Goal: Task Accomplishment & Management: Manage account settings

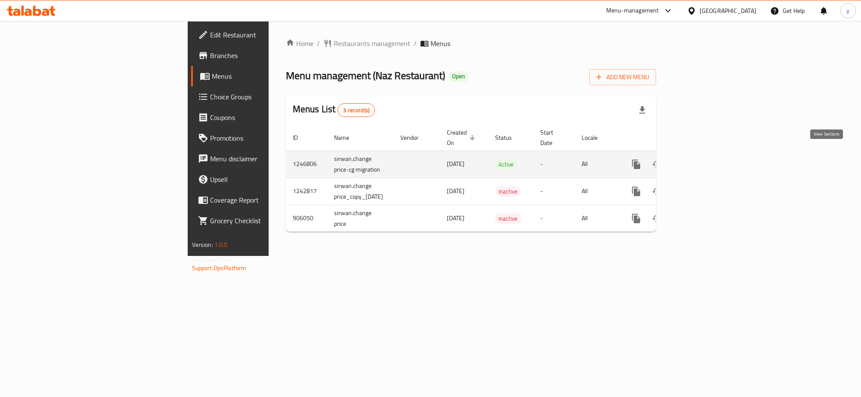
click at [703, 159] on icon "enhanced table" at bounding box center [698, 164] width 10 height 10
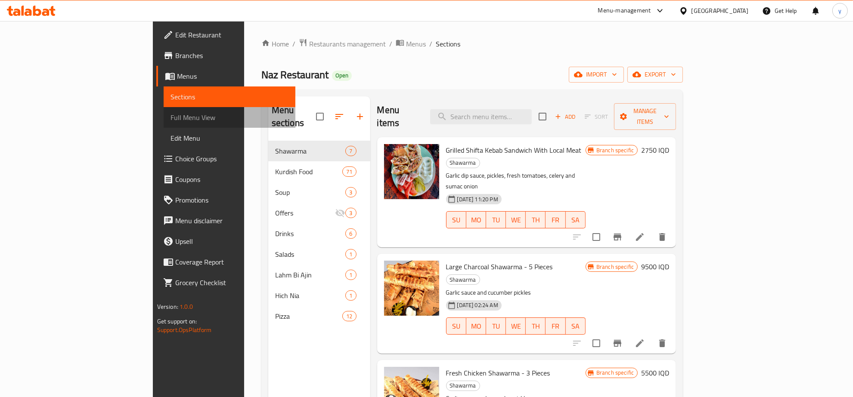
click at [170, 121] on span "Full Menu View" at bounding box center [229, 117] width 118 height 10
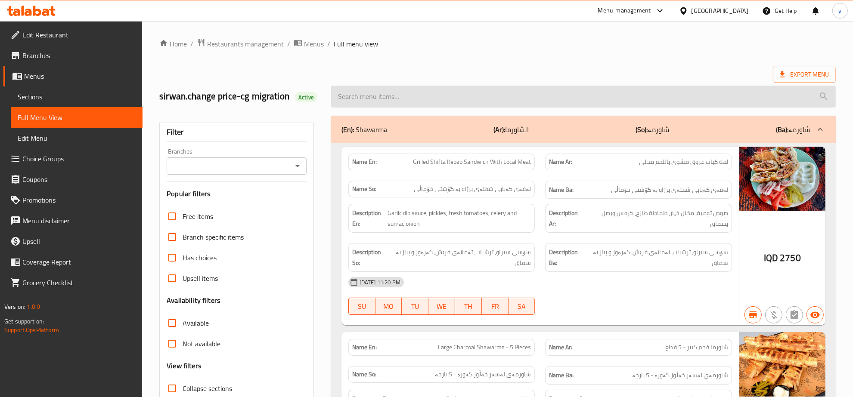
click at [455, 101] on input "search" at bounding box center [583, 97] width 504 height 22
paste input "1 Nafar Yoghurt White Dolma With Local Qima"
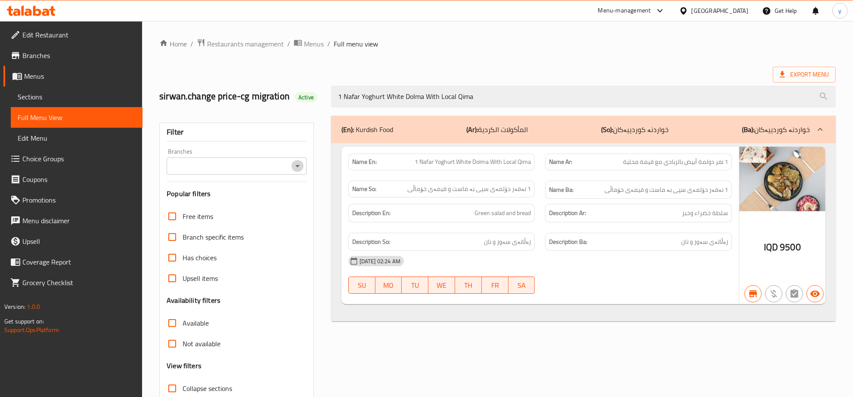
click at [297, 165] on icon "Open" at bounding box center [297, 166] width 10 height 10
type input "1 Nafar Yoghurt White Dolma With Local Qima"
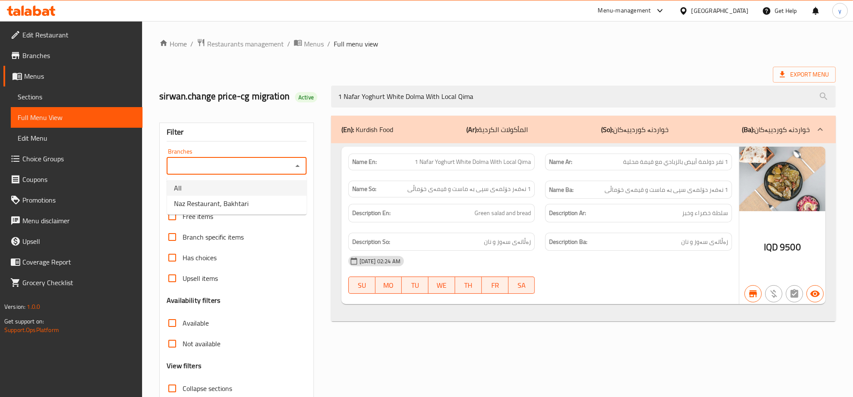
drag, startPoint x: 259, startPoint y: 195, endPoint x: 260, endPoint y: 204, distance: 9.9
click at [260, 204] on ul "All Naz Restaurant, Bakhtari" at bounding box center [236, 196] width 139 height 38
click at [260, 204] on li "Naz Restaurant, Bakhtari" at bounding box center [236, 203] width 139 height 15
type input "Naz Restaurant, Bakhtari"
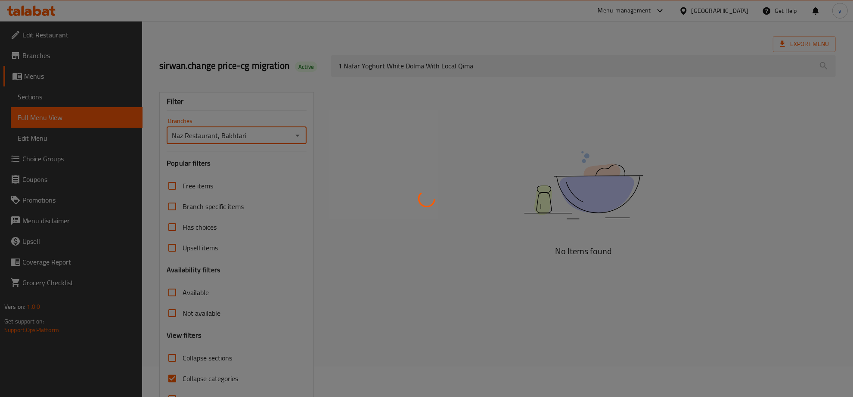
scroll to position [61, 0]
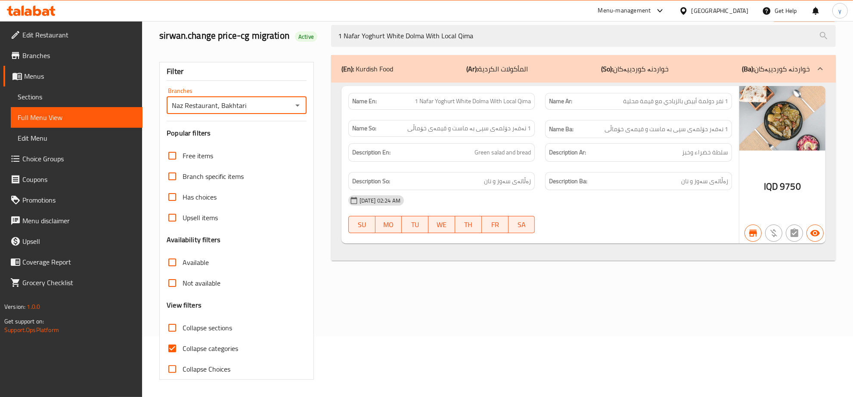
click at [176, 345] on input "Collapse categories" at bounding box center [172, 348] width 21 height 21
checkbox input "false"
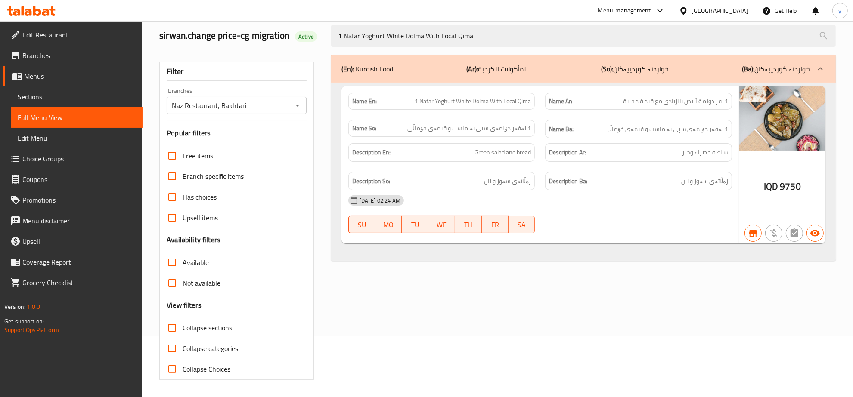
scroll to position [0, 0]
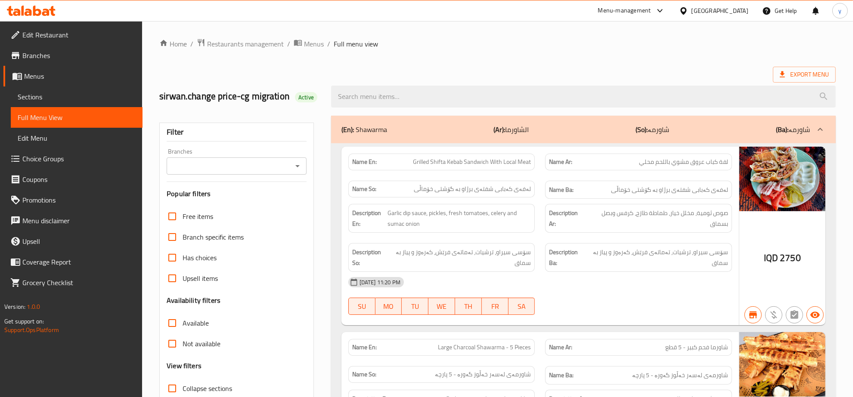
click at [453, 98] on input "search" at bounding box center [583, 97] width 504 height 22
paste input "1 Nafar Red Dolma With Local Qima"
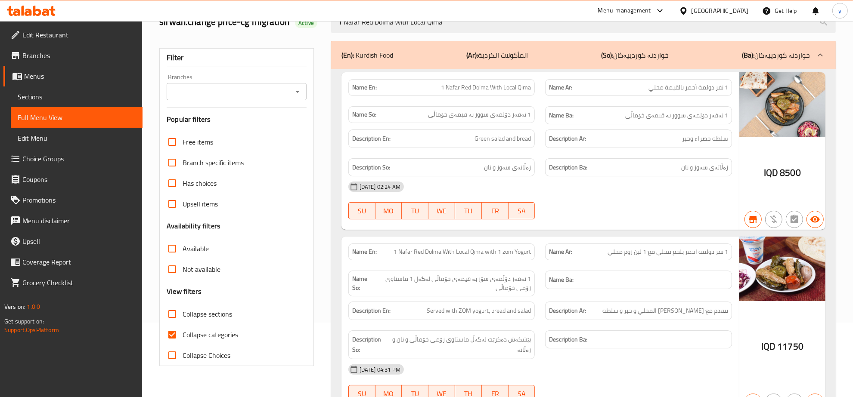
scroll to position [126, 0]
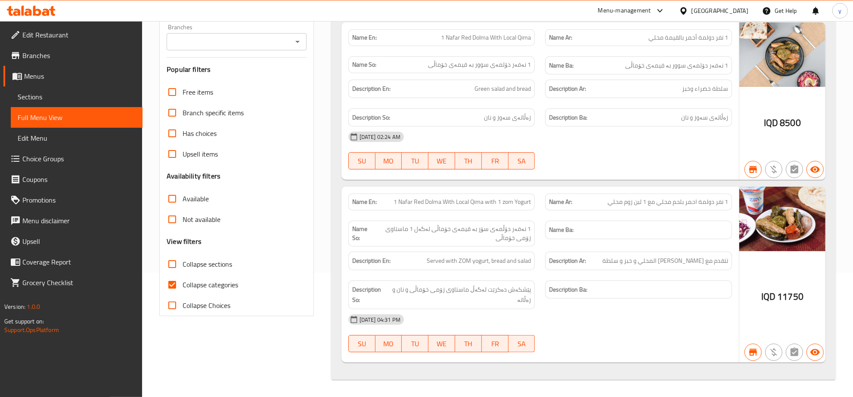
type input "1 Nafar Red Dolma With Local Qima"
click at [300, 37] on icon "Open" at bounding box center [297, 42] width 10 height 10
click at [266, 64] on li "All" at bounding box center [236, 63] width 139 height 15
drag, startPoint x: 266, startPoint y: 64, endPoint x: 266, endPoint y: 69, distance: 5.2
click at [266, 69] on h3 "Popular filters" at bounding box center [237, 70] width 140 height 10
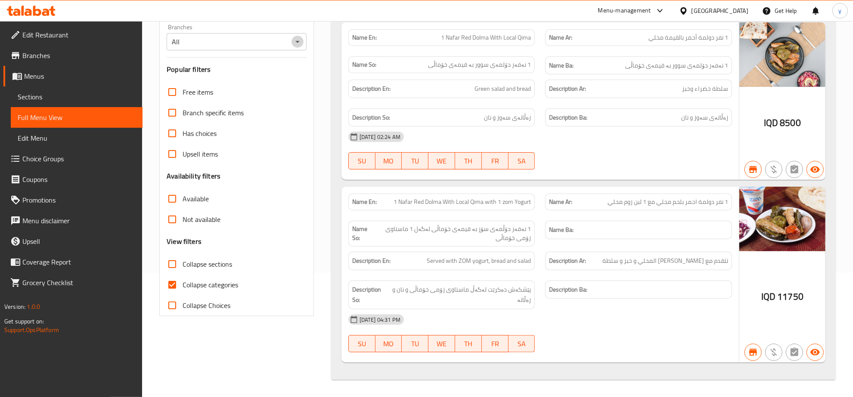
click at [298, 38] on icon "Open" at bounding box center [297, 42] width 10 height 10
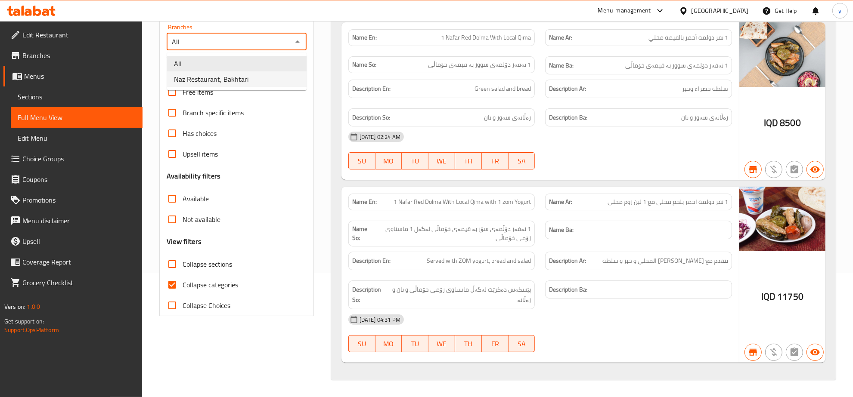
click at [266, 75] on li "Naz Restaurant, Bakhtari" at bounding box center [236, 78] width 139 height 15
type input "Naz Restaurant, Bakhtari"
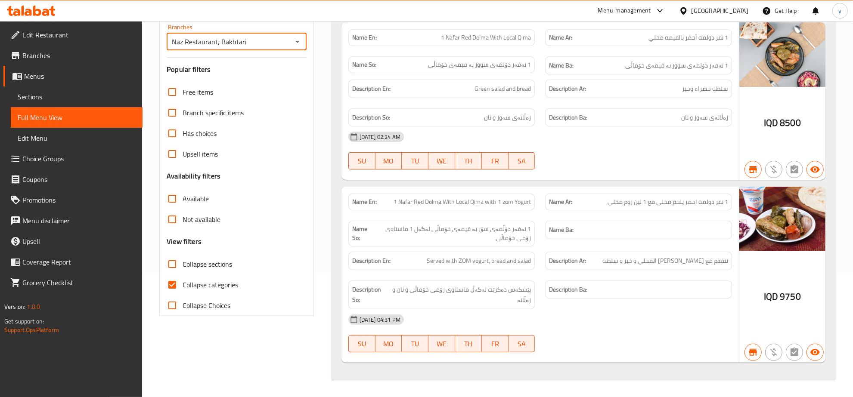
click at [176, 278] on input "Collapse categories" at bounding box center [172, 285] width 21 height 21
checkbox input "false"
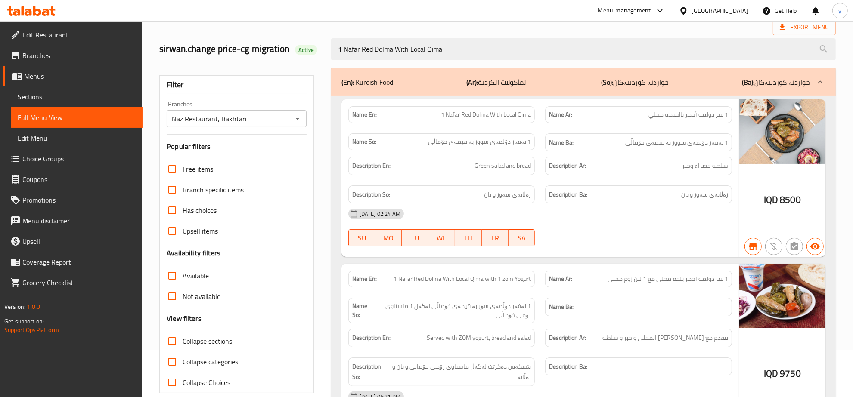
scroll to position [0, 0]
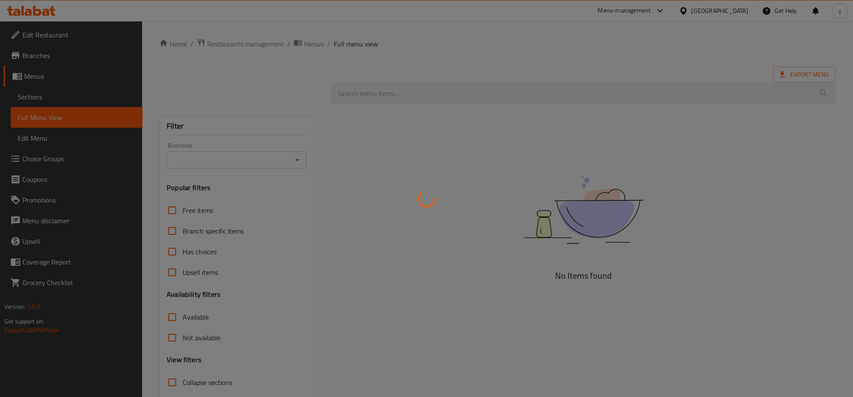
click at [419, 85] on div at bounding box center [426, 198] width 853 height 397
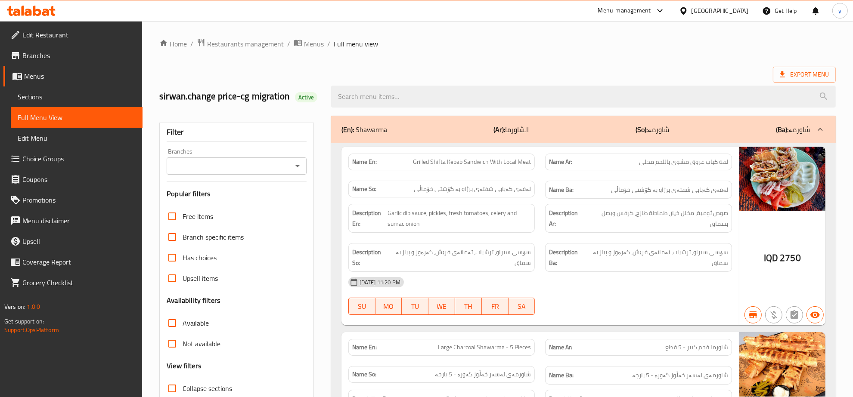
click at [294, 164] on icon "Open" at bounding box center [297, 166] width 10 height 10
click at [279, 196] on li "Naz Restaurant, Bakhtari" at bounding box center [236, 203] width 139 height 15
type input "Naz Restaurant, Bakhtari"
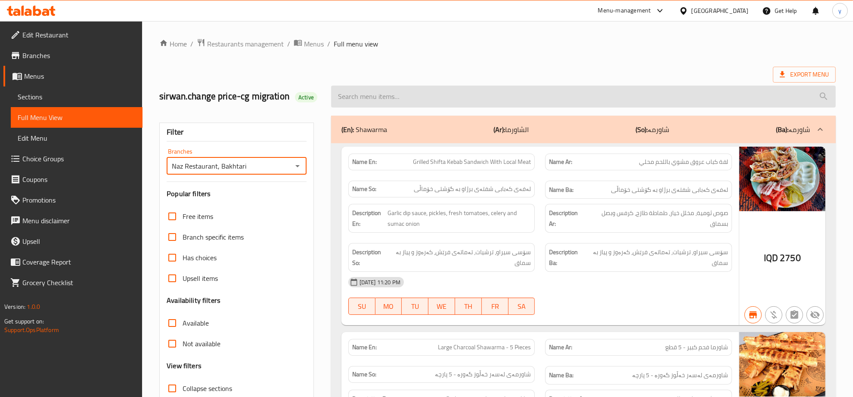
click at [379, 104] on input "search" at bounding box center [583, 97] width 504 height 22
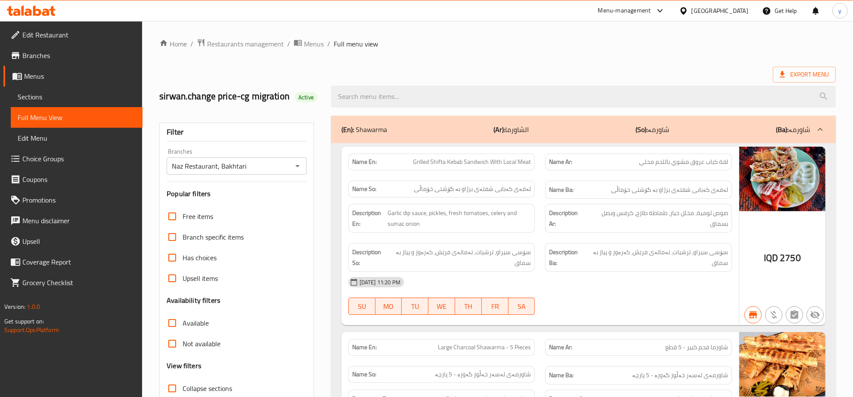
paste input "Bulgur Kibbeh"
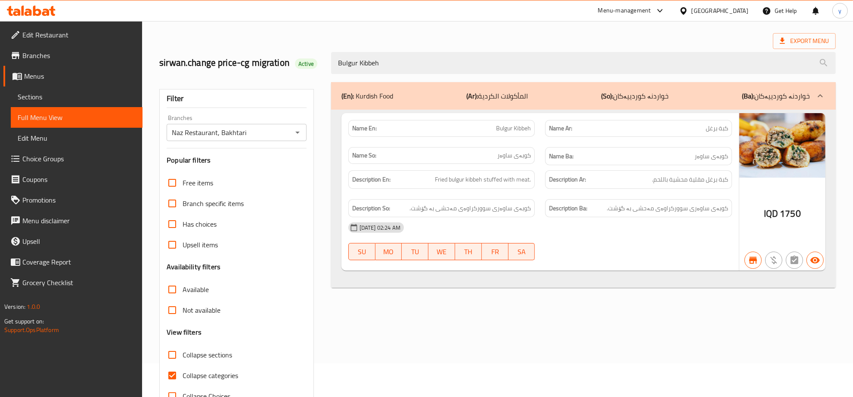
scroll to position [61, 0]
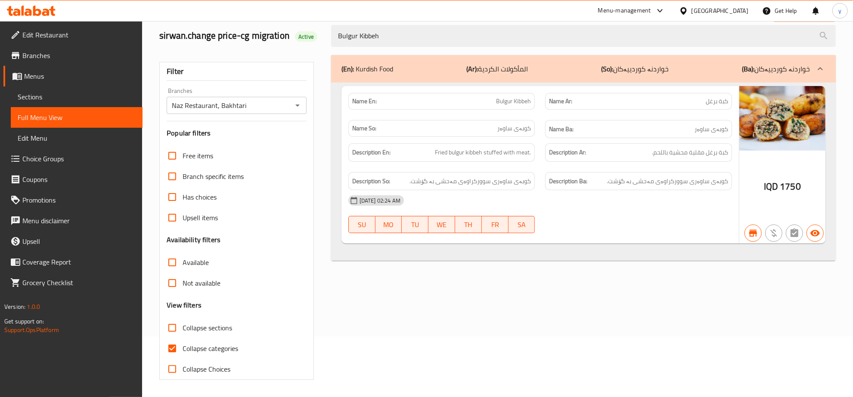
type input "Bulgur Kibbeh"
click at [173, 345] on input "Collapse categories" at bounding box center [172, 348] width 21 height 21
checkbox input "false"
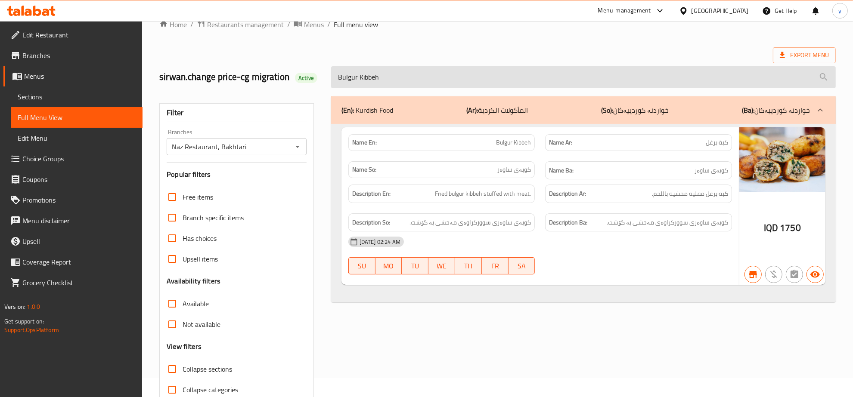
scroll to position [0, 0]
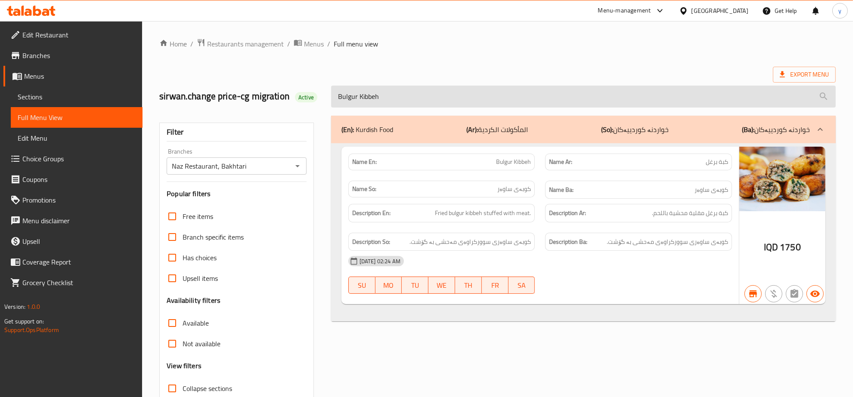
click at [418, 89] on input "Bulgur Kibbeh" at bounding box center [583, 97] width 504 height 22
paste input "Rice"
type input "Rice Kibbeh"
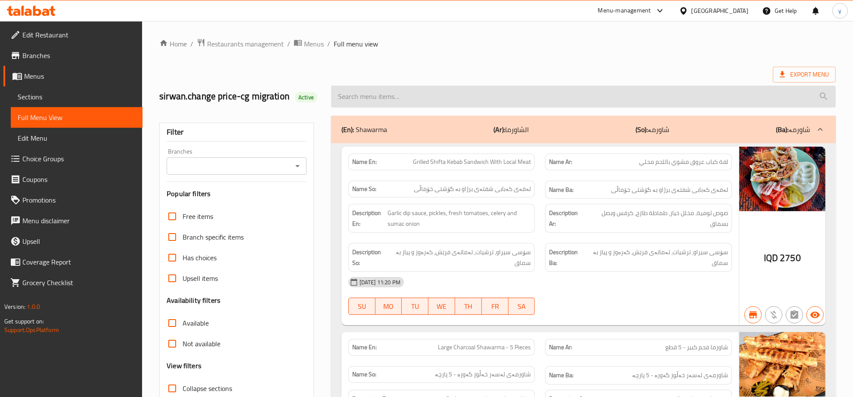
click at [424, 116] on div "(En): Shawarma (Ar): الشاورما (So): شاورمە (Ba): شاورمە" at bounding box center [583, 130] width 504 height 28
click at [427, 100] on input "search" at bounding box center [583, 97] width 504 height 22
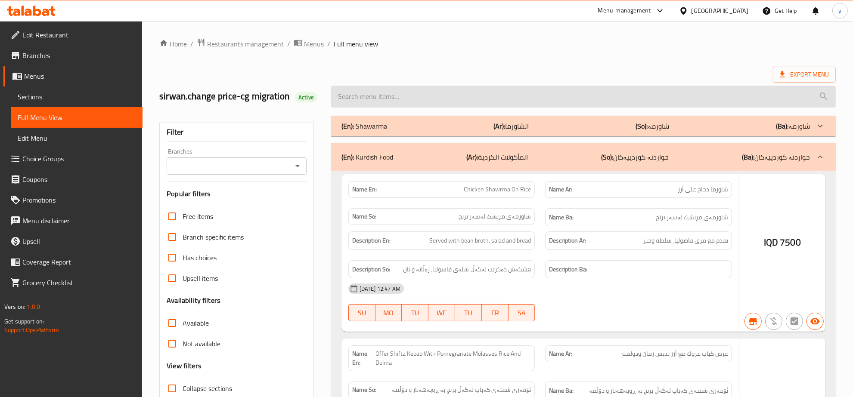
paste input "Rice Kibbeh"
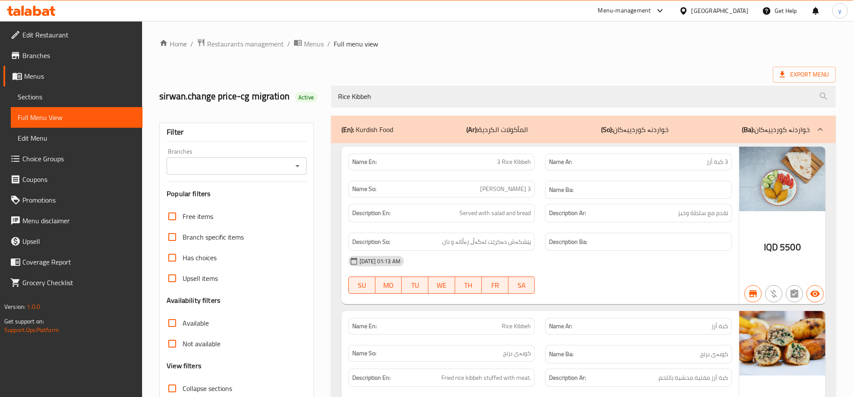
click at [295, 166] on icon "Open" at bounding box center [297, 166] width 10 height 10
type input "Rice Kibbeh"
click at [268, 202] on li "Naz Restaurant, Bakhtari" at bounding box center [236, 203] width 139 height 15
type input "Naz Restaurant, Bakhtari"
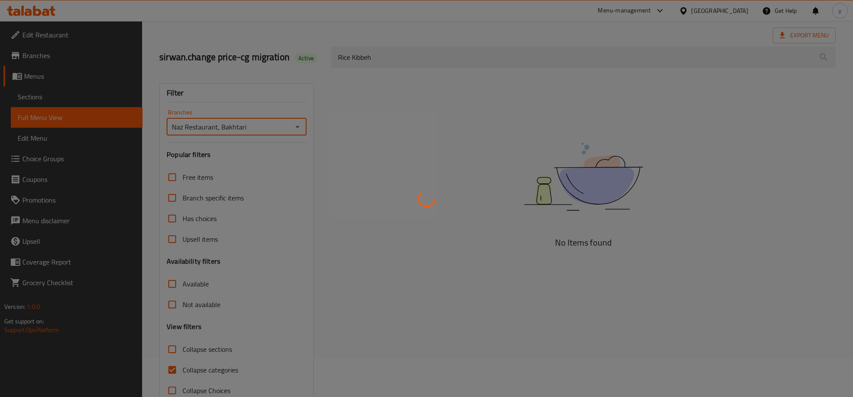
scroll to position [61, 0]
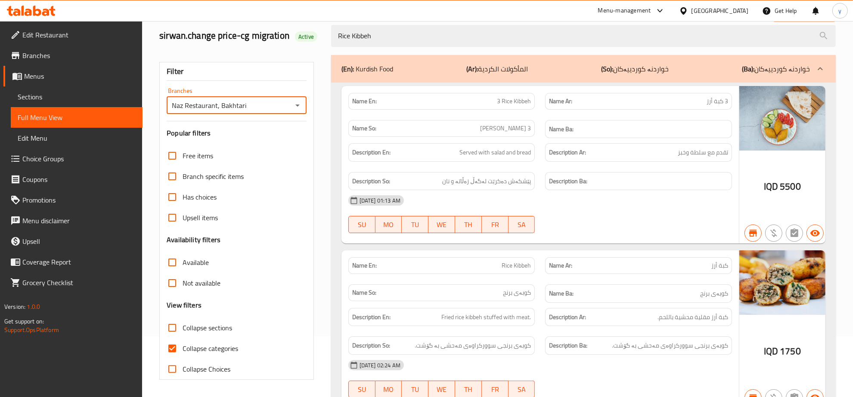
click at [179, 353] on input "Collapse categories" at bounding box center [172, 348] width 21 height 21
checkbox input "false"
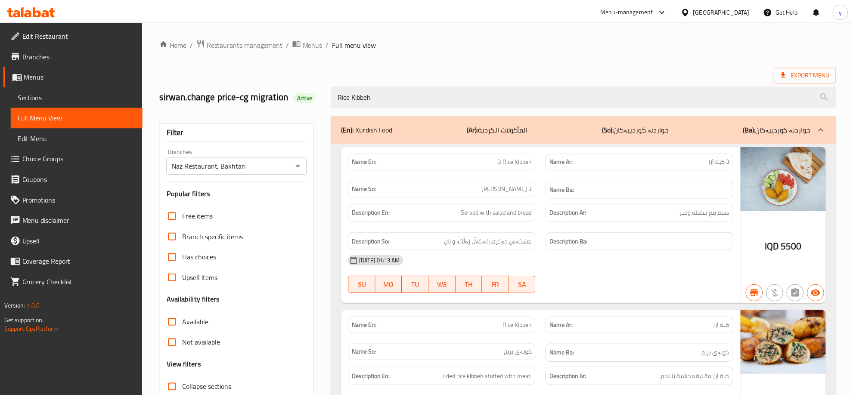
scroll to position [108, 0]
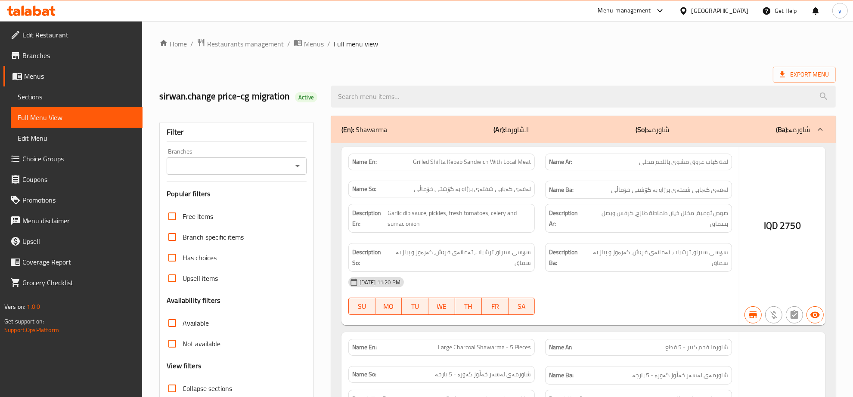
click at [472, 97] on div at bounding box center [426, 198] width 853 height 397
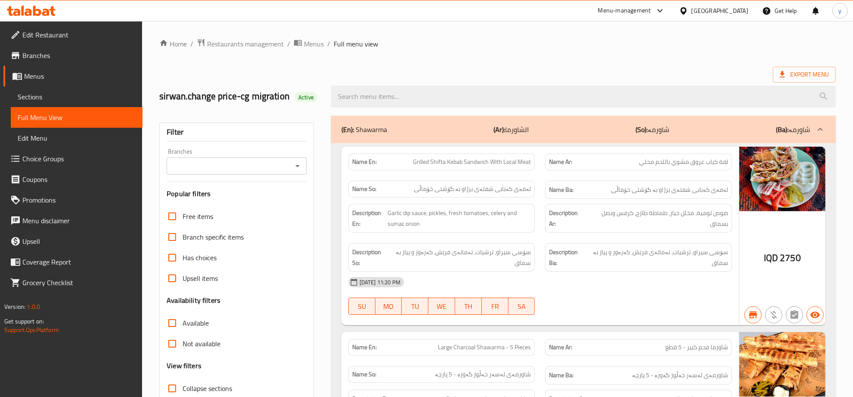
click at [472, 97] on input "search" at bounding box center [583, 97] width 504 height 22
paste input "Beans Broth"
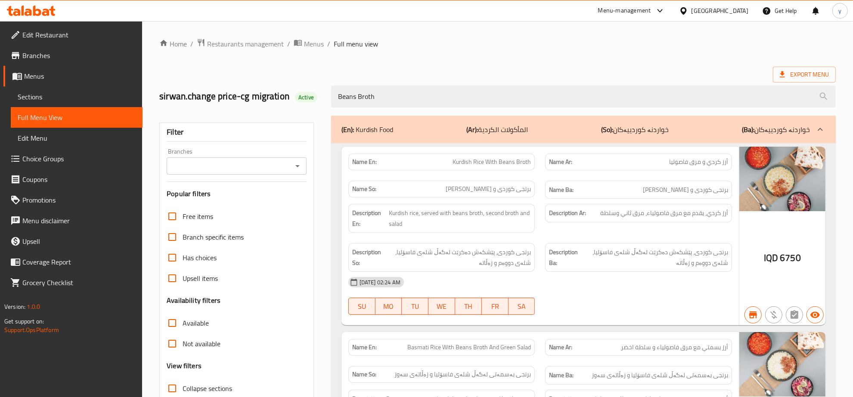
click at [290, 167] on div "Branches" at bounding box center [237, 166] width 140 height 17
type input "Beans Broth"
click at [295, 166] on icon "Open" at bounding box center [297, 166] width 10 height 10
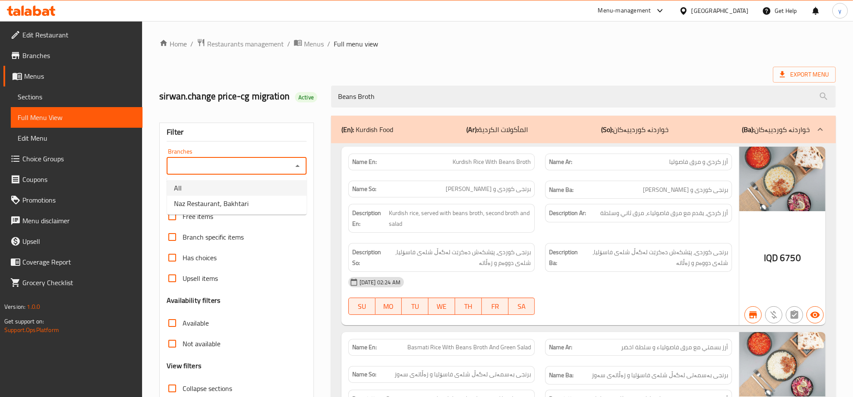
click at [253, 198] on li "Naz Restaurant, Bakhtari" at bounding box center [236, 203] width 139 height 15
type input "Naz Restaurant, Bakhtari"
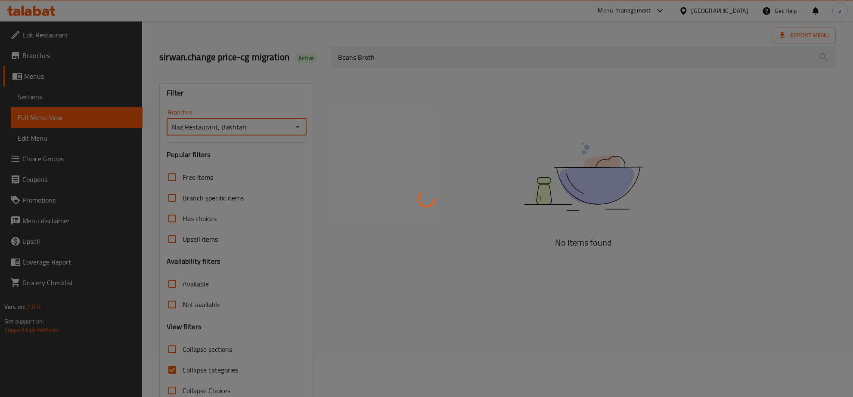
scroll to position [61, 0]
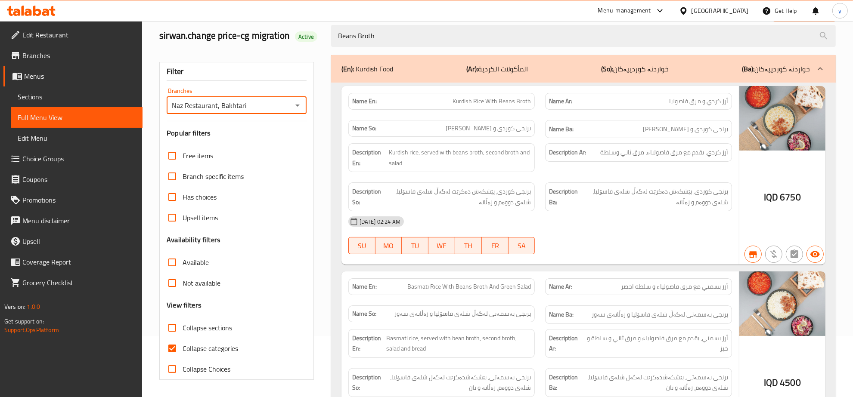
click at [167, 336] on input "Collapse sections" at bounding box center [172, 328] width 21 height 21
checkbox input "true"
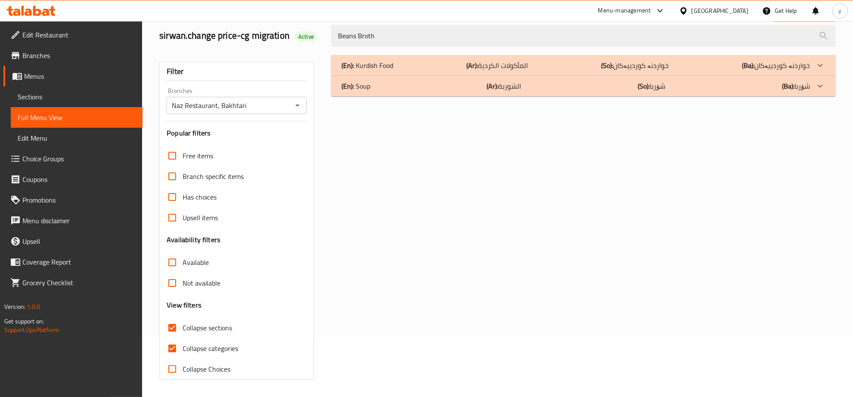
click at [172, 342] on input "Collapse categories" at bounding box center [172, 348] width 21 height 21
checkbox input "false"
click at [171, 330] on input "Collapse sections" at bounding box center [172, 328] width 21 height 21
checkbox input "false"
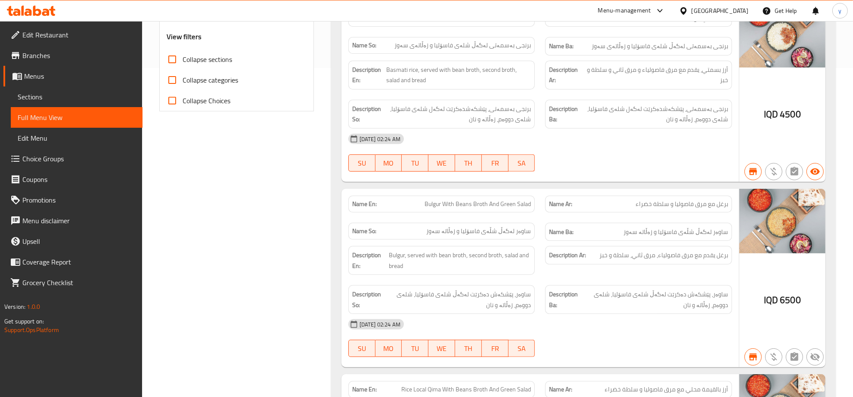
scroll to position [60, 0]
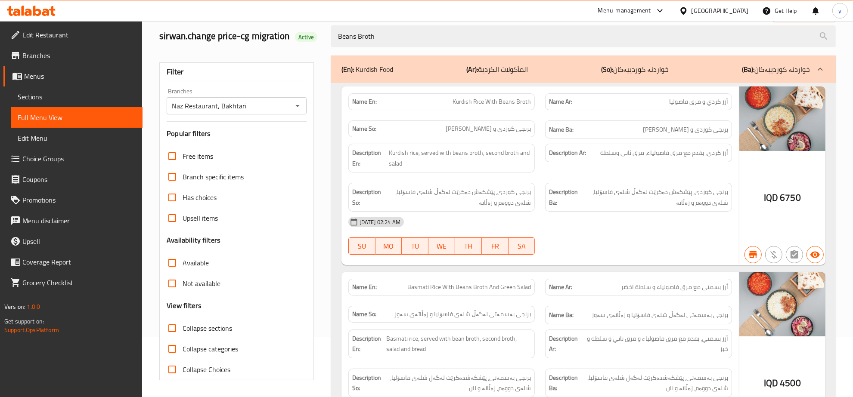
click at [711, 67] on div "(En): Kurdish Food (Ar): المأكولات الكردية (So): خواردنە کوردییەکان (Ba): خوارد…" at bounding box center [575, 69] width 468 height 10
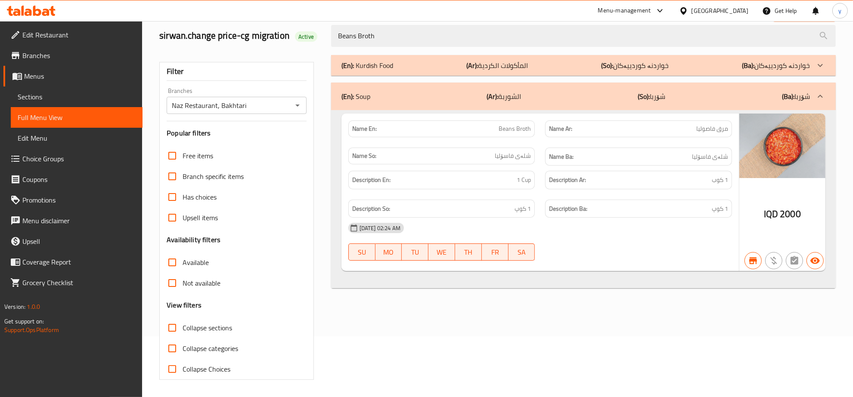
scroll to position [0, 0]
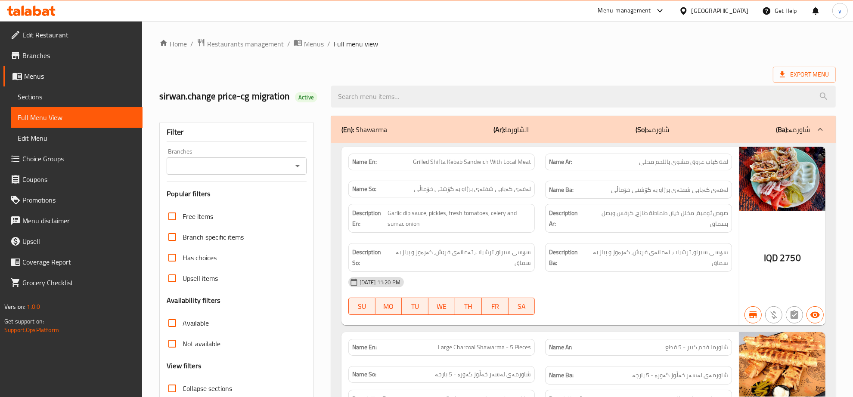
click at [417, 100] on input "search" at bounding box center [583, 97] width 504 height 22
paste input "Zom Ayran - 300 ml"
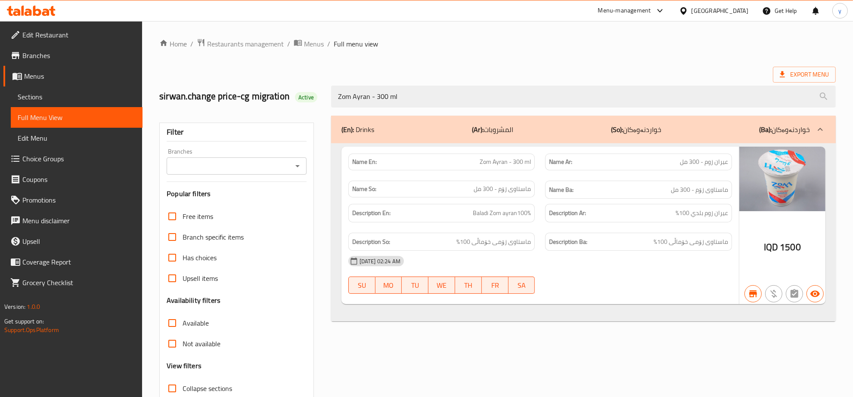
drag, startPoint x: 303, startPoint y: 167, endPoint x: 289, endPoint y: 171, distance: 15.0
click at [303, 167] on div "Branches" at bounding box center [237, 166] width 140 height 17
type input "Zom Ayran - 300 ml"
click at [288, 168] on input "Branches" at bounding box center [229, 166] width 120 height 12
click at [258, 201] on li "Naz Restaurant, Bakhtari" at bounding box center [236, 203] width 139 height 15
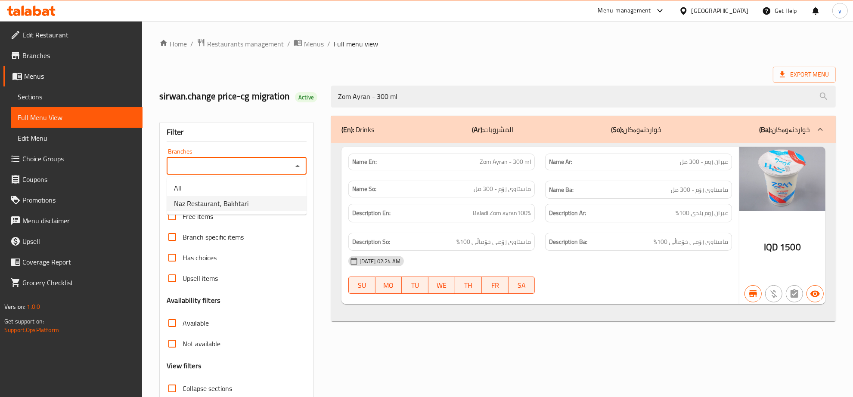
type input "Naz Restaurant, Bakhtari"
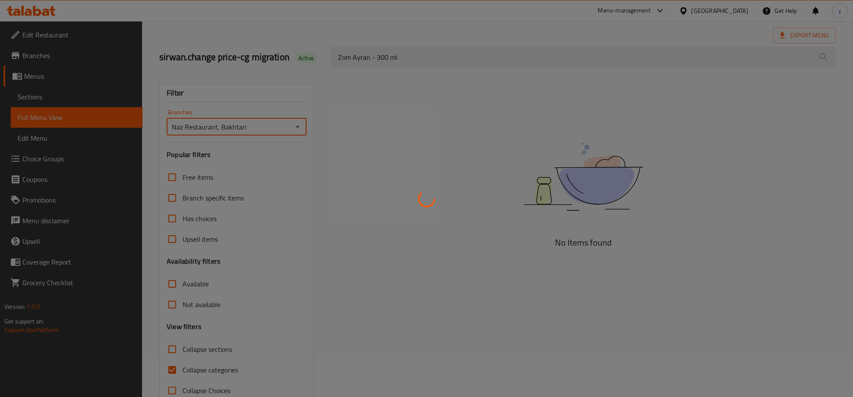
scroll to position [61, 0]
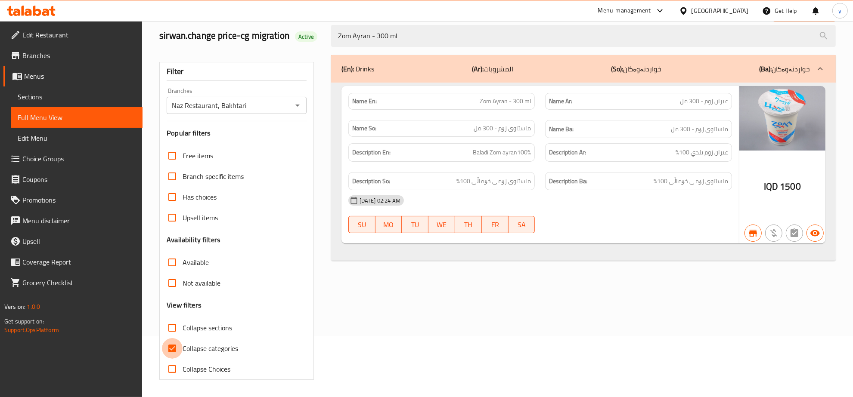
click at [179, 346] on input "Collapse categories" at bounding box center [172, 348] width 21 height 21
checkbox input "false"
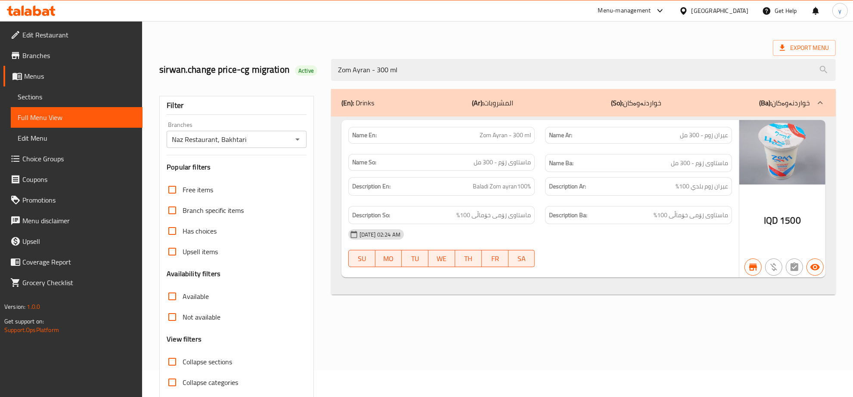
scroll to position [0, 0]
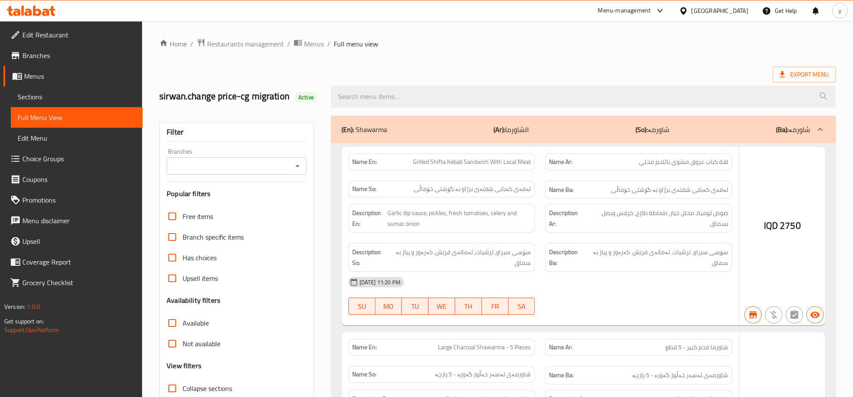
click at [448, 99] on div at bounding box center [426, 198] width 853 height 397
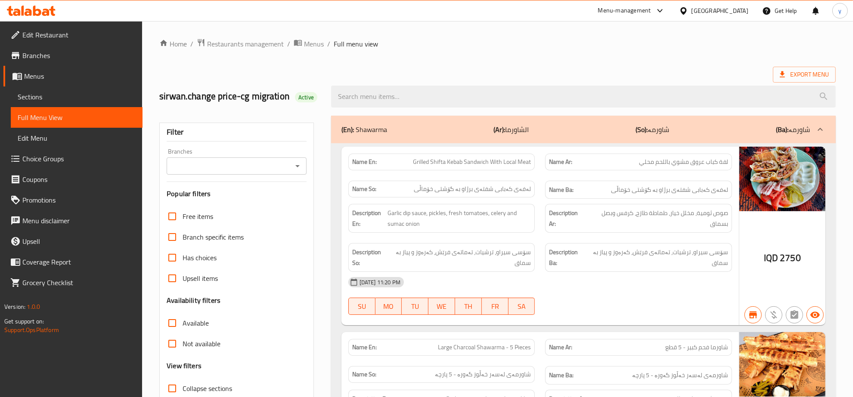
click at [448, 99] on input "search" at bounding box center [583, 97] width 504 height 22
paste input "Red Rice With Local Qalia"
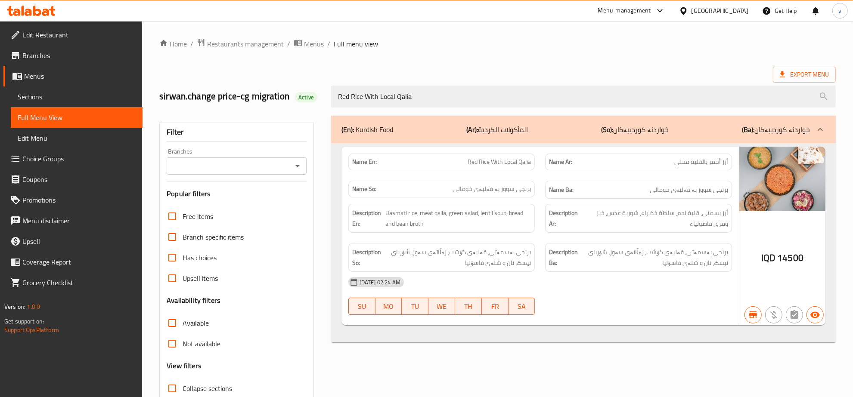
click at [298, 163] on icon "Open" at bounding box center [297, 166] width 10 height 10
type input "Red Rice With Local Qalia"
click at [238, 199] on span "Naz Restaurant, Bakhtari" at bounding box center [211, 203] width 74 height 10
type input "Naz Restaurant, Bakhtari"
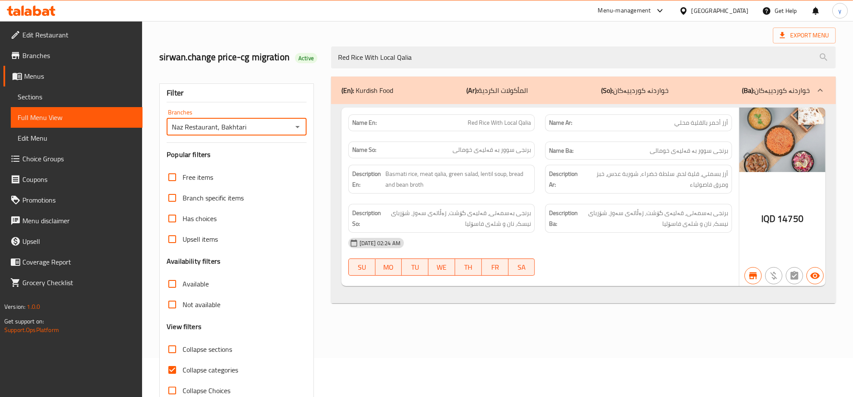
scroll to position [61, 0]
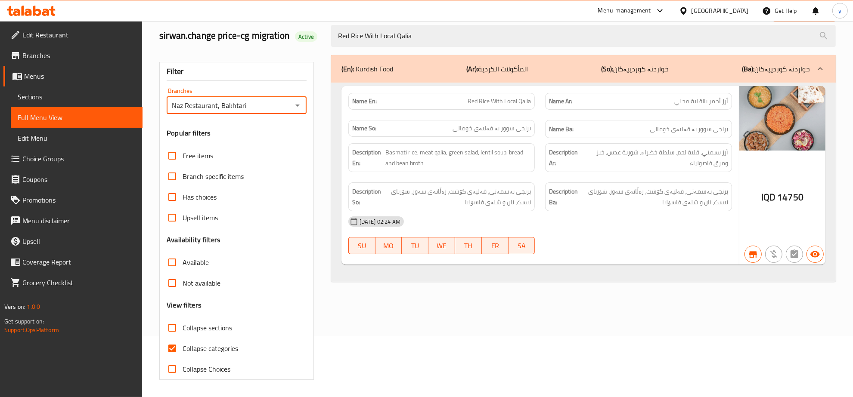
click at [172, 340] on input "Collapse categories" at bounding box center [172, 348] width 21 height 21
checkbox input "false"
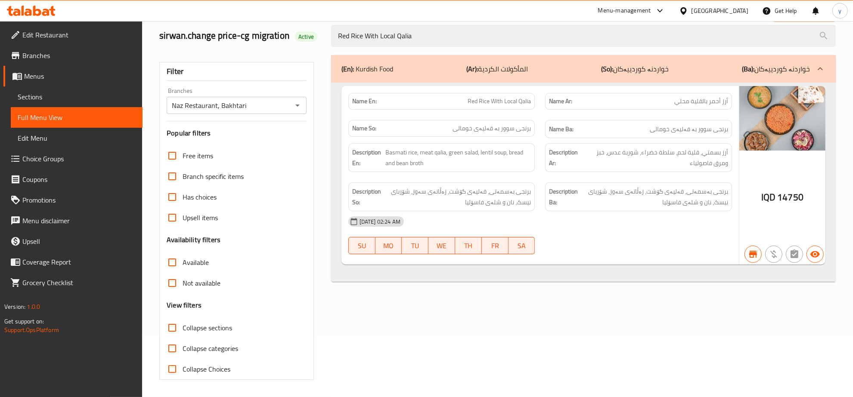
scroll to position [0, 0]
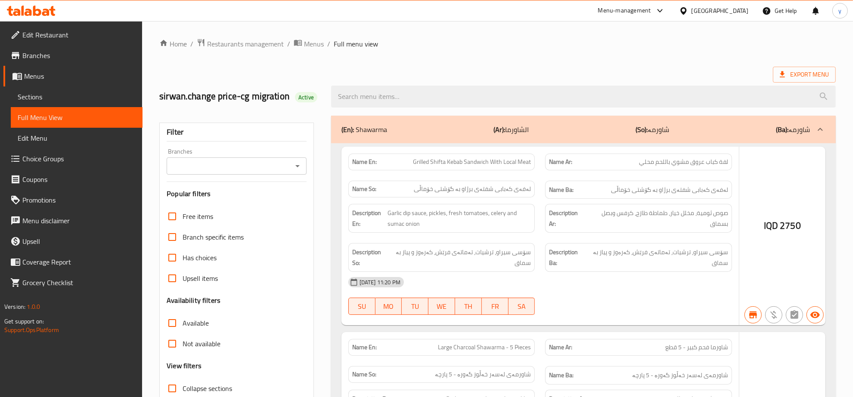
click at [425, 101] on div at bounding box center [426, 198] width 853 height 397
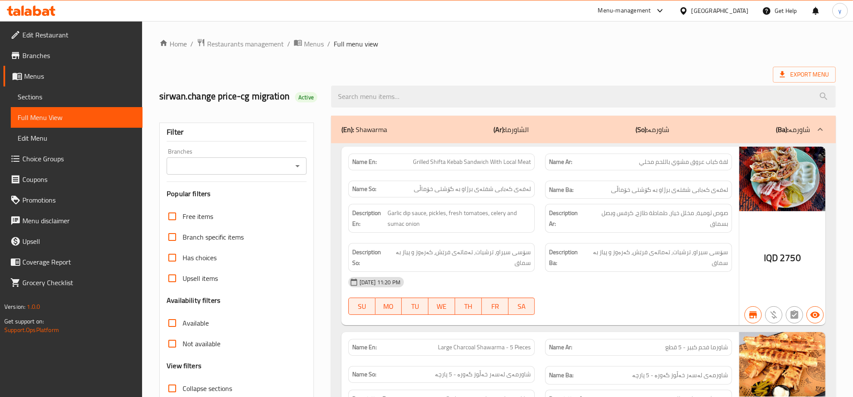
click at [425, 101] on input "search" at bounding box center [583, 97] width 504 height 22
paste input "Red Rice And 3 Shifta With Local Meat"
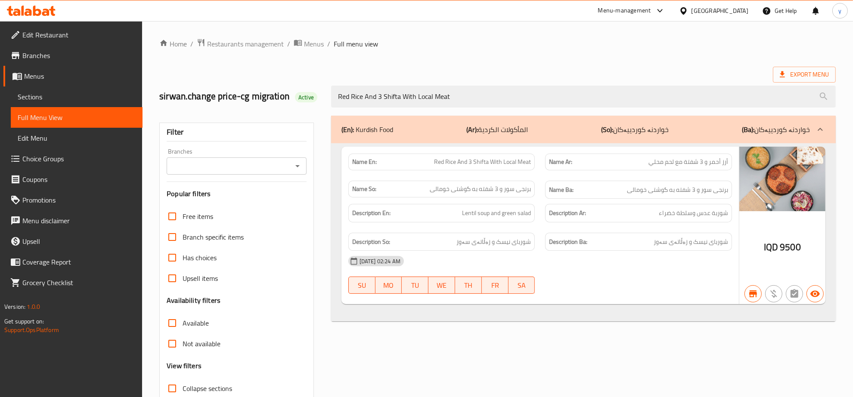
click at [300, 165] on icon "Open" at bounding box center [297, 166] width 10 height 10
type input "Red Rice And 3 Shifta With Local Meat"
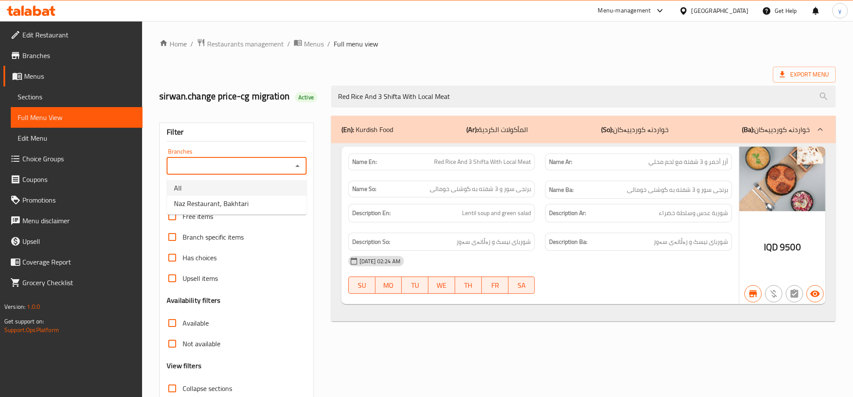
click at [237, 201] on span "Naz Restaurant, Bakhtari" at bounding box center [211, 203] width 74 height 10
type input "Naz Restaurant, Bakhtari"
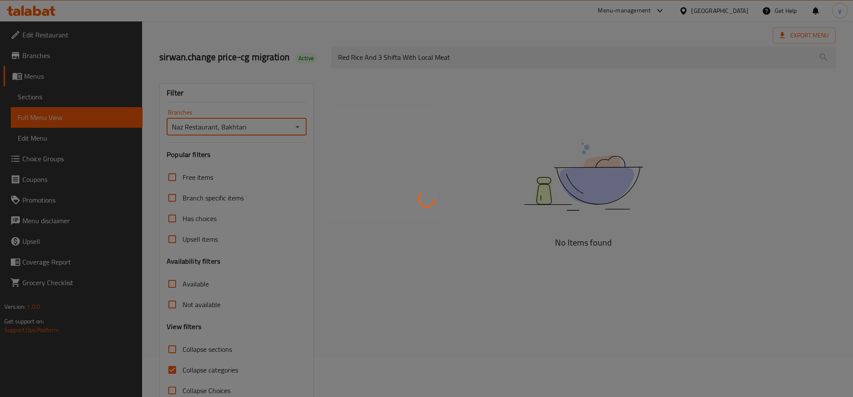
scroll to position [61, 0]
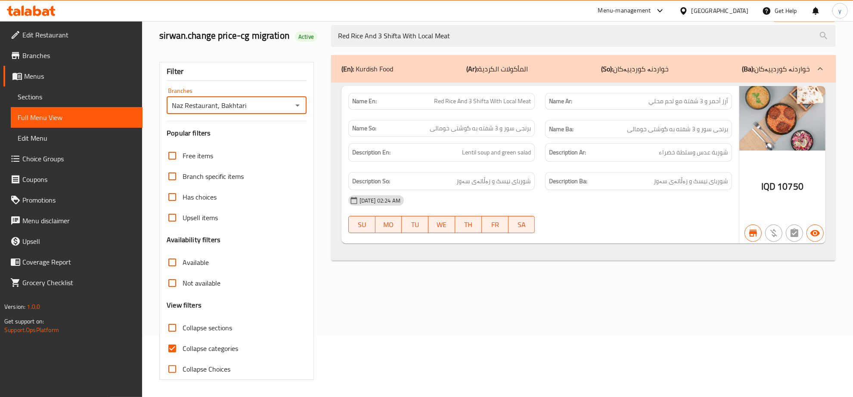
click at [170, 349] on input "Collapse categories" at bounding box center [172, 348] width 21 height 21
checkbox input "false"
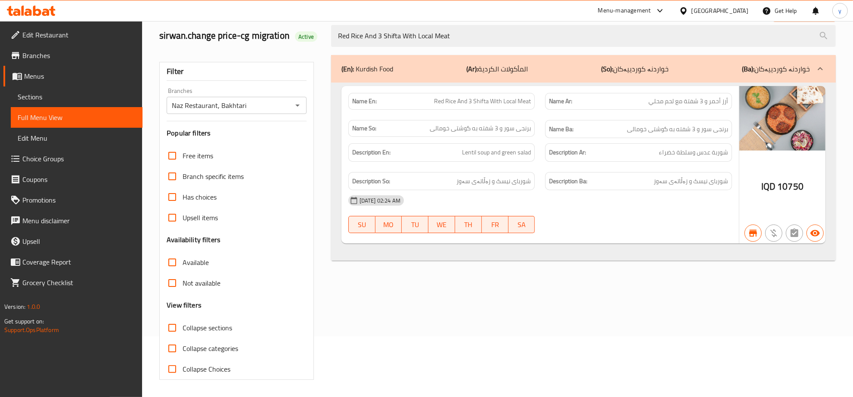
scroll to position [0, 0]
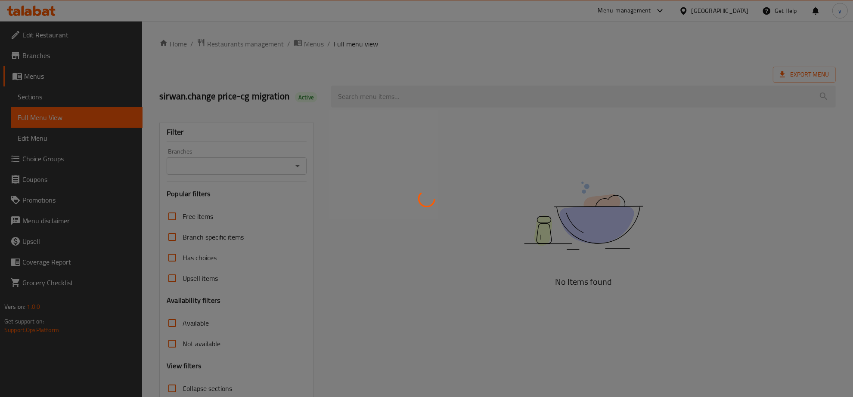
click at [46, 7] on div at bounding box center [426, 198] width 853 height 397
click at [48, 9] on div at bounding box center [426, 198] width 853 height 397
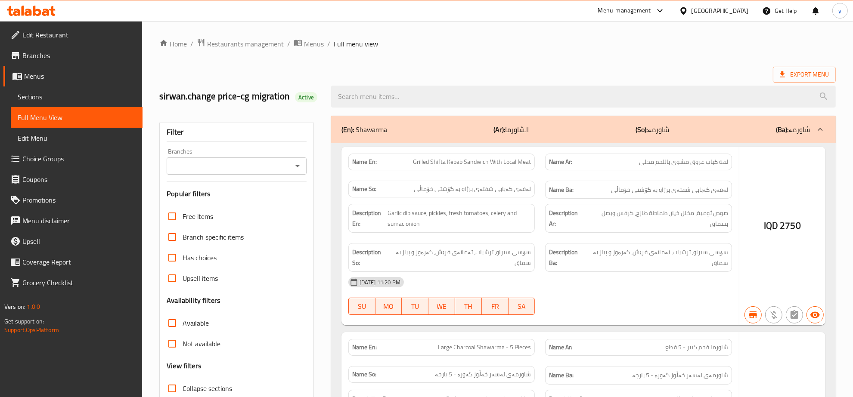
click at [48, 9] on div at bounding box center [426, 198] width 853 height 397
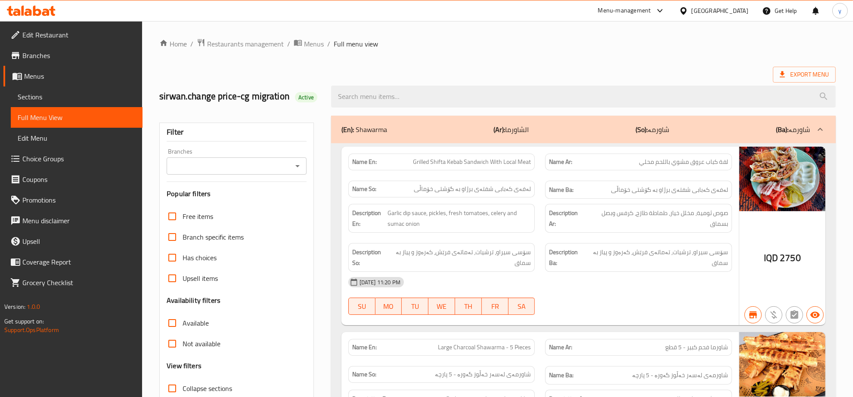
click at [48, 9] on icon at bounding box center [31, 11] width 49 height 10
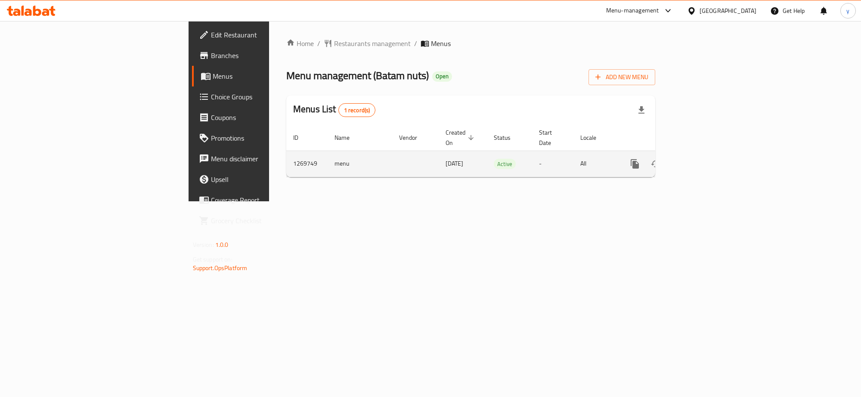
click at [707, 155] on link "enhanced table" at bounding box center [696, 164] width 21 height 21
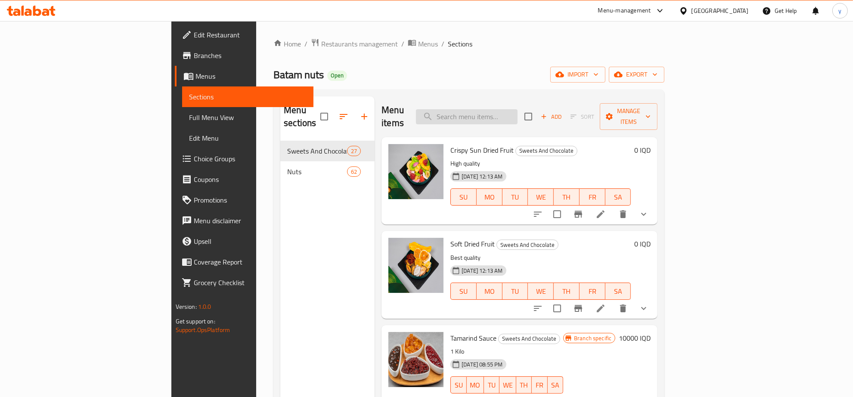
drag, startPoint x: 522, startPoint y: 96, endPoint x: 523, endPoint y: 115, distance: 19.4
click at [523, 111] on div "Menu sections Sweets And Chocolate 27 Nuts 62 Menu items Add Sort Manage items …" at bounding box center [468, 295] width 391 height 411
click at [525, 121] on div "Menu items Add Sort Manage items" at bounding box center [519, 116] width 276 height 41
click at [517, 115] on input "search" at bounding box center [467, 116] width 102 height 15
paste input "Almond Chocolate"
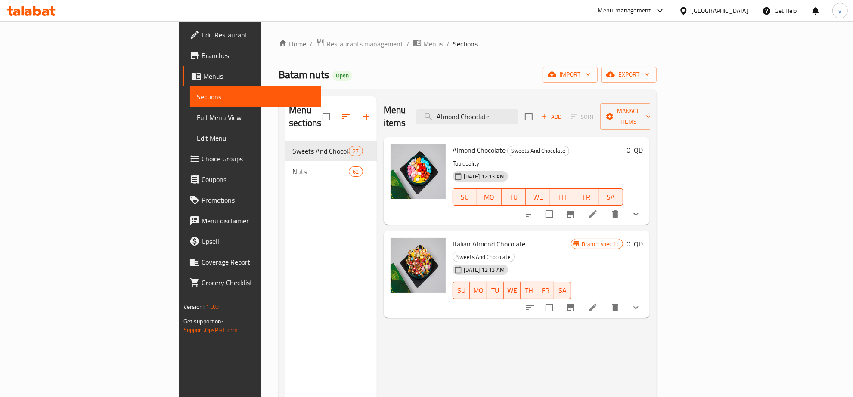
type input "Almond Chocolate"
click at [596, 210] on icon at bounding box center [593, 214] width 8 height 8
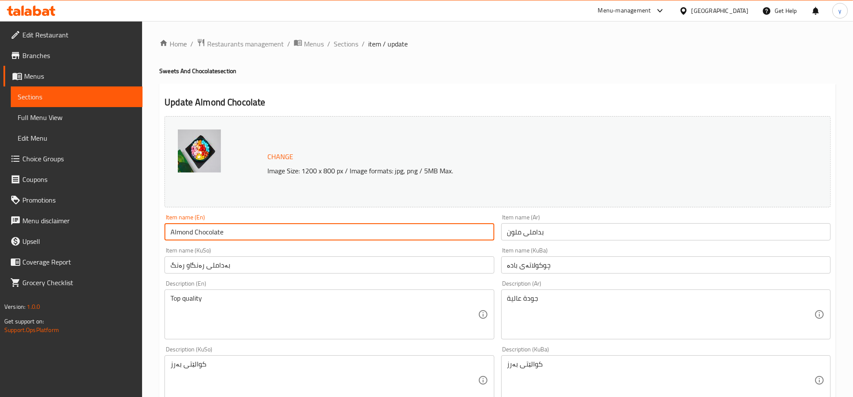
click at [261, 233] on input "Almond Chocolate" at bounding box center [328, 231] width 329 height 17
click at [519, 238] on input "بداملی ملون" at bounding box center [665, 231] width 329 height 17
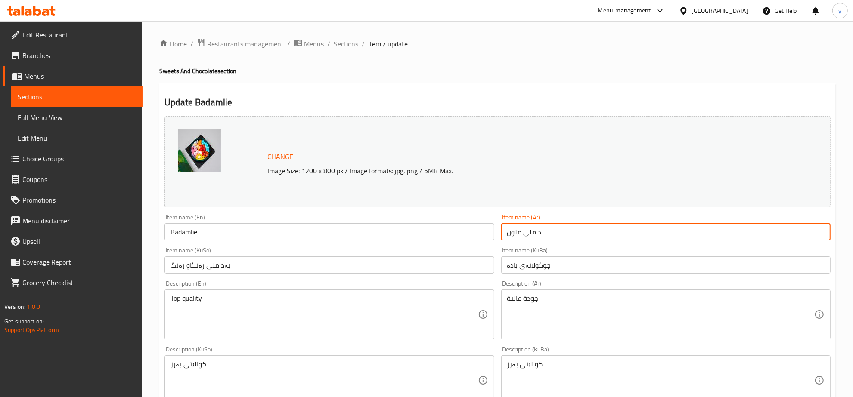
click at [519, 238] on input "بداملی ملون" at bounding box center [665, 231] width 329 height 17
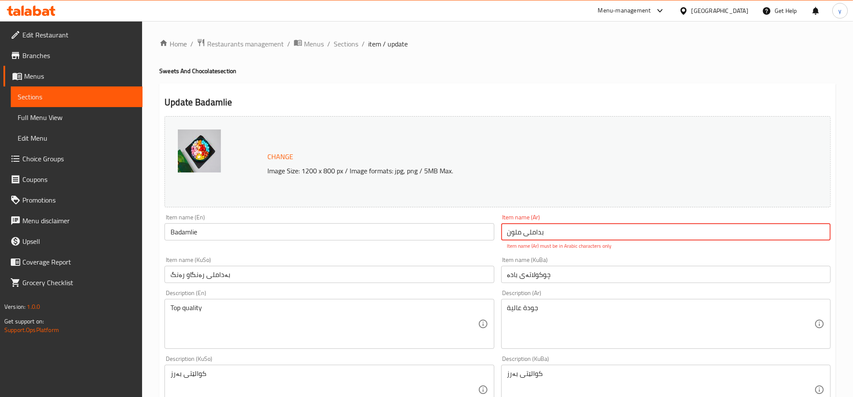
click at [190, 229] on input "Badamlie" at bounding box center [328, 231] width 329 height 17
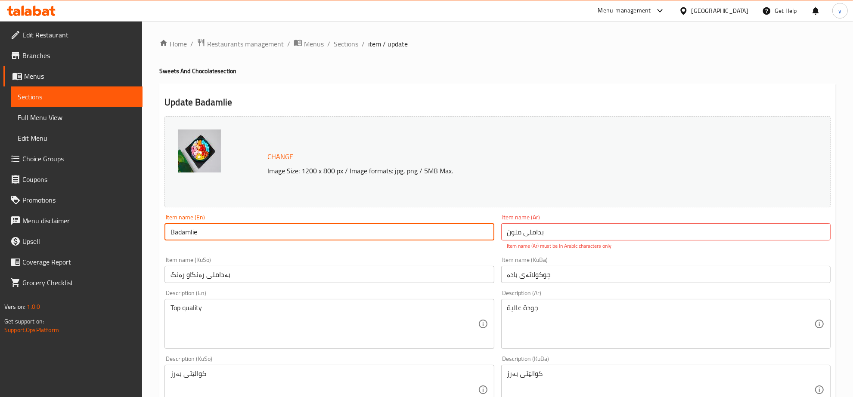
click at [190, 229] on input "Badamlie" at bounding box center [328, 231] width 329 height 17
paste input "Colored Badamli"
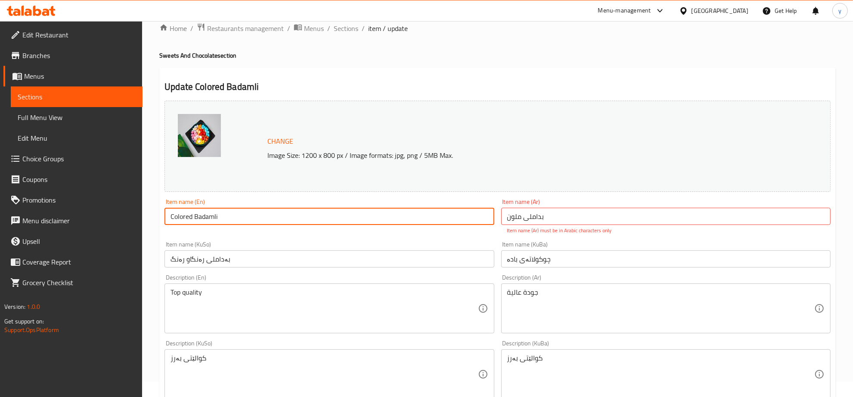
scroll to position [90, 0]
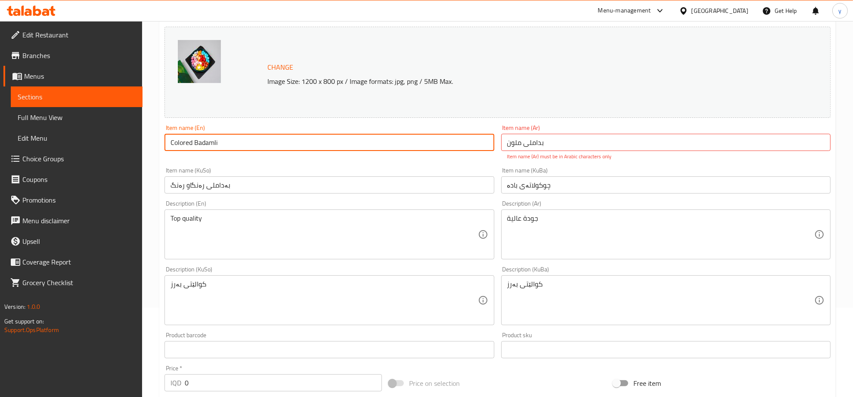
drag, startPoint x: 207, startPoint y: 147, endPoint x: 198, endPoint y: 151, distance: 9.3
click at [198, 151] on input "Colored Badamli" at bounding box center [328, 142] width 329 height 17
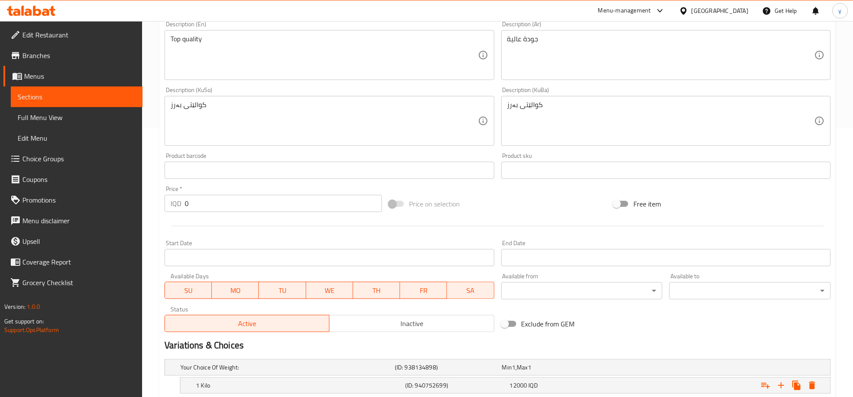
scroll to position [351, 0]
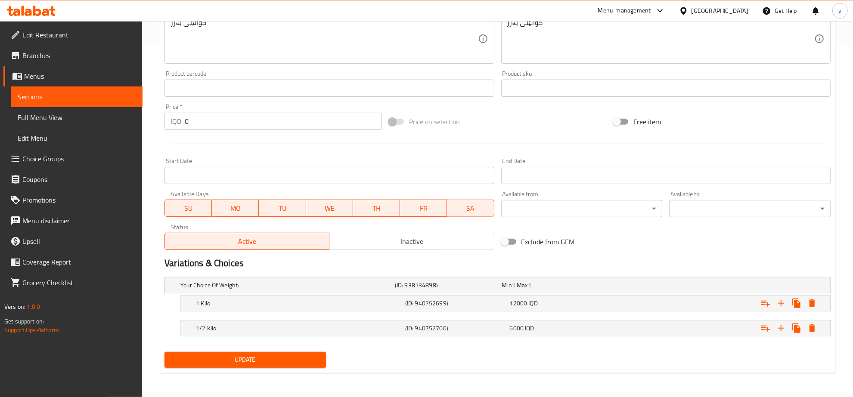
type input "Colored Badamli"
click at [229, 351] on div "Update" at bounding box center [245, 360] width 168 height 23
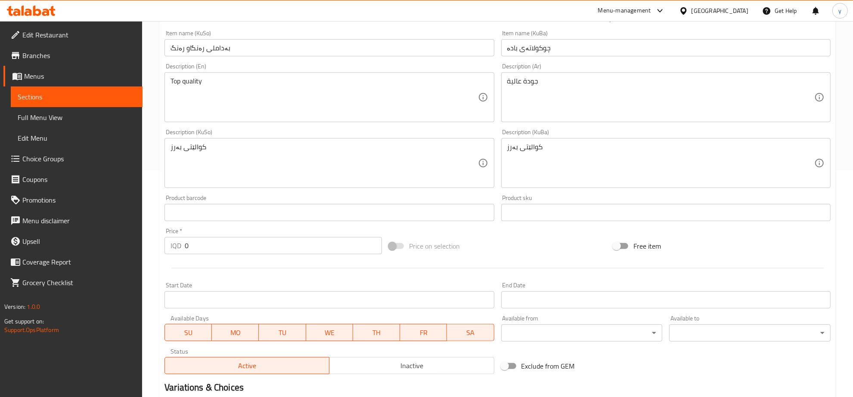
scroll to position [172, 0]
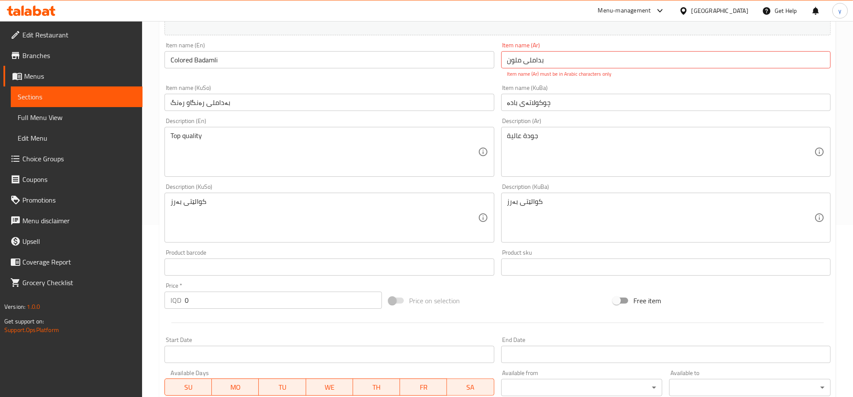
click at [539, 99] on input "چوکولاتەی بادە" at bounding box center [665, 102] width 329 height 17
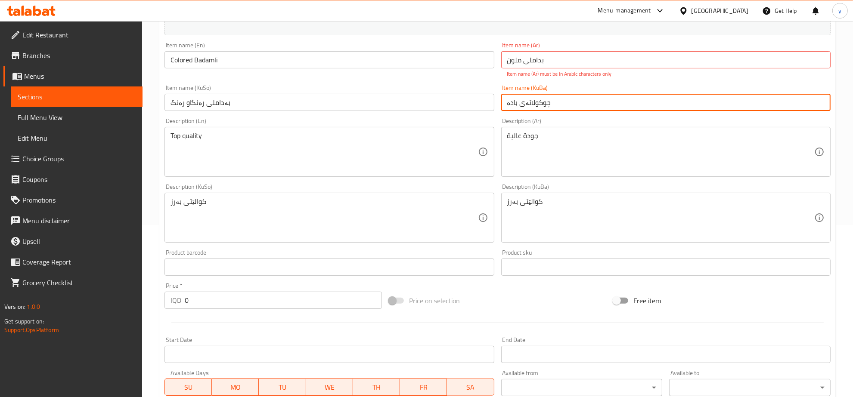
click at [539, 99] on input "چوکولاتەی بادە" at bounding box center [665, 102] width 329 height 17
click at [357, 99] on input "بەداملی رەنگاو رەنگ" at bounding box center [328, 102] width 329 height 17
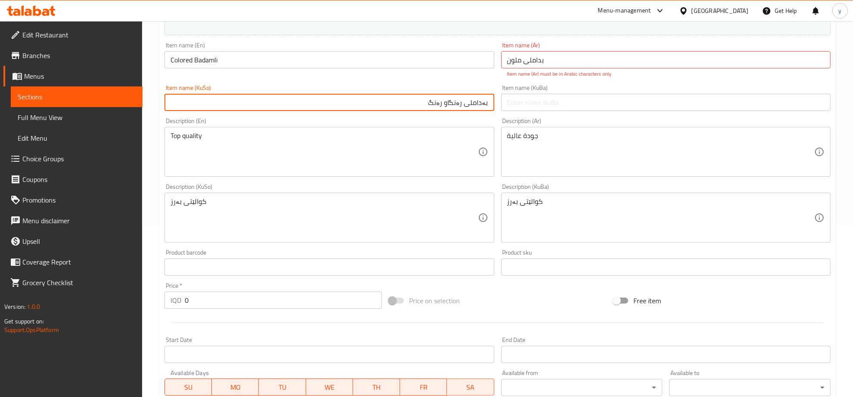
click at [444, 106] on input "بەداملی رەنگاو رەنگ" at bounding box center [328, 102] width 329 height 17
click at [445, 104] on input "بەداملی رەنگاو رەنگ" at bounding box center [328, 102] width 329 height 17
type input "بەداملی رەنگاورەنگ"
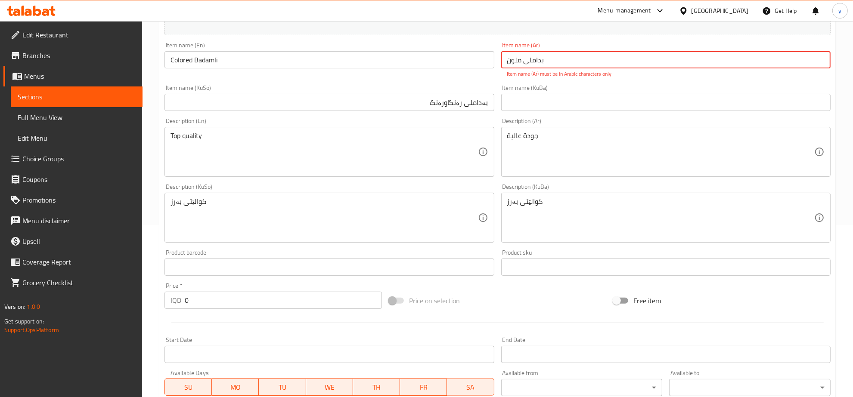
click at [557, 55] on input "بداملی ملون" at bounding box center [665, 59] width 329 height 17
drag, startPoint x: 526, startPoint y: 60, endPoint x: 530, endPoint y: 63, distance: 5.0
click at [530, 63] on input "بداملی ملون" at bounding box center [665, 59] width 329 height 17
type input "بداملي ملون"
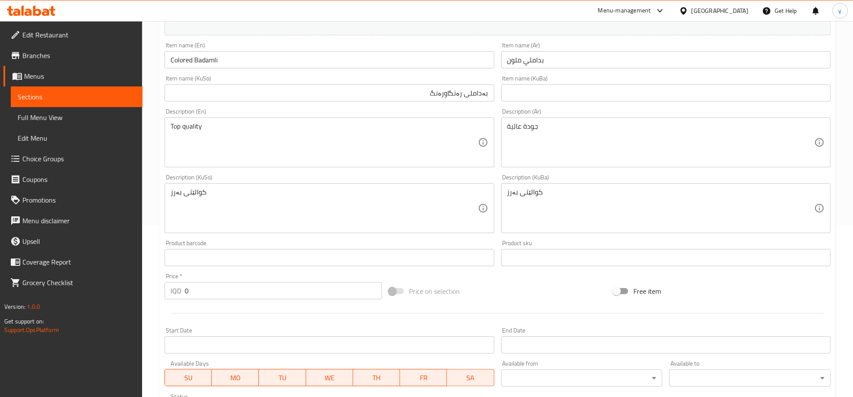
click at [271, 68] on input "Colored Badamli" at bounding box center [328, 59] width 329 height 17
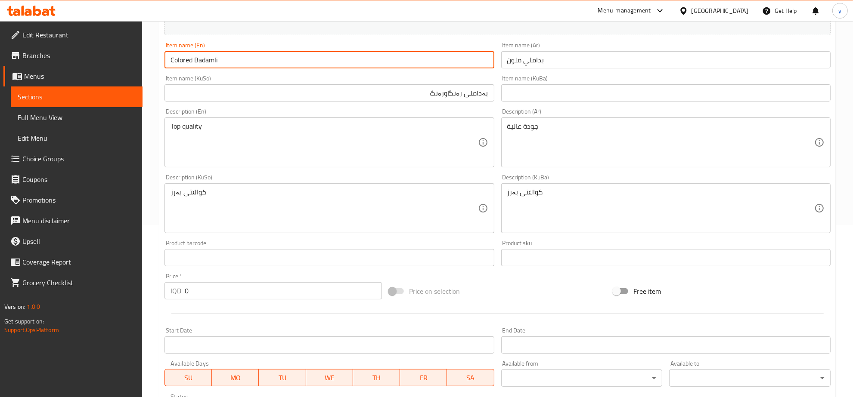
click at [271, 68] on input "Colored Badamli" at bounding box center [328, 59] width 329 height 17
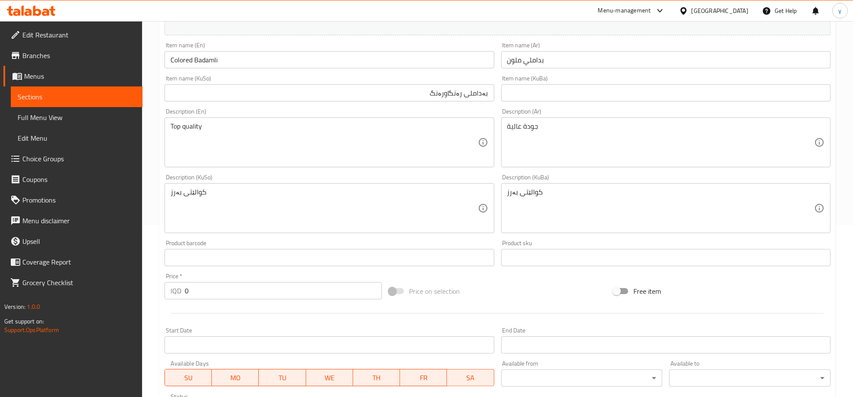
click at [278, 72] on div "Item name (KuSo) بەداملی رەنگاورەنگ Item name (KuSo)" at bounding box center [329, 88] width 336 height 33
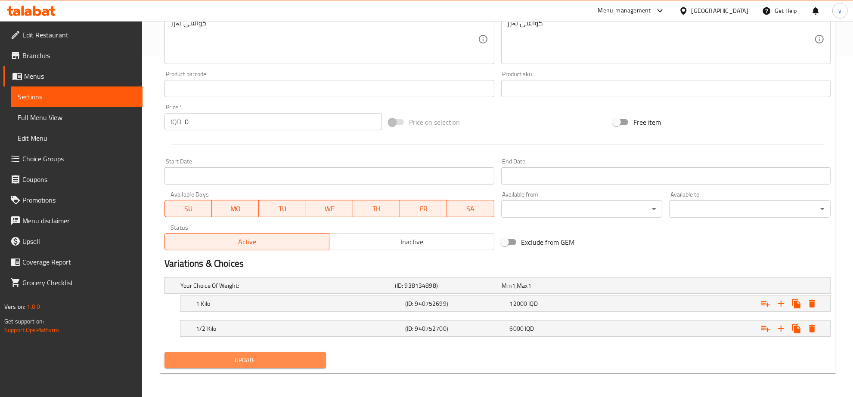
click at [233, 356] on span "Update" at bounding box center [245, 360] width 148 height 11
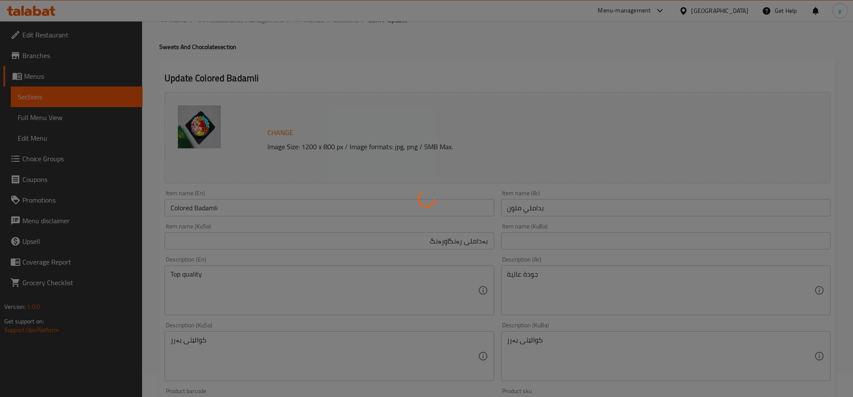
scroll to position [0, 0]
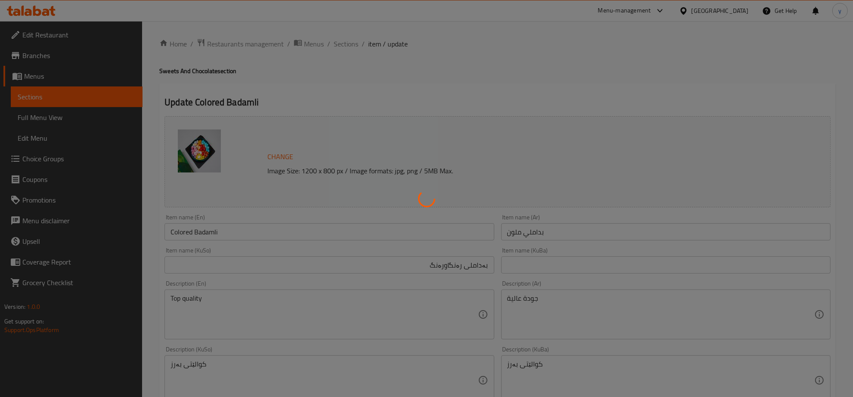
click at [90, 124] on div at bounding box center [426, 198] width 853 height 397
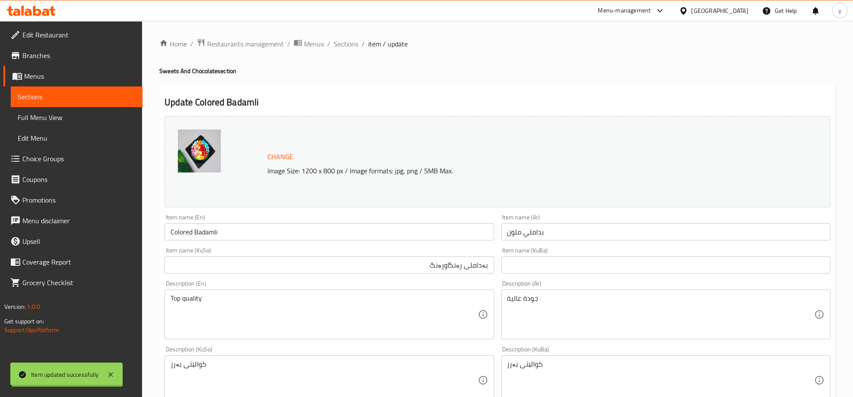
click at [90, 124] on div at bounding box center [426, 198] width 853 height 397
click at [90, 124] on link "Full Menu View" at bounding box center [77, 117] width 132 height 21
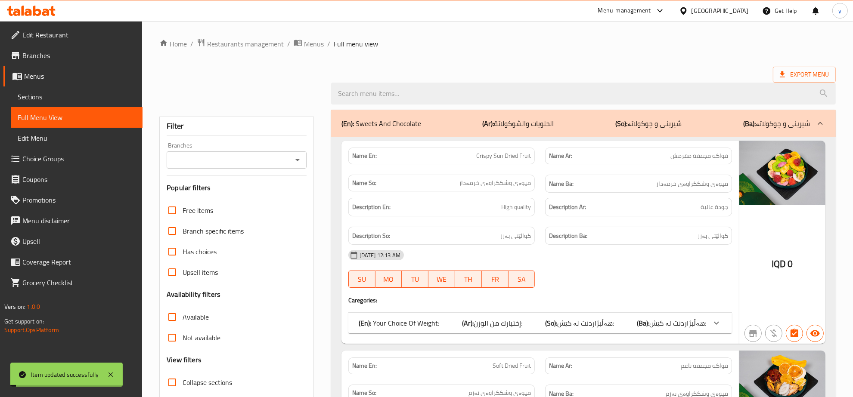
click at [366, 97] on input "search" at bounding box center [583, 94] width 504 height 22
paste input "Colored Badamli"
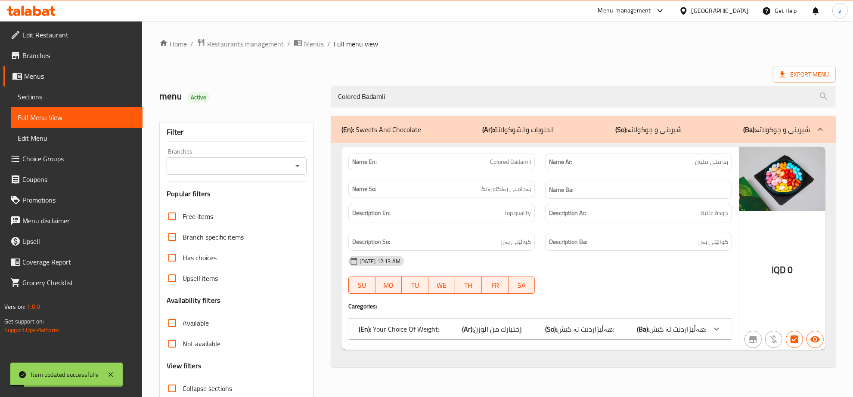
click at [296, 167] on icon "Open" at bounding box center [297, 166] width 10 height 10
type input "Colored Badamli"
click at [250, 200] on li "Batam nuts, Bakhtiary" at bounding box center [236, 203] width 139 height 15
type input "Batam nuts, Bakhtiary"
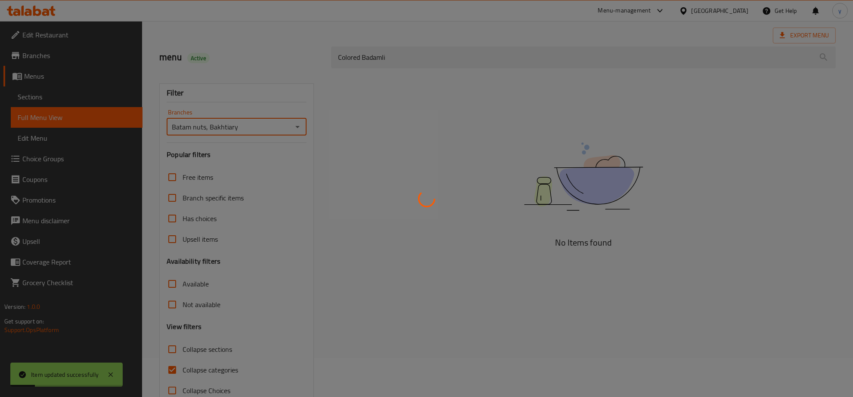
scroll to position [61, 0]
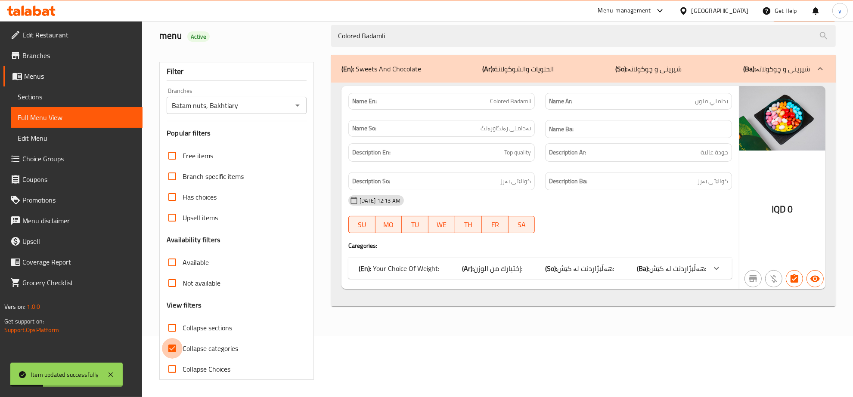
click at [175, 348] on input "Collapse categories" at bounding box center [172, 348] width 21 height 21
checkbox input "false"
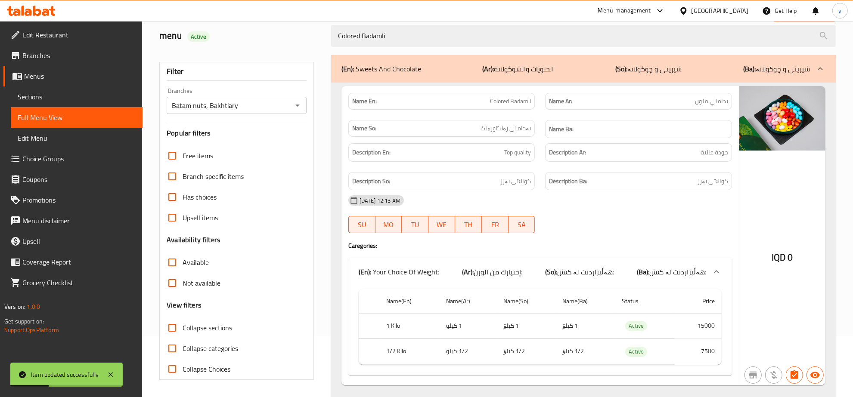
click at [119, 372] on div "Item updated successfully" at bounding box center [66, 375] width 112 height 24
click at [117, 372] on div "Item updated successfully" at bounding box center [66, 375] width 112 height 24
click at [113, 373] on icon at bounding box center [110, 375] width 4 height 4
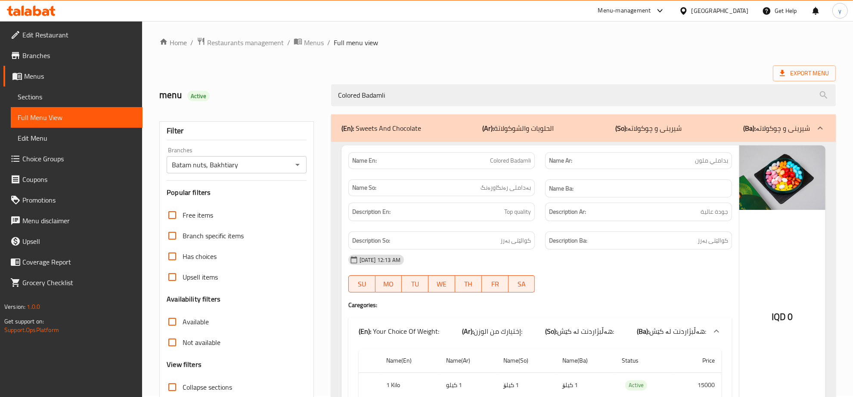
scroll to position [0, 0]
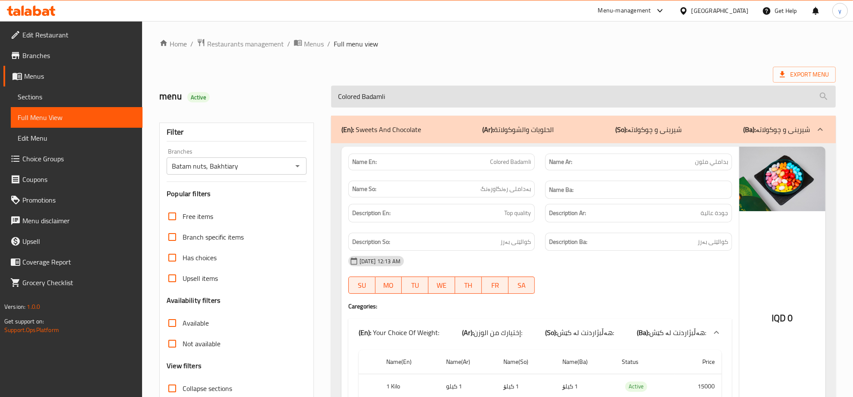
click at [412, 93] on input "Colored Badamli" at bounding box center [583, 97] width 504 height 22
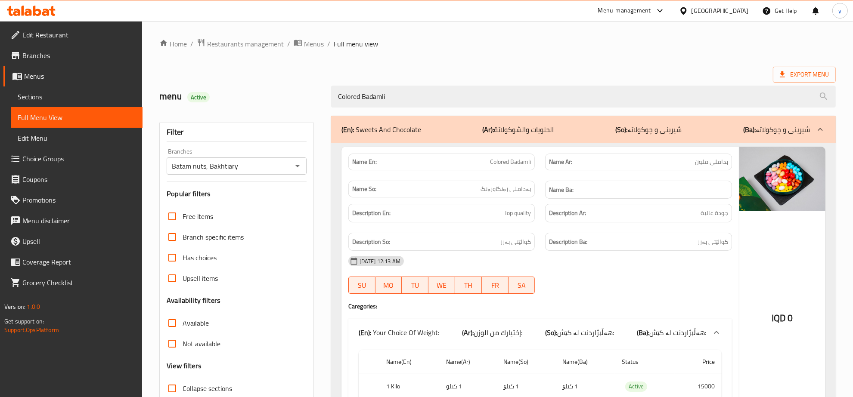
click at [54, 94] on span "Sections" at bounding box center [77, 97] width 118 height 10
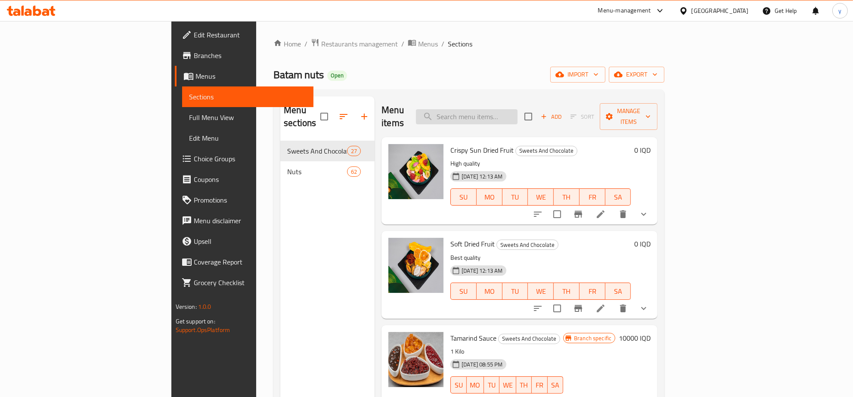
click at [517, 112] on input "search" at bounding box center [467, 116] width 102 height 15
paste input "Dried Vegetables"
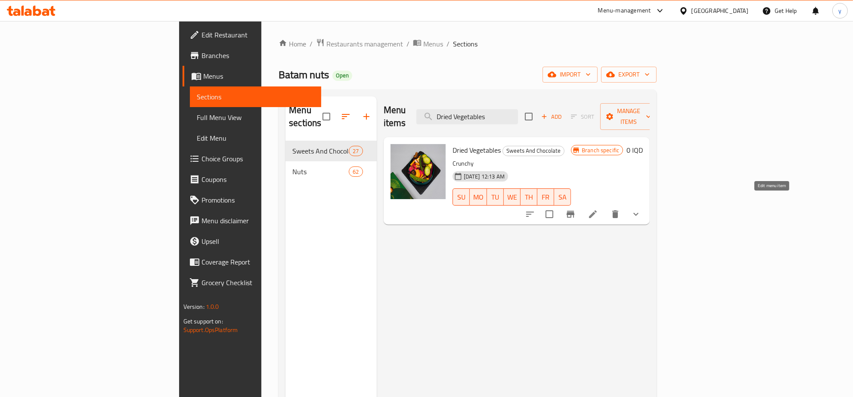
type input "Dried Vegetables"
click at [598, 209] on icon at bounding box center [592, 214] width 10 height 10
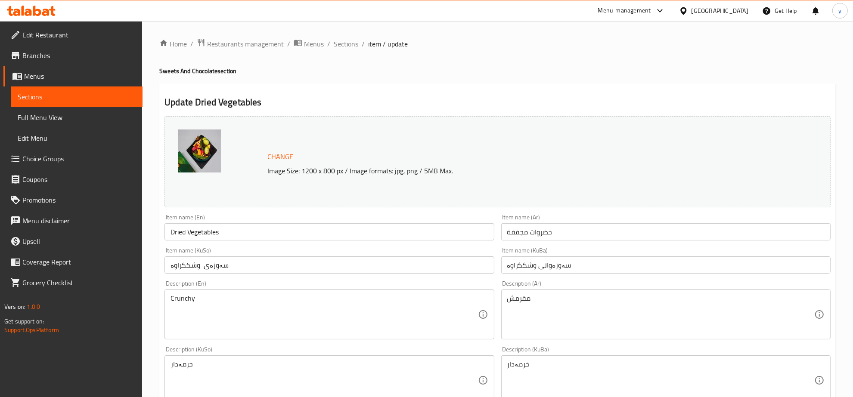
click at [560, 263] on input "سەوزەواتی وشککراوە" at bounding box center [665, 264] width 329 height 17
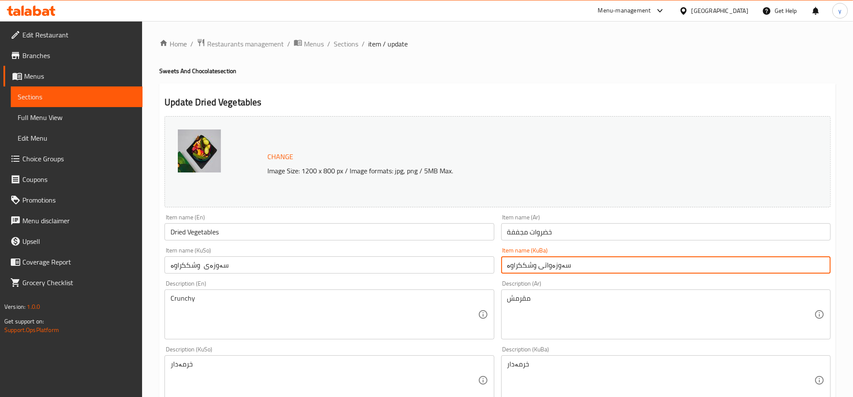
click at [560, 263] on input "سەوزەواتی وشککراوە" at bounding box center [665, 264] width 329 height 17
click at [257, 266] on input "سەوزەی وشککراوە" at bounding box center [328, 264] width 329 height 17
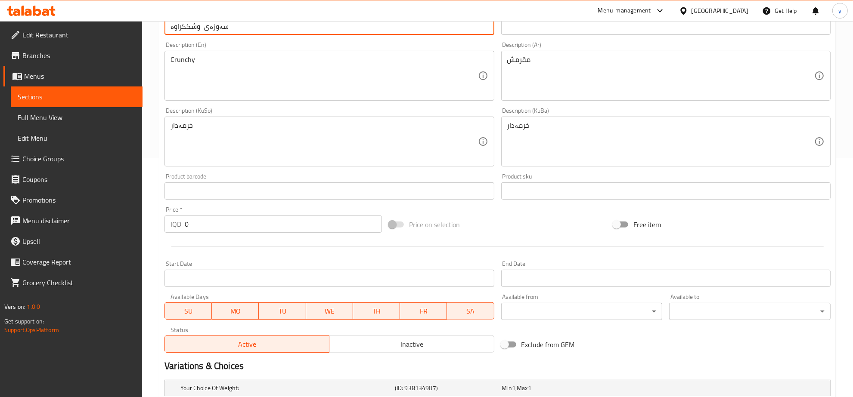
scroll to position [341, 0]
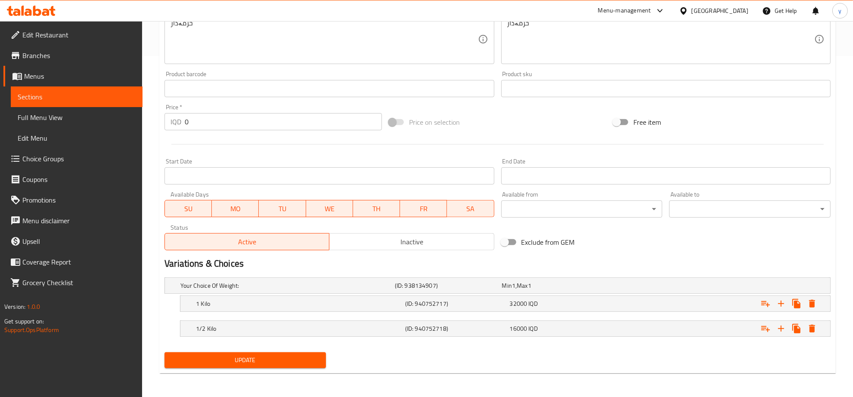
click at [256, 349] on div "Update" at bounding box center [245, 360] width 168 height 23
click at [256, 351] on div "Update" at bounding box center [245, 360] width 168 height 23
click at [256, 360] on span "Update" at bounding box center [245, 360] width 148 height 11
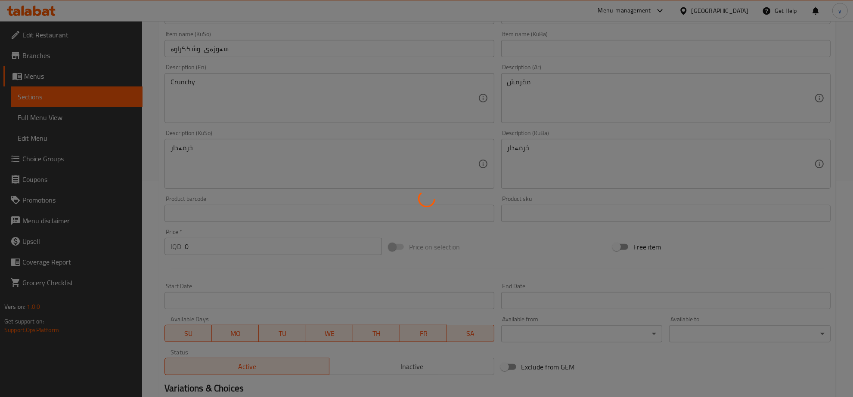
scroll to position [72, 0]
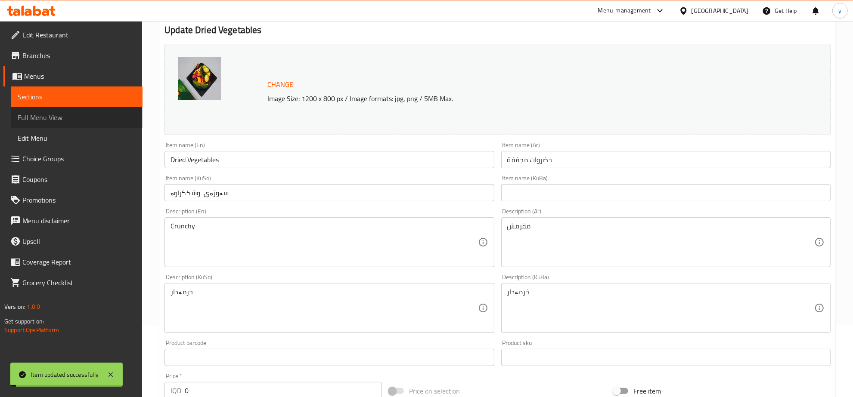
click at [100, 119] on span "Full Menu View" at bounding box center [77, 117] width 118 height 10
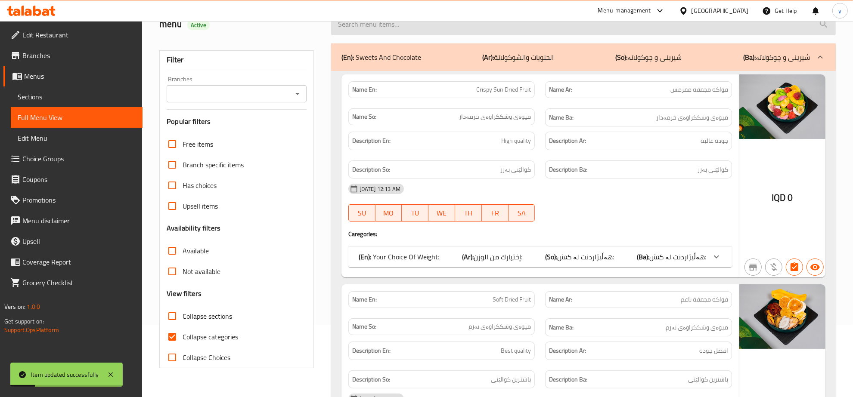
click at [457, 25] on input "search" at bounding box center [583, 24] width 504 height 22
paste input "Dried Vegetables"
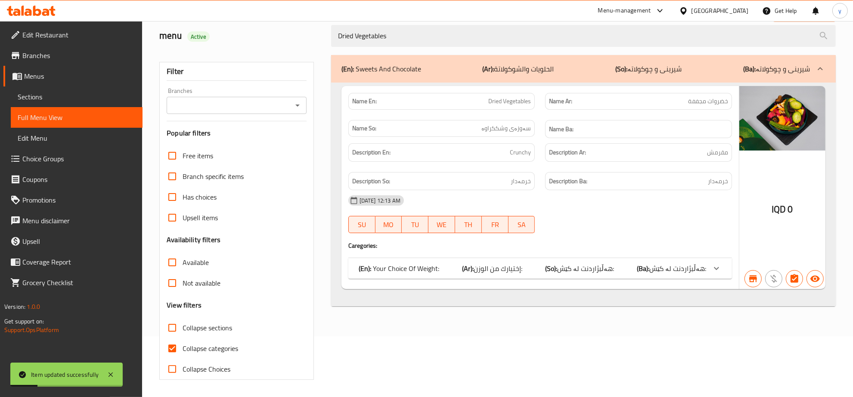
scroll to position [61, 0]
click at [298, 108] on icon "Open" at bounding box center [297, 105] width 10 height 10
type input "Dried Vegetables"
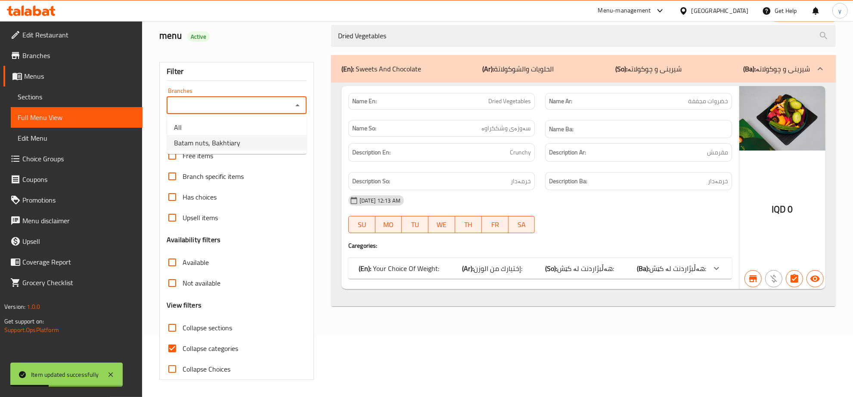
click at [254, 137] on li "Batam nuts, Bakhtiary" at bounding box center [236, 142] width 139 height 15
type input "Batam nuts, Bakhtiary"
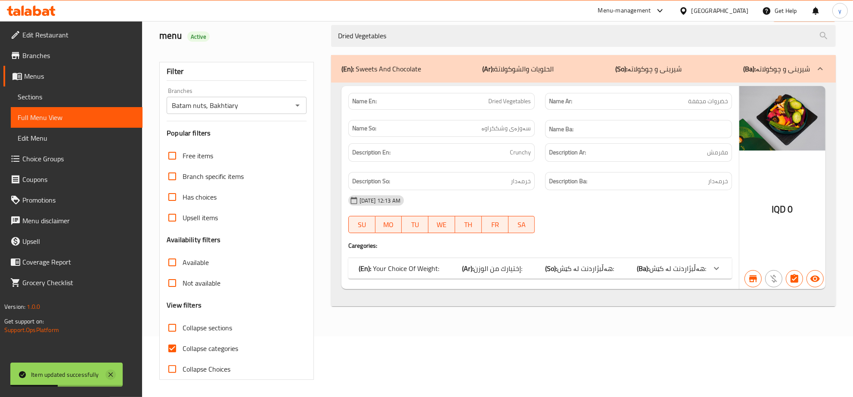
click at [115, 374] on icon at bounding box center [110, 375] width 10 height 10
click at [179, 341] on input "Collapse categories" at bounding box center [172, 348] width 21 height 21
checkbox input "false"
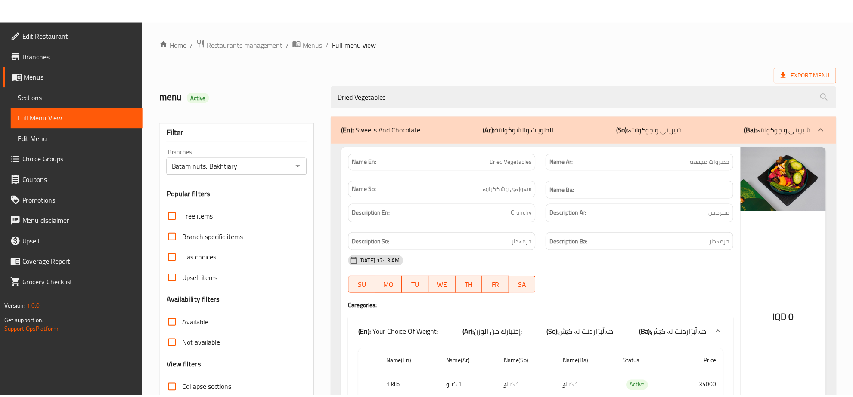
scroll to position [85, 0]
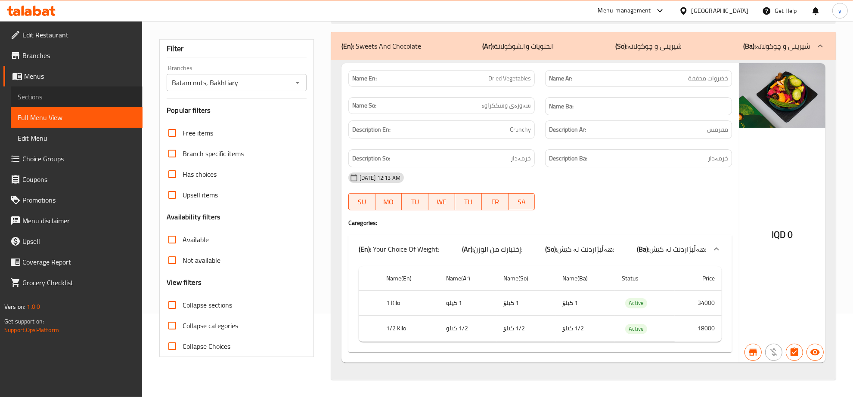
click at [97, 95] on span "Sections" at bounding box center [77, 97] width 118 height 10
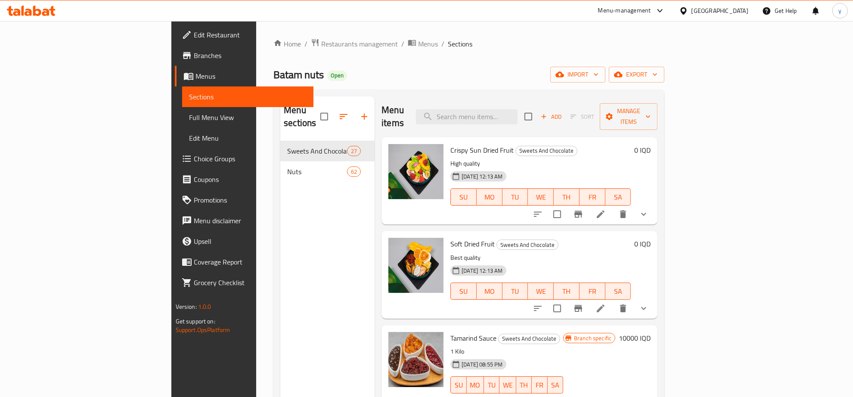
click at [195, 78] on span "Menus" at bounding box center [250, 76] width 111 height 10
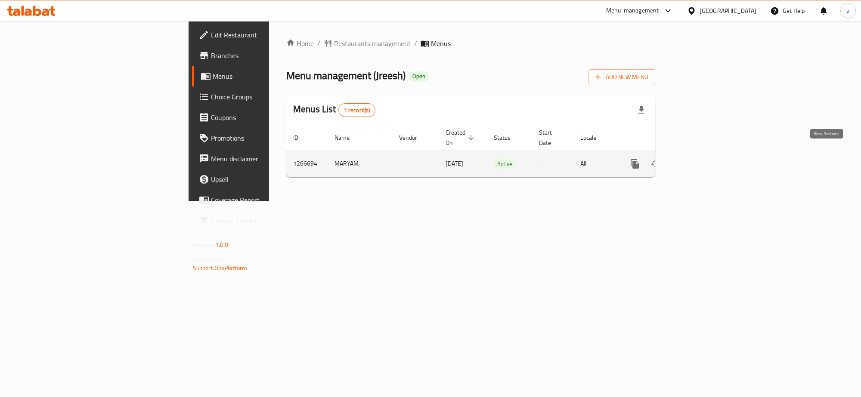
click at [707, 154] on link "enhanced table" at bounding box center [696, 164] width 21 height 21
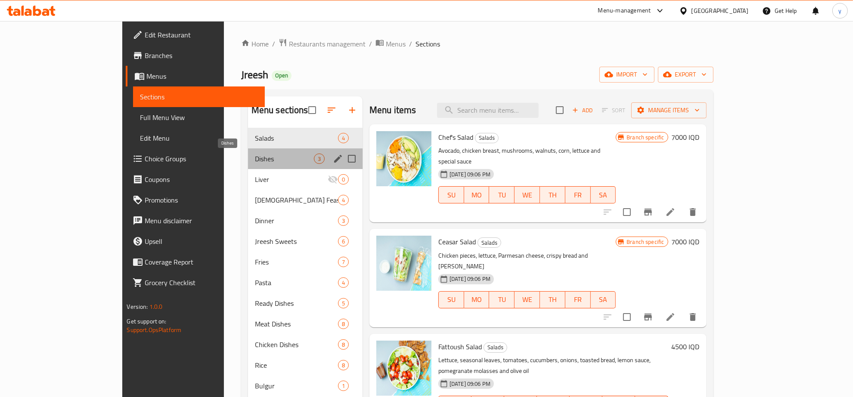
click at [267, 162] on span "Dishes" at bounding box center [284, 159] width 59 height 10
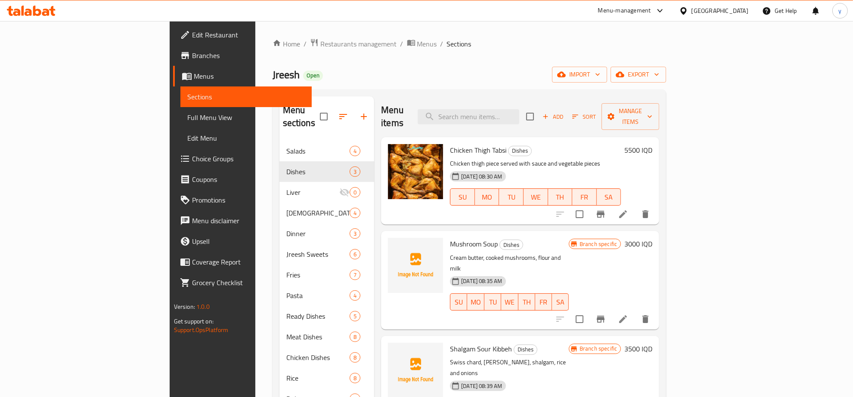
click at [323, 26] on div "Home / Restaurants management / Menus / Sections Jreesh Open import export Menu…" at bounding box center [469, 270] width 428 height 498
click at [320, 33] on div "Home / Restaurants management / Menus / Sections Jreesh Open import export Menu…" at bounding box center [469, 270] width 428 height 498
click at [417, 43] on span "Menus" at bounding box center [427, 44] width 20 height 10
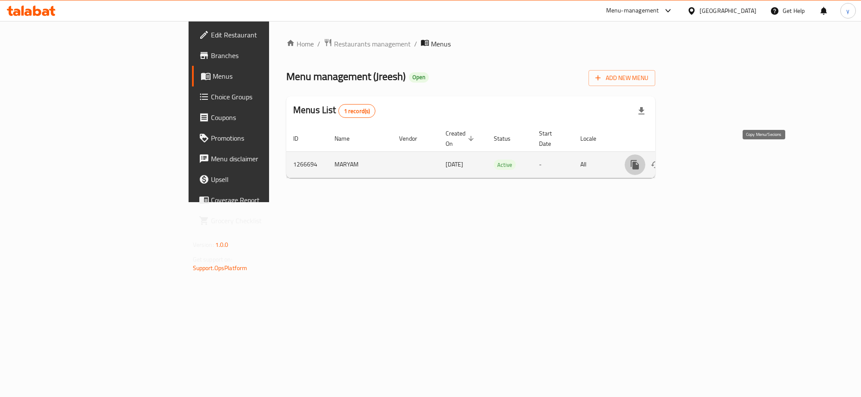
click at [640, 160] on icon "more" at bounding box center [635, 165] width 10 height 10
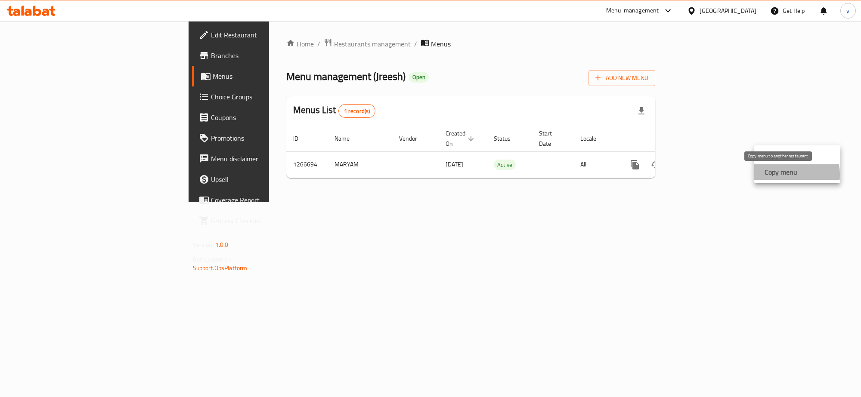
click at [779, 175] on strong "Copy menu" at bounding box center [780, 172] width 33 height 10
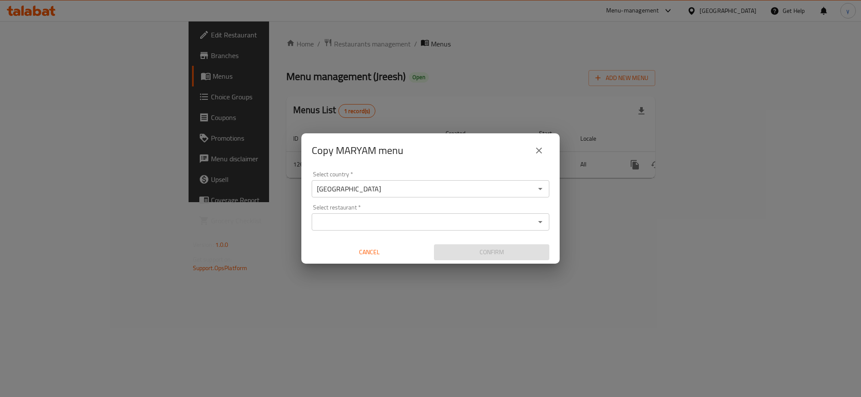
click at [413, 224] on input "Select restaurant   *" at bounding box center [423, 222] width 218 height 12
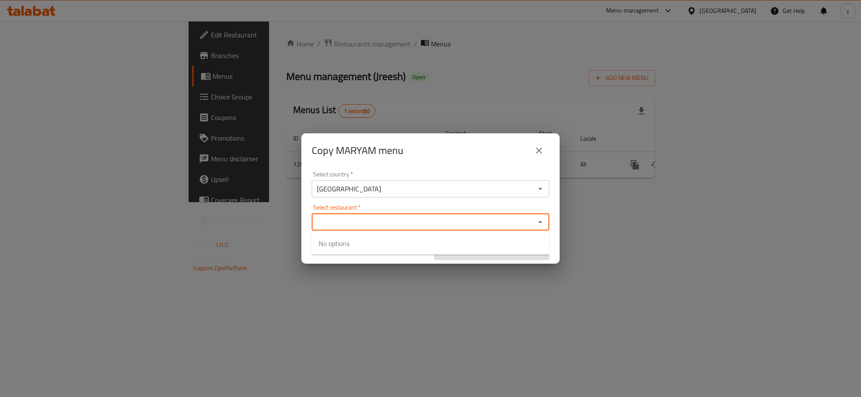
paste input "687396"
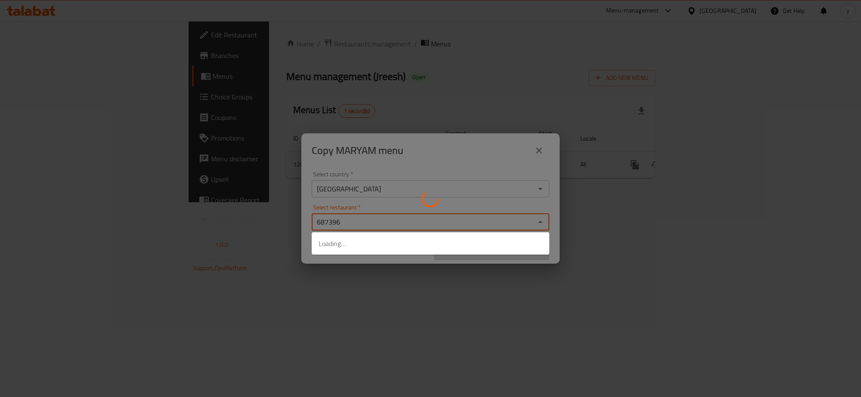
type input "687396"
click at [402, 202] on div at bounding box center [430, 198] width 861 height 397
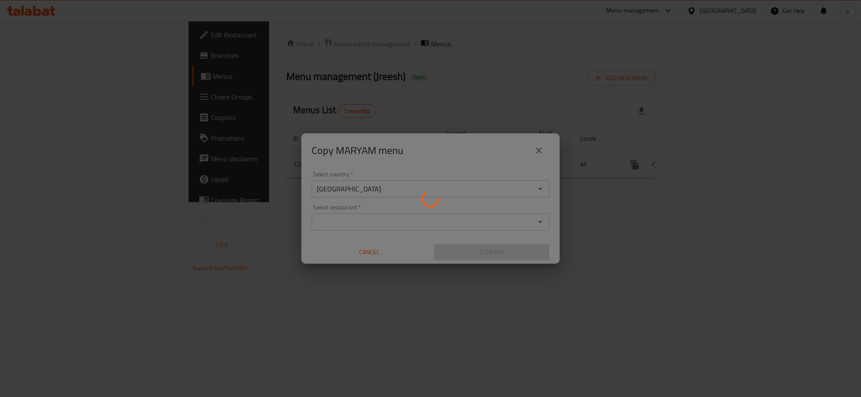
click at [402, 202] on div at bounding box center [430, 198] width 861 height 397
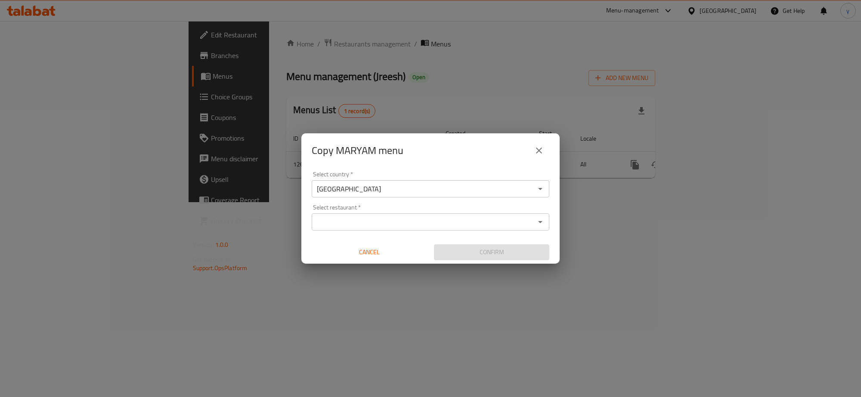
click at [404, 218] on input "Select restaurant   *" at bounding box center [423, 222] width 218 height 12
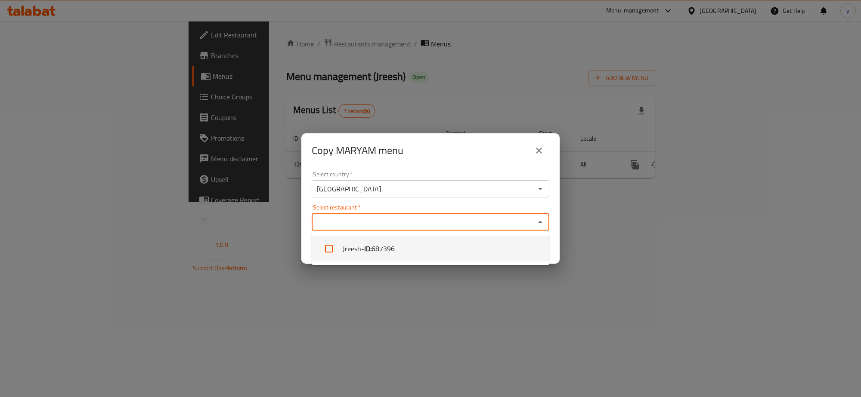
click at [410, 255] on li "Jreesh - ID: 687396" at bounding box center [431, 249] width 238 height 26
checkbox input "true"
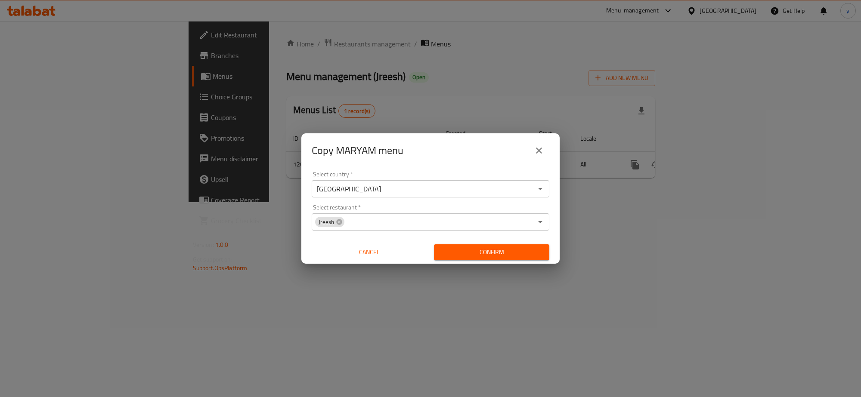
click at [407, 275] on div "Copy MARYAM menu Select country   * Iraq Select country * Select restaurant   *…" at bounding box center [430, 198] width 861 height 397
click at [452, 247] on span "Confirm" at bounding box center [492, 252] width 102 height 11
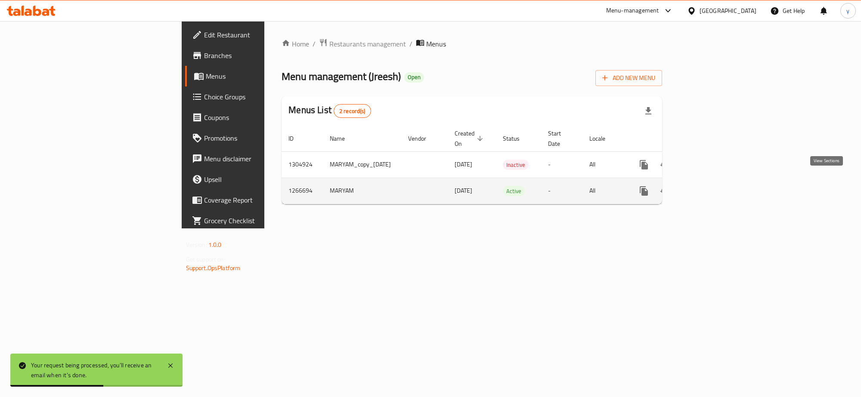
click at [711, 186] on icon "enhanced table" at bounding box center [706, 191] width 10 height 10
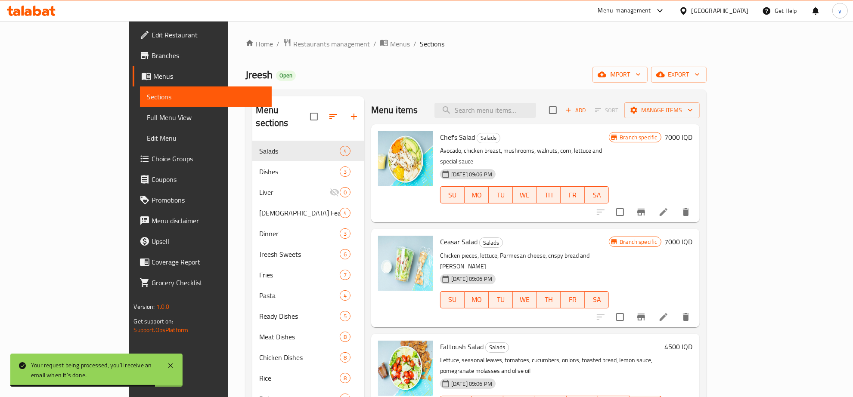
click at [520, 99] on div "Menu items Add Sort Manage items" at bounding box center [535, 110] width 328 height 28
click at [521, 102] on div "Menu items Add Sort Manage items" at bounding box center [535, 110] width 328 height 28
click at [524, 110] on input "search" at bounding box center [485, 110] width 102 height 15
paste input "Kibbeh Tabsi"
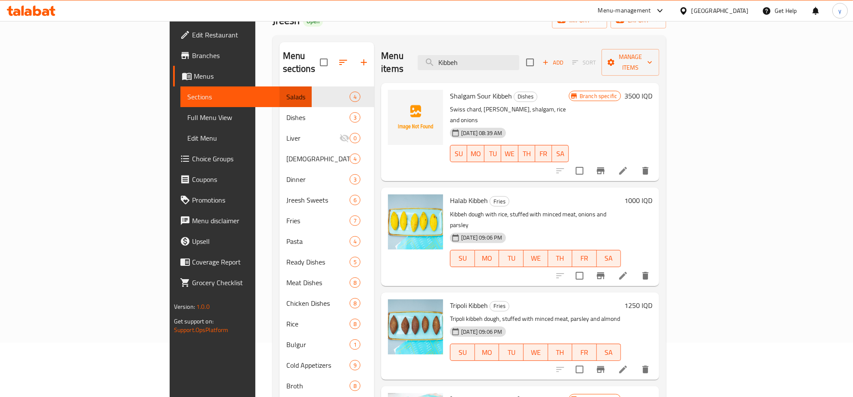
scroll to position [31, 0]
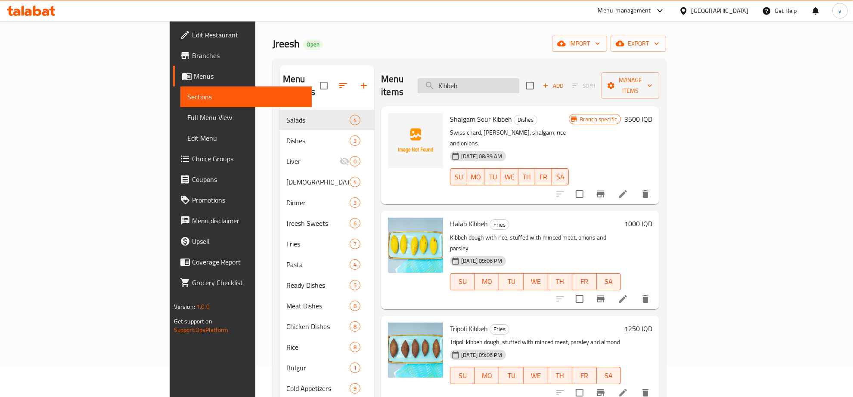
click at [513, 78] on input "Kibbeh" at bounding box center [468, 85] width 102 height 15
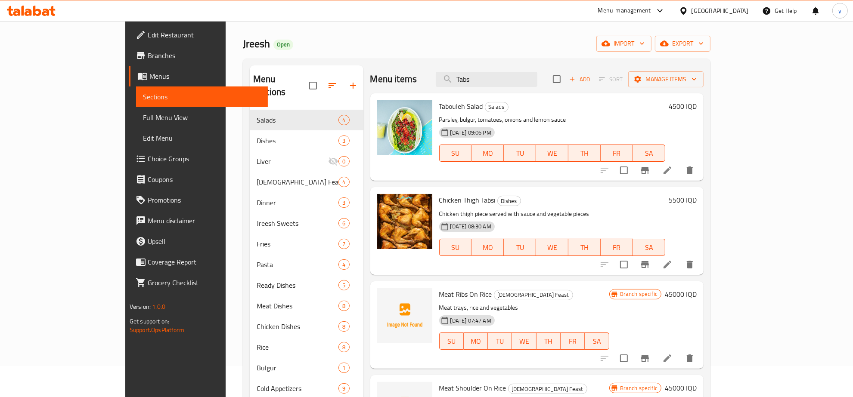
type input "Tabsi"
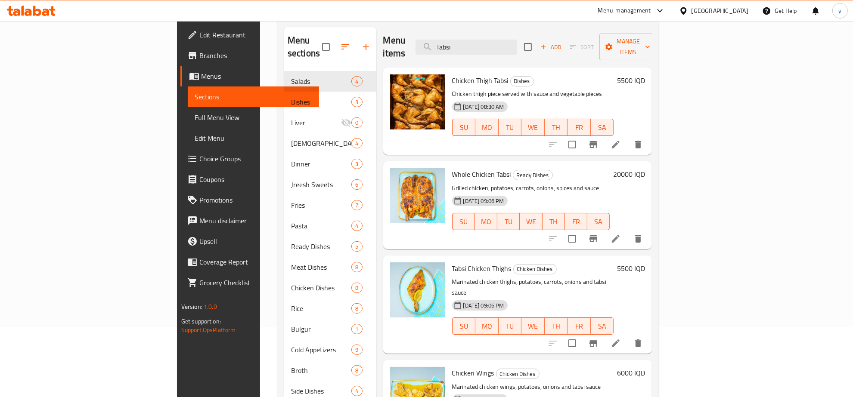
scroll to position [0, 0]
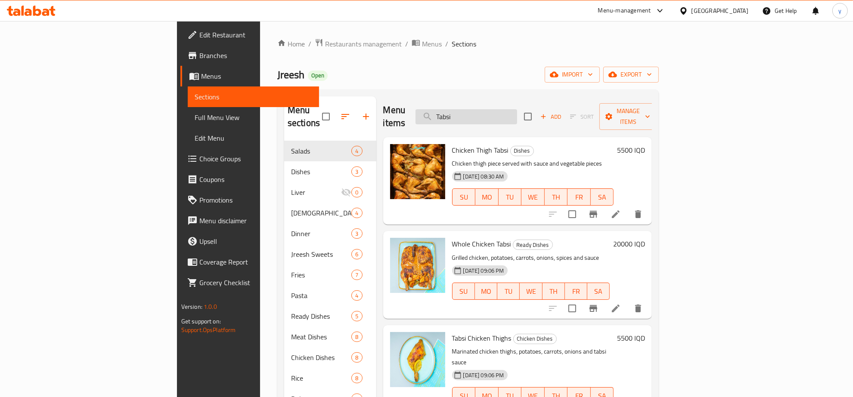
click at [511, 116] on input "Tabsi" at bounding box center [466, 116] width 102 height 15
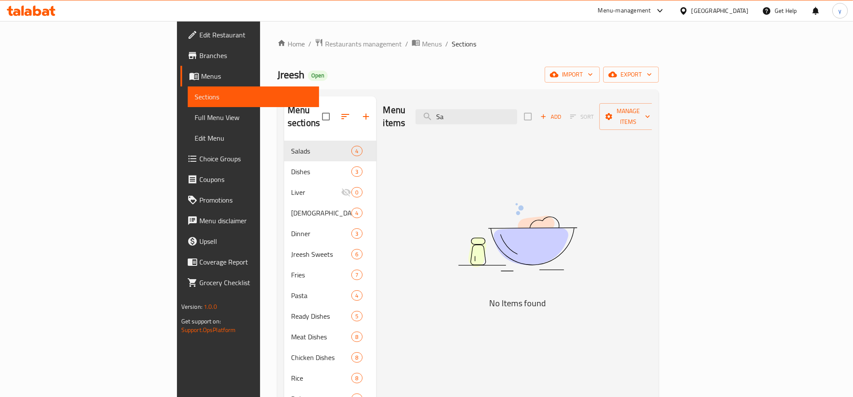
type input "S"
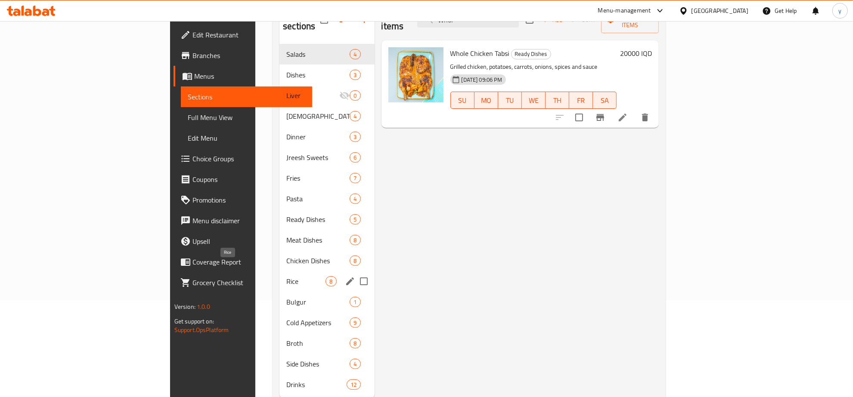
scroll to position [121, 0]
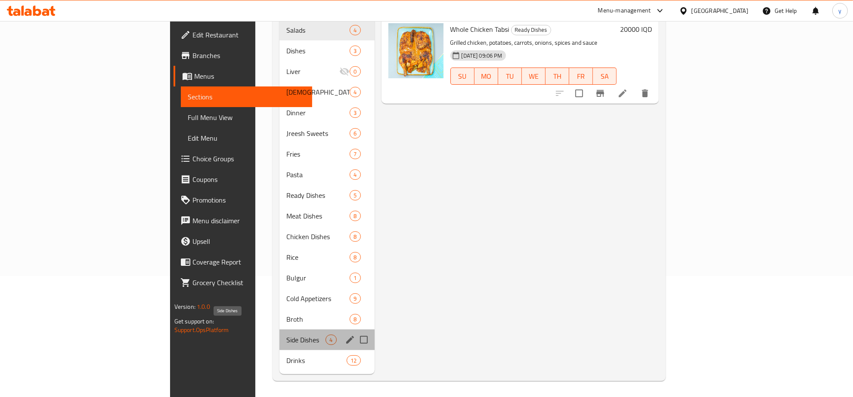
click at [286, 335] on span "Side Dishes" at bounding box center [305, 340] width 39 height 10
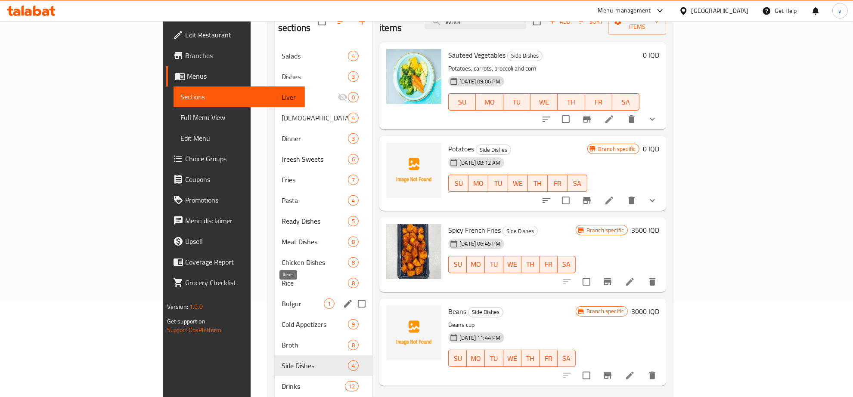
scroll to position [121, 0]
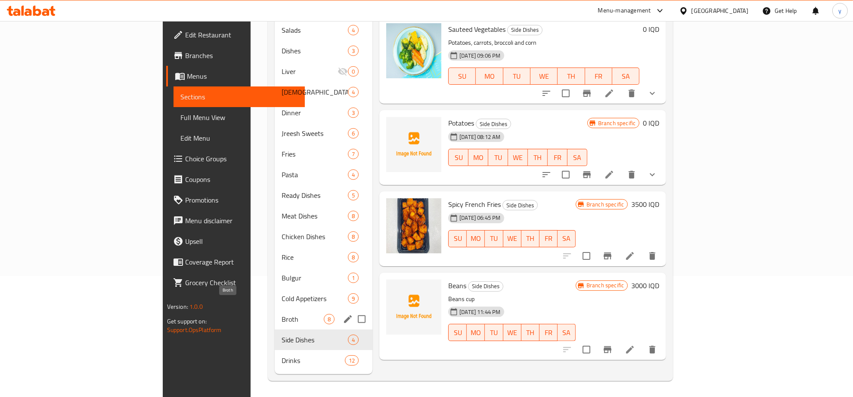
click at [281, 314] on span "Broth" at bounding box center [302, 319] width 42 height 10
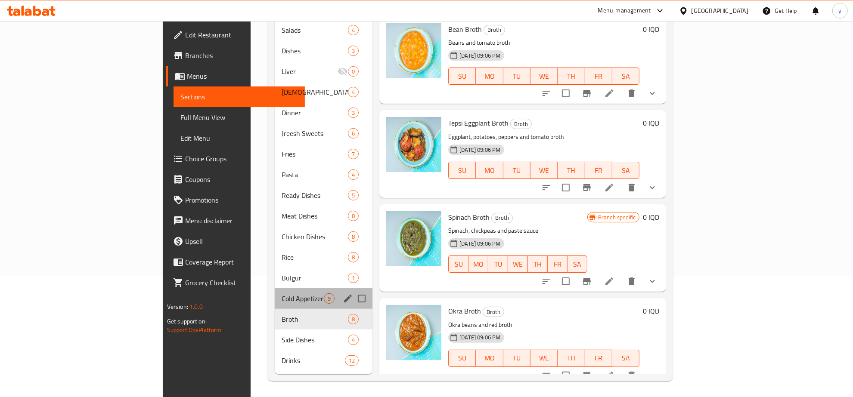
click at [275, 291] on div "Cold Appetizers 9" at bounding box center [324, 298] width 98 height 21
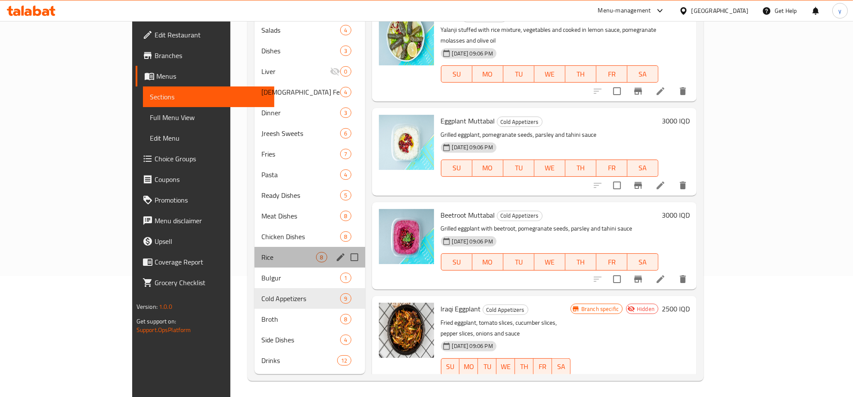
click at [254, 253] on div "Rice 8" at bounding box center [309, 257] width 111 height 21
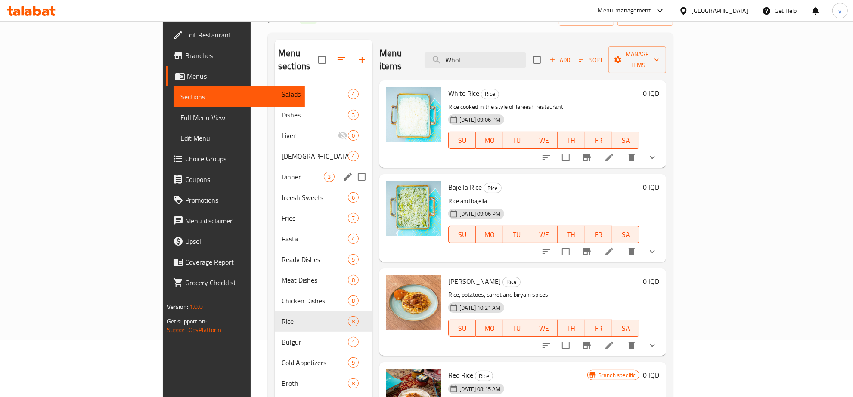
scroll to position [31, 0]
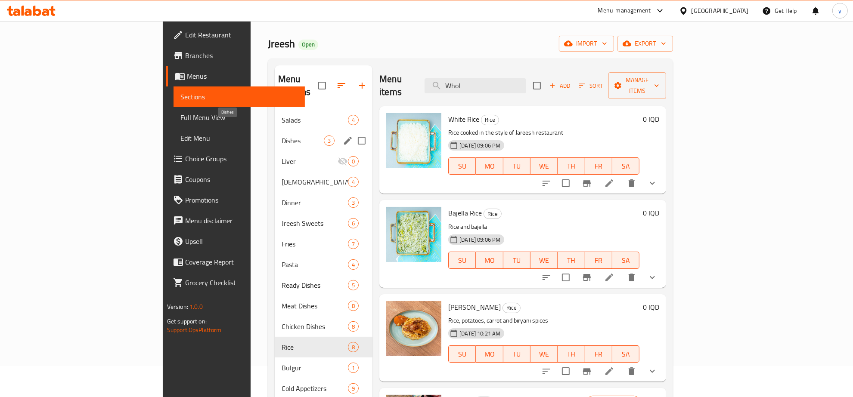
click at [281, 136] on span "Dishes" at bounding box center [302, 141] width 42 height 10
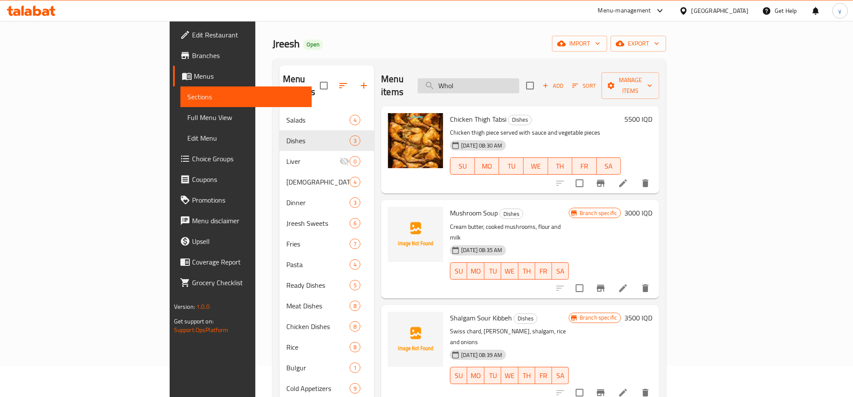
click at [519, 86] on input "Whol" at bounding box center [468, 85] width 102 height 15
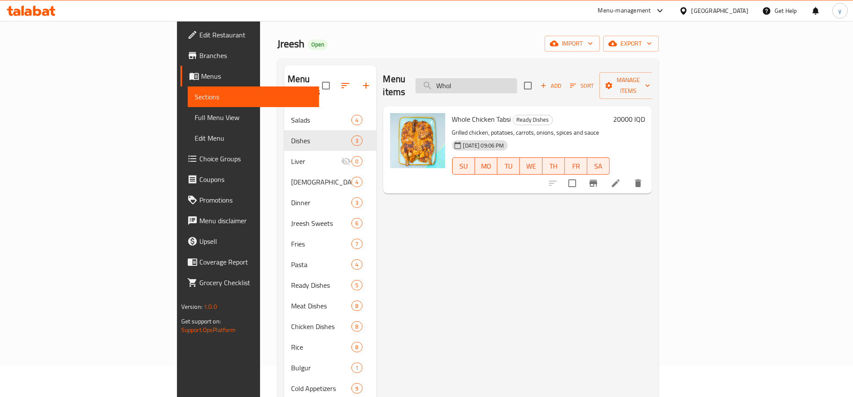
click at [517, 85] on input "Whol" at bounding box center [466, 85] width 102 height 15
type input "W"
click at [519, 71] on div "Menu items Whol Add Sort Manage items" at bounding box center [517, 85] width 269 height 41
click at [509, 78] on input "Whol" at bounding box center [466, 85] width 102 height 15
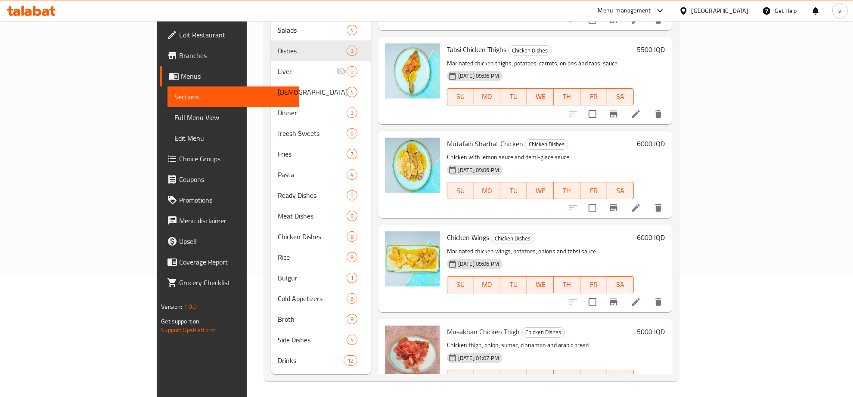
scroll to position [666, 0]
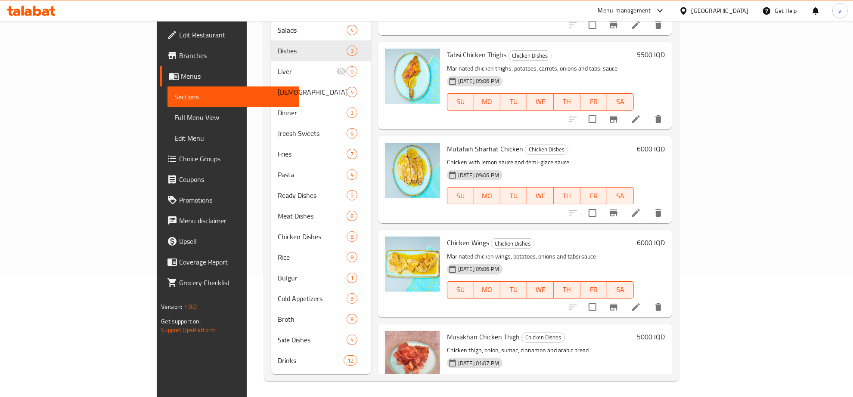
click at [449, 142] on span "Mutafaih Sharhat Chicken" at bounding box center [485, 148] width 76 height 13
copy h6 "Mutafaih Sharhat Chicken"
click at [522, 157] on p "Chicken with lemon sauce and demi-glace sauce" at bounding box center [540, 162] width 187 height 11
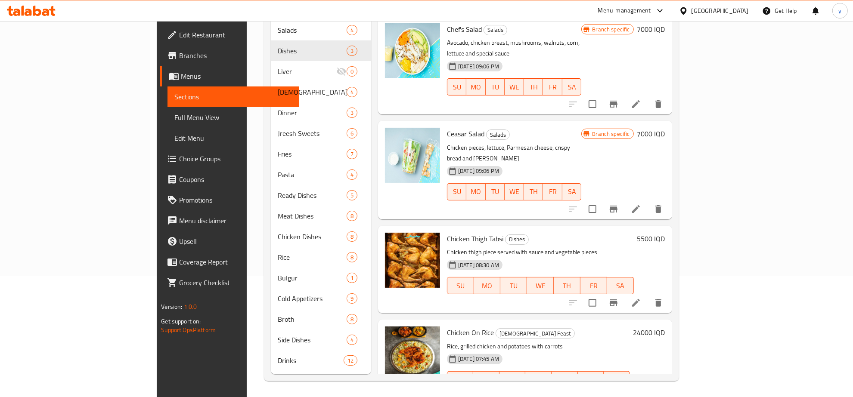
scroll to position [0, 0]
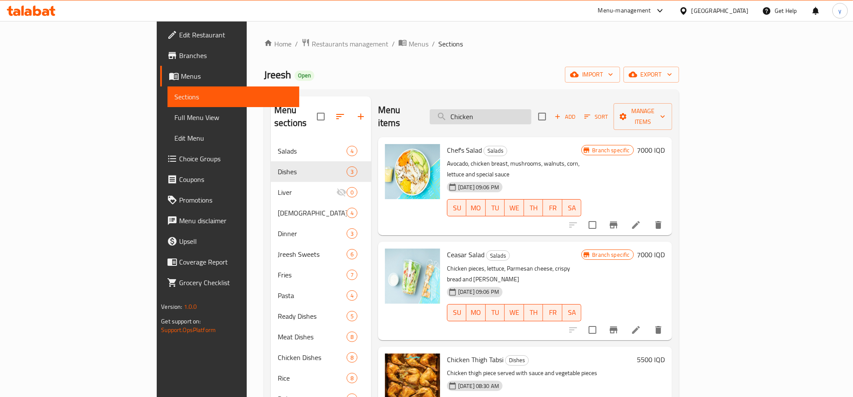
click at [531, 109] on input "Chicken" at bounding box center [480, 116] width 102 height 15
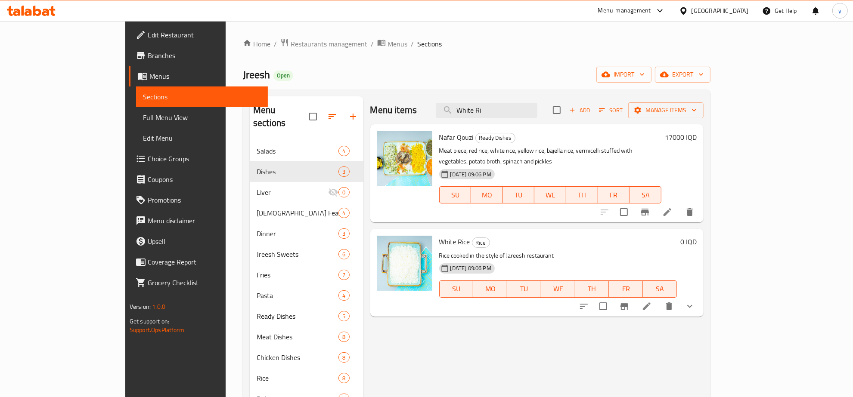
scroll to position [90, 0]
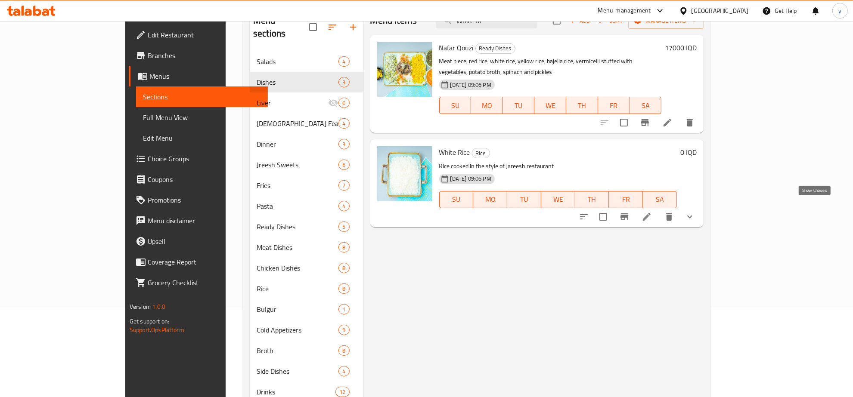
type input "White Ri"
click at [695, 212] on icon "show more" at bounding box center [689, 217] width 10 height 10
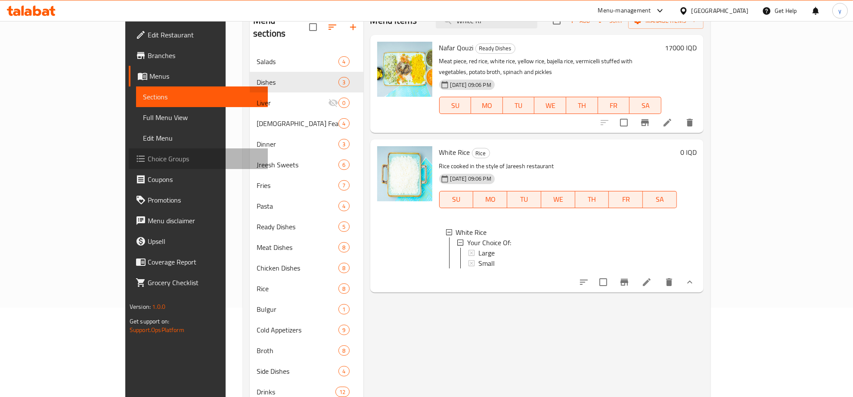
click at [148, 161] on span "Choice Groups" at bounding box center [204, 159] width 113 height 10
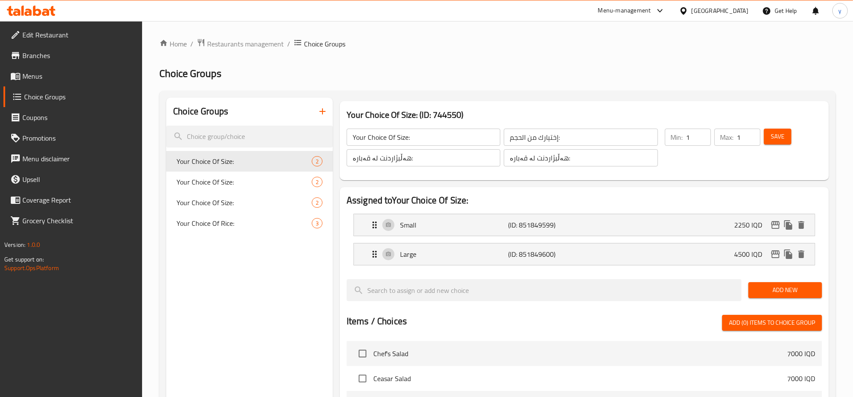
click at [319, 117] on button "button" at bounding box center [322, 111] width 21 height 21
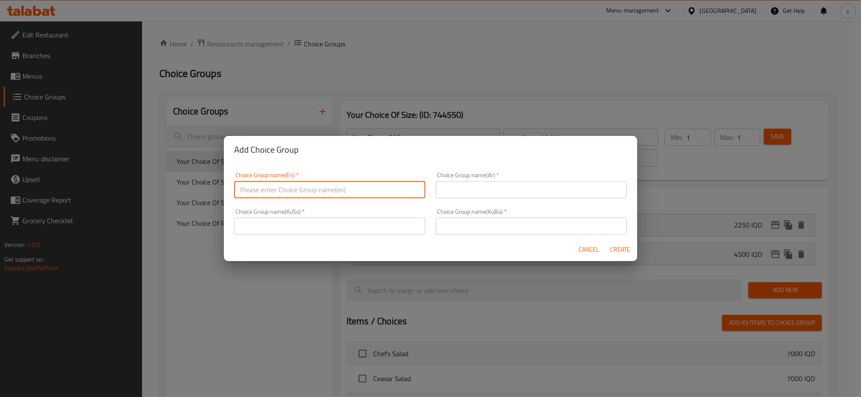
click at [300, 196] on input "text" at bounding box center [329, 189] width 191 height 17
type input "y"
type input "Your choice of:"
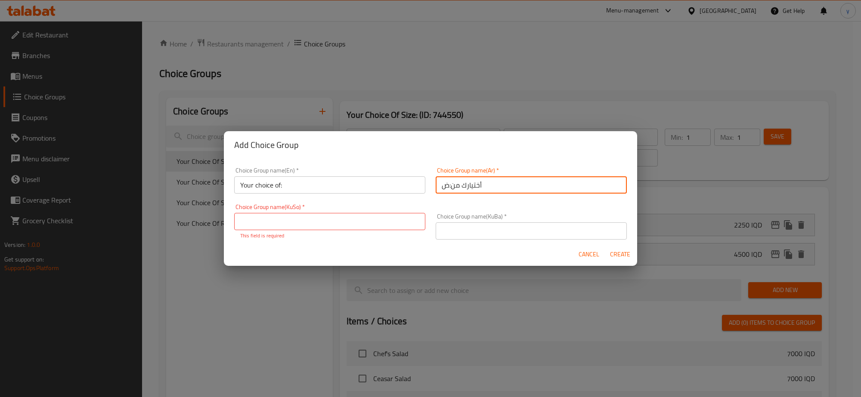
click at [485, 190] on input "أختيارك من:ض" at bounding box center [531, 184] width 191 height 17
type input "أختيارك من:"
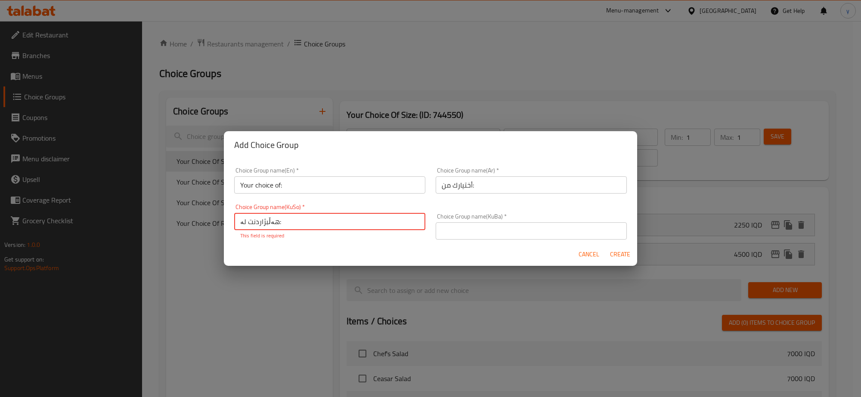
click at [408, 228] on input "هەڵبژاردنت لە:" at bounding box center [329, 221] width 191 height 17
type input "هەڵبژاردنت لە:"
click at [478, 229] on input "text" at bounding box center [531, 230] width 191 height 17
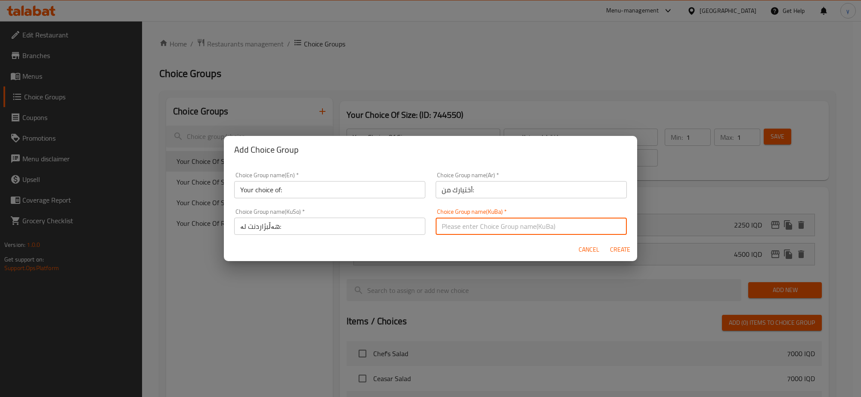
paste input "هەڵبژاردنت لە:"
type input "هەڵبژاردنت لە:"
click at [624, 250] on span "Create" at bounding box center [619, 249] width 21 height 11
type input "Your choice of:"
type input "أختيارك من:"
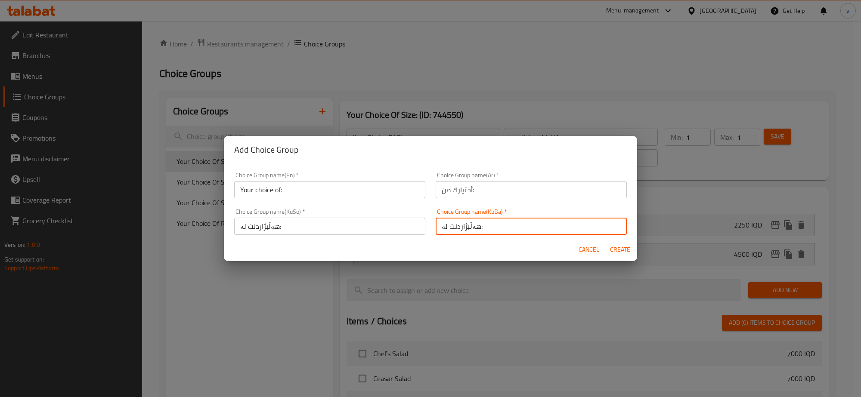
type input "هەڵبژاردنت لە:"
type input "0"
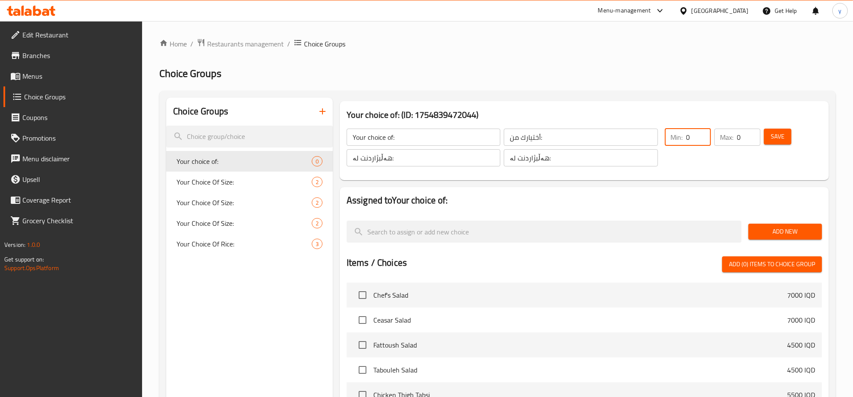
click at [705, 136] on input "0" at bounding box center [698, 137] width 25 height 17
type input "1"
click at [704, 136] on input "1" at bounding box center [698, 137] width 25 height 17
type input "1"
click at [748, 136] on input "1" at bounding box center [748, 137] width 23 height 17
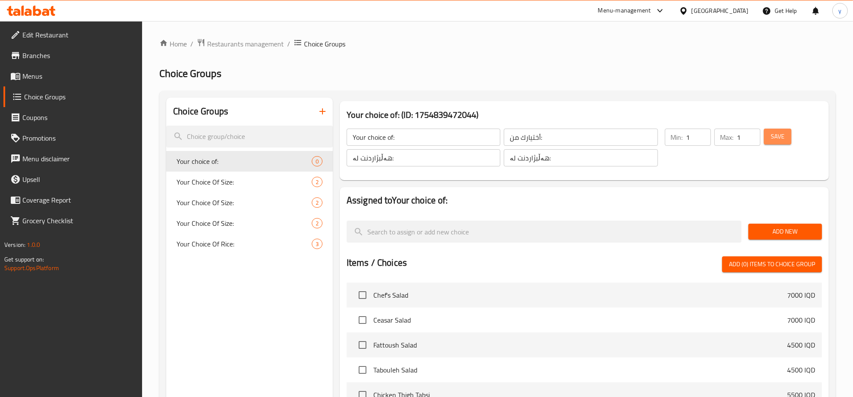
click at [780, 135] on span "Save" at bounding box center [777, 136] width 14 height 11
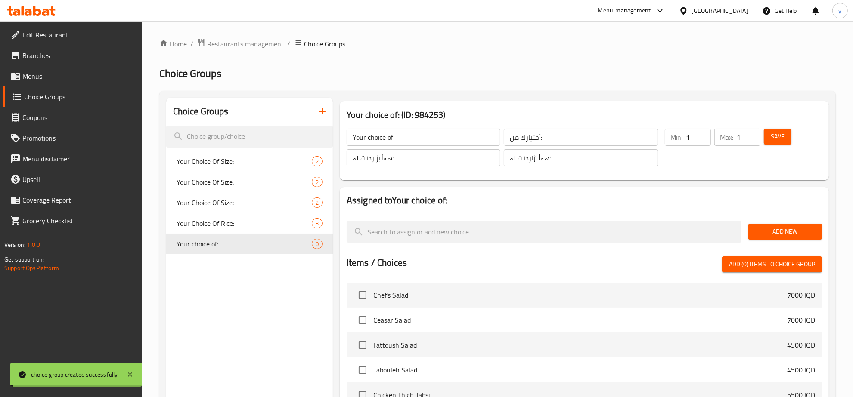
click at [771, 230] on span "Add New" at bounding box center [785, 231] width 60 height 11
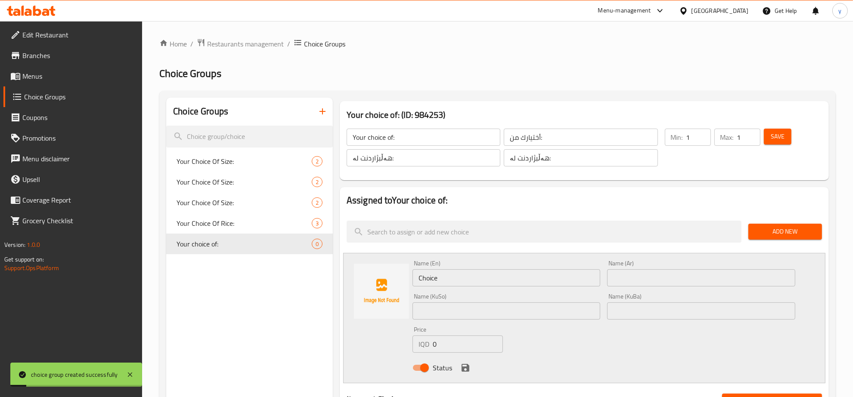
click at [465, 279] on input "Choice" at bounding box center [506, 277] width 188 height 17
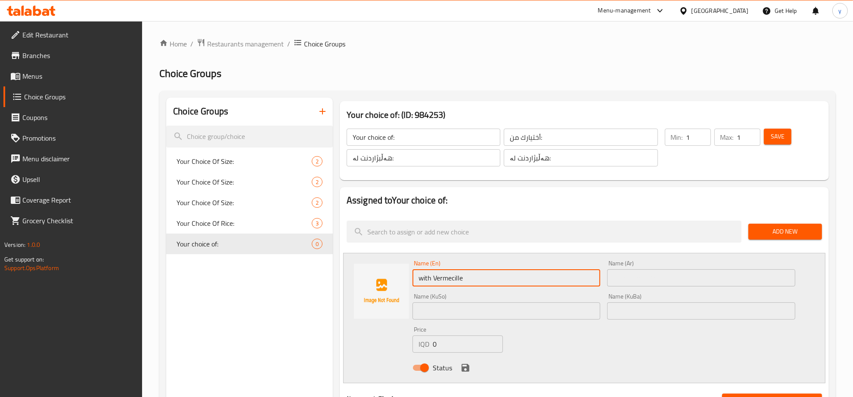
click at [478, 283] on input "with Vermecille" at bounding box center [506, 277] width 188 height 17
click at [455, 280] on input "with Vermecille" at bounding box center [506, 277] width 188 height 17
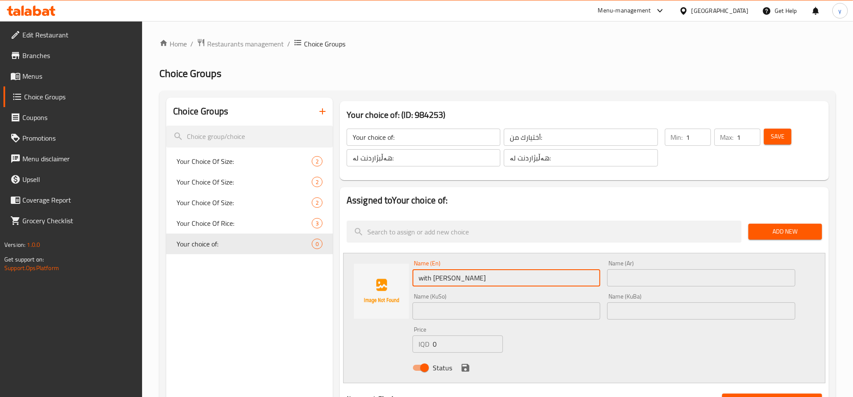
click at [453, 275] on input "with Vermicelli" at bounding box center [506, 277] width 188 height 17
type input "with Vermicelli"
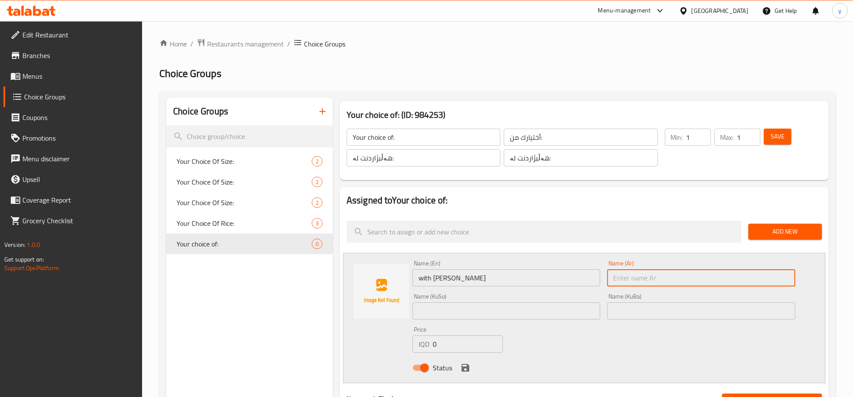
click at [650, 278] on input "text" at bounding box center [701, 277] width 188 height 17
type input "بالشعرية"
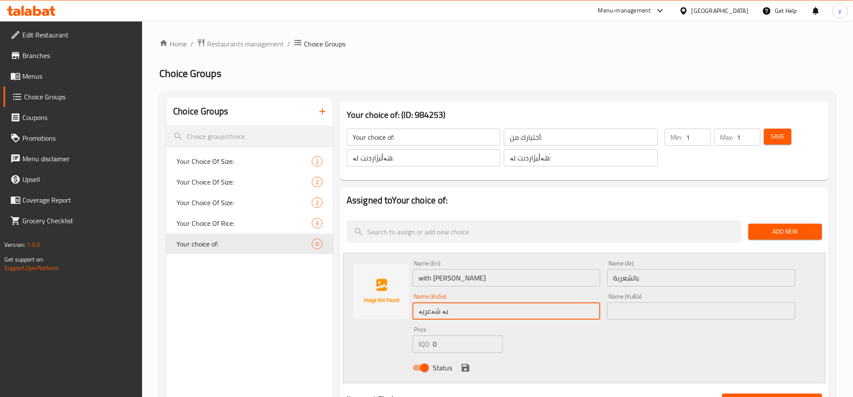
paste input "Vermicelli"
type input "بە شەعریە"
click at [633, 312] on input "text" at bounding box center [701, 311] width 188 height 17
paste input "بە شەعریە"
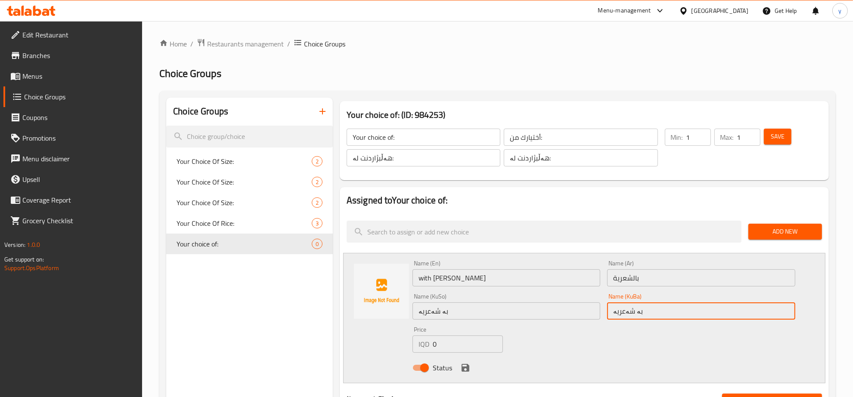
type input "بە شەعریە"
click at [463, 361] on div "Status" at bounding box center [603, 367] width 389 height 23
click at [463, 365] on icon "save" at bounding box center [465, 368] width 8 height 8
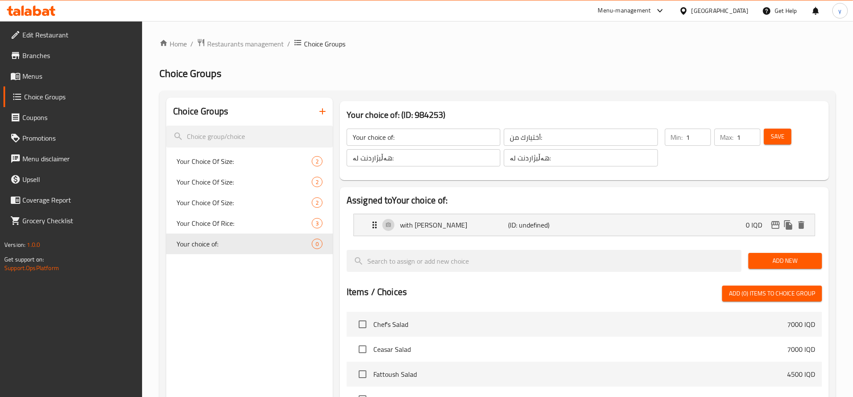
click at [756, 263] on span "Add New" at bounding box center [785, 261] width 60 height 11
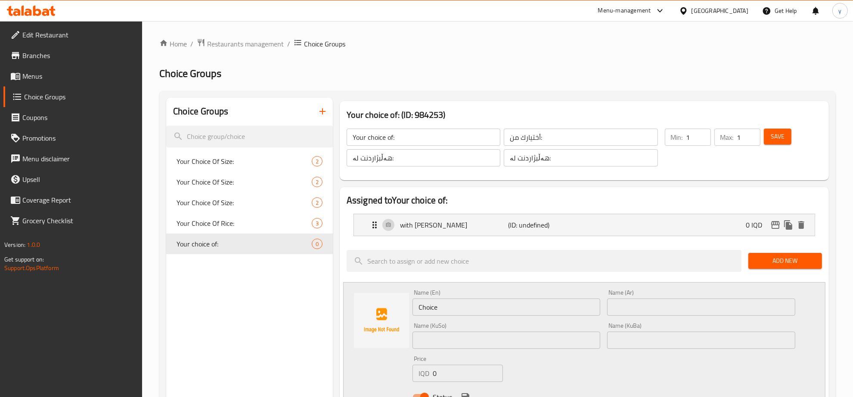
click at [511, 307] on input "Choice" at bounding box center [506, 307] width 188 height 17
click at [452, 240] on nav "with Vermicelli (ID: undefined) 0 IQD Name (En) with Vermicelli Name (En) Name …" at bounding box center [583, 225] width 475 height 36
drag, startPoint x: 457, startPoint y: 231, endPoint x: 395, endPoint y: 248, distance: 64.6
click at [454, 231] on nav "with Vermicelli (ID: undefined) 0 IQD Name (En) with Vermicelli Name (En) Name …" at bounding box center [583, 225] width 475 height 36
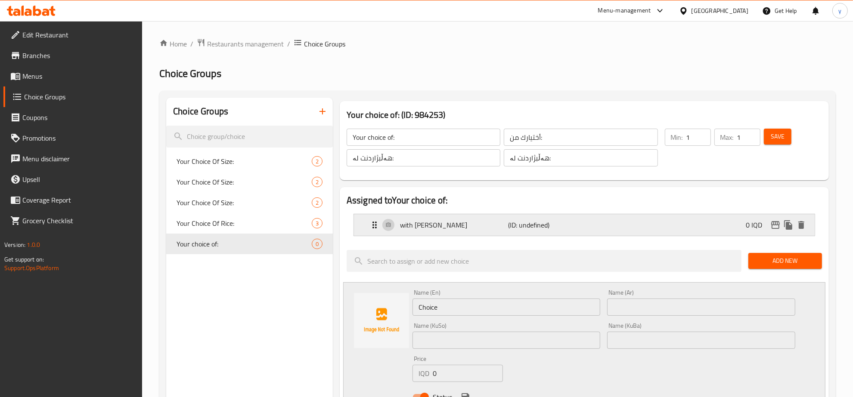
click at [408, 220] on p "with Vermicelli" at bounding box center [454, 225] width 108 height 10
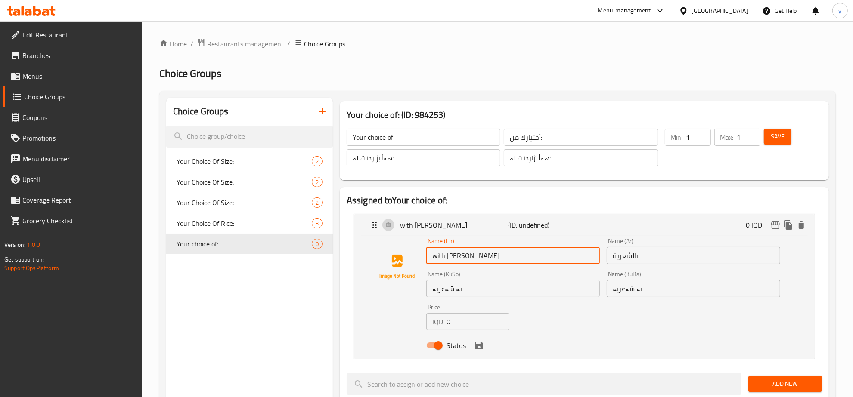
click at [433, 259] on input "with Vermicelli" at bounding box center [512, 255] width 173 height 17
click at [474, 258] on input "With Vermicelli" at bounding box center [512, 255] width 173 height 17
type input "With Vermicelli"
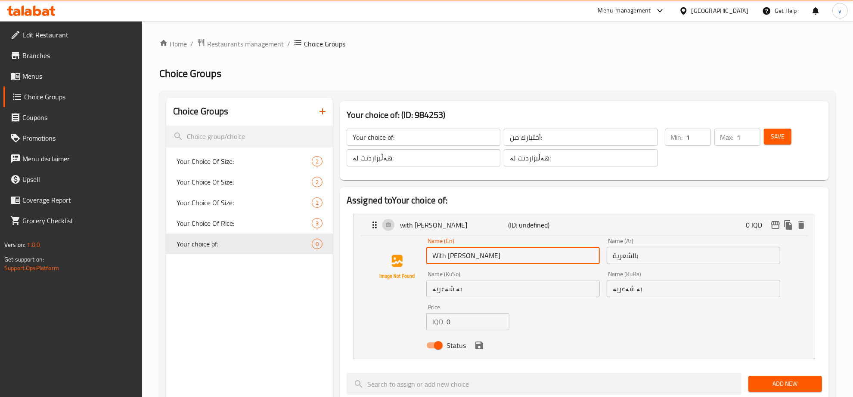
click at [641, 257] on input "بالشعرية" at bounding box center [692, 255] width 173 height 17
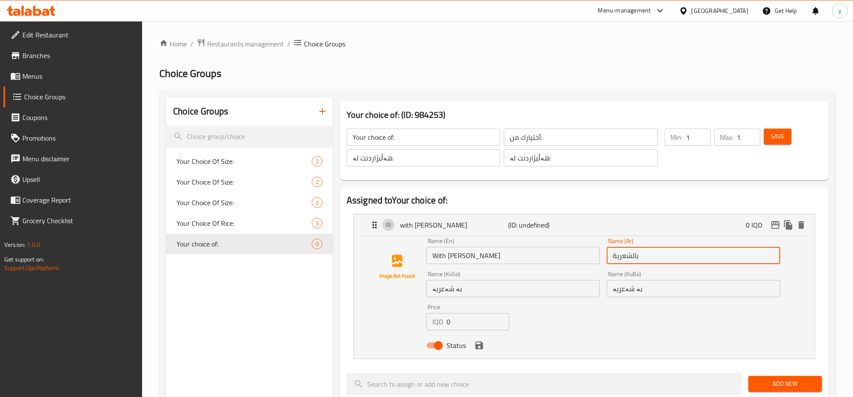
click at [641, 257] on input "بالشعرية" at bounding box center [692, 255] width 173 height 17
click at [484, 290] on input "بە شەعریە" at bounding box center [512, 288] width 173 height 17
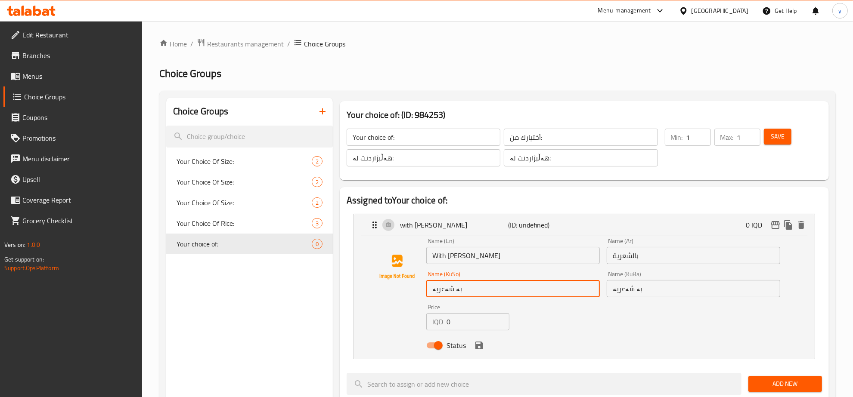
click at [484, 290] on input "بە شەعریە" at bounding box center [512, 288] width 173 height 17
click at [481, 347] on icon "save" at bounding box center [479, 346] width 8 height 8
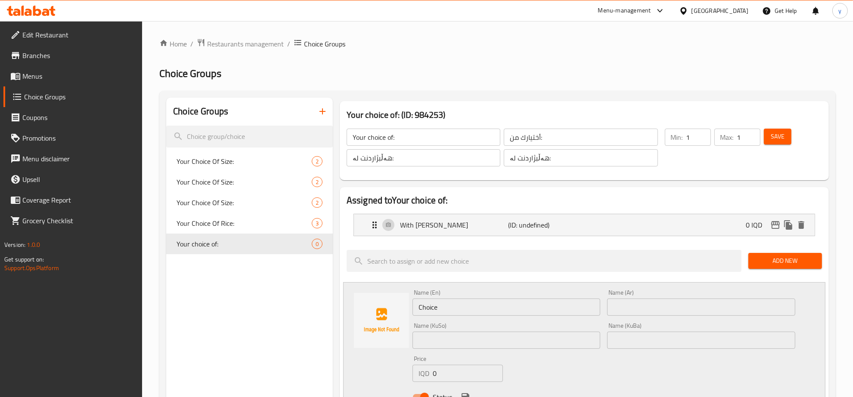
click at [466, 313] on input "Choice" at bounding box center [506, 307] width 188 height 17
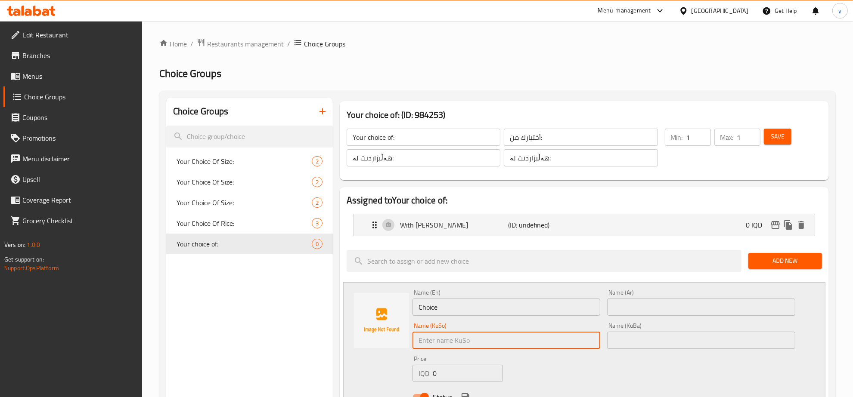
click at [493, 343] on input "text" at bounding box center [506, 340] width 188 height 17
paste input "بە شەعریە"
type input "بە شەعریە"
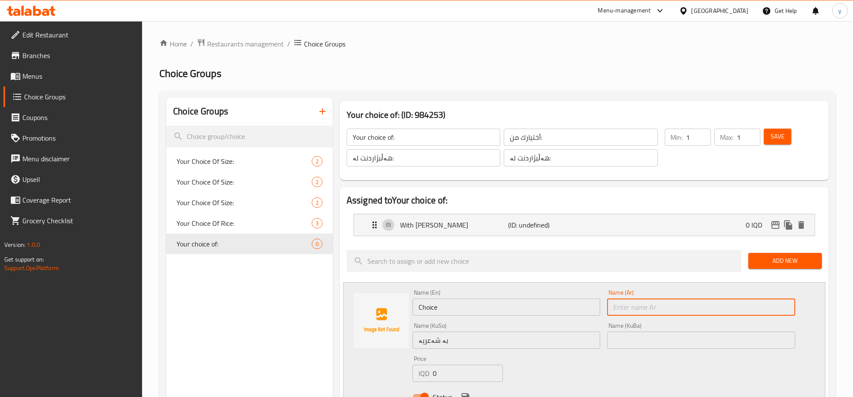
click at [627, 304] on input "text" at bounding box center [701, 307] width 188 height 17
paste input "بالشعرية"
type input "بالشعرية"
click at [471, 307] on input "Choice" at bounding box center [506, 307] width 188 height 17
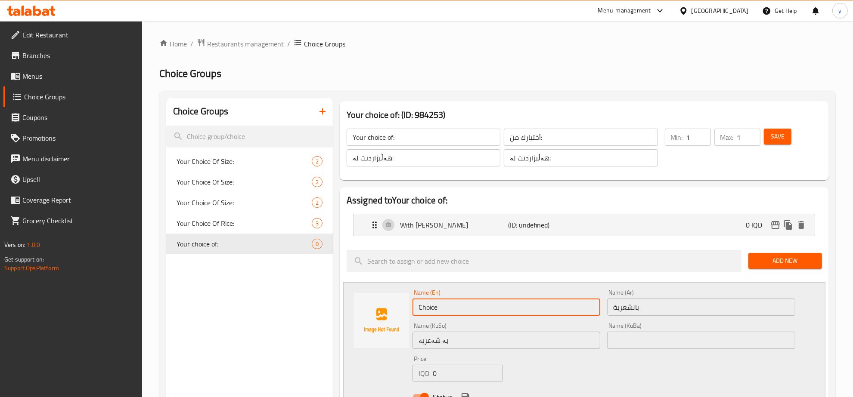
paste input "With Vermicelli"
click at [431, 306] on input "With Vermicelli" at bounding box center [506, 307] width 188 height 17
type input "Without Vermicelli"
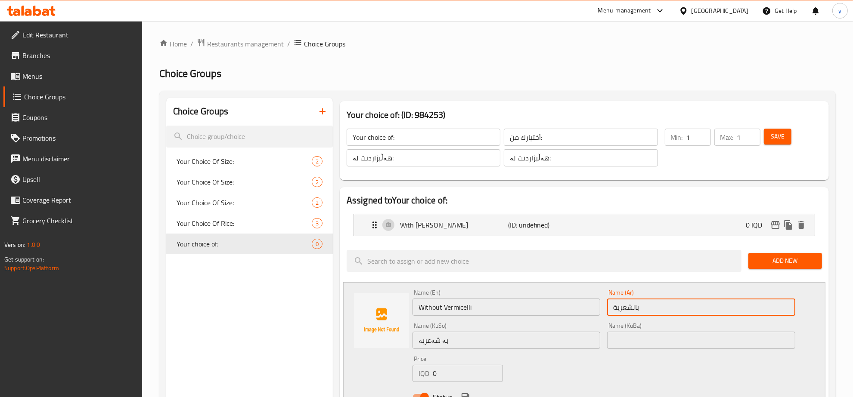
click at [664, 305] on input "بالشعرية" at bounding box center [701, 307] width 188 height 17
click at [785, 310] on input "بالشعرية" at bounding box center [701, 307] width 188 height 17
drag, startPoint x: 782, startPoint y: 309, endPoint x: 802, endPoint y: 309, distance: 19.4
click at [802, 309] on div "Name (En) Without Vermicelli Name (En) Name (Ar) بالشعرية Name (Ar) Name (KuSo)…" at bounding box center [584, 347] width 482 height 130
type input "بدون شعرية"
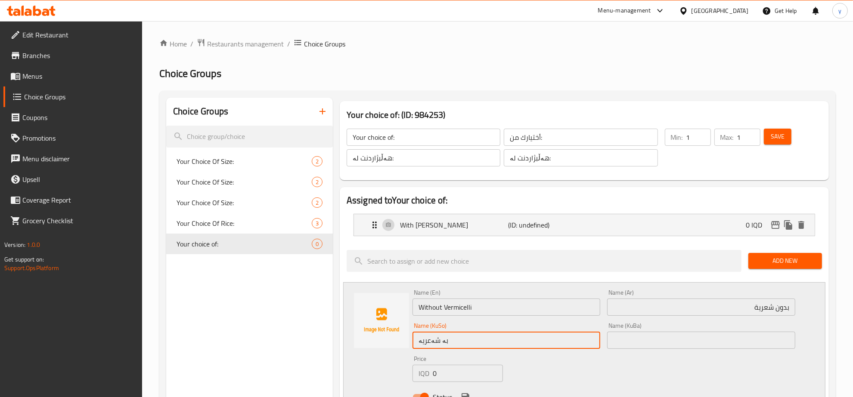
click at [551, 347] on input "بە شەعریە" at bounding box center [506, 340] width 188 height 17
click at [587, 336] on input "بە شەعریە" at bounding box center [506, 340] width 188 height 17
click at [586, 337] on input "بە بێ شەعریە" at bounding box center [506, 340] width 188 height 17
click at [537, 339] on input "بەبێ شەعریە" at bounding box center [506, 340] width 188 height 17
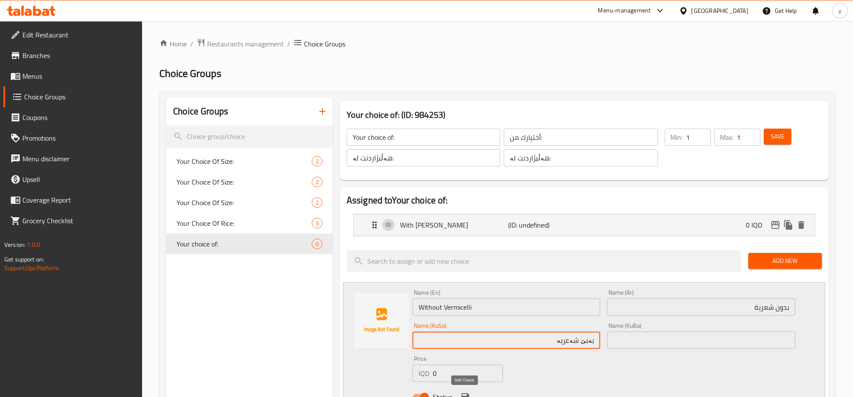
type input "بەبێ شەعریە"
click at [467, 394] on icon "save" at bounding box center [465, 397] width 8 height 8
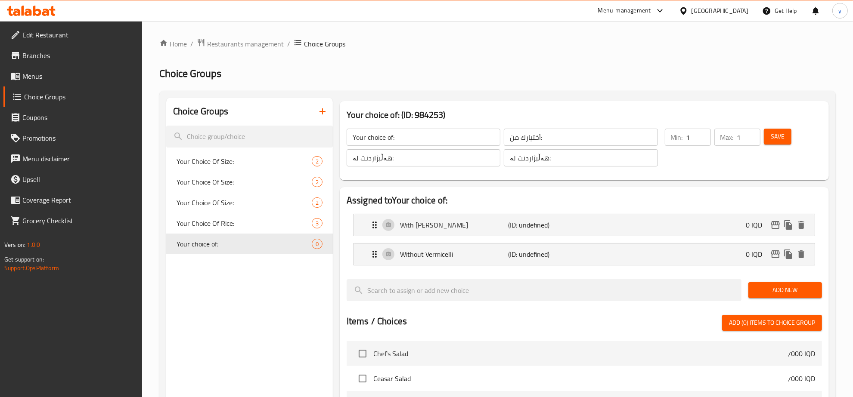
click at [448, 212] on li "With Vermicelli (ID: undefined) 0 IQD Name (En) With Vermicelli Name (En) Name …" at bounding box center [583, 224] width 475 height 29
click at [454, 222] on p "With Vermicelli" at bounding box center [454, 225] width 108 height 10
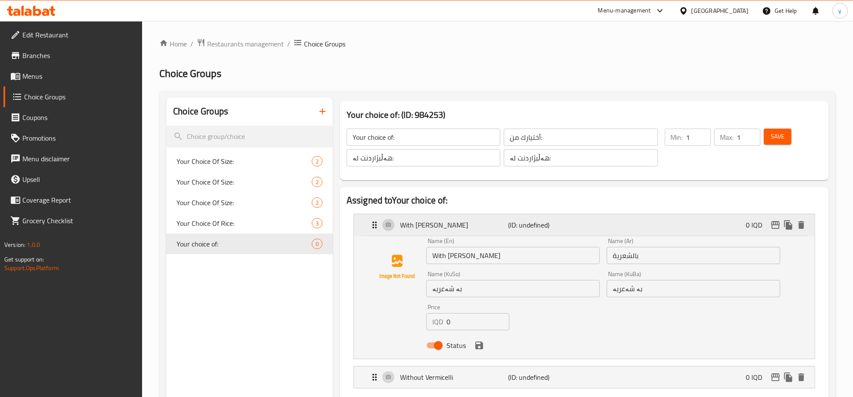
click at [433, 220] on p "With Vermicelli" at bounding box center [454, 225] width 108 height 10
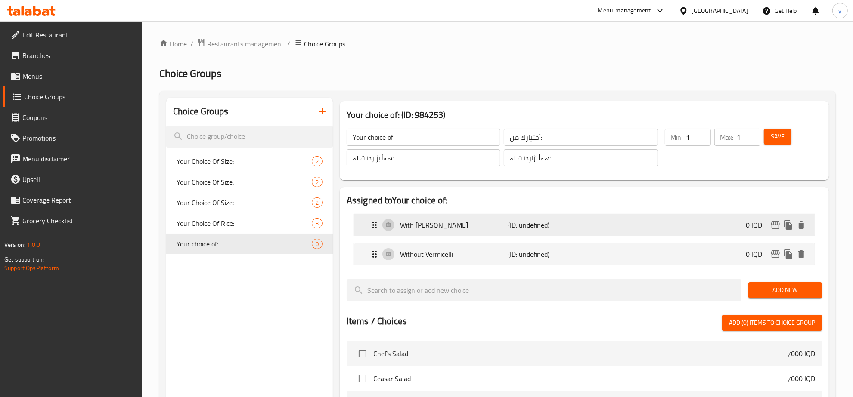
click at [435, 221] on p "With Vermicelli" at bounding box center [454, 225] width 108 height 10
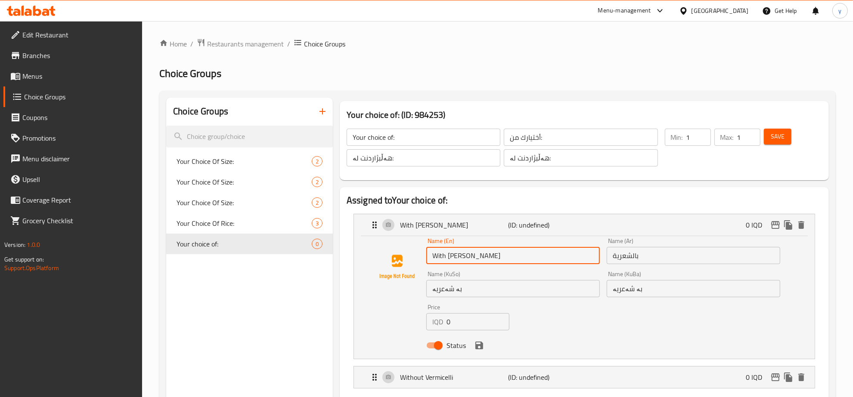
click at [458, 255] on input "With Vermicelli" at bounding box center [512, 255] width 173 height 17
click at [563, 341] on div "Status" at bounding box center [603, 345] width 361 height 23
click at [566, 326] on div "Name (En) With Vermicelli Name (En) Name (Ar) بالشعرية Name (Ar) Name (KuSo) بە…" at bounding box center [603, 296] width 361 height 123
click at [520, 250] on input "With Vermicelli" at bounding box center [512, 255] width 173 height 17
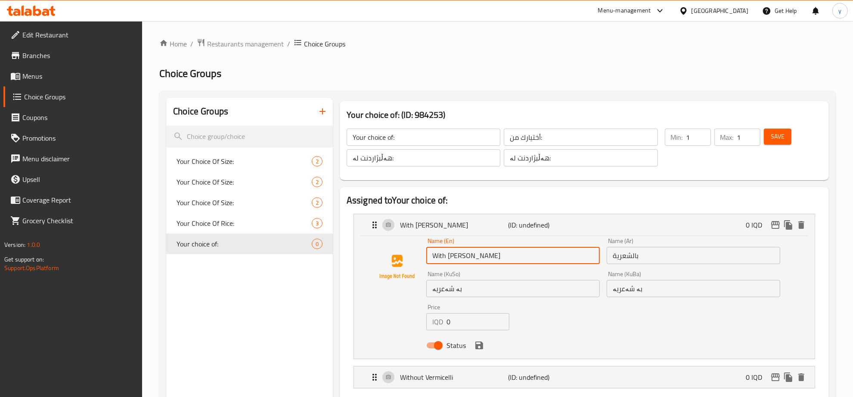
click at [601, 310] on div "Name (En) With Vermicelli Name (En) Name (Ar) بالشعرية Name (Ar) Name (KuSo) بە…" at bounding box center [603, 296] width 361 height 123
click at [577, 375] on p "(ID: undefined)" at bounding box center [544, 377] width 72 height 10
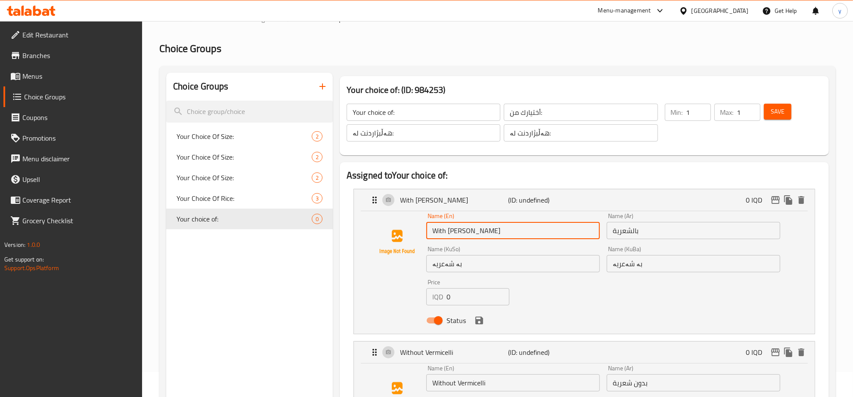
scroll to position [179, 0]
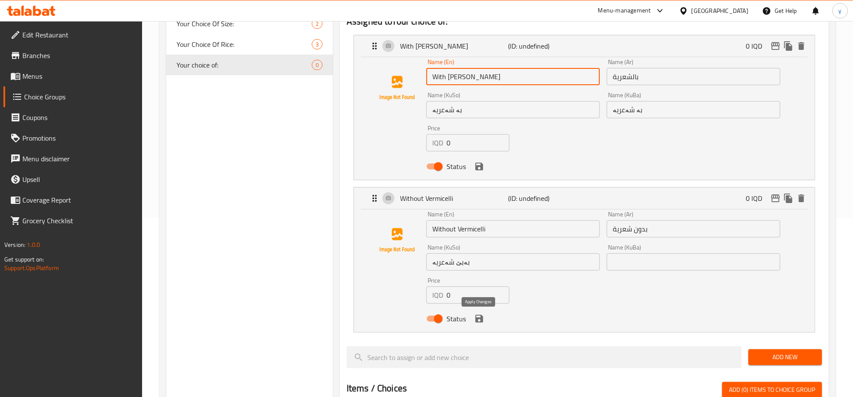
drag, startPoint x: 480, startPoint y: 316, endPoint x: 494, endPoint y: 304, distance: 18.3
click at [480, 317] on icon "save" at bounding box center [479, 319] width 8 height 8
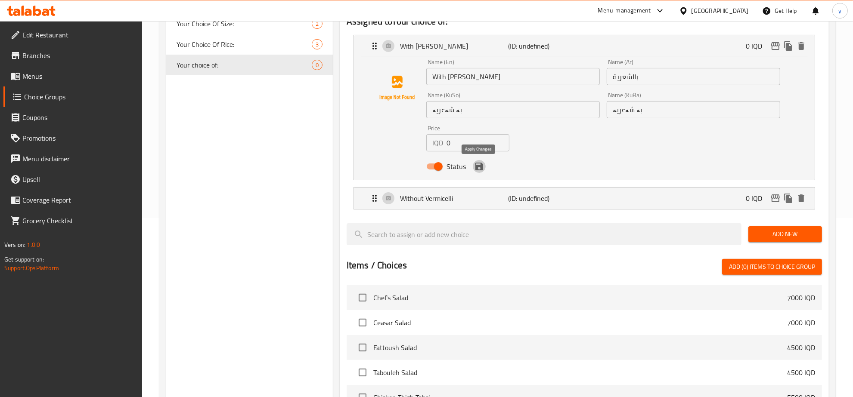
click at [474, 172] on button "save" at bounding box center [479, 166] width 13 height 13
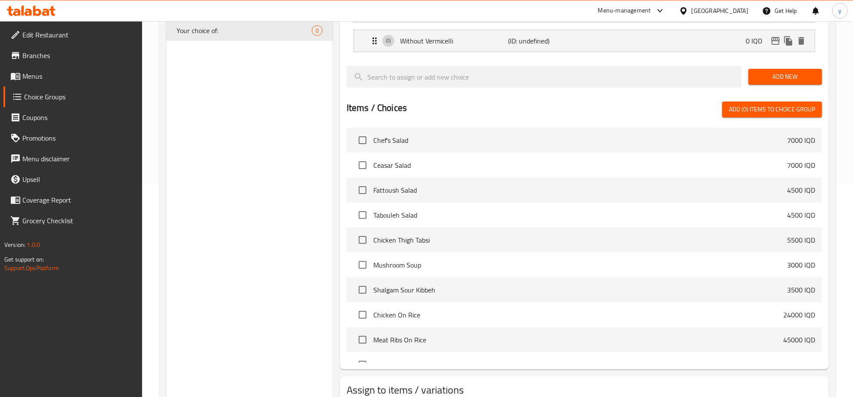
scroll to position [269, 0]
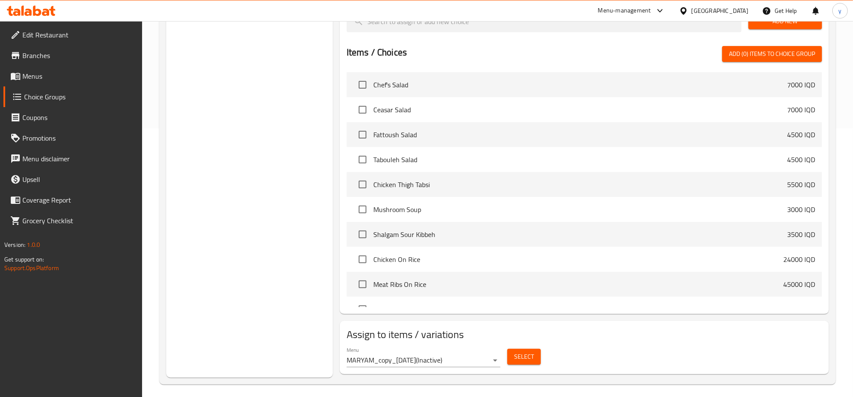
click at [504, 352] on div "Select" at bounding box center [524, 357] width 40 height 23
drag, startPoint x: 504, startPoint y: 352, endPoint x: 478, endPoint y: 358, distance: 27.0
click at [504, 352] on div "Select" at bounding box center [524, 357] width 40 height 23
click at [538, 351] on button "Select" at bounding box center [524, 357] width 34 height 16
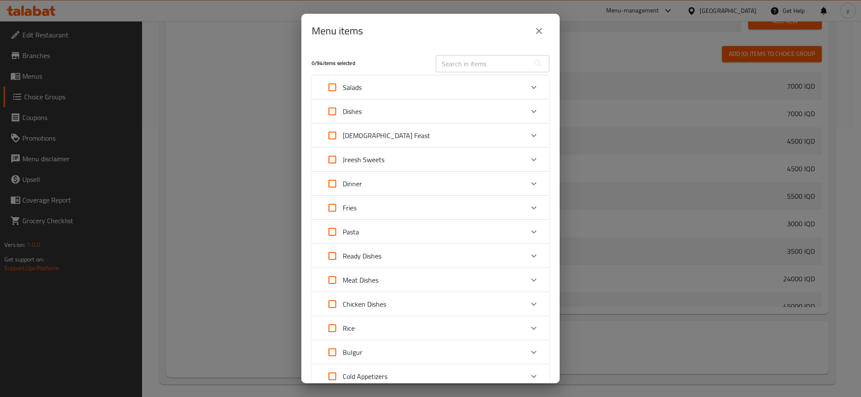
click at [534, 39] on button "close" at bounding box center [538, 31] width 21 height 21
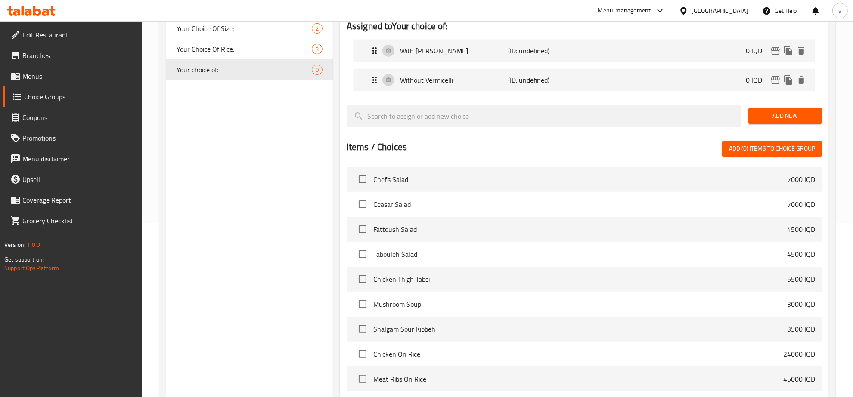
scroll to position [0, 0]
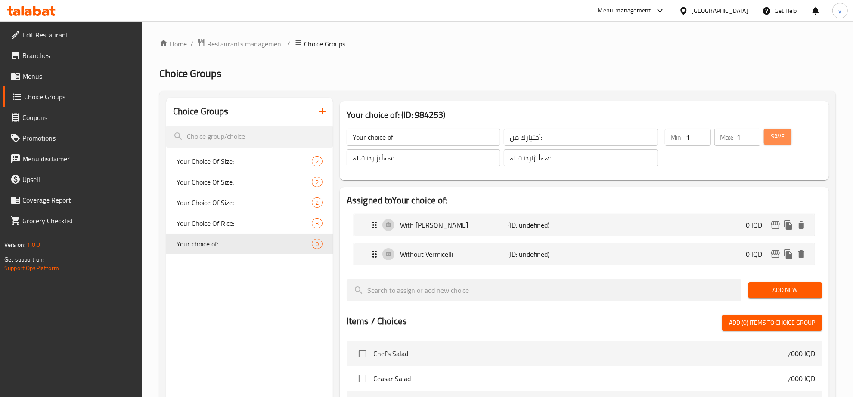
click at [769, 132] on button "Save" at bounding box center [777, 137] width 28 height 16
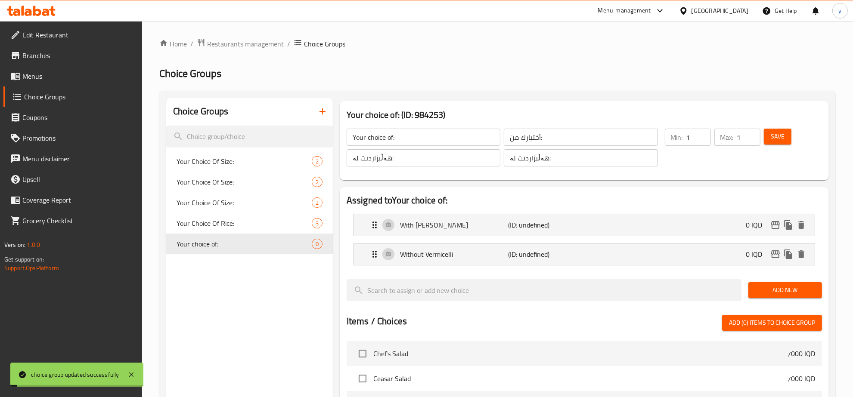
scroll to position [274, 0]
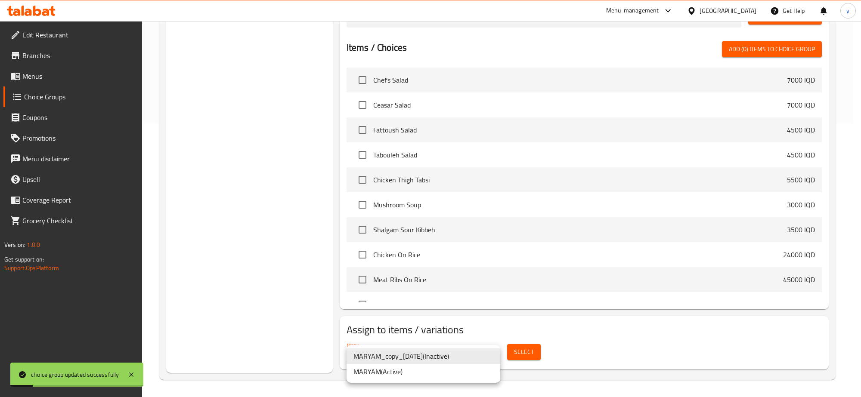
click at [455, 369] on li "MARYAM ( Active )" at bounding box center [423, 371] width 154 height 15
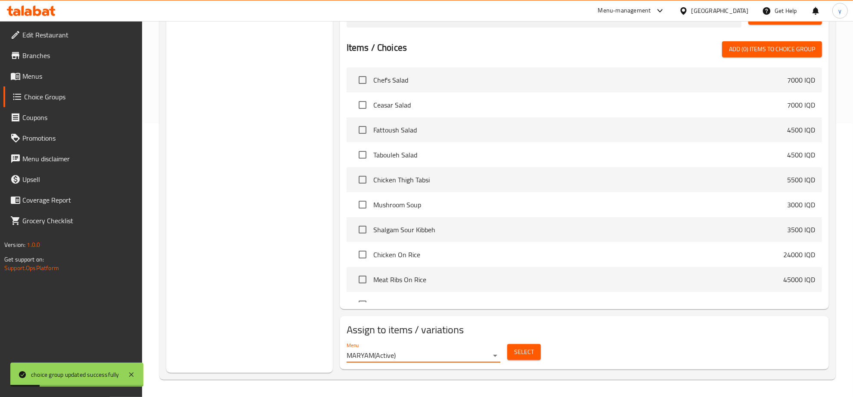
click at [532, 355] on span "Select" at bounding box center [524, 352] width 20 height 11
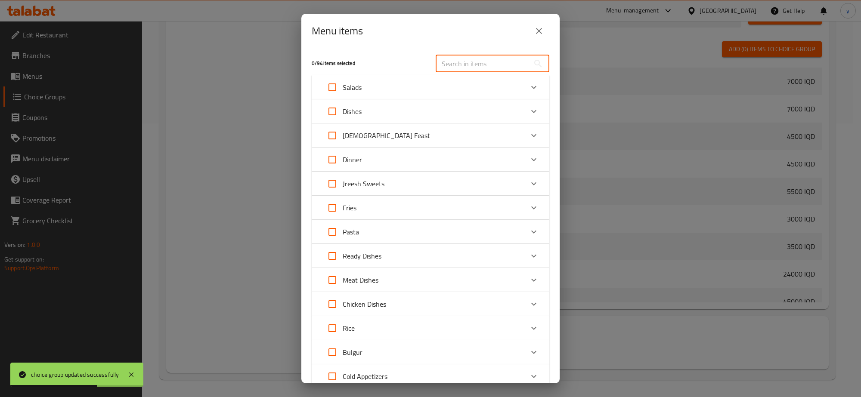
click at [476, 63] on input "text" at bounding box center [483, 63] width 94 height 17
type input "h"
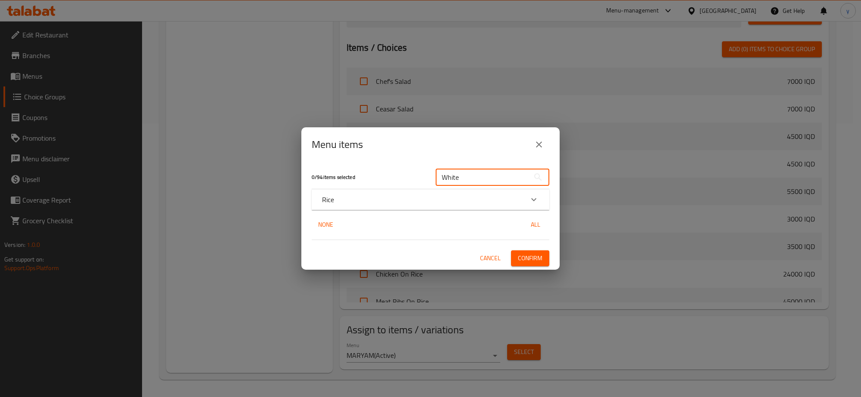
type input "White"
click at [469, 201] on div "Rice" at bounding box center [422, 200] width 201 height 10
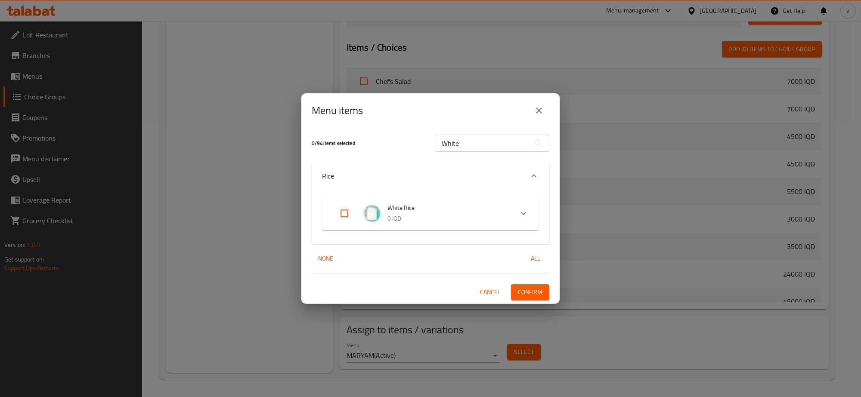
drag, startPoint x: 336, startPoint y: 211, endPoint x: 351, endPoint y: 227, distance: 22.2
click at [337, 214] on input "Expand" at bounding box center [344, 213] width 21 height 21
checkbox input "true"
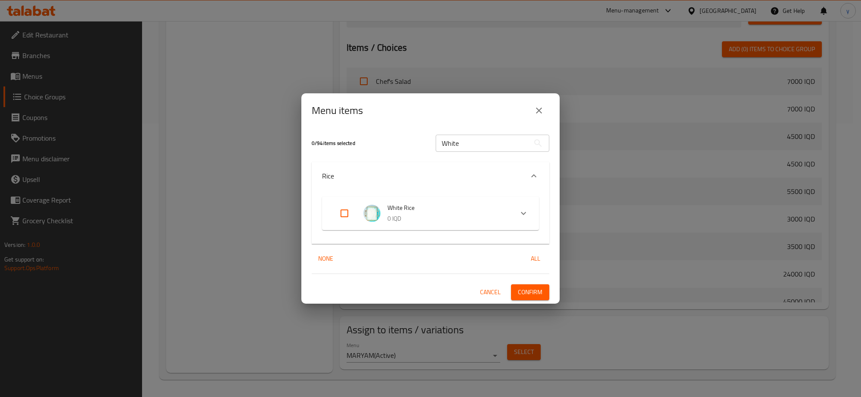
checkbox input "true"
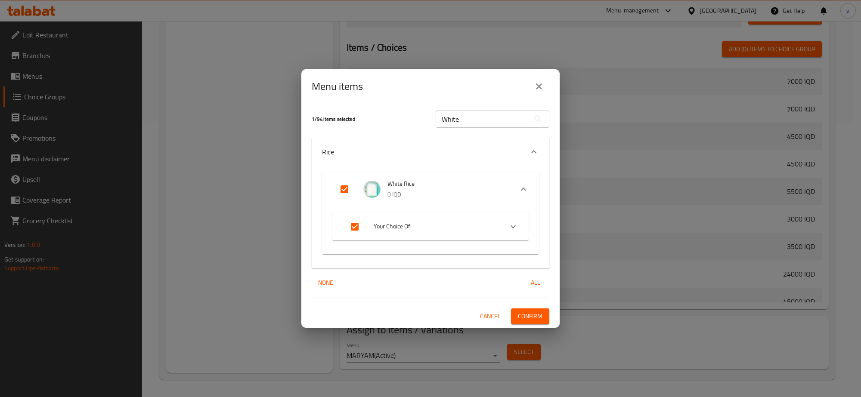
click at [532, 326] on div "1 / 94 items selected White ​ Rice White Rice 0 IQD Your Choice Of: Large 3000 …" at bounding box center [430, 216] width 258 height 224
click at [531, 318] on span "Confirm" at bounding box center [530, 316] width 25 height 11
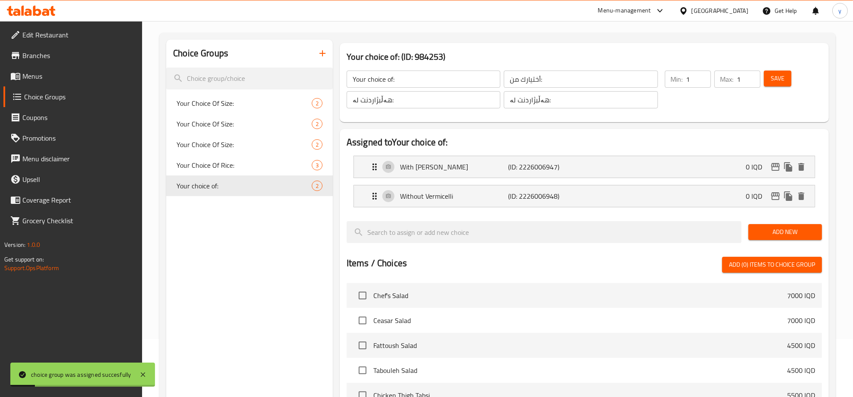
scroll to position [0, 0]
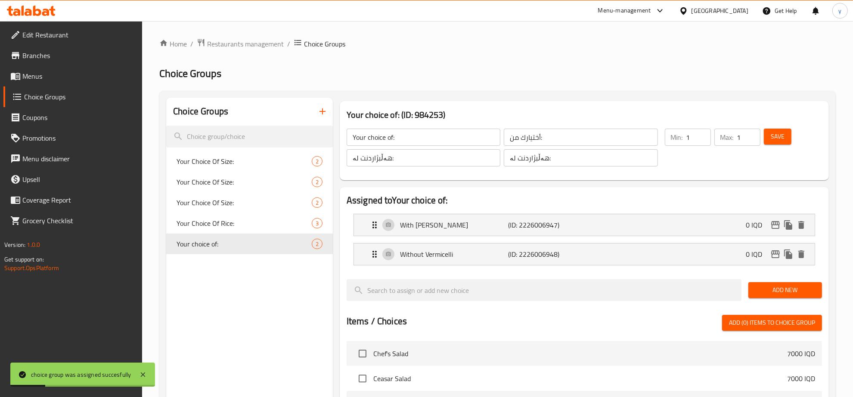
click at [77, 72] on span "Menus" at bounding box center [78, 76] width 113 height 10
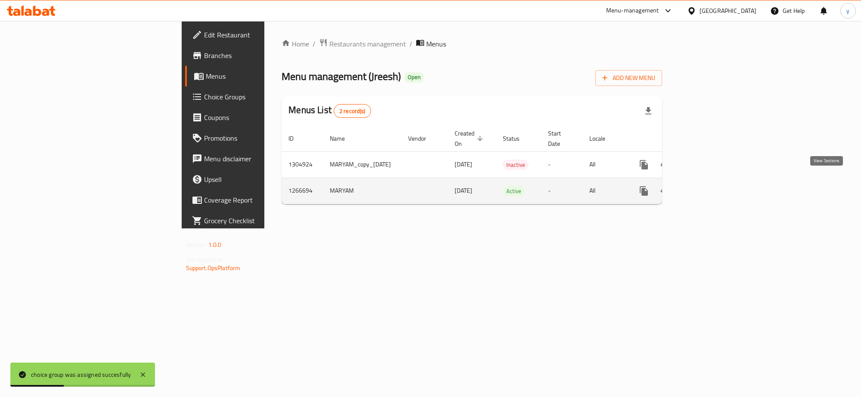
click at [711, 186] on icon "enhanced table" at bounding box center [706, 191] width 10 height 10
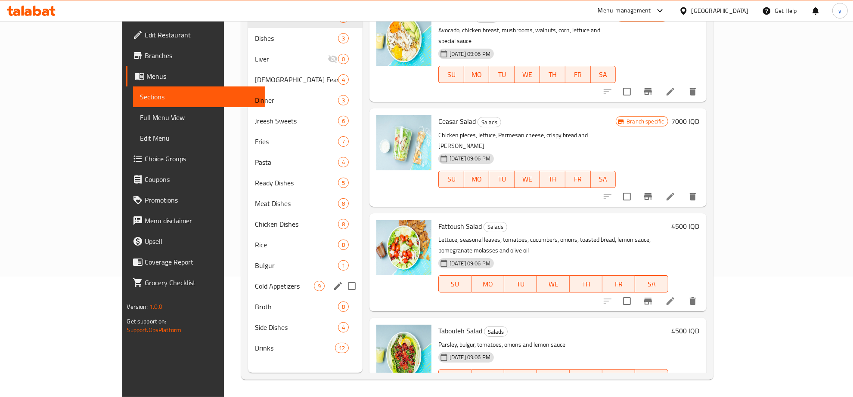
scroll to position [121, 0]
click at [255, 244] on span "Rice" at bounding box center [284, 245] width 59 height 10
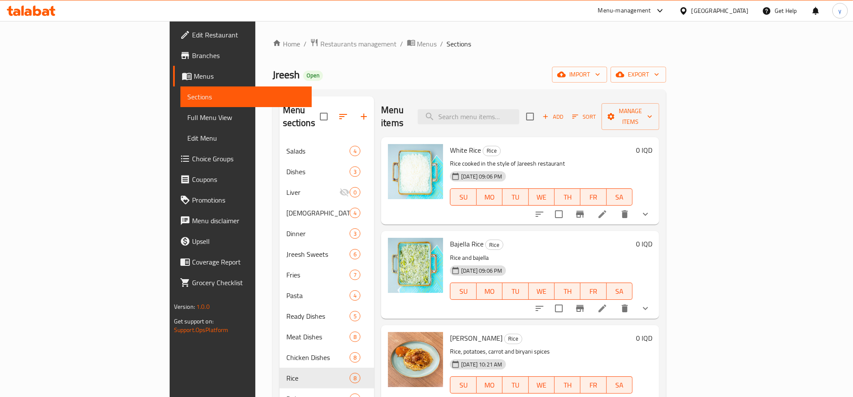
click at [655, 204] on button "show more" at bounding box center [645, 214] width 21 height 21
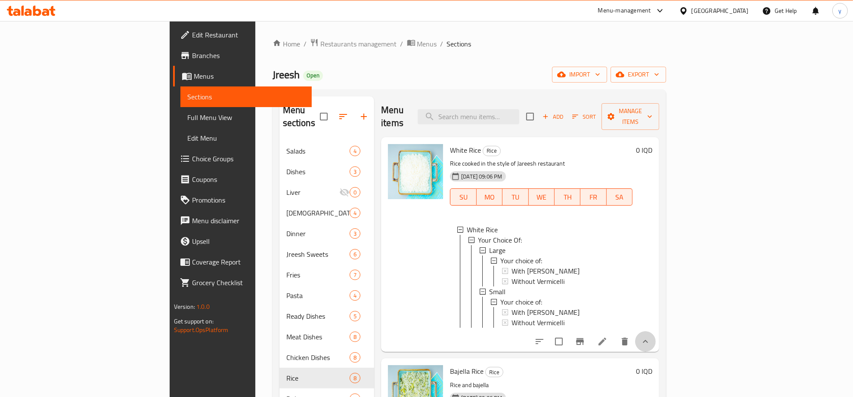
click at [655, 343] on button "show more" at bounding box center [645, 341] width 21 height 21
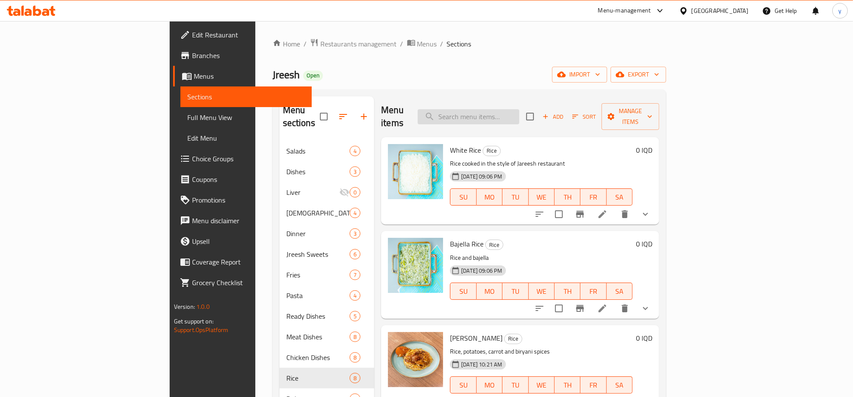
click at [519, 112] on input "search" at bounding box center [468, 116] width 102 height 15
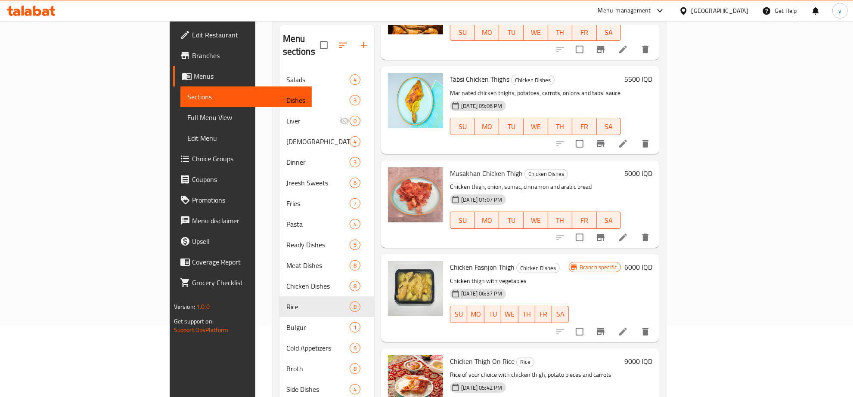
scroll to position [121, 0]
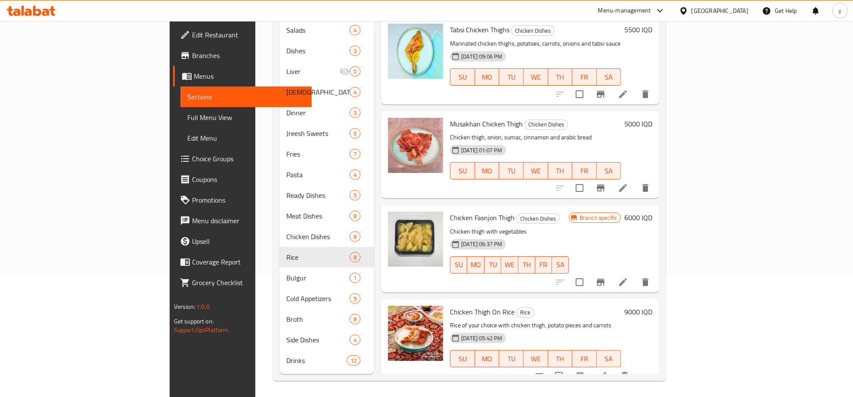
type input "Chicken Th"
click at [655, 366] on button "show more" at bounding box center [645, 376] width 21 height 21
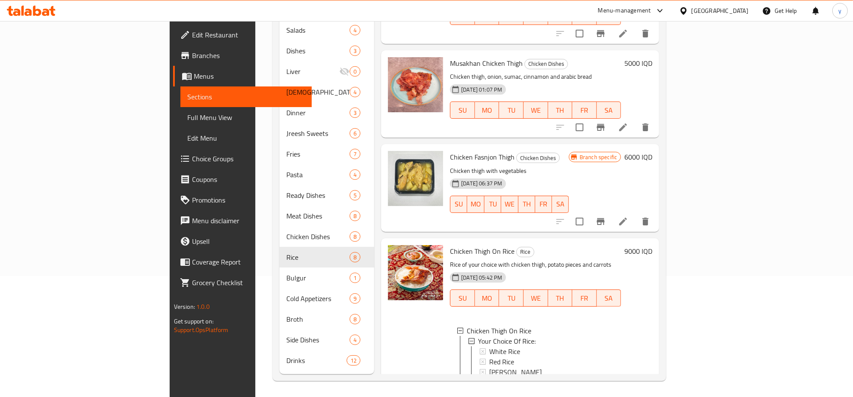
scroll to position [177, 0]
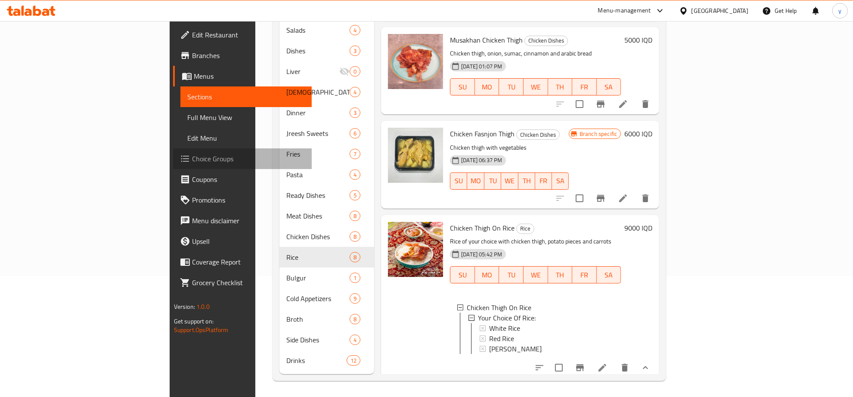
click at [192, 154] on span "Choice Groups" at bounding box center [248, 159] width 113 height 10
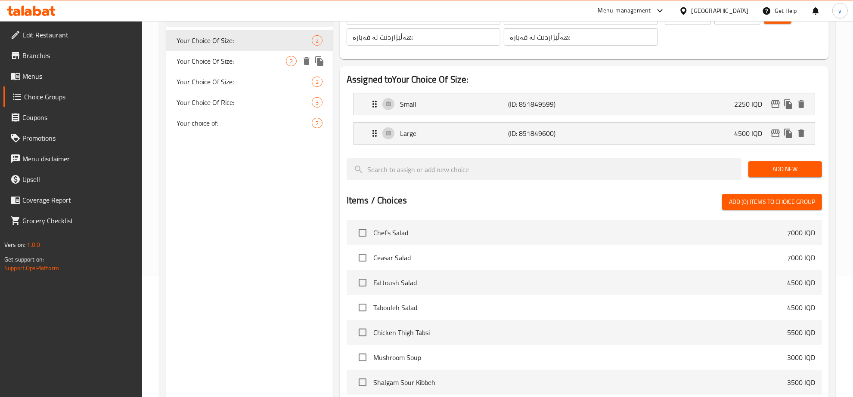
click at [243, 60] on span "Your Choice Of Size:" at bounding box center [230, 61] width 109 height 10
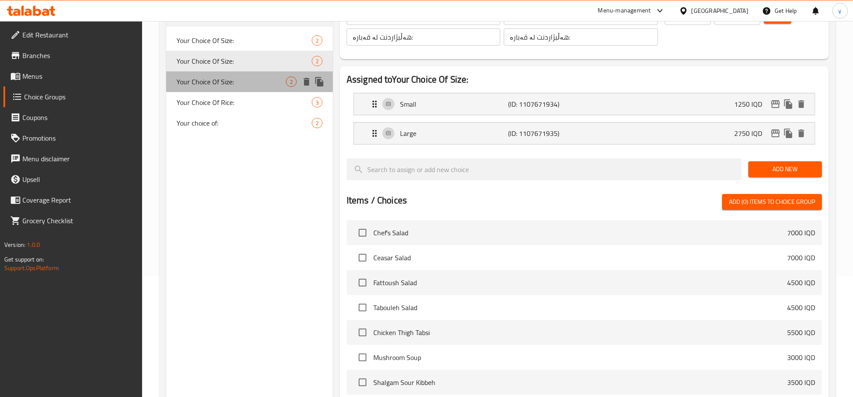
click at [232, 77] on span "Your Choice Of Size:" at bounding box center [230, 82] width 109 height 10
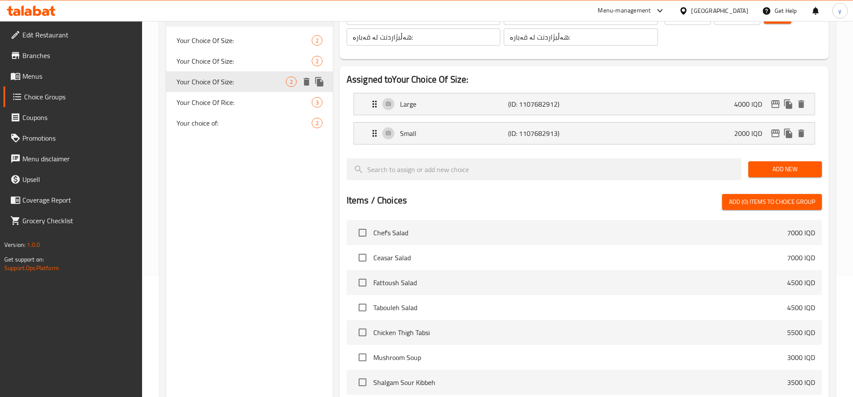
click at [224, 89] on div "Your Choice Of Size: 2" at bounding box center [249, 81] width 167 height 21
click at [220, 99] on span "Your Choice Of Rice:" at bounding box center [230, 102] width 109 height 10
type input "Your Choice Of Rice:"
type input "إختيارك من الأرز:"
type input "هەڵبژاردنت لە برنج:"
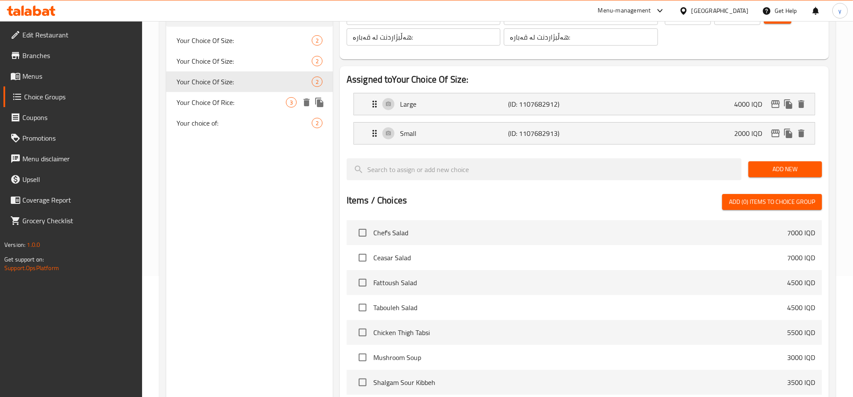
type input "هەڵبژاردنت لە برنج:"
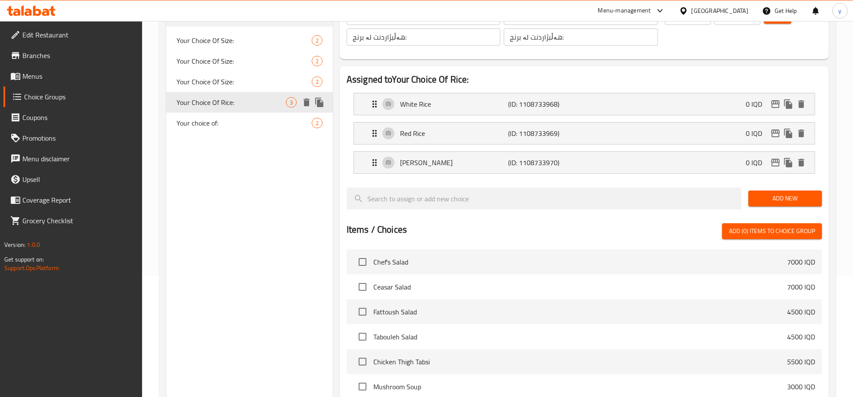
click at [216, 115] on div "Your choice of: 2" at bounding box center [249, 123] width 167 height 21
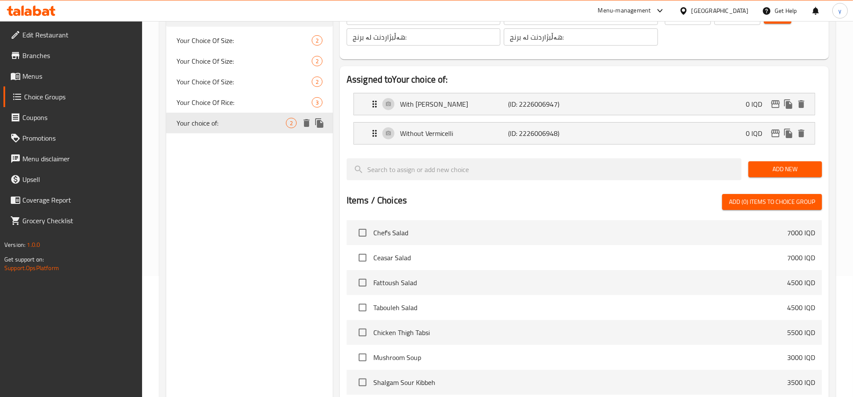
type input "Your choice of:"
type input "أختيارك من:"
type input "هەڵبژاردنت لە:"
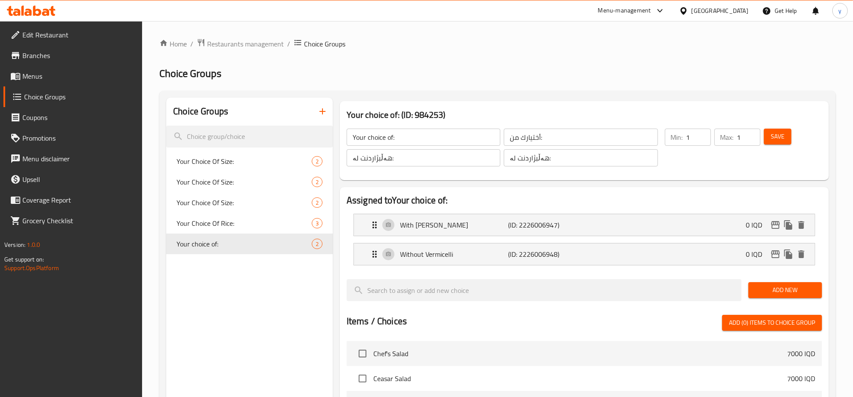
click at [318, 103] on button "button" at bounding box center [322, 111] width 21 height 21
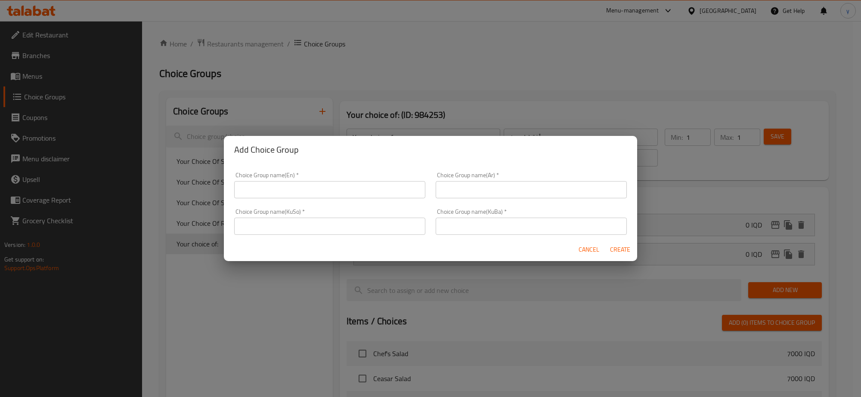
click at [360, 184] on input "text" at bounding box center [329, 189] width 191 height 17
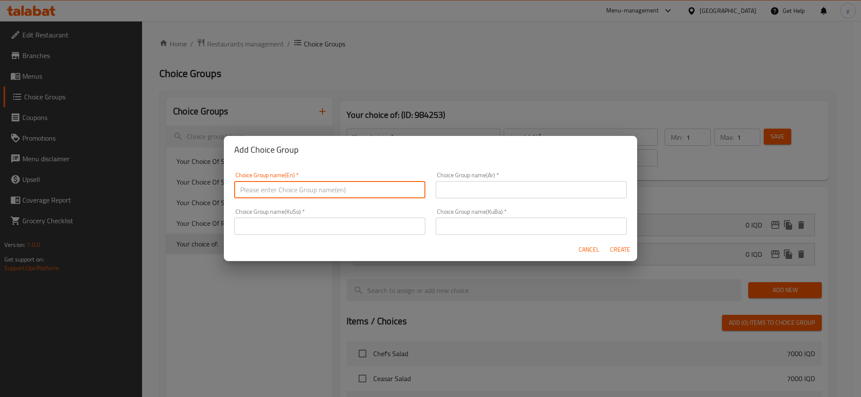
click at [276, 194] on input "text" at bounding box center [329, 189] width 191 height 17
click at [578, 244] on div "Cancel Create" at bounding box center [430, 249] width 413 height 23
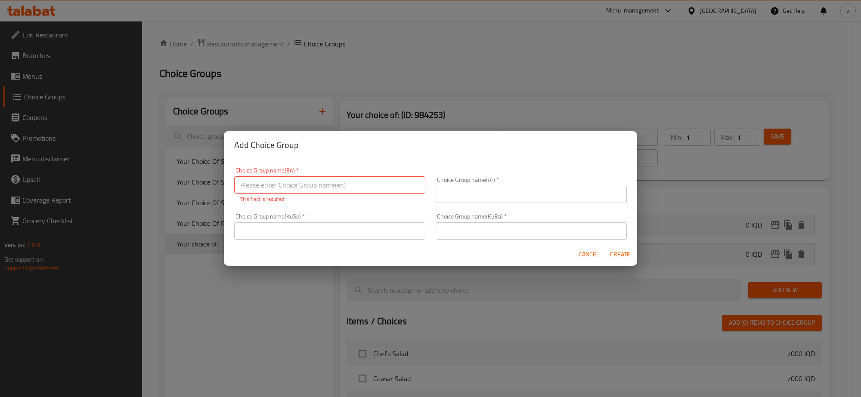
click at [102, 68] on div "Add Choice Group Choice Group name(En)   * Choice Group name(En) * This field i…" at bounding box center [430, 198] width 861 height 397
click at [578, 254] on button "Cancel" at bounding box center [589, 255] width 28 height 16
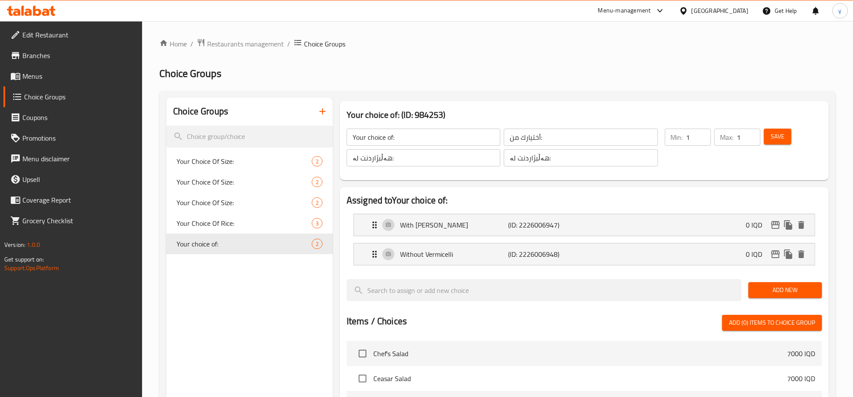
click at [43, 74] on span "Menus" at bounding box center [78, 76] width 113 height 10
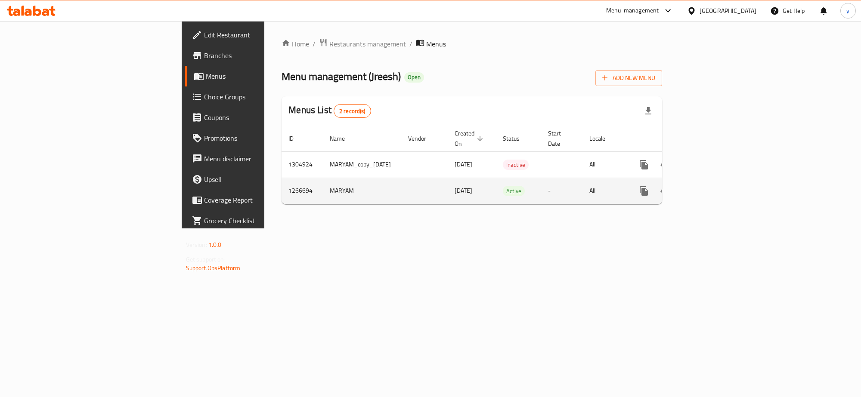
click at [716, 186] on link "enhanced table" at bounding box center [705, 191] width 21 height 21
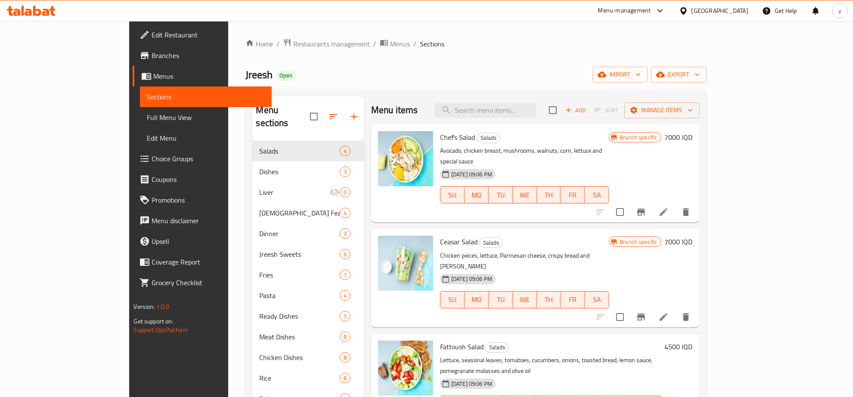
click at [513, 130] on div "Chef's Salad Salads Avocado, chicken breast, mushrooms, walnuts, corn, lettuce …" at bounding box center [524, 173] width 176 height 91
click at [532, 103] on input "search" at bounding box center [485, 110] width 102 height 15
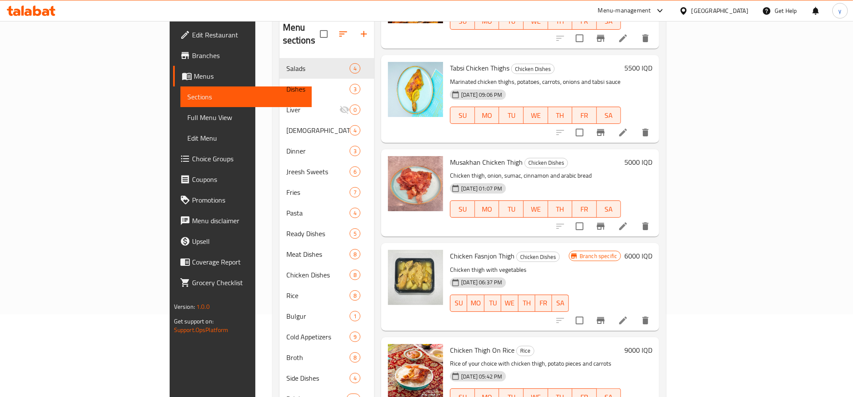
scroll to position [121, 0]
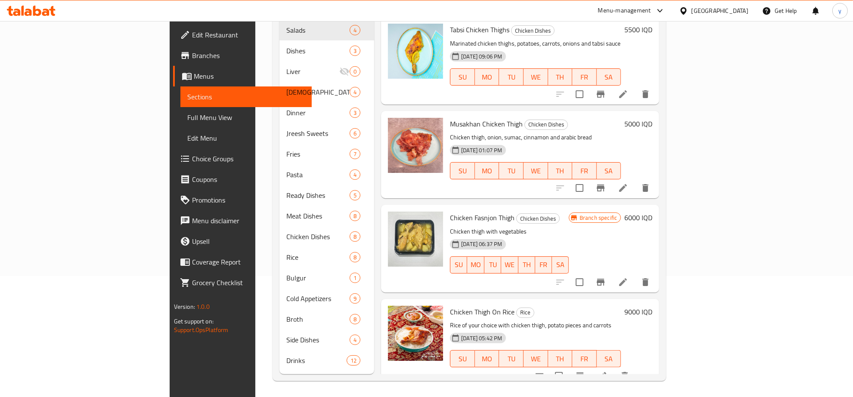
type input "Chicken thigh"
click at [655, 366] on button "show more" at bounding box center [645, 376] width 21 height 21
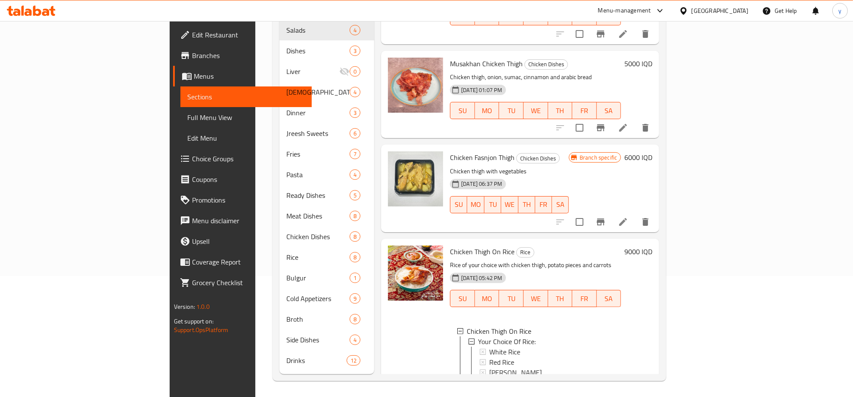
scroll to position [177, 0]
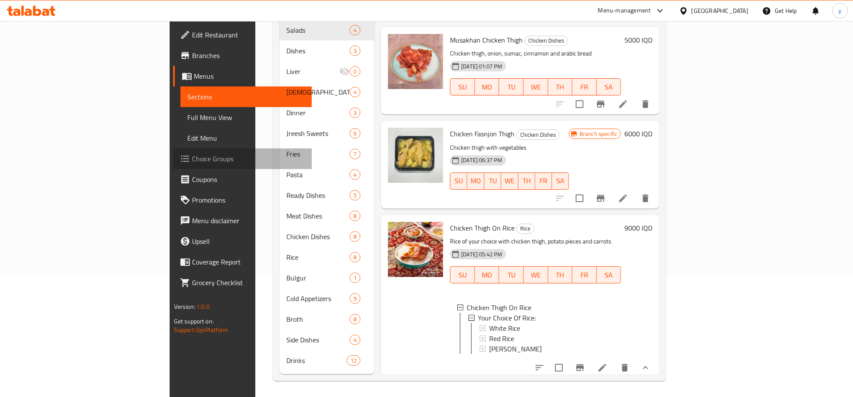
click at [192, 158] on span "Choice Groups" at bounding box center [248, 159] width 113 height 10
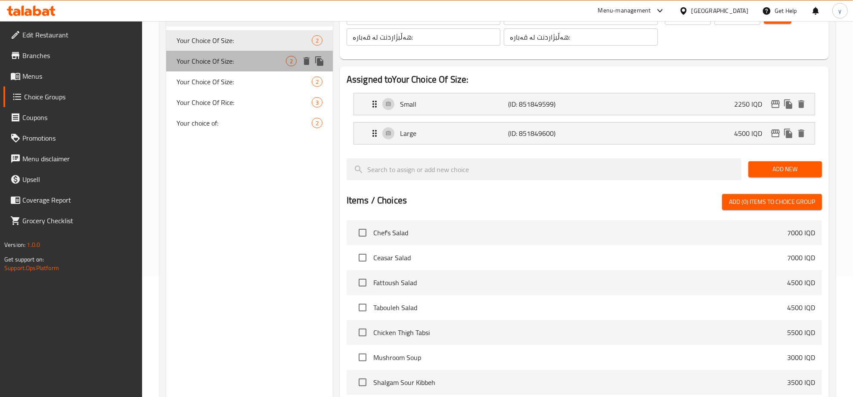
click at [243, 63] on span "Your Choice Of Size:" at bounding box center [230, 61] width 109 height 10
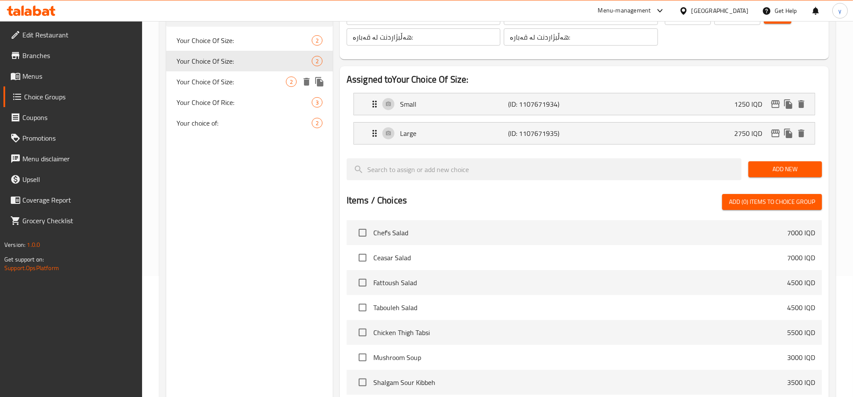
click at [239, 75] on div "Your Choice Of Size: 2" at bounding box center [249, 81] width 167 height 21
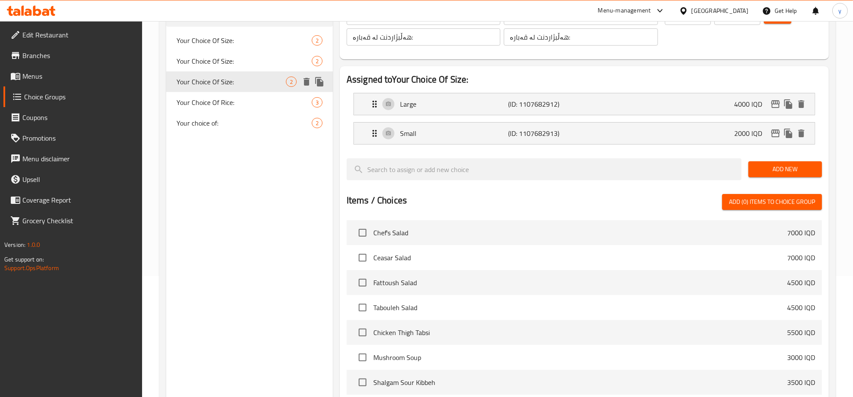
click at [238, 84] on span "Your Choice Of Size:" at bounding box center [230, 82] width 109 height 10
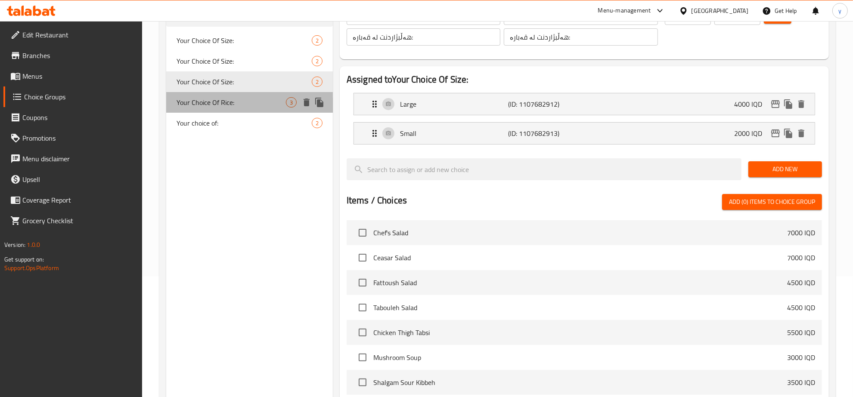
click at [231, 102] on span "Your Choice Of Rice:" at bounding box center [230, 102] width 109 height 10
type input "Your Choice Of Rice:"
type input "إختيارك من الأرز:"
type input "هەڵبژاردنت لە برنج:"
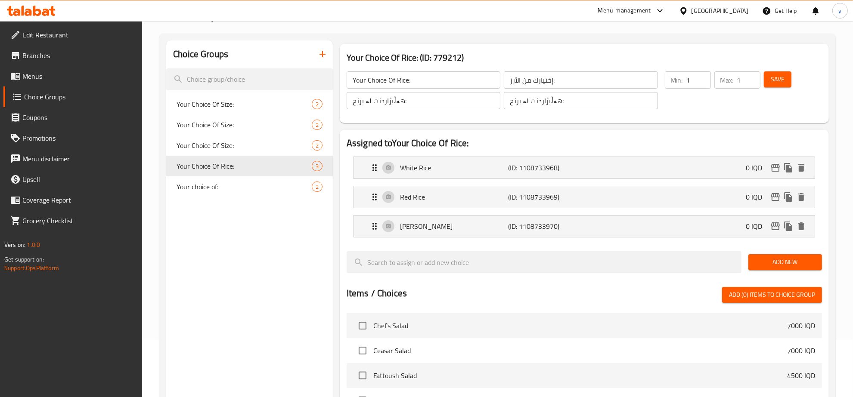
scroll to position [31, 0]
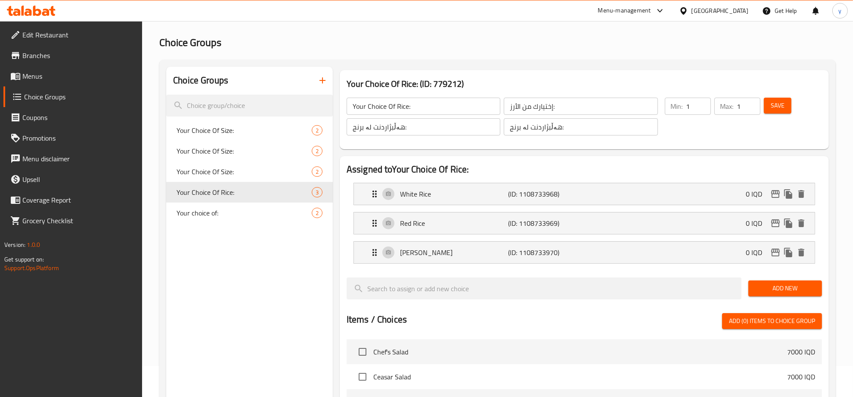
click at [78, 73] on span "Menus" at bounding box center [78, 76] width 113 height 10
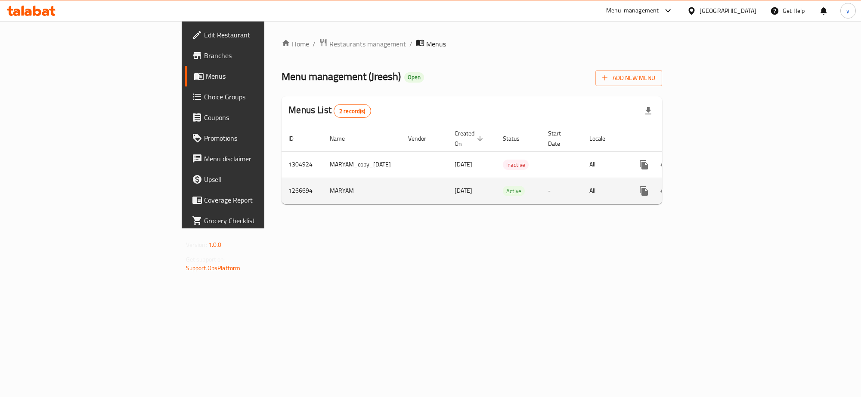
click at [723, 186] on td "enhanced table" at bounding box center [675, 191] width 96 height 26
click at [716, 186] on link "enhanced table" at bounding box center [705, 191] width 21 height 21
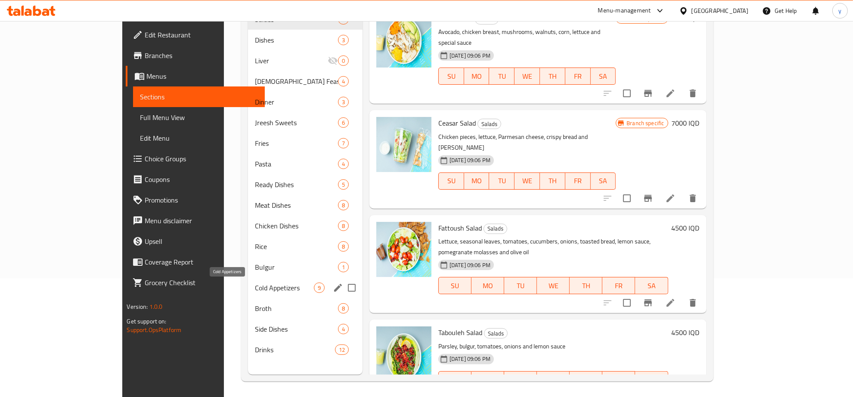
scroll to position [121, 0]
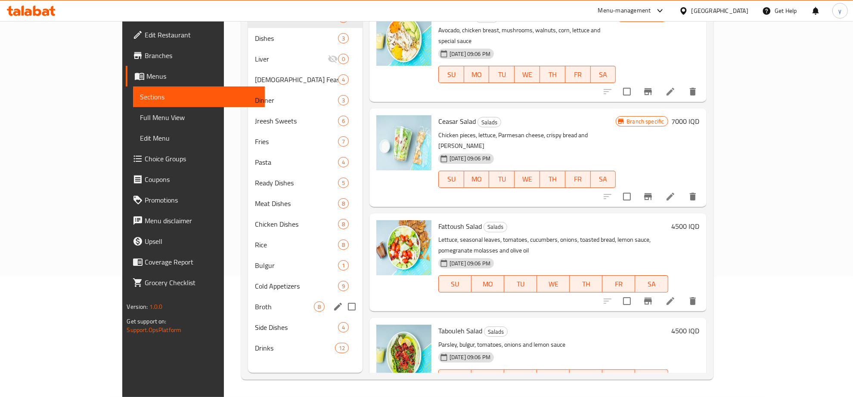
click at [248, 313] on div "Broth 8" at bounding box center [305, 307] width 114 height 21
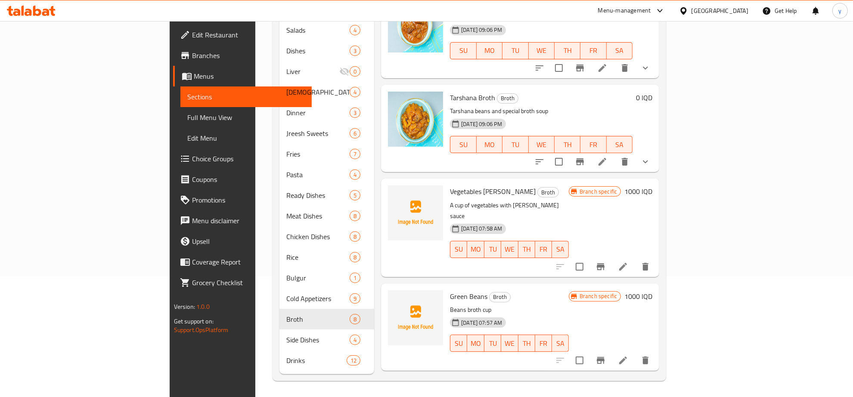
scroll to position [285, 0]
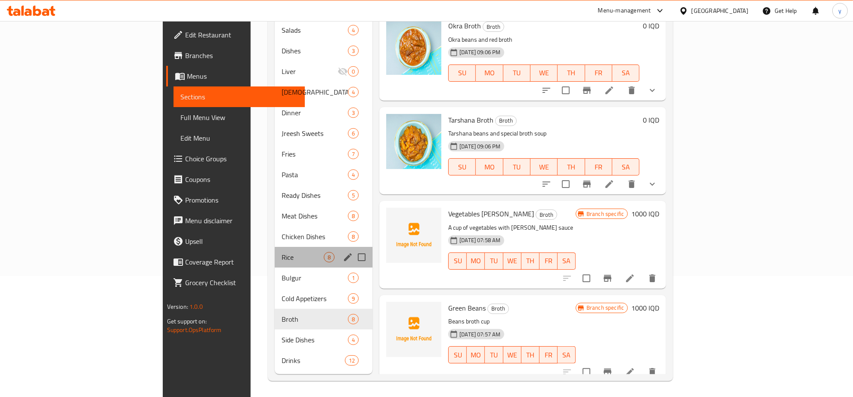
click at [275, 253] on div "Rice 8" at bounding box center [324, 257] width 98 height 21
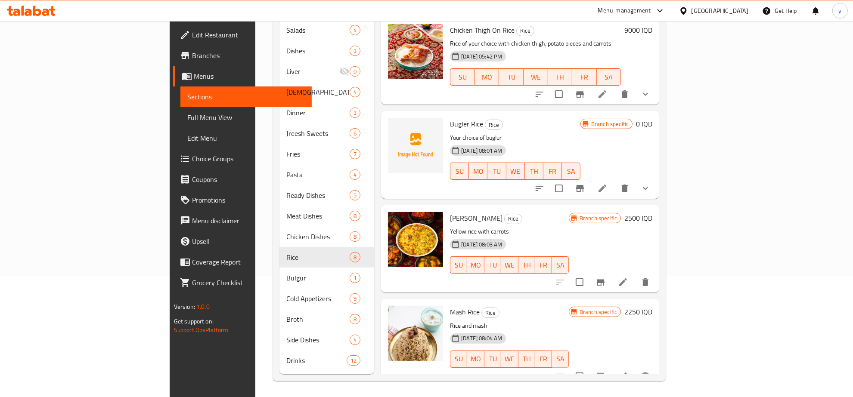
scroll to position [272, 0]
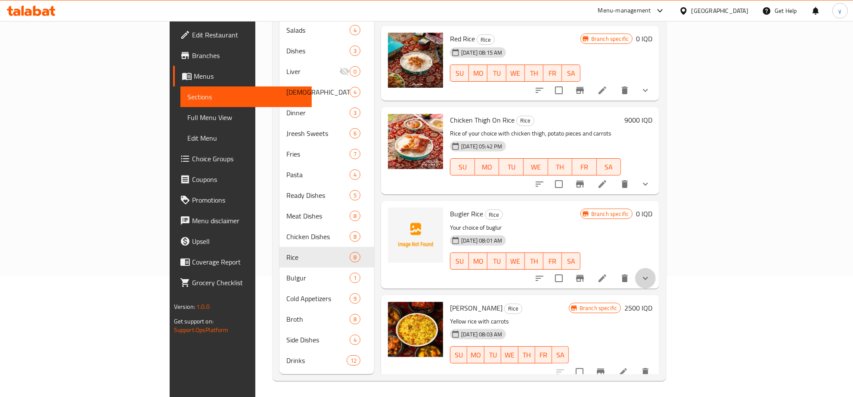
click at [655, 268] on button "show more" at bounding box center [645, 278] width 21 height 21
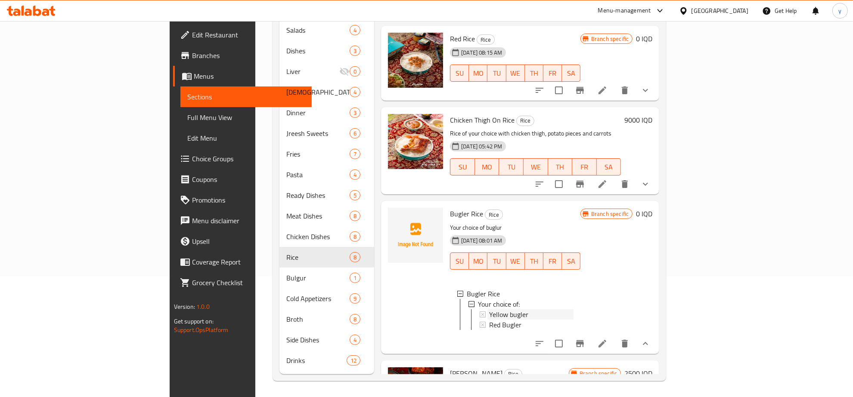
click at [489, 309] on div "Yellow bugler" at bounding box center [531, 314] width 84 height 10
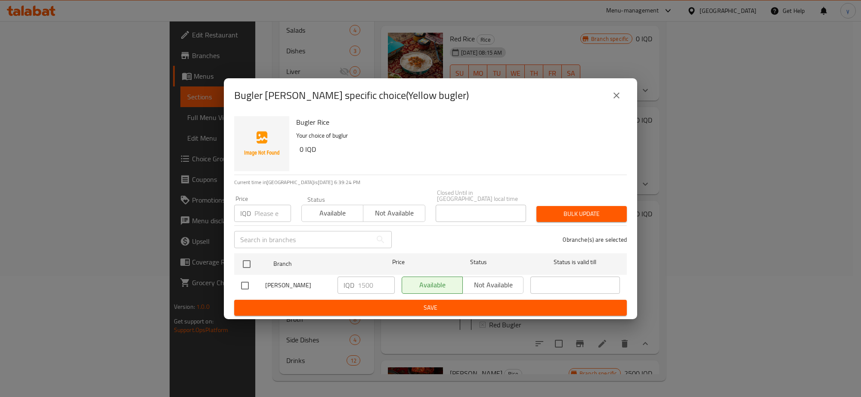
click at [620, 99] on icon "close" at bounding box center [616, 95] width 10 height 10
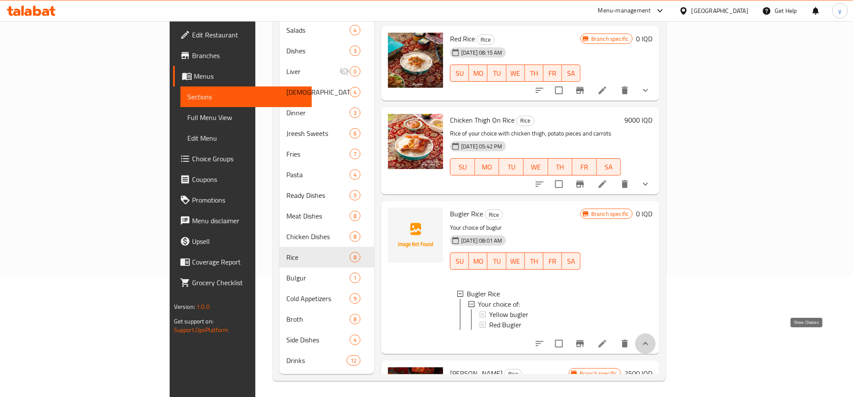
drag, startPoint x: 807, startPoint y: 334, endPoint x: 799, endPoint y: 300, distance: 34.1
click at [655, 300] on div "Bugler Rice Rice Your choice of buglur 07-08-2025 08:01 AM SU MO TU WE TH FR SA…" at bounding box center [550, 277] width 209 height 146
click at [494, 320] on div "Red Bugler" at bounding box center [531, 325] width 84 height 10
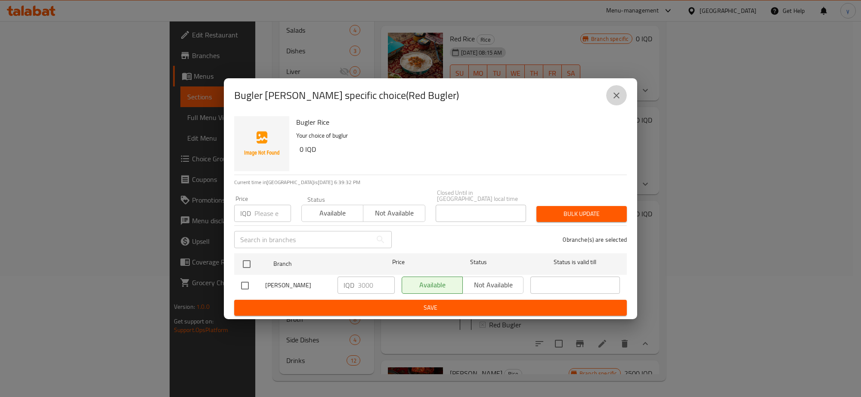
click at [608, 101] on button "close" at bounding box center [616, 95] width 21 height 21
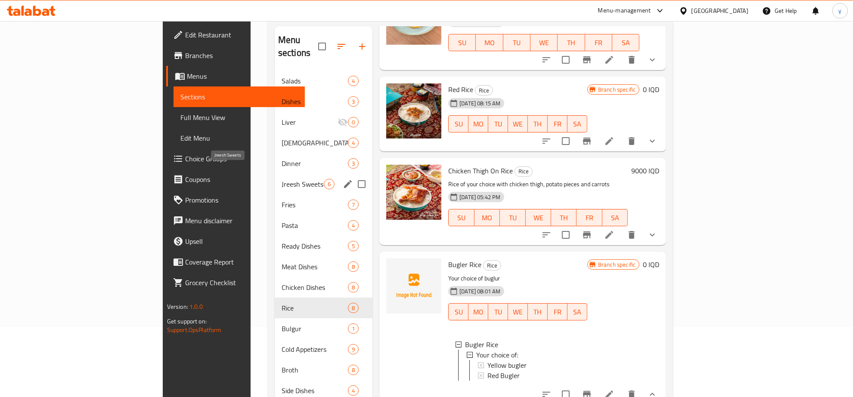
scroll to position [31, 0]
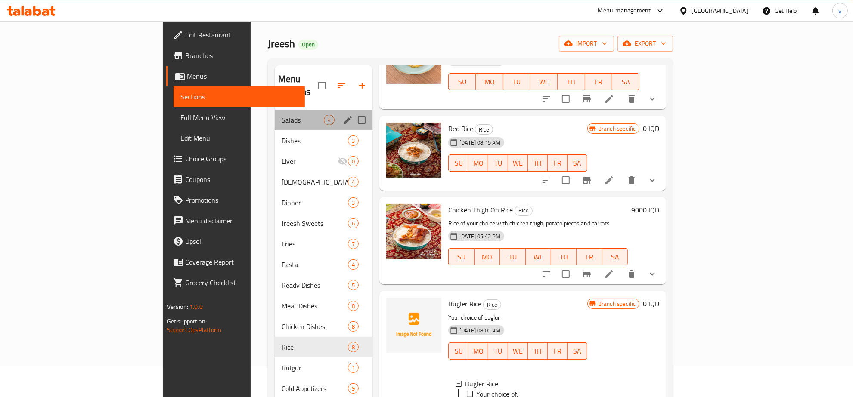
click at [275, 114] on div "Salads 4" at bounding box center [324, 120] width 98 height 21
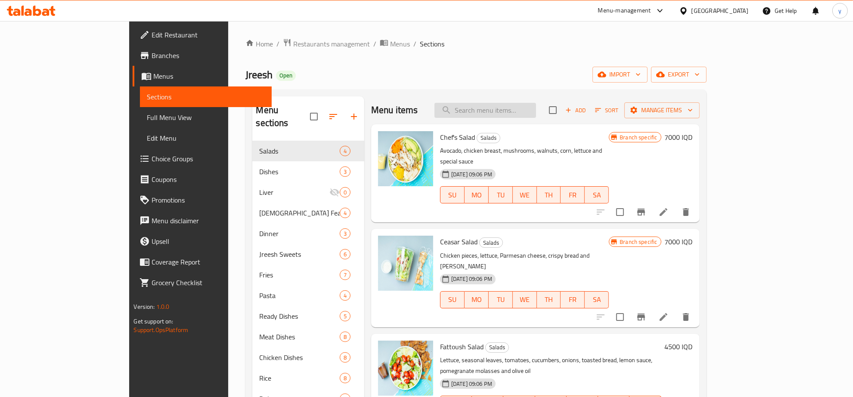
click at [536, 106] on input "search" at bounding box center [485, 110] width 102 height 15
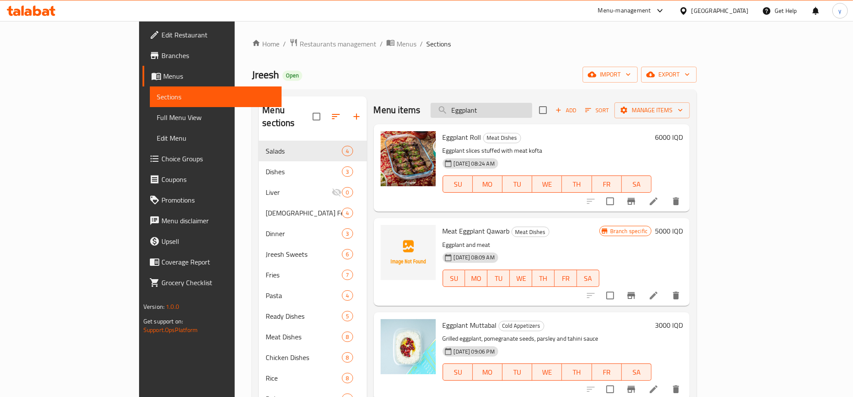
click at [531, 114] on input "Eggplant" at bounding box center [481, 110] width 102 height 15
drag, startPoint x: 633, startPoint y: 117, endPoint x: 601, endPoint y: 120, distance: 32.8
click at [633, 117] on div "Menu items Eggplant Add Sort Manage items" at bounding box center [532, 110] width 316 height 28
click at [532, 115] on input "Eggplant" at bounding box center [481, 110] width 102 height 15
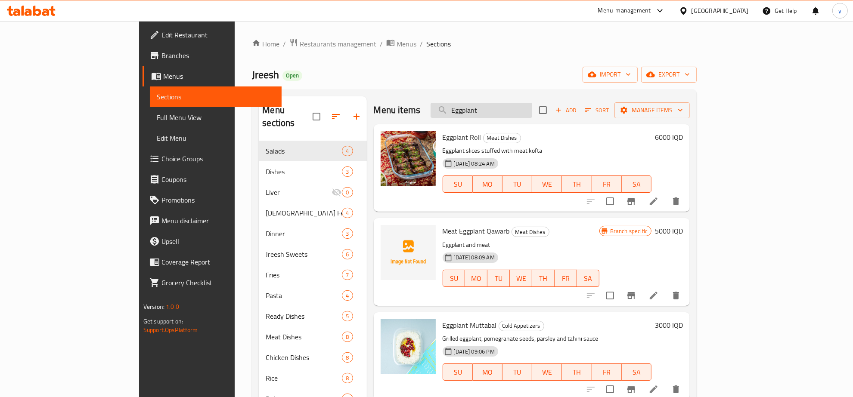
click at [532, 115] on input "Eggplant" at bounding box center [481, 110] width 102 height 15
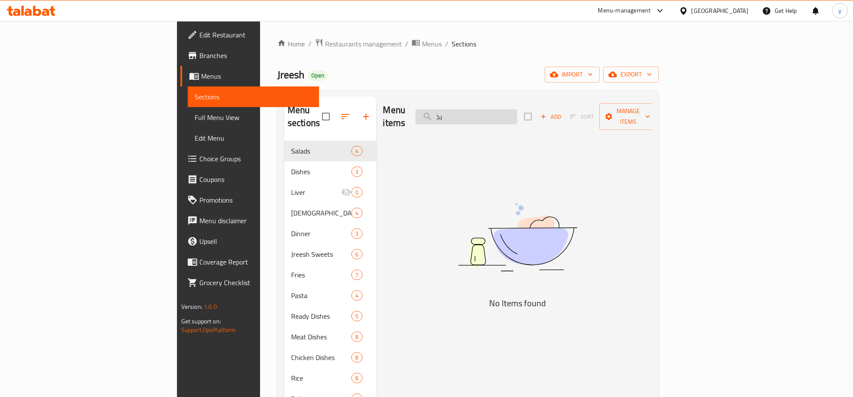
type input "ب"
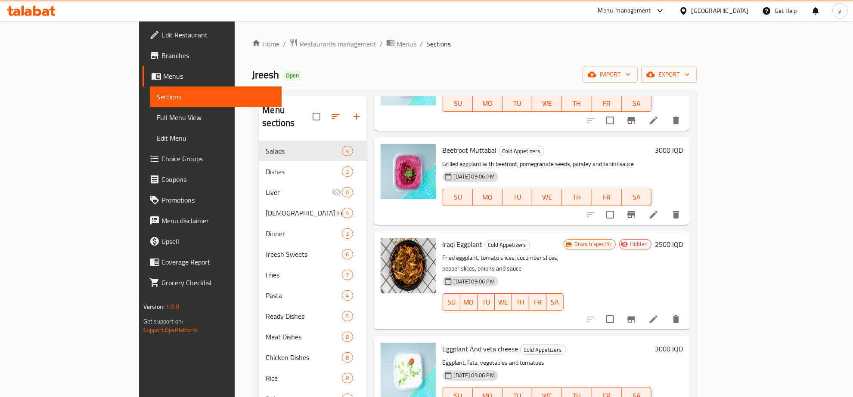
scroll to position [282, 0]
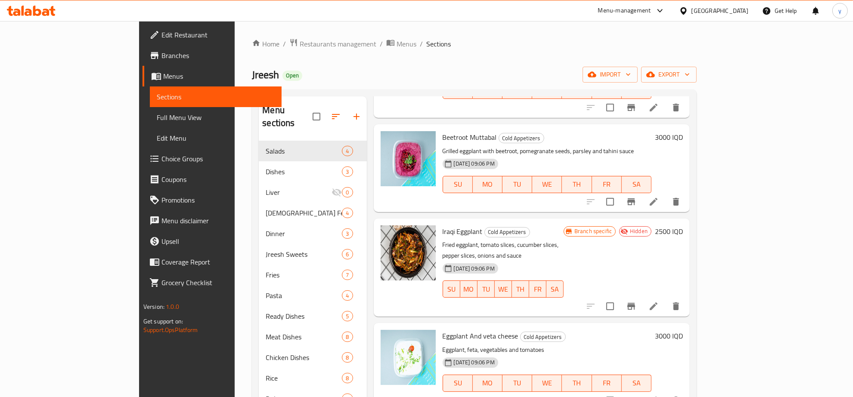
type input "Eggplan"
click at [658, 301] on icon at bounding box center [653, 306] width 10 height 10
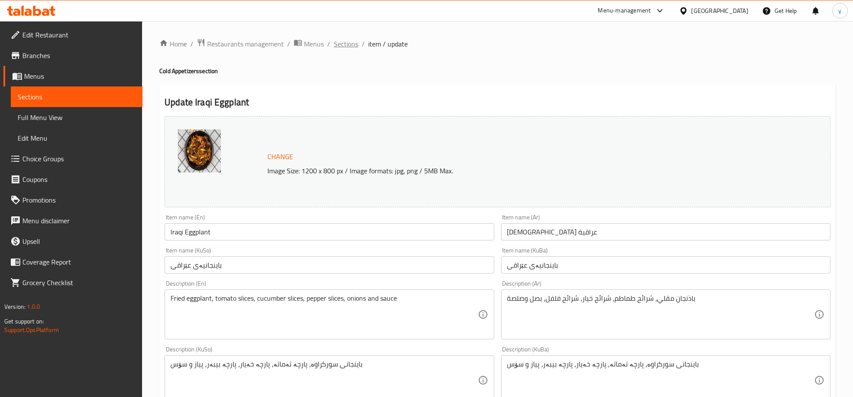
click at [337, 39] on span "Sections" at bounding box center [346, 44] width 25 height 10
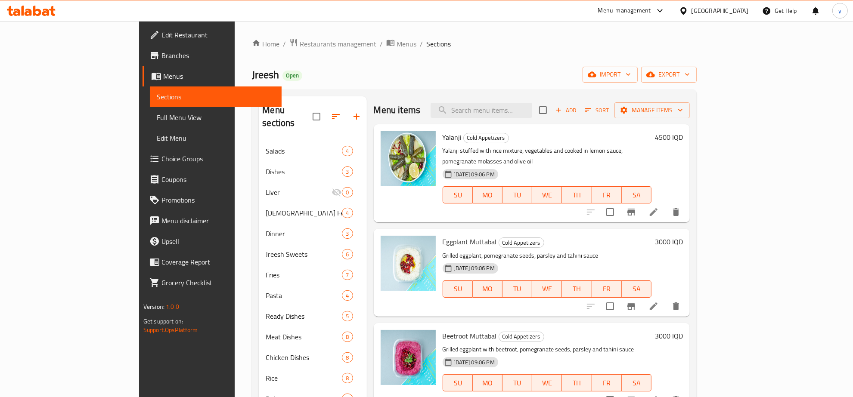
scroll to position [90, 0]
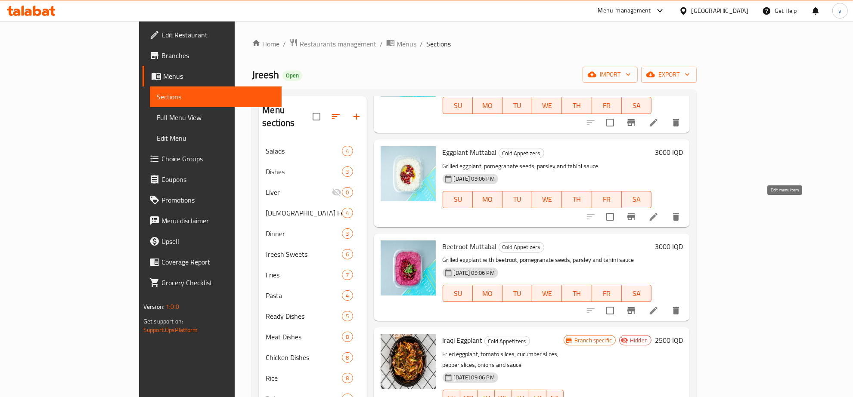
click at [658, 212] on icon at bounding box center [653, 217] width 10 height 10
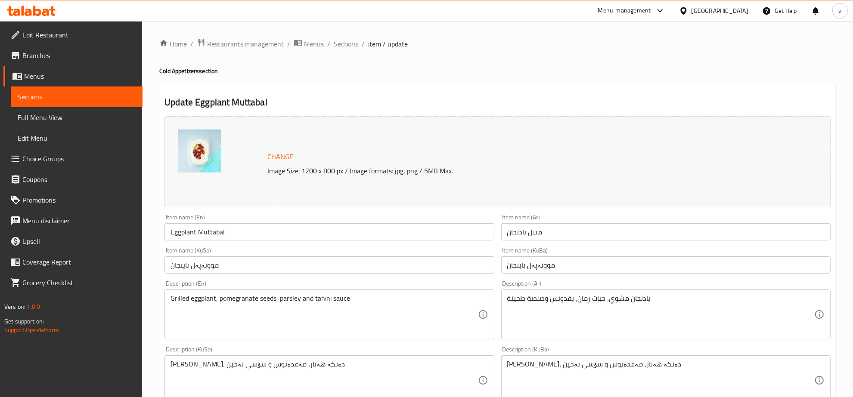
click at [344, 41] on span "Sections" at bounding box center [346, 44] width 25 height 10
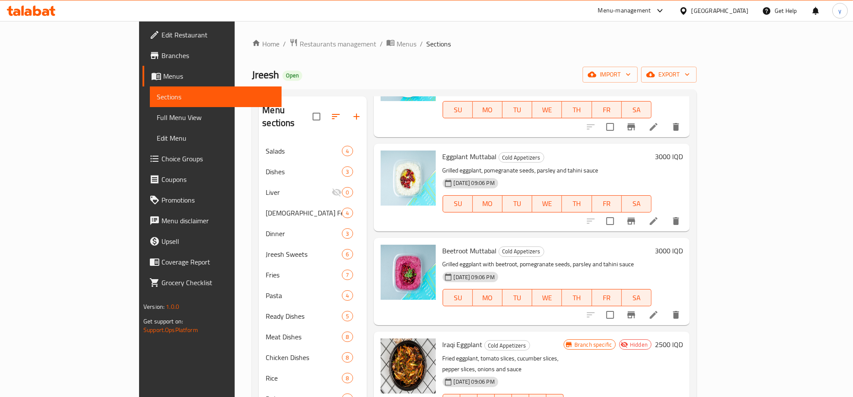
scroll to position [179, 0]
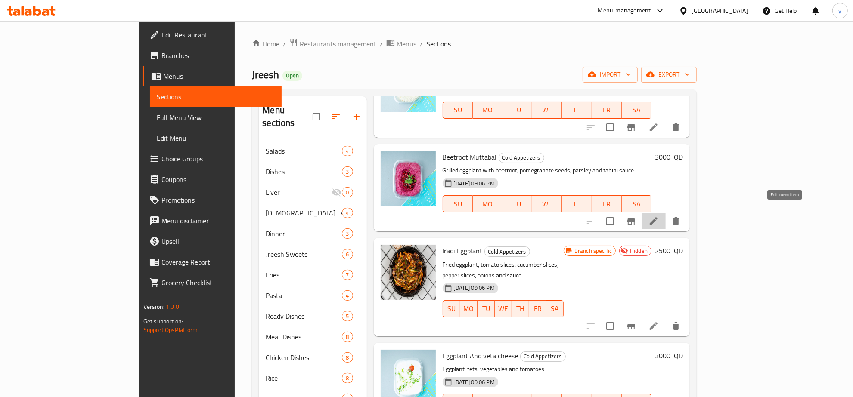
click at [658, 216] on icon at bounding box center [653, 221] width 10 height 10
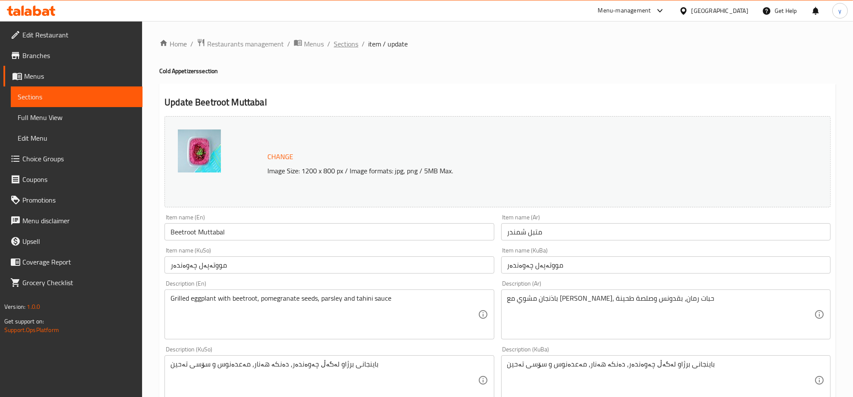
click at [340, 45] on span "Sections" at bounding box center [346, 44] width 25 height 10
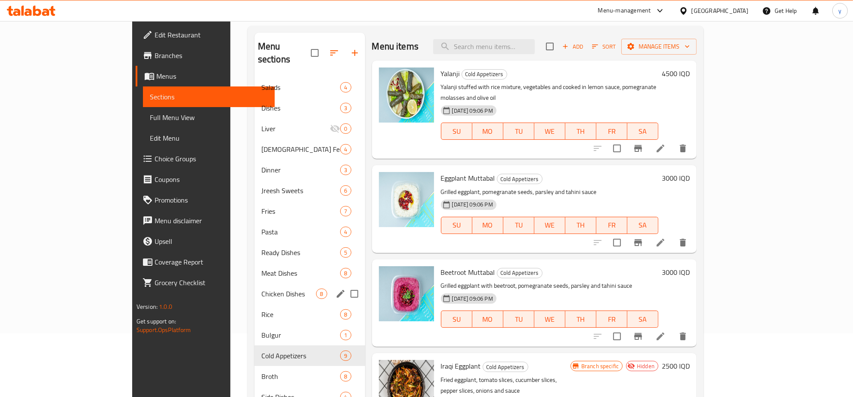
scroll to position [90, 0]
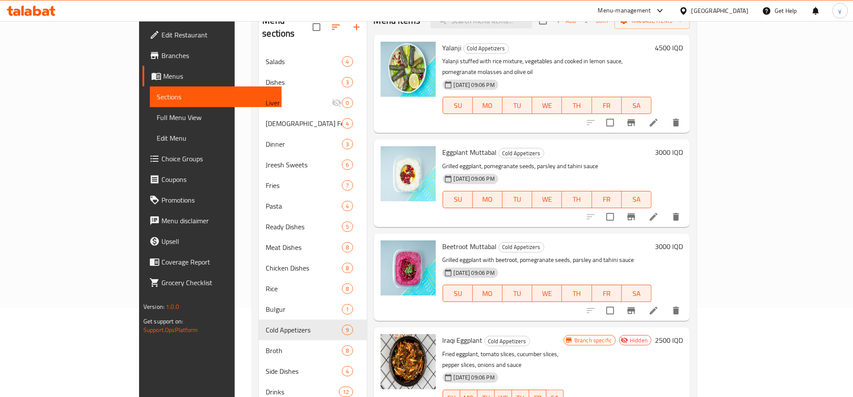
click at [161, 163] on span "Choice Groups" at bounding box center [217, 159] width 113 height 10
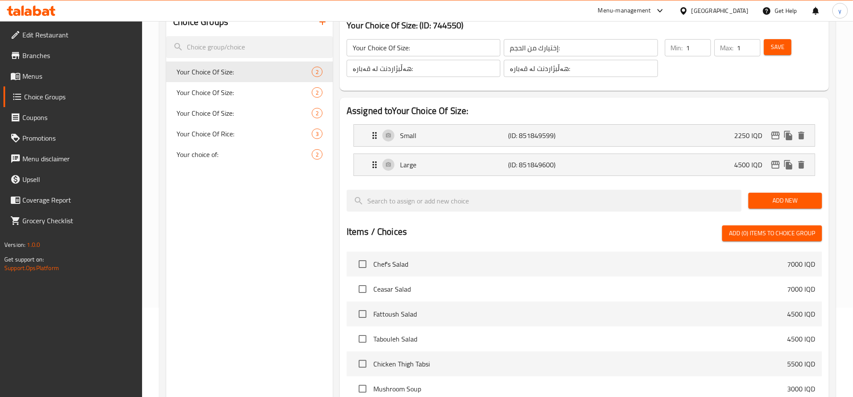
click at [323, 26] on icon "button" at bounding box center [322, 22] width 10 height 10
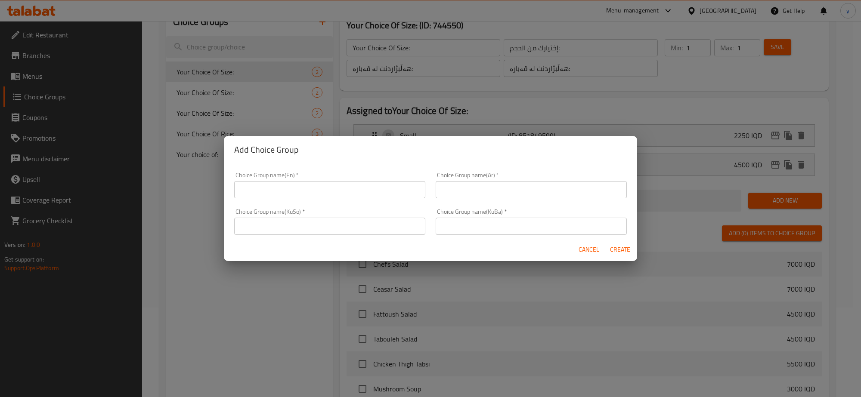
click at [284, 183] on input "text" at bounding box center [329, 189] width 191 height 17
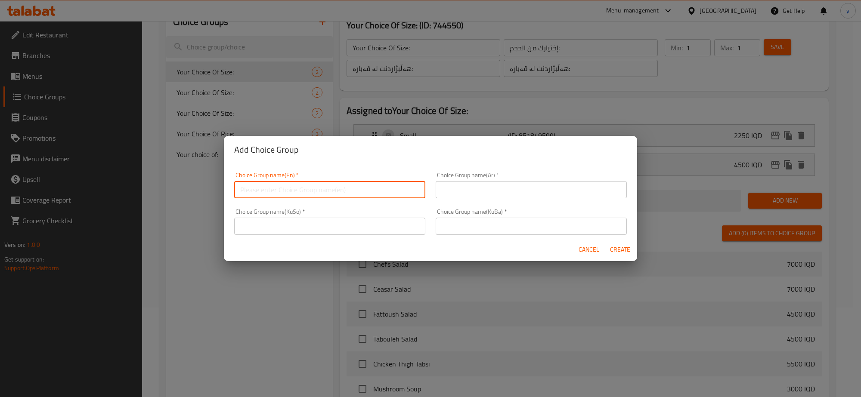
type input "Your Choice Of Size:"
click at [457, 184] on input "text" at bounding box center [531, 189] width 191 height 17
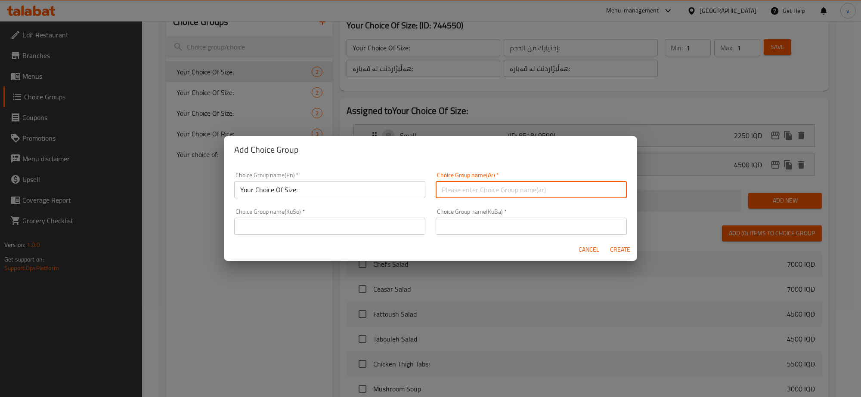
type input "إختيارك من الحجم:"
click at [496, 221] on input "text" at bounding box center [531, 226] width 191 height 17
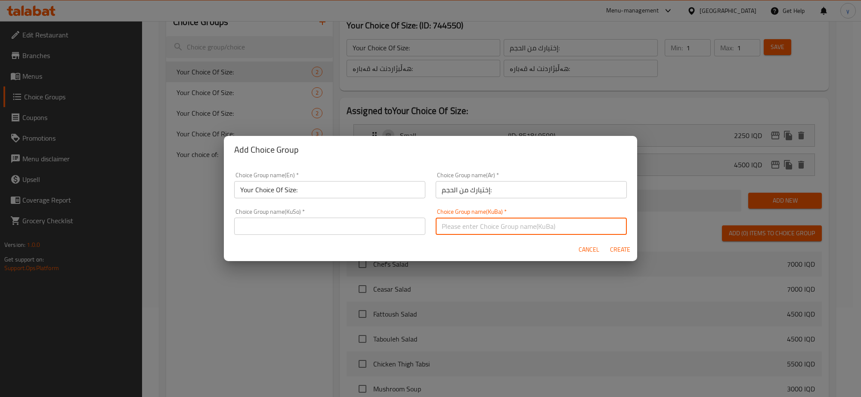
type input "هەڵبژاردنت لە قەبارە:"
click at [287, 236] on div "Choice Group name(KuSo)   * Choice Group name(KuSo) *" at bounding box center [329, 222] width 201 height 37
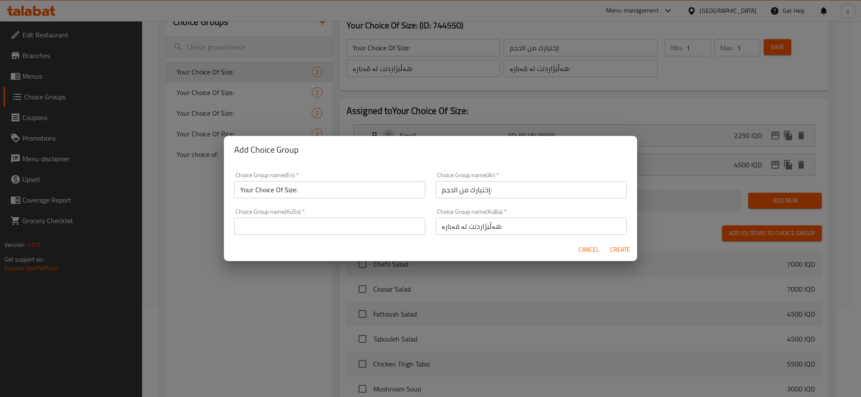
click at [287, 231] on input "text" at bounding box center [329, 226] width 191 height 17
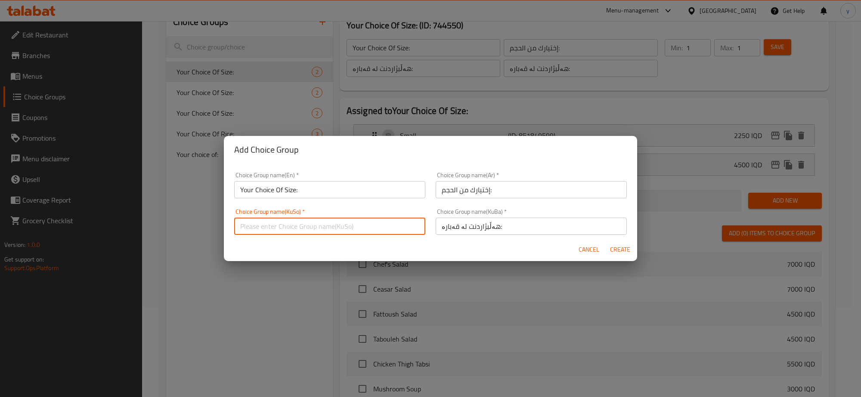
type input "هەڵبژاردنت لە قەبارە:"
click at [315, 191] on input "Your Choice Of Size:" at bounding box center [329, 189] width 191 height 17
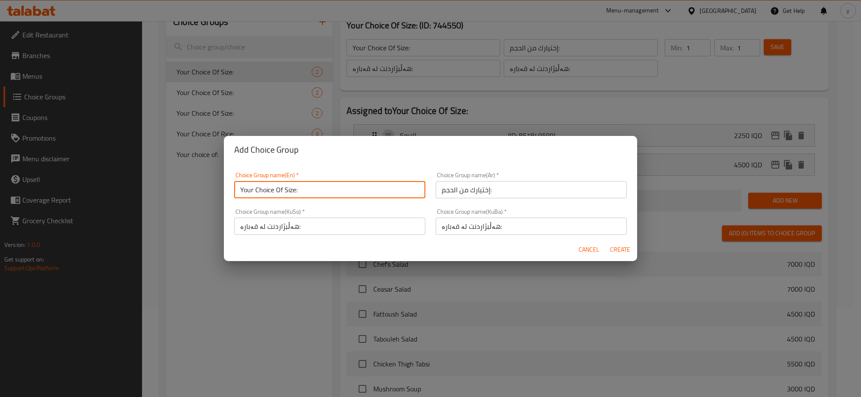
type input "Your Choice Of Size:"
click at [624, 246] on span "Create" at bounding box center [619, 249] width 21 height 11
type input "Your Choice Of Size:"
type input "0"
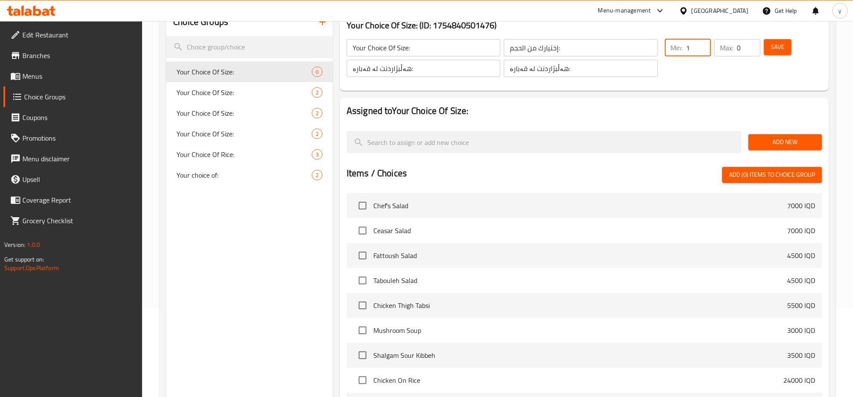
type input "1"
click at [701, 44] on input "1" at bounding box center [698, 47] width 25 height 17
type input "1"
click at [749, 45] on input "1" at bounding box center [748, 47] width 23 height 17
click at [801, 49] on div "Save" at bounding box center [787, 57] width 51 height 41
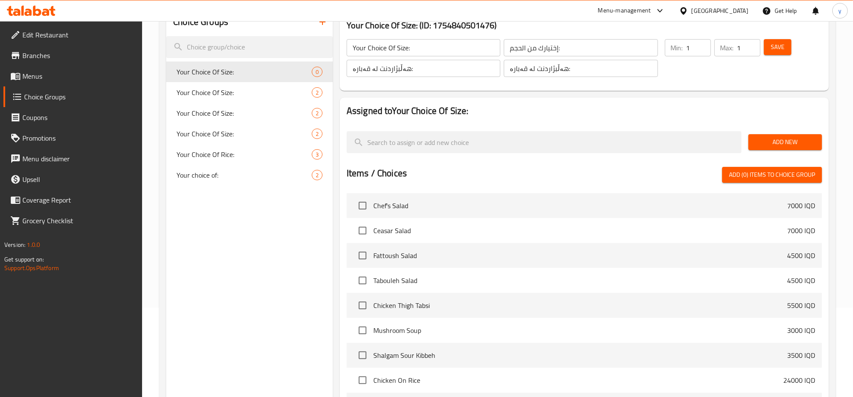
click at [786, 50] on button "Save" at bounding box center [777, 47] width 28 height 16
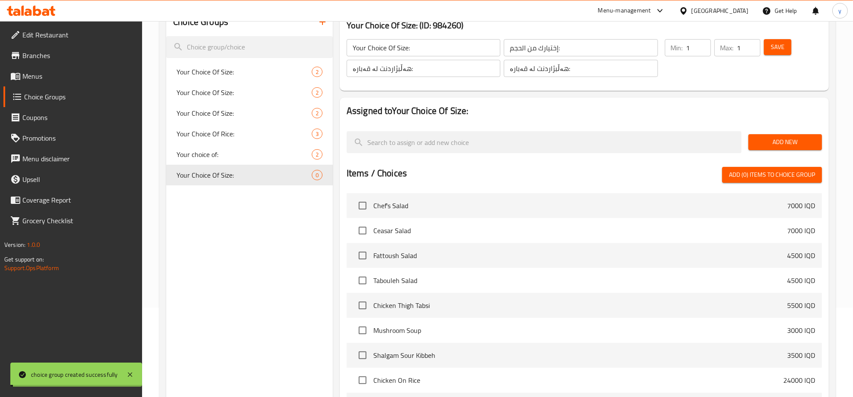
click at [763, 141] on span "Add New" at bounding box center [785, 142] width 60 height 11
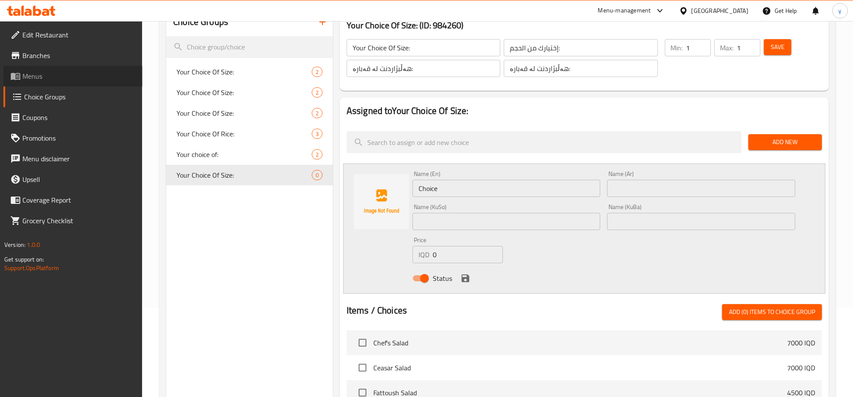
click at [93, 70] on link "Menus" at bounding box center [72, 76] width 139 height 21
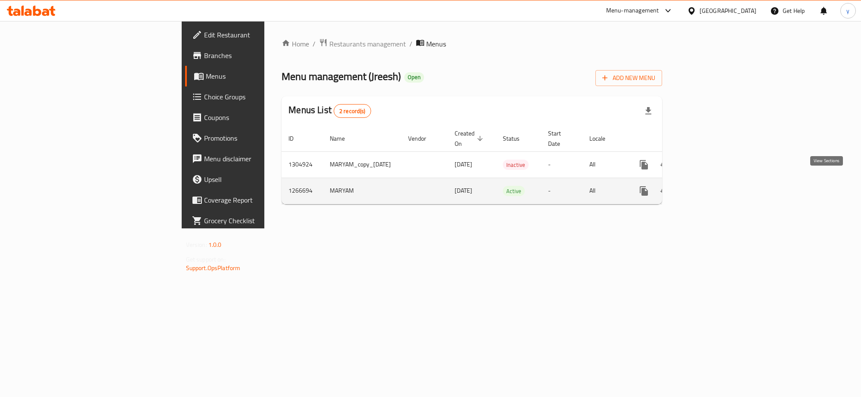
click at [716, 184] on link "enhanced table" at bounding box center [705, 191] width 21 height 21
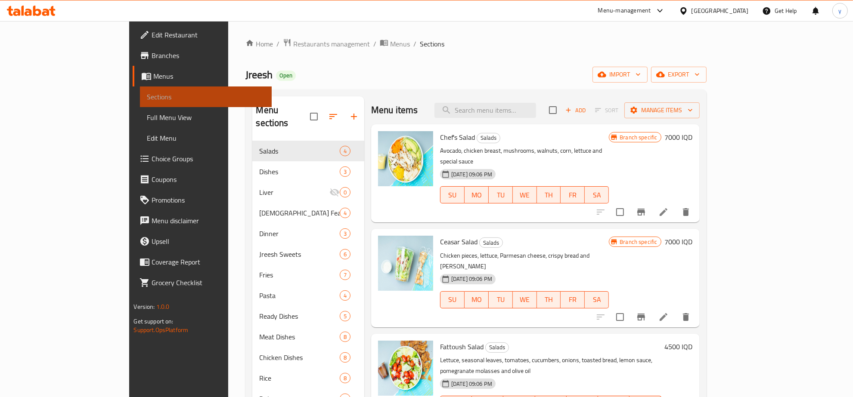
click at [140, 102] on link "Sections" at bounding box center [206, 97] width 132 height 21
click at [147, 113] on span "Full Menu View" at bounding box center [206, 117] width 118 height 10
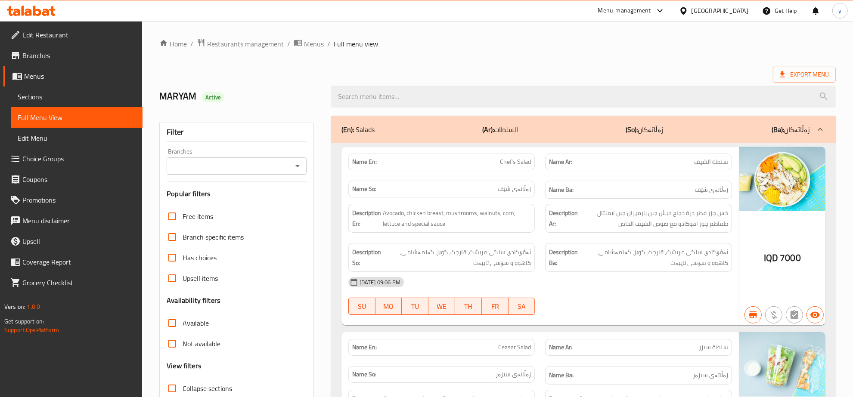
click at [303, 162] on div "Branches" at bounding box center [237, 166] width 140 height 17
click at [291, 167] on button "Open" at bounding box center [297, 166] width 12 height 12
click at [250, 198] on li "Jreesh, Zayona" at bounding box center [236, 203] width 139 height 15
type input "Jreesh, Zayona"
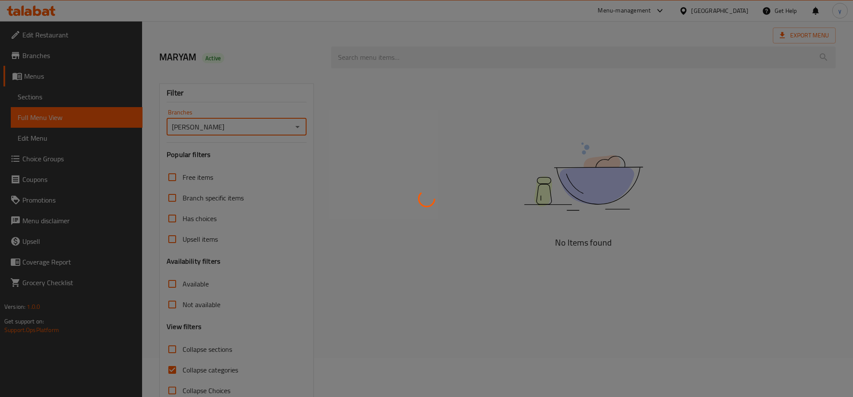
scroll to position [61, 0]
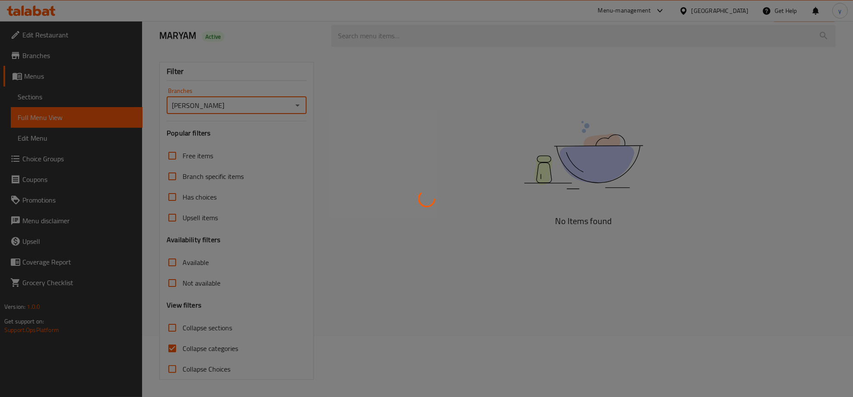
click at [179, 350] on div at bounding box center [426, 198] width 853 height 397
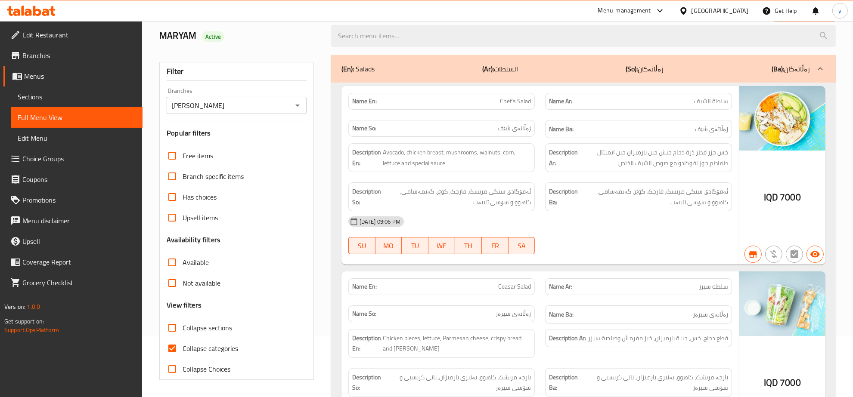
click at [162, 351] on input "Collapse categories" at bounding box center [172, 348] width 21 height 21
checkbox input "false"
click at [183, 325] on span "Collapse sections" at bounding box center [206, 328] width 49 height 10
click at [182, 325] on input "Collapse sections" at bounding box center [172, 328] width 21 height 21
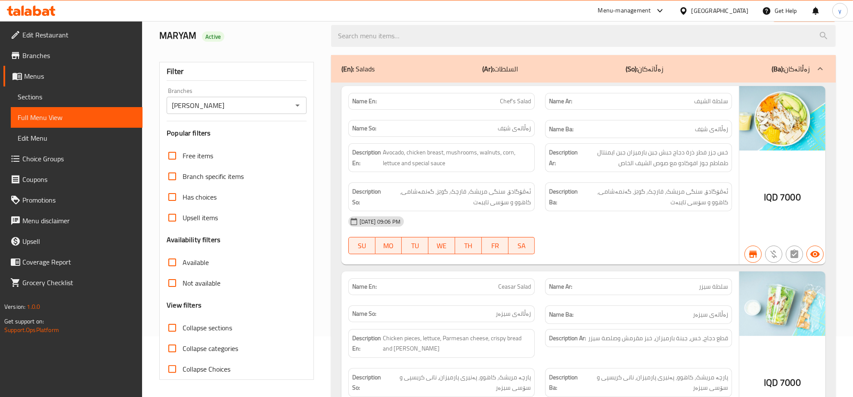
checkbox input "true"
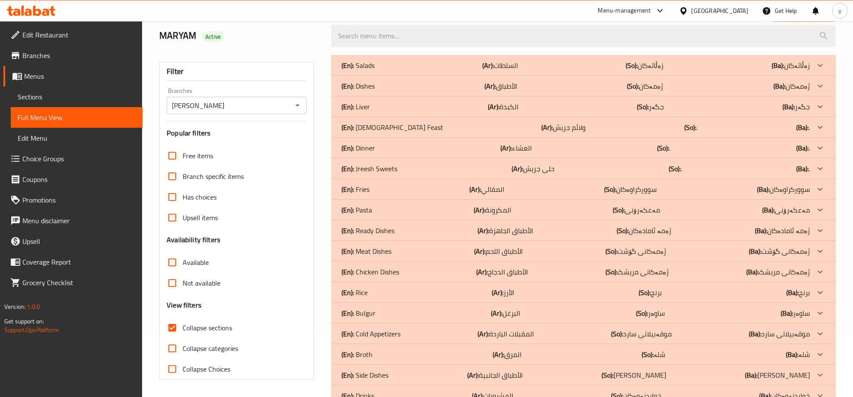
click at [427, 64] on div "(En): Salads (Ar): السلطات (So): زەڵاتەکان (Ba): زەڵاتەکان" at bounding box center [575, 65] width 468 height 10
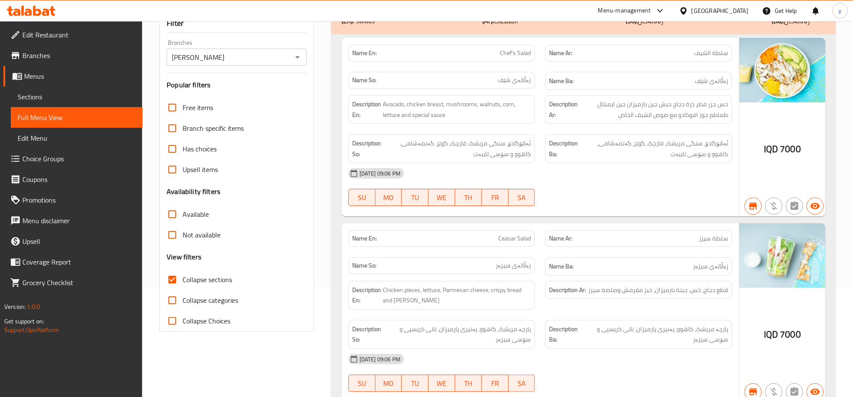
scroll to position [0, 0]
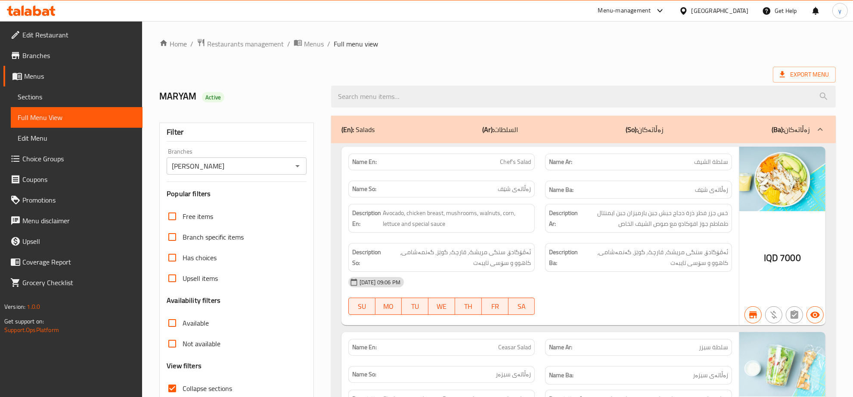
click at [444, 127] on div "(En): Salads (Ar): السلطات (So): زەڵاتەکان (Ba): زەڵاتەکان" at bounding box center [575, 129] width 468 height 10
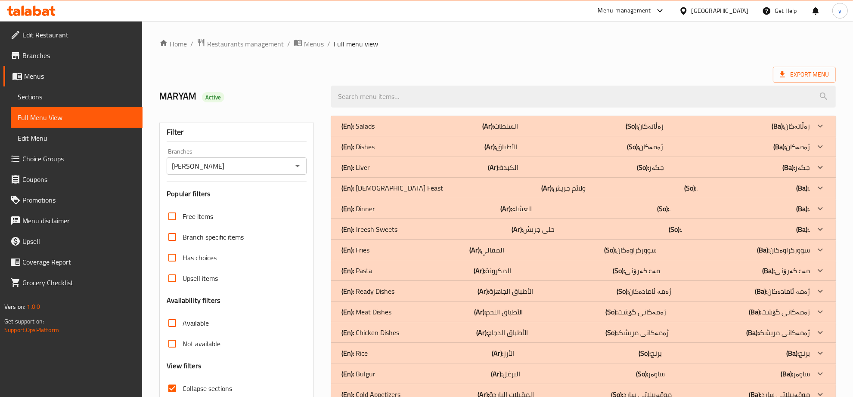
click at [431, 131] on div "(En): Dishes (Ar): الأطباق (So): ژەمەکان (Ba): ژەمەکان" at bounding box center [575, 126] width 468 height 10
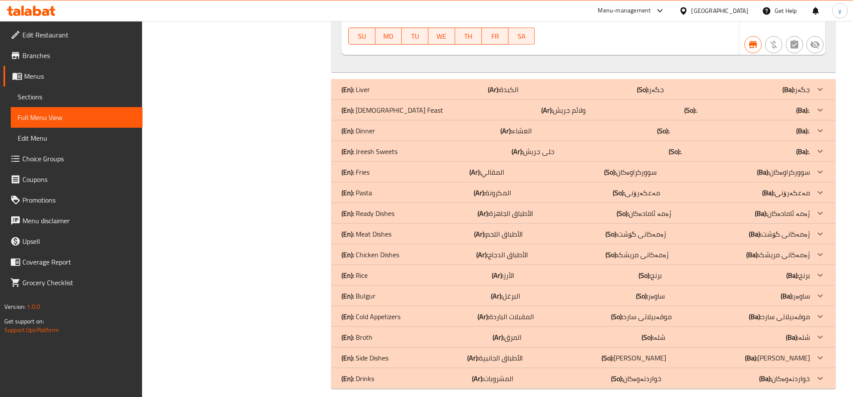
scroll to position [638, 0]
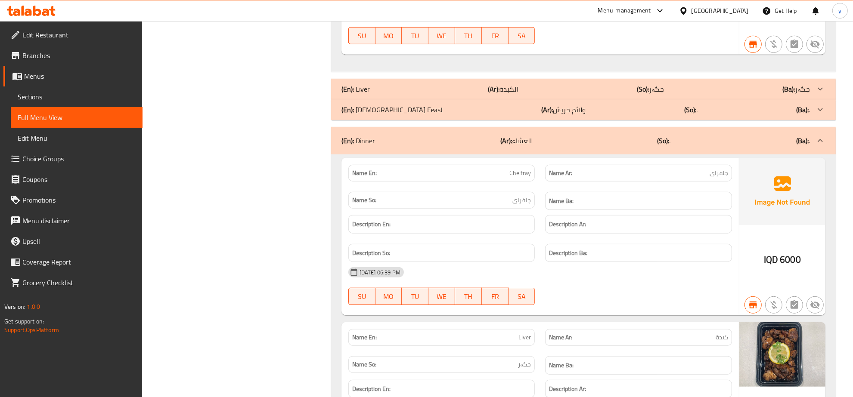
click at [412, 113] on div "(En): Salads (Ar): السلطات (So): زەڵاتەکان (Ba): زەڵاتەکان Name En: Chef's Sala…" at bounding box center [583, 198] width 504 height 1440
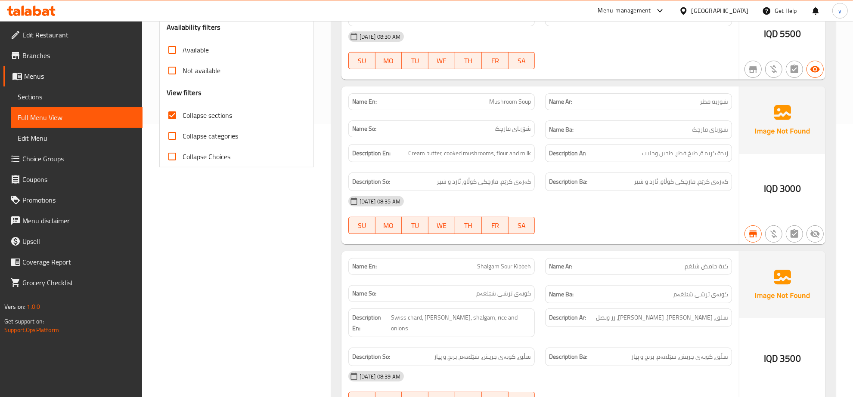
scroll to position [11, 0]
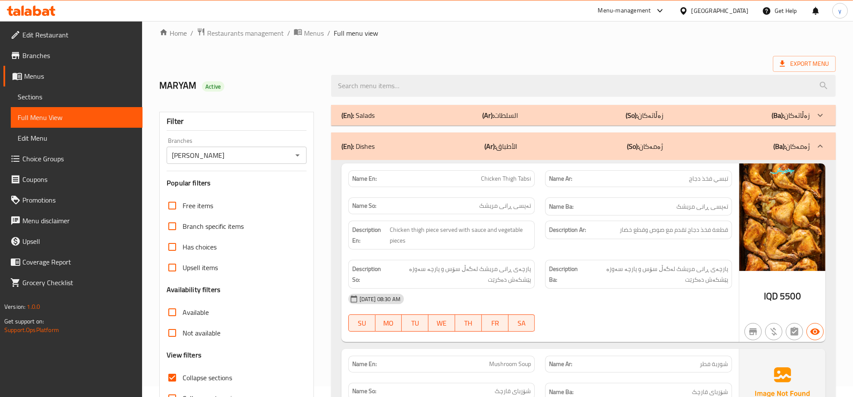
click at [403, 135] on div "(En): Dishes (Ar): الأطباق (So): ژەمەکان (Ba): ژەمەکان" at bounding box center [583, 147] width 504 height 28
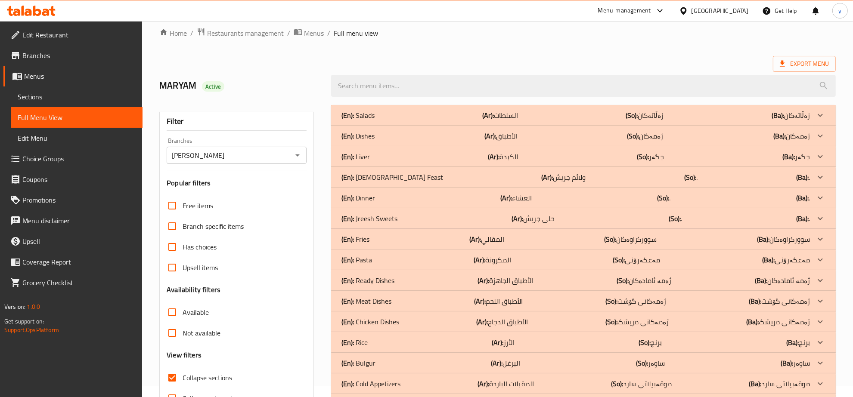
scroll to position [87, 0]
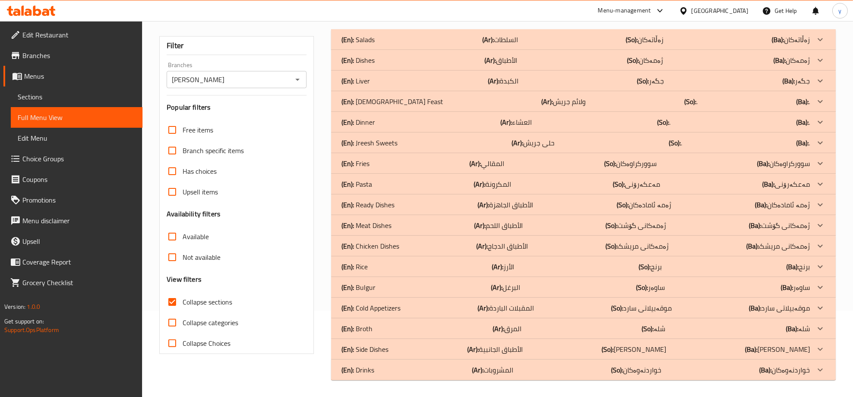
click at [374, 45] on p "(En): Ready Dishes" at bounding box center [357, 39] width 33 height 10
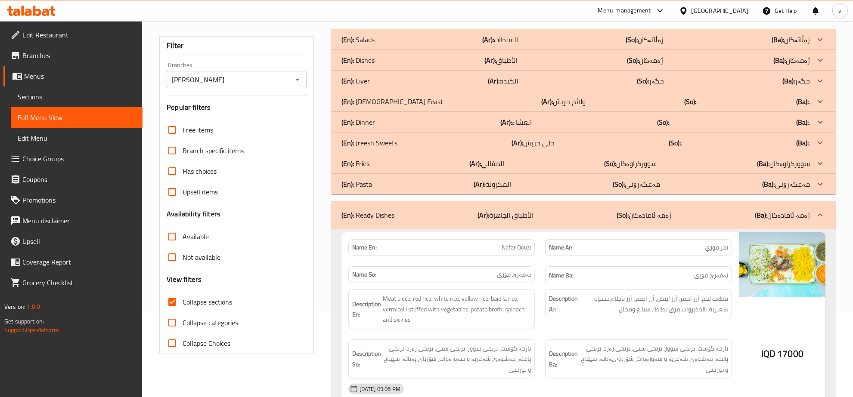
click at [394, 208] on div "(En): Ready Dishes (Ar): الأطباق الجاهزة (So): ژەمە ئامادەکان (Ba): ژەمە ئامادە…" at bounding box center [583, 215] width 504 height 28
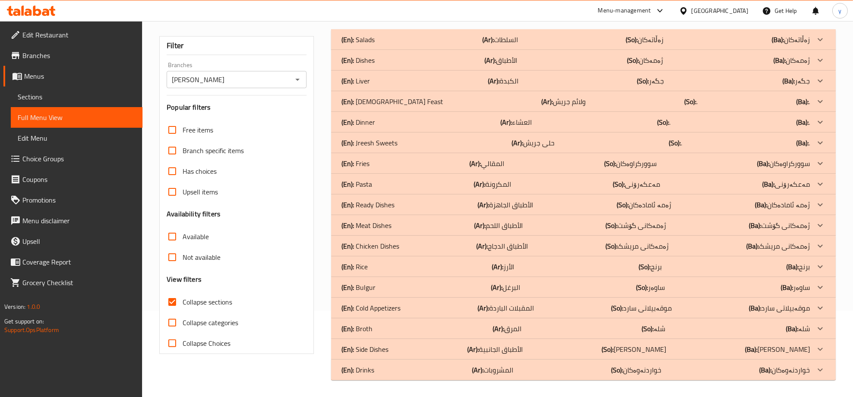
scroll to position [81, 0]
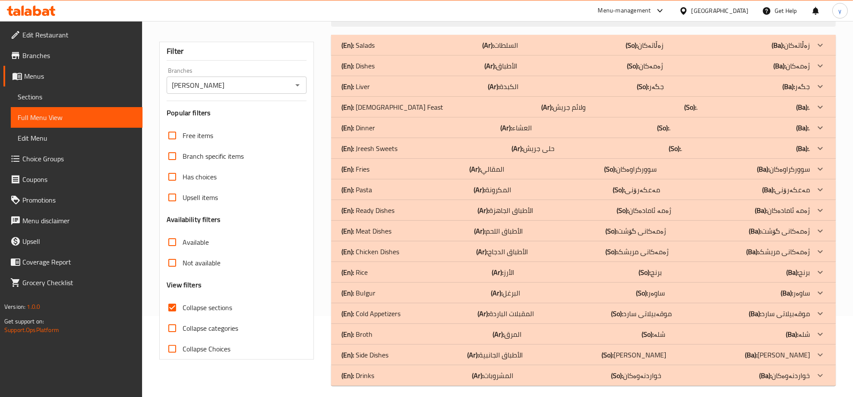
click at [405, 50] on div "(En): Cold Appetizers (Ar): المقبلات الباردة (So): موقەبیلاتی سارد (Ba): موقەبی…" at bounding box center [575, 45] width 468 height 10
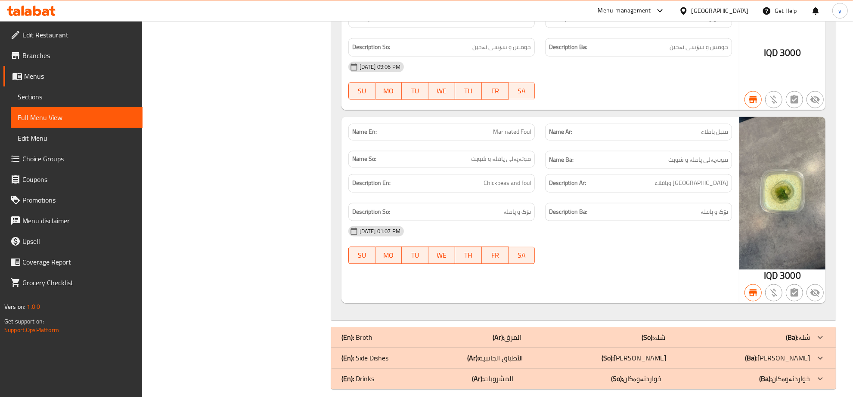
scroll to position [1733, 0]
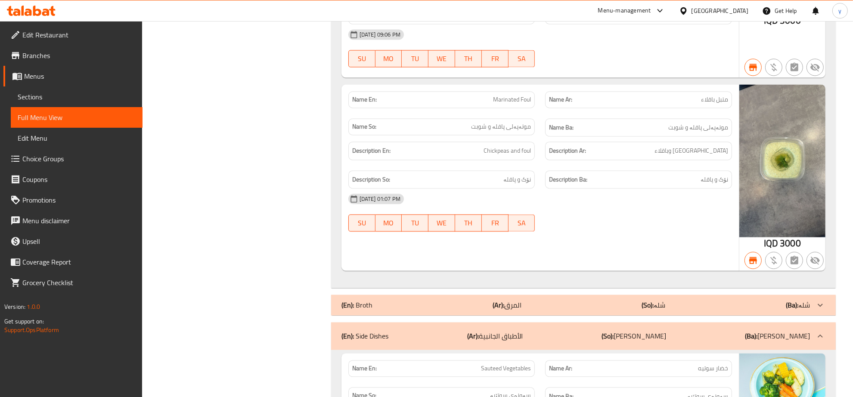
scroll to position [1738, 0]
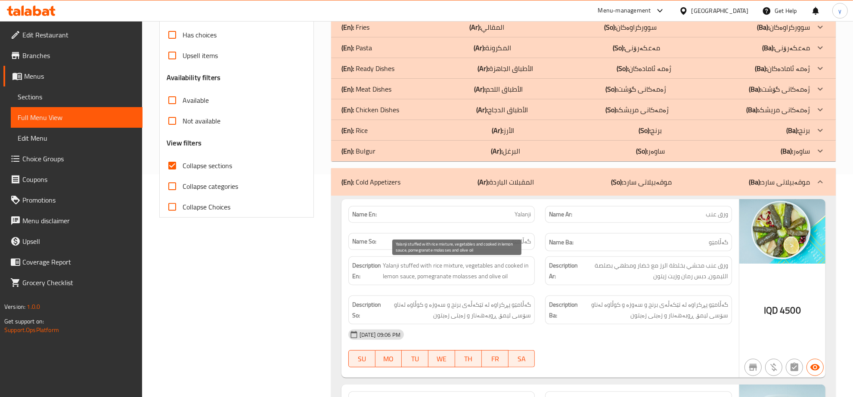
scroll to position [208, 0]
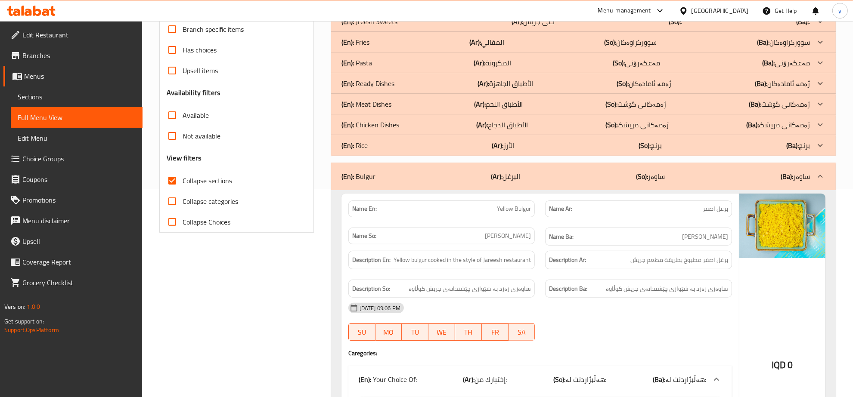
click at [510, 177] on p "(Ar): البرغل" at bounding box center [505, 176] width 29 height 10
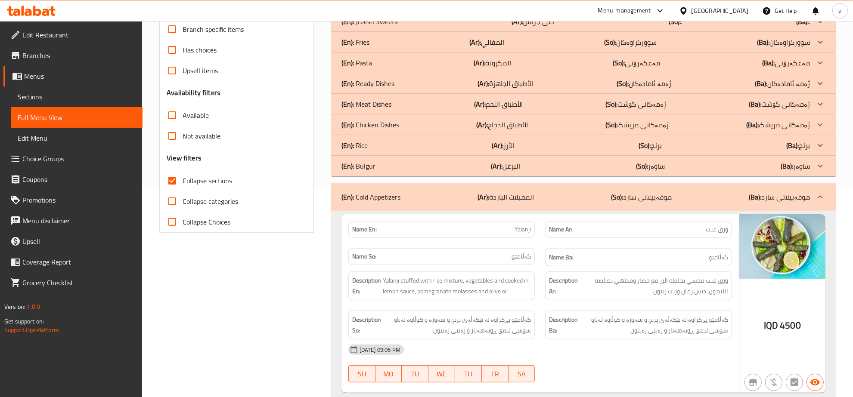
drag, startPoint x: 501, startPoint y: 140, endPoint x: 501, endPoint y: 156, distance: 15.9
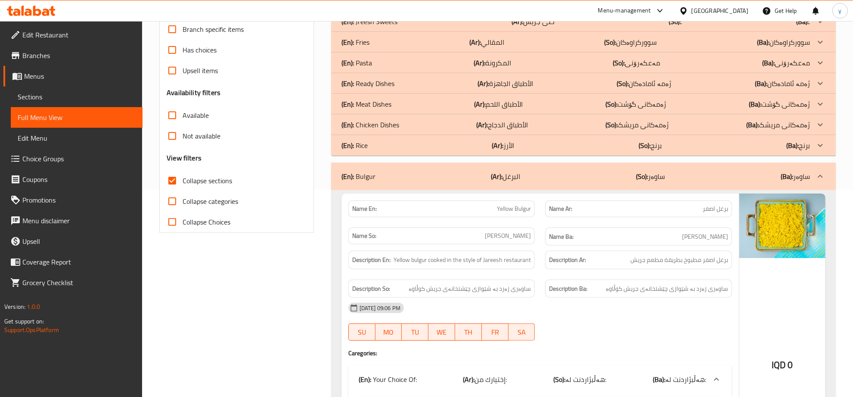
click at [592, 179] on div "(En): Bulgur (Ar): البرغل (So): ساوەر (Ba): ساوەر" at bounding box center [575, 176] width 468 height 10
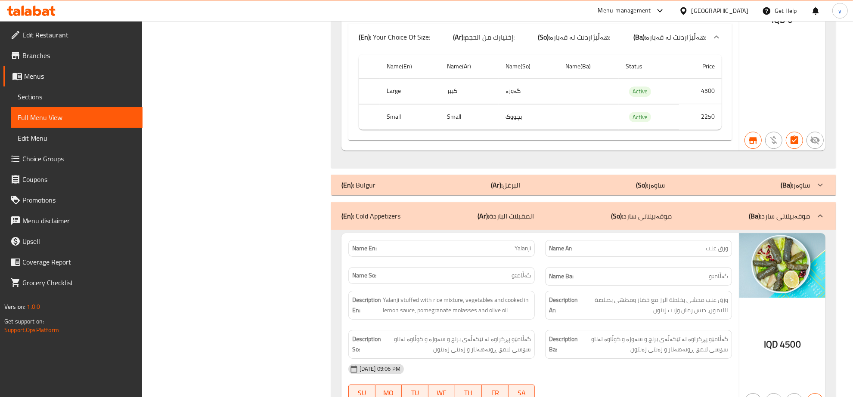
scroll to position [2808, 0]
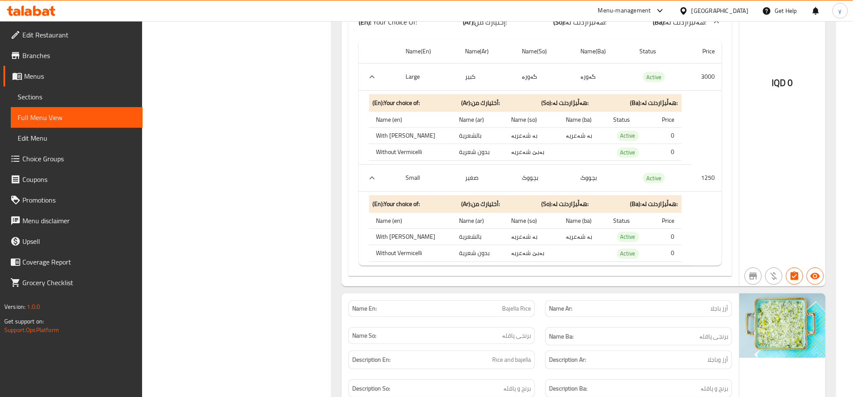
scroll to position [567, 0]
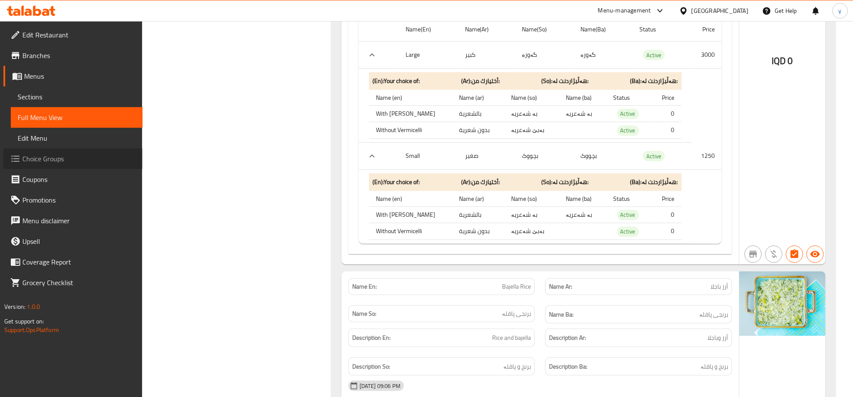
click at [37, 151] on link "Choice Groups" at bounding box center [72, 158] width 139 height 21
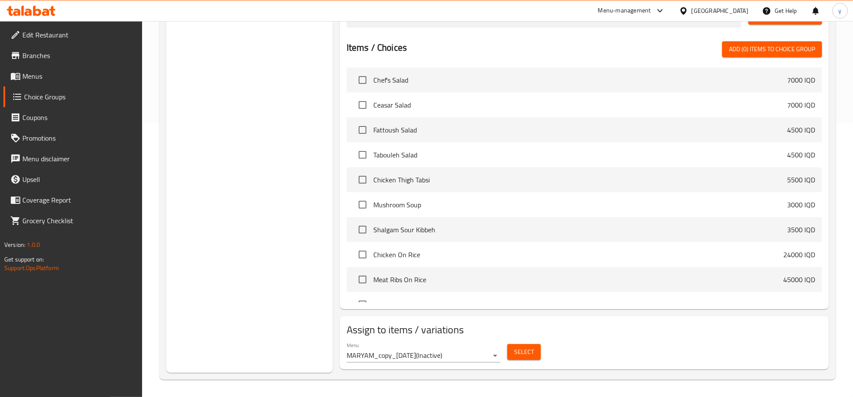
scroll to position [122, 0]
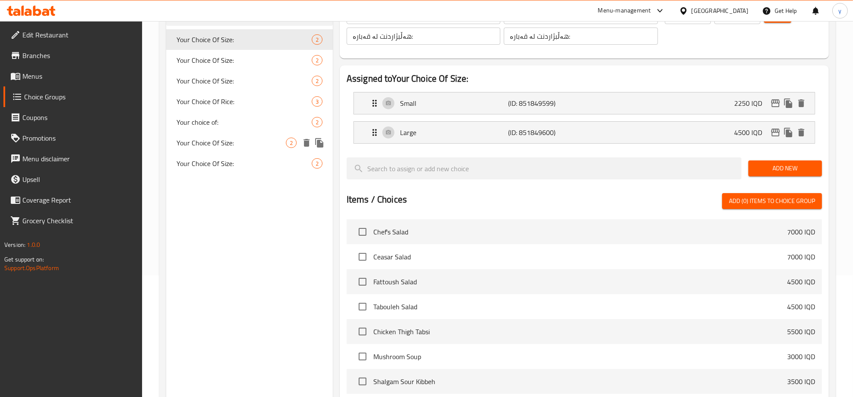
click at [209, 133] on div "Your Choice Of Size: 2" at bounding box center [249, 143] width 167 height 21
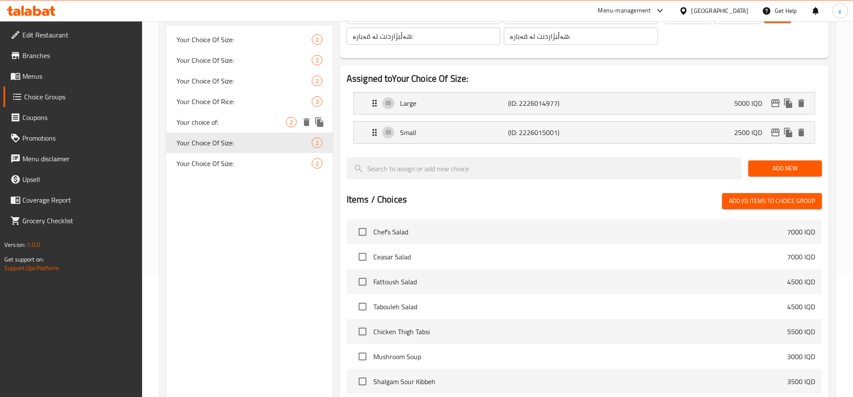
drag, startPoint x: 219, startPoint y: 123, endPoint x: 241, endPoint y: 119, distance: 22.3
click at [219, 123] on span "Your choice of:" at bounding box center [230, 122] width 109 height 10
type input "Your choice of:"
type input "أختيارك من:"
type input "هەڵبژاردنت لە:"
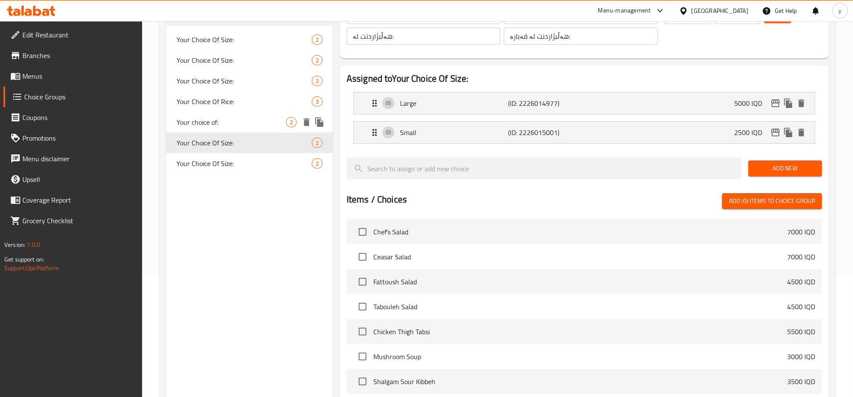
type input "هەڵبژاردنت لە:"
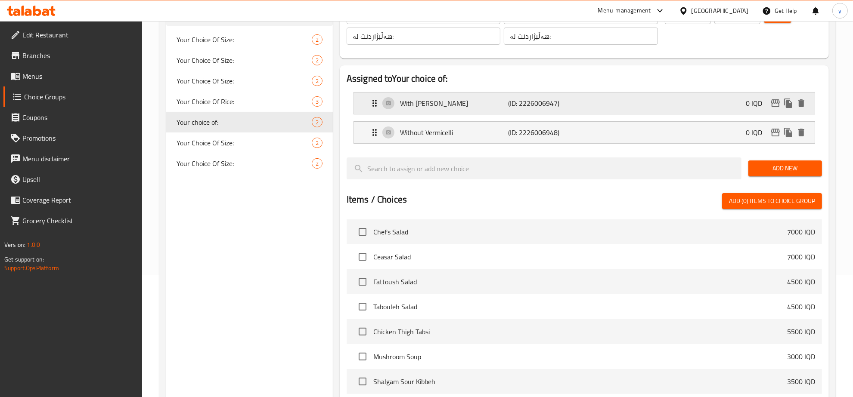
click at [513, 95] on div "With Vermicelli (ID: 2226006947) 0 IQD" at bounding box center [586, 104] width 435 height 22
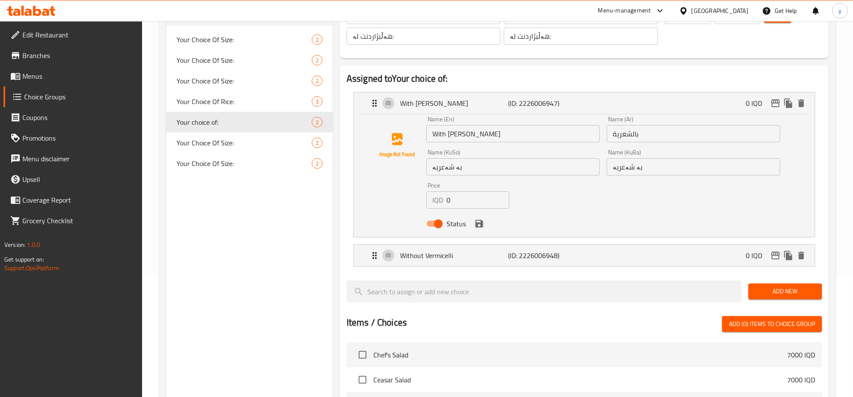
click at [625, 182] on div "Name (En) With Vermicelli Name (En) Name (Ar) بالشعرية Name (Ar) Name (KuSo) بە…" at bounding box center [603, 174] width 361 height 123
click at [630, 167] on input "بە شەعریە" at bounding box center [692, 166] width 173 height 17
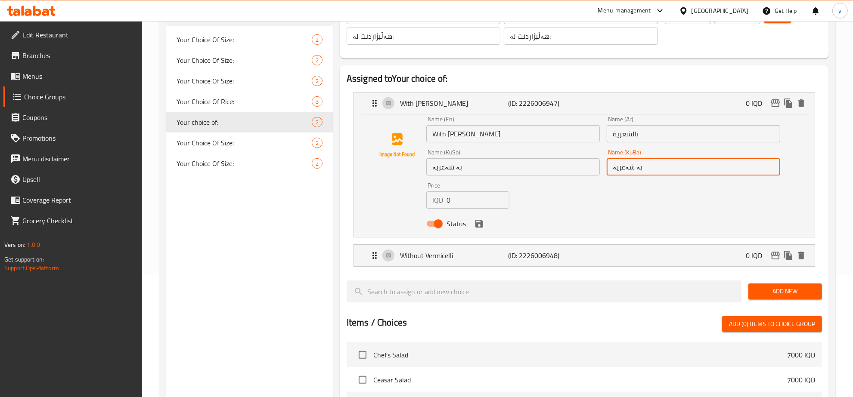
click at [630, 167] on input "بە شەعریە" at bounding box center [692, 166] width 173 height 17
click at [474, 221] on icon "save" at bounding box center [479, 224] width 10 height 10
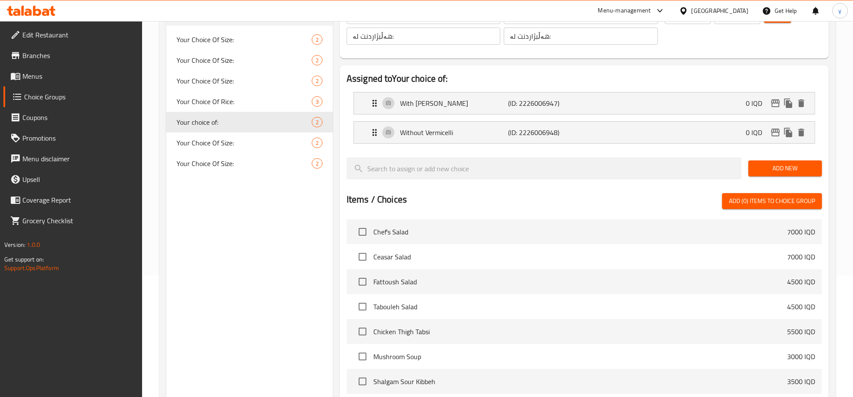
scroll to position [32, 0]
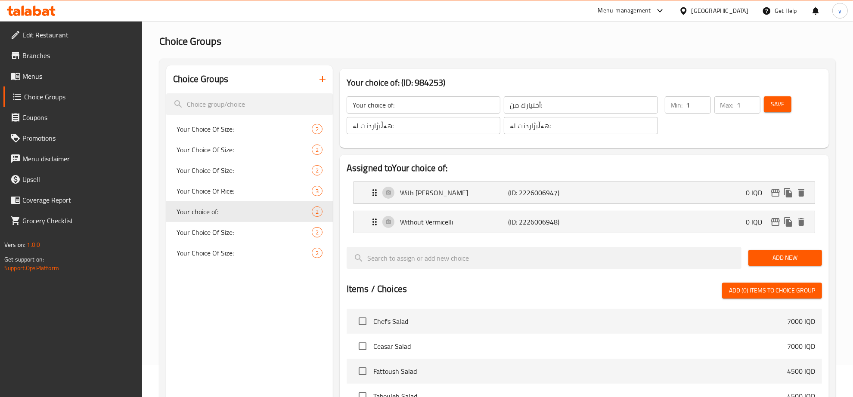
click at [777, 103] on span "Save" at bounding box center [777, 104] width 14 height 11
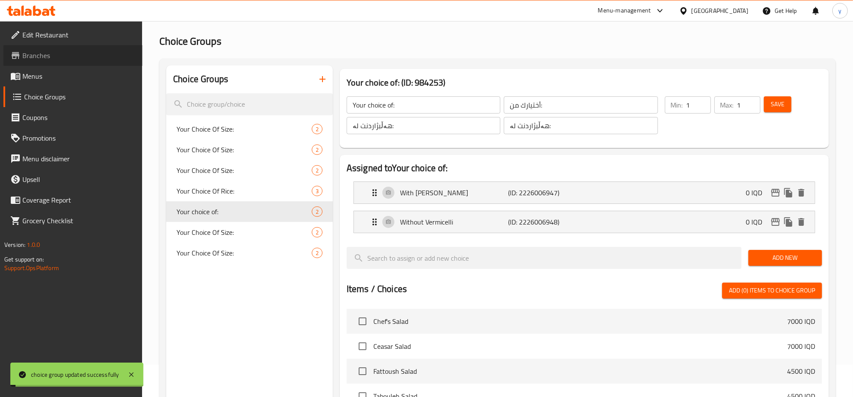
click at [70, 64] on link "Branches" at bounding box center [72, 55] width 139 height 21
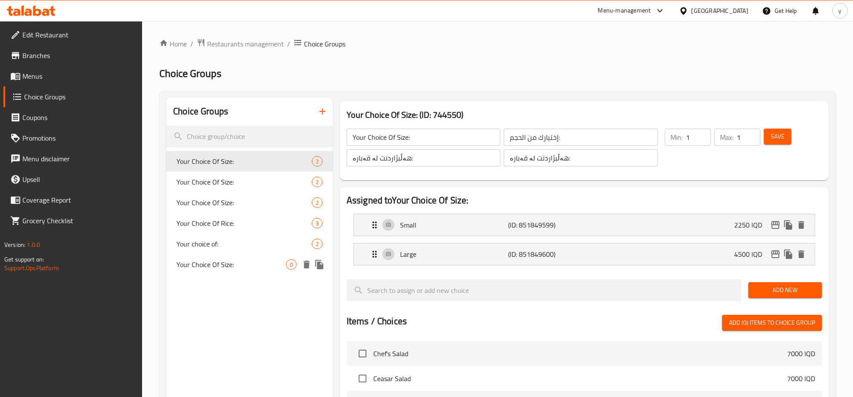
click at [213, 255] on div "Your Choice Of Size: 0" at bounding box center [249, 264] width 167 height 21
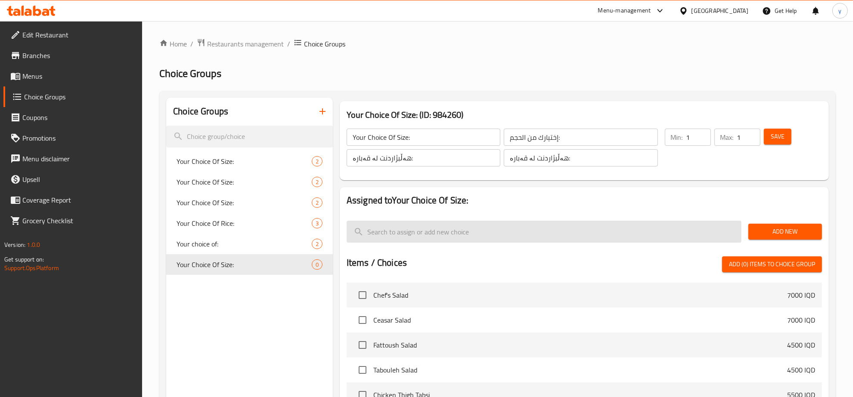
click at [457, 229] on input "search" at bounding box center [543, 232] width 395 height 22
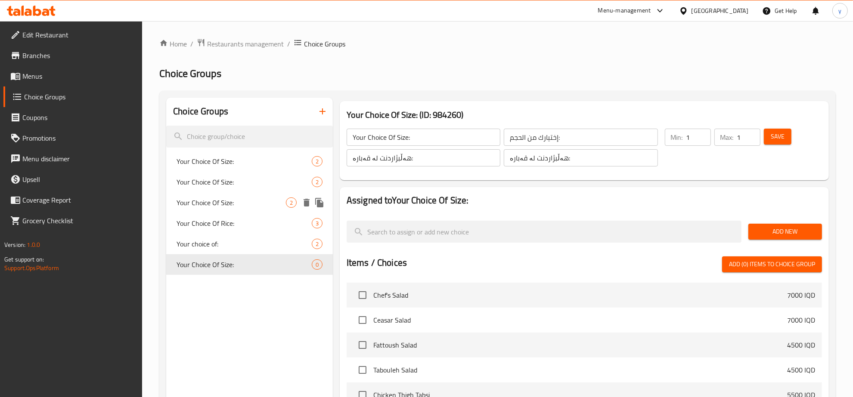
click at [268, 206] on span "Your Choice Of Size:" at bounding box center [230, 203] width 109 height 10
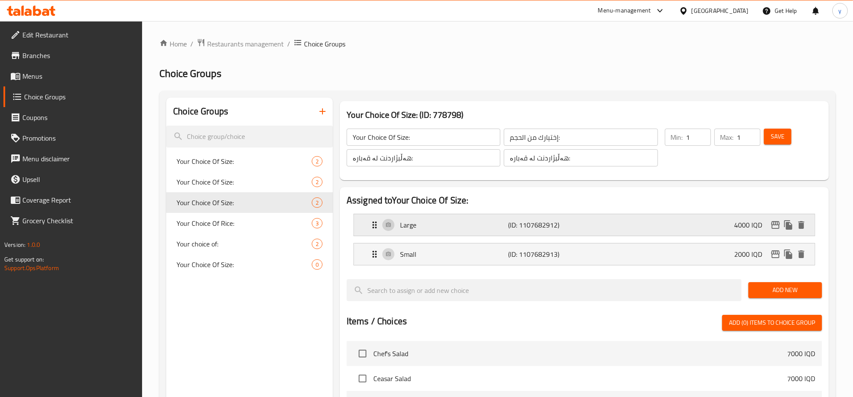
click at [443, 235] on div "Large (ID: 1107682912) 4000 IQD" at bounding box center [586, 225] width 435 height 22
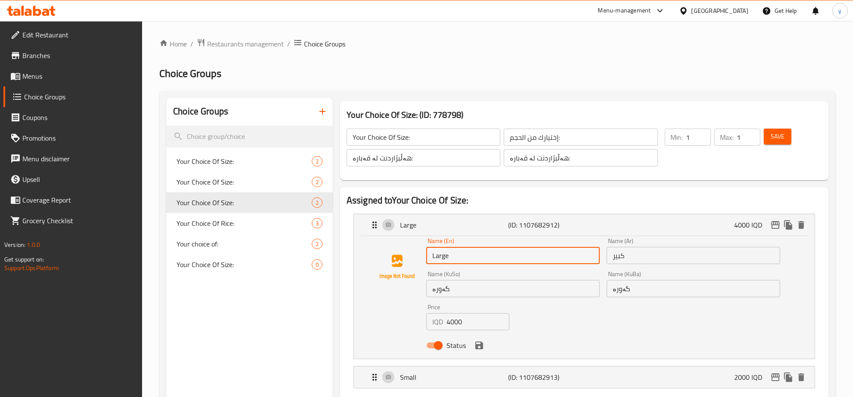
click at [440, 259] on input "Large" at bounding box center [512, 255] width 173 height 17
click at [612, 253] on input "كبير" at bounding box center [692, 255] width 173 height 17
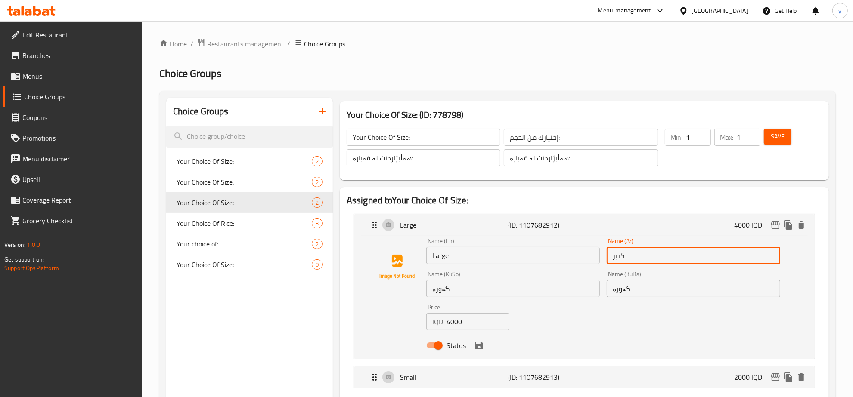
click at [612, 253] on input "كبير" at bounding box center [692, 255] width 173 height 17
click at [443, 287] on input "گەورە" at bounding box center [512, 288] width 173 height 17
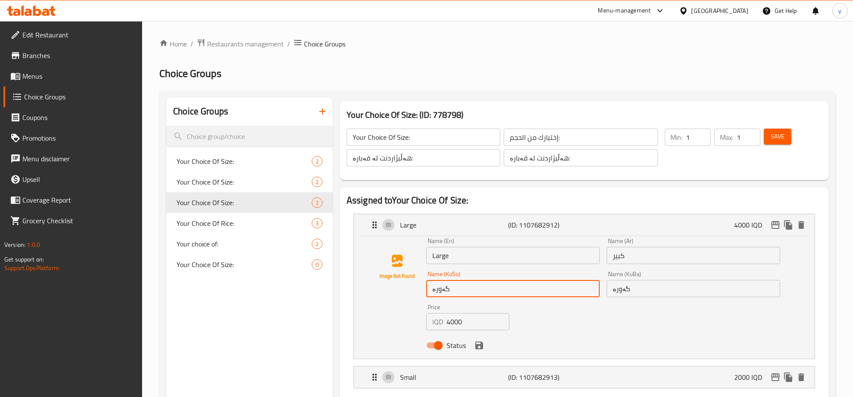
click at [443, 287] on input "گەورە" at bounding box center [512, 288] width 173 height 17
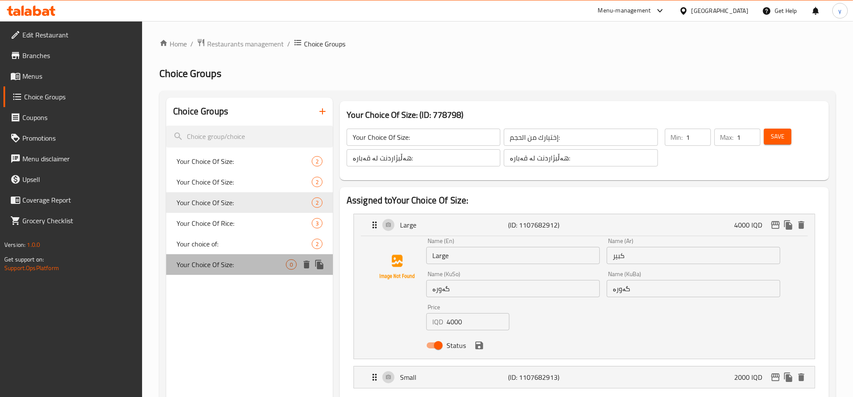
click at [238, 260] on span "Your Choice Of Size:" at bounding box center [230, 265] width 109 height 10
type input "Your Choice Of Size:"
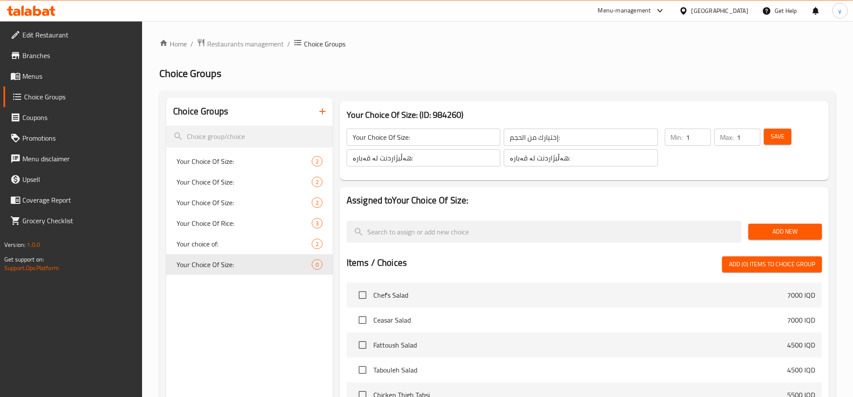
click at [772, 232] on span "Add New" at bounding box center [785, 231] width 60 height 11
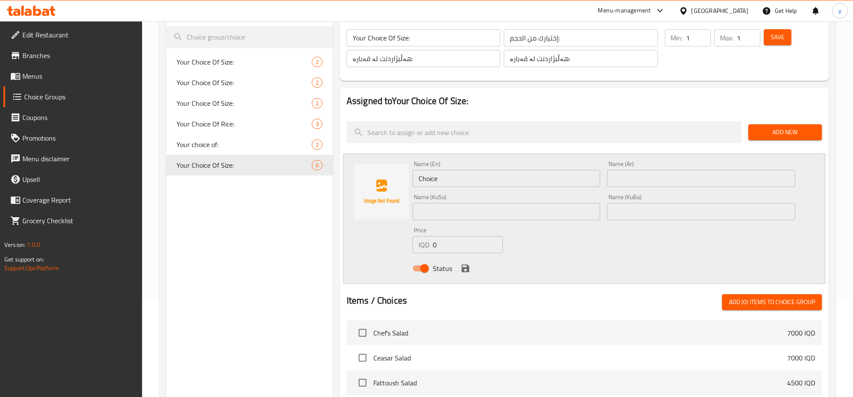
scroll to position [179, 0]
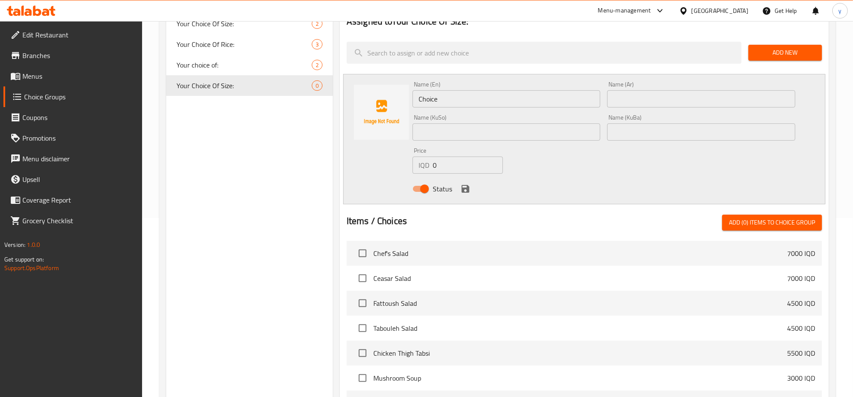
click at [493, 142] on div "Name (KuSo) Name ([PERSON_NAME])" at bounding box center [506, 127] width 195 height 33
click at [502, 136] on input "text" at bounding box center [506, 132] width 188 height 17
paste input "گەورە"
type input "گەورە"
click at [644, 102] on input "text" at bounding box center [701, 98] width 188 height 17
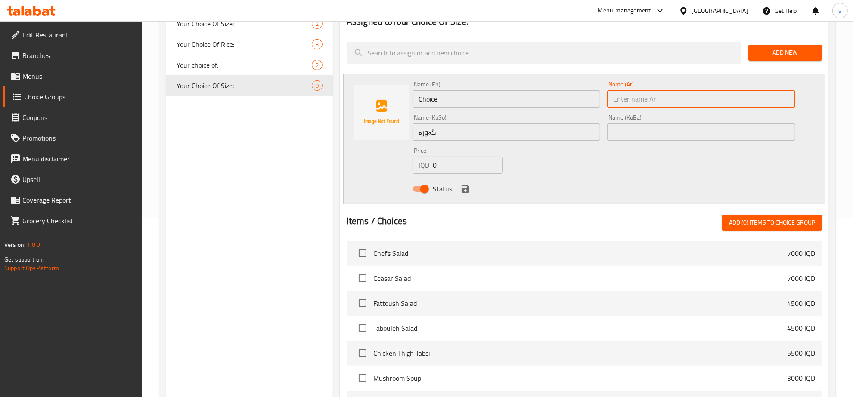
paste input "كبير"
type input "كبير"
click at [506, 98] on input "Choice" at bounding box center [506, 98] width 188 height 17
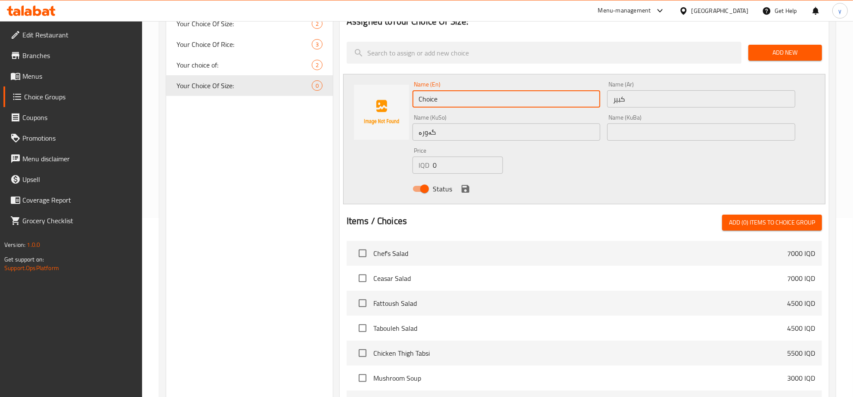
click at [494, 100] on input "Choice" at bounding box center [506, 98] width 188 height 17
paste input "Larg"
type input "Large"
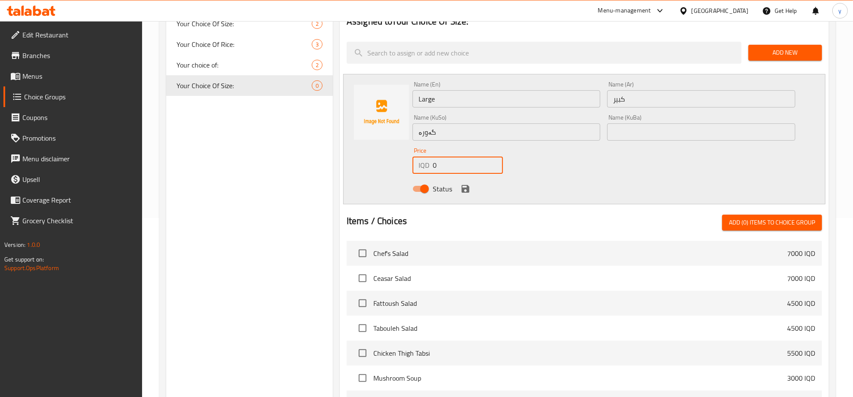
click at [429, 171] on div "IQD 0 Price" at bounding box center [457, 165] width 90 height 17
type input "5000"
click at [472, 191] on div "Status" at bounding box center [603, 188] width 389 height 23
click at [468, 190] on icon "save" at bounding box center [465, 189] width 8 height 8
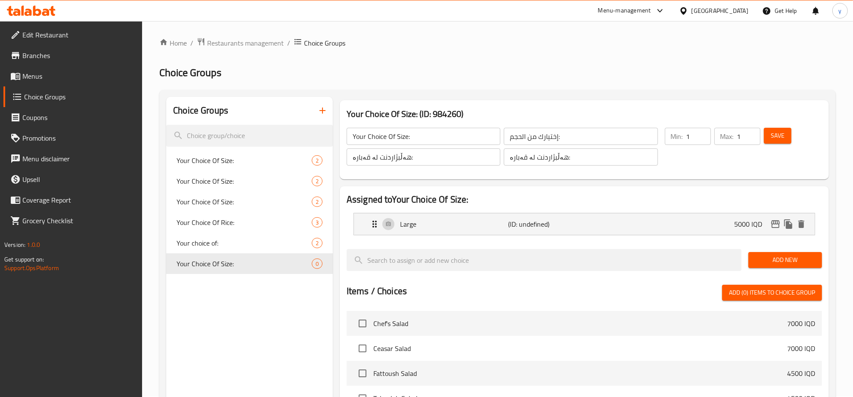
scroll to position [0, 0]
click at [776, 136] on span "Save" at bounding box center [777, 136] width 14 height 11
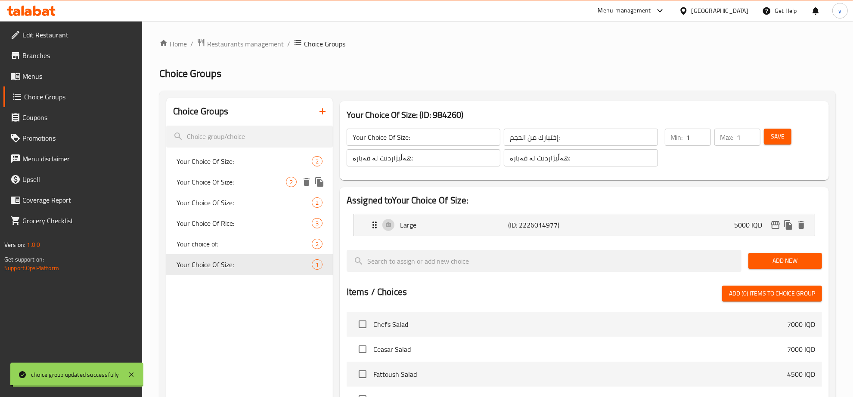
click at [250, 192] on div "Your Choice Of Size: 2" at bounding box center [249, 182] width 167 height 21
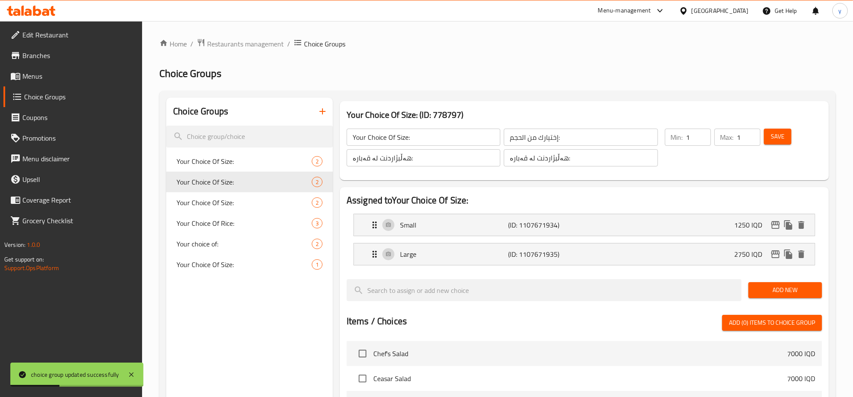
click at [517, 238] on li "Small (ID: 1107671934) 1250 IQD Name (En) Small Name (En) Name (Ar) صغير Name (…" at bounding box center [583, 224] width 475 height 29
click at [460, 220] on p "Small" at bounding box center [454, 225] width 108 height 10
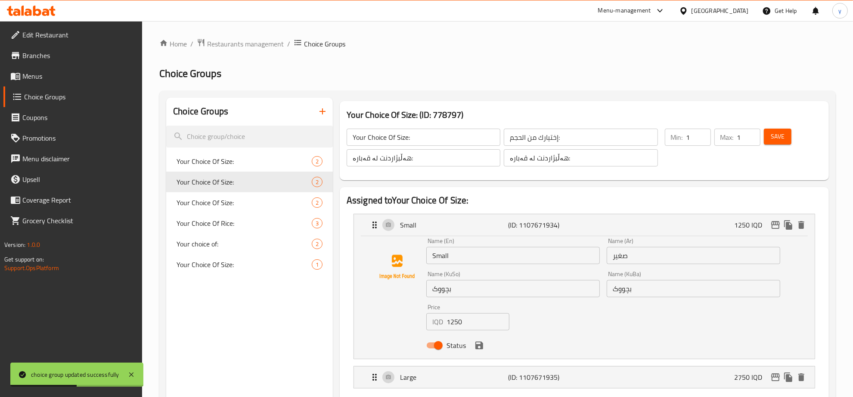
click at [446, 250] on input "Small" at bounding box center [512, 255] width 173 height 17
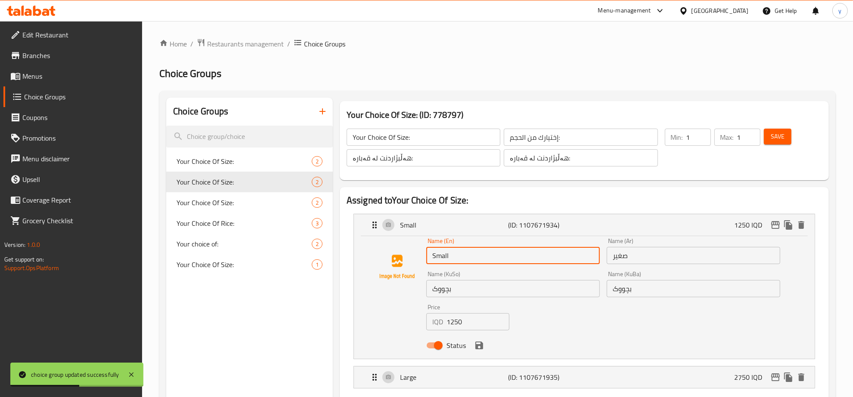
click at [446, 250] on input "Small" at bounding box center [512, 255] width 173 height 17
click at [680, 246] on div "Name (Ar) صغير Name (Ar)" at bounding box center [692, 251] width 173 height 26
click at [664, 256] on input "صغير" at bounding box center [692, 255] width 173 height 17
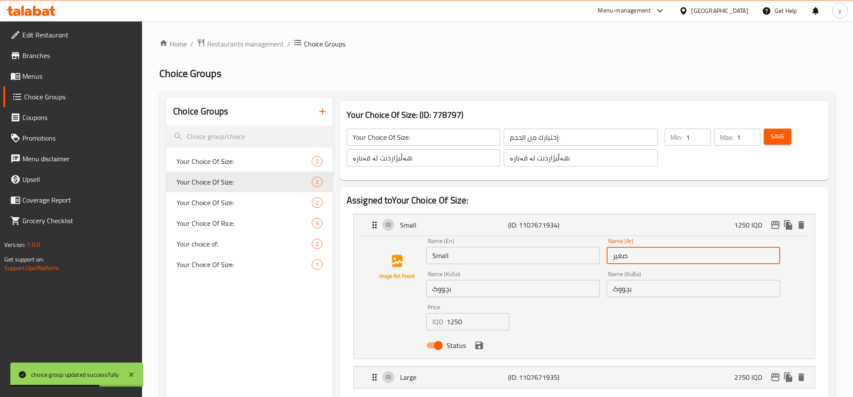
click at [664, 256] on input "صغير" at bounding box center [692, 255] width 173 height 17
click at [457, 296] on input "بچووک" at bounding box center [512, 288] width 173 height 17
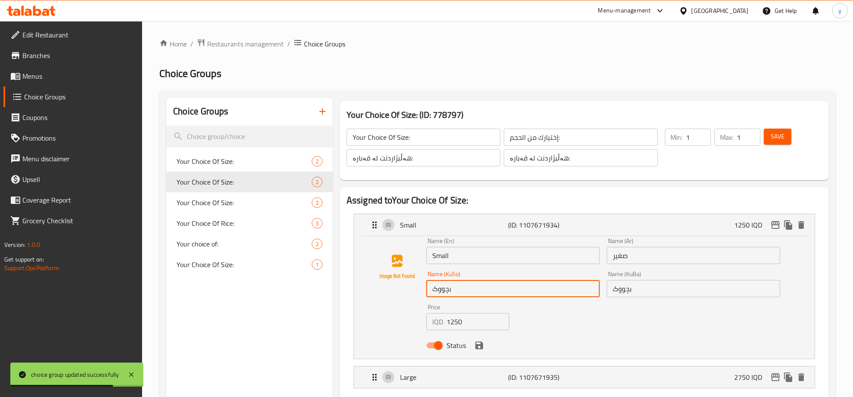
click at [457, 296] on input "بچووک" at bounding box center [512, 288] width 173 height 17
click at [510, 233] on div "Small (ID: 1107671934) 1250 IQD" at bounding box center [586, 225] width 435 height 22
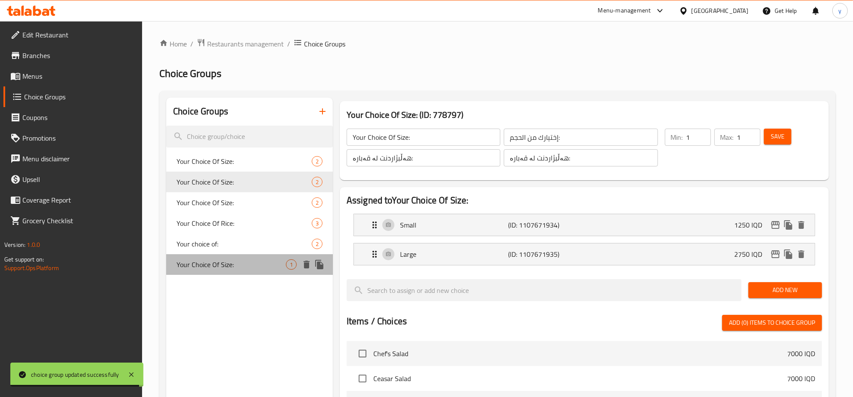
click at [267, 255] on div "Your Choice Of Size: 1" at bounding box center [249, 264] width 167 height 21
type input "Your Choice Of Size:"
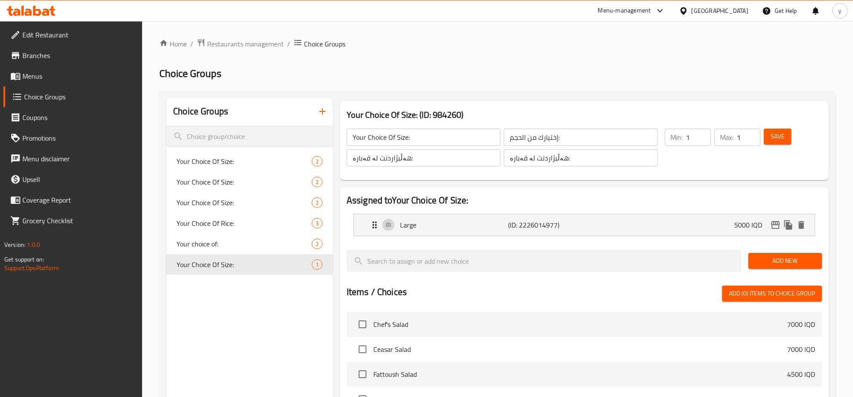
click at [800, 261] on span "Add New" at bounding box center [785, 261] width 60 height 11
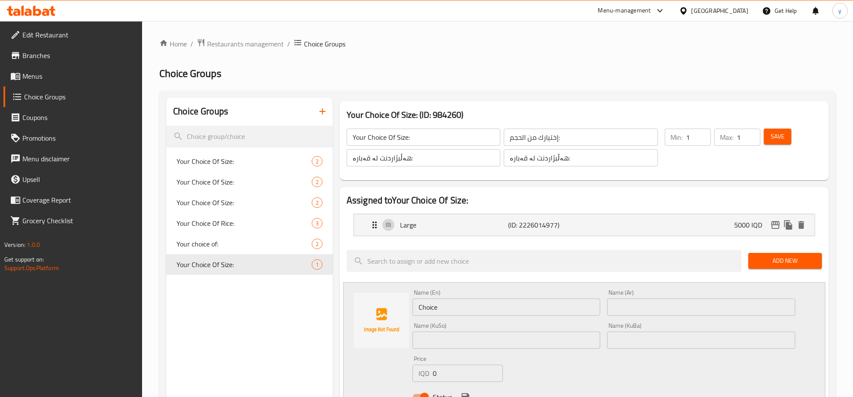
click at [482, 303] on input "Choice" at bounding box center [506, 307] width 188 height 17
paste input "بچووک"
type input "بچووک"
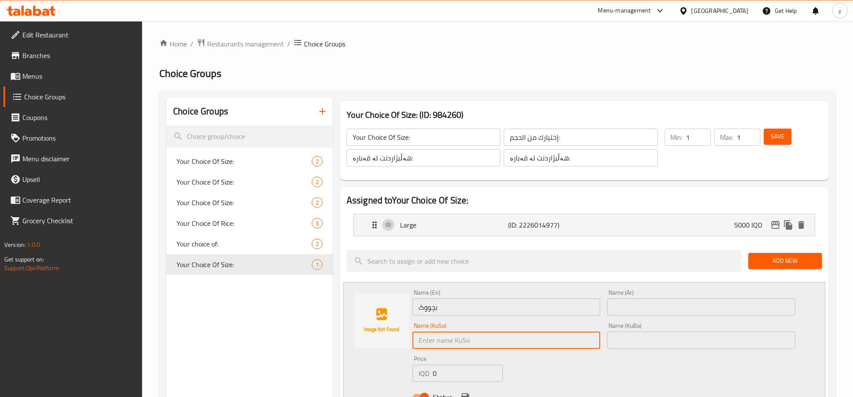
drag, startPoint x: 516, startPoint y: 336, endPoint x: 533, endPoint y: 330, distance: 17.3
click at [516, 336] on input "text" at bounding box center [506, 340] width 188 height 17
paste input "بچووک"
type input "بچووک"
click at [665, 306] on input "text" at bounding box center [701, 307] width 188 height 17
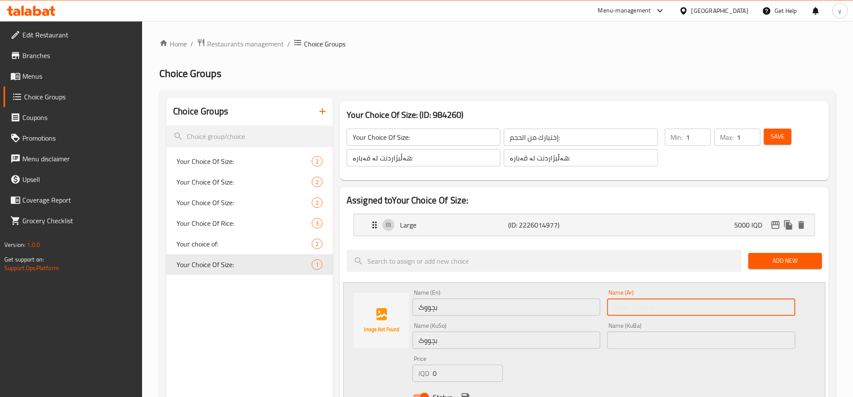
click at [665, 306] on input "text" at bounding box center [701, 307] width 188 height 17
paste input "Small"
type input "Small"
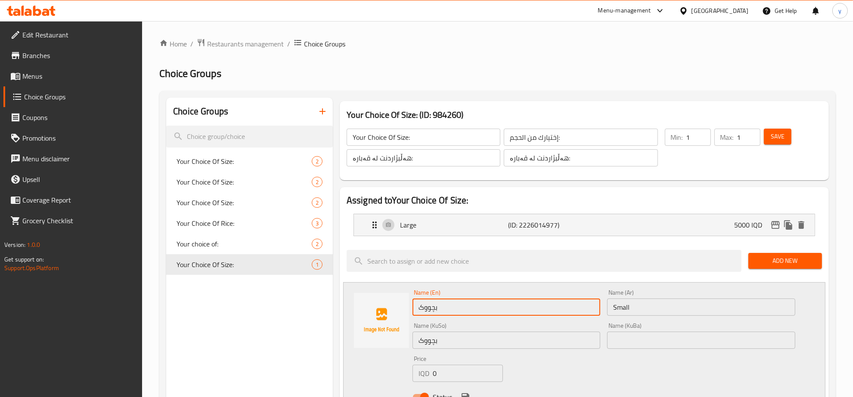
click at [519, 301] on input "بچووک" at bounding box center [506, 307] width 188 height 17
paste input "Small"
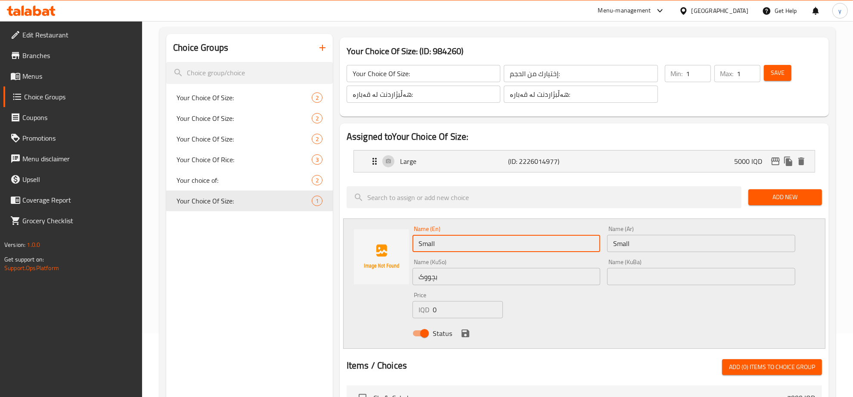
scroll to position [90, 0]
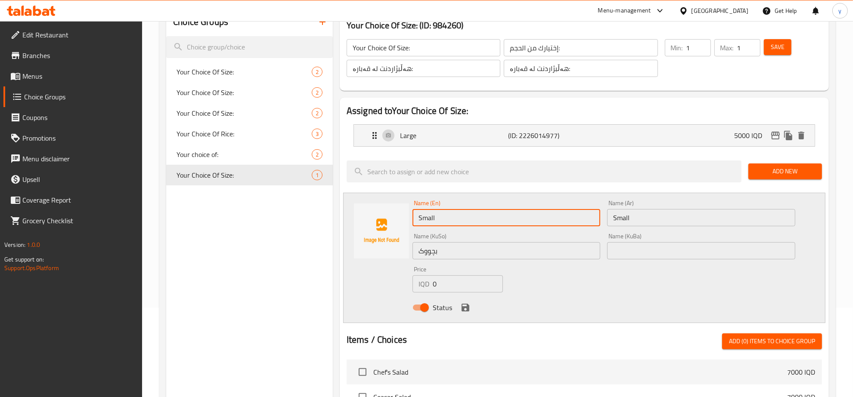
type input "Small"
click at [463, 306] on icon "save" at bounding box center [465, 308] width 10 height 10
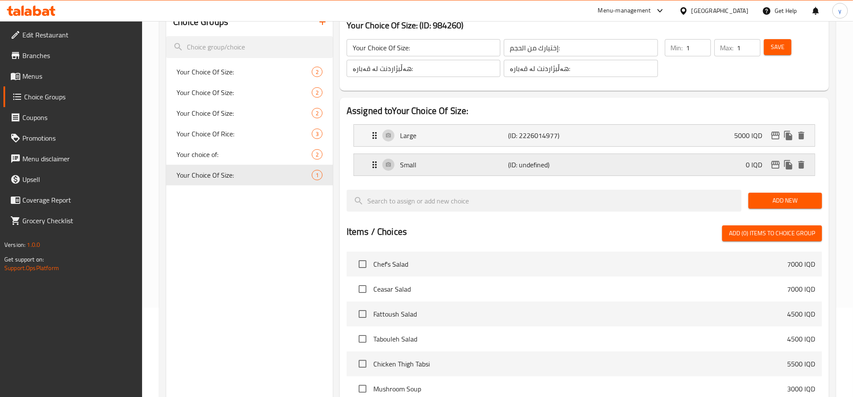
click at [534, 169] on p "(ID: undefined)" at bounding box center [544, 165] width 72 height 10
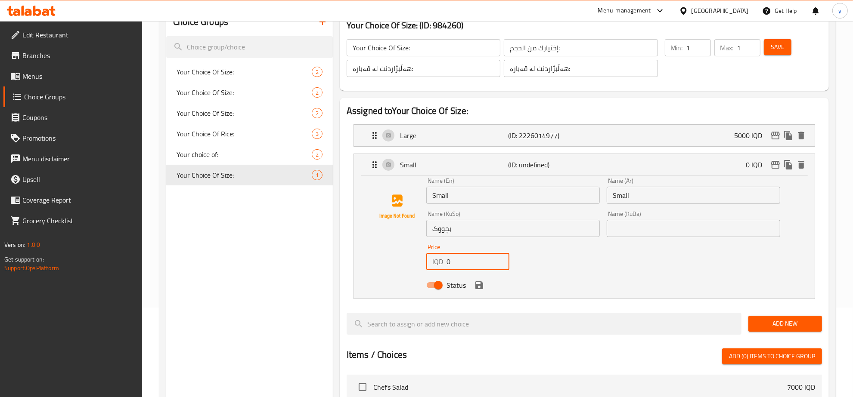
drag, startPoint x: 455, startPoint y: 261, endPoint x: 446, endPoint y: 263, distance: 9.7
click at [446, 263] on input "0" at bounding box center [477, 261] width 63 height 17
click at [477, 281] on icon "save" at bounding box center [479, 285] width 10 height 10
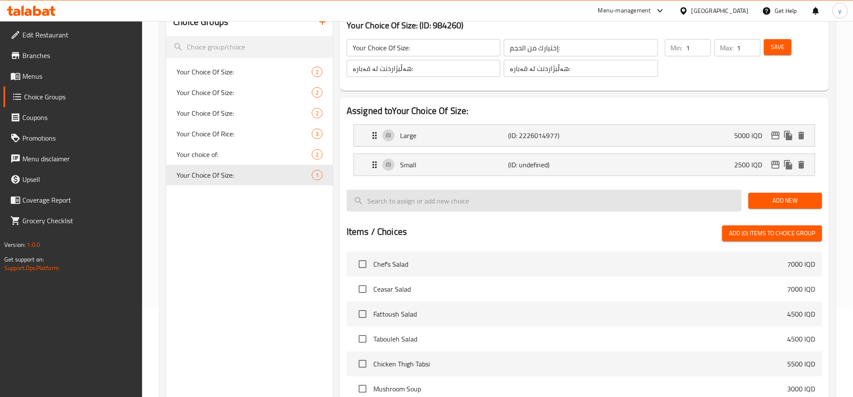
type input "2500"
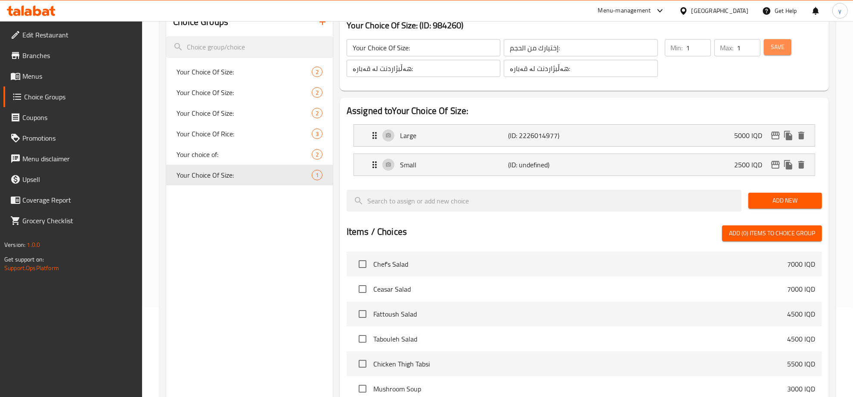
click at [768, 49] on button "Save" at bounding box center [777, 47] width 28 height 16
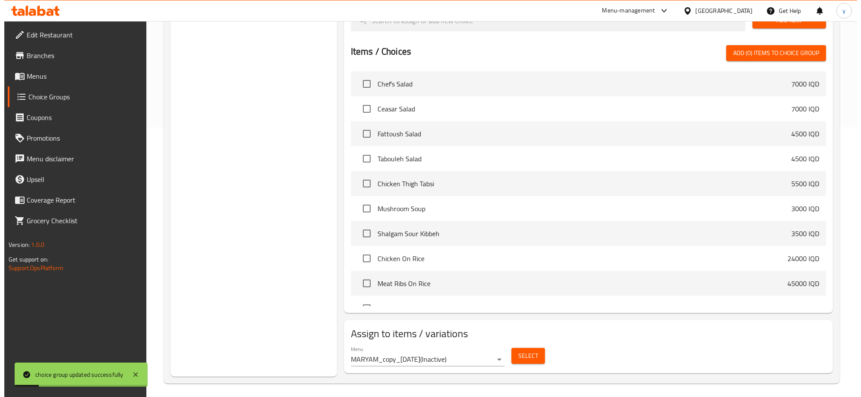
scroll to position [274, 0]
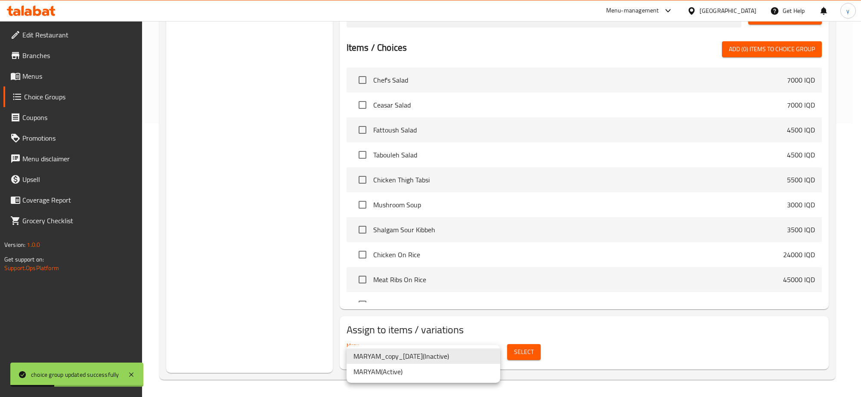
drag, startPoint x: 462, startPoint y: 372, endPoint x: 485, endPoint y: 366, distance: 24.5
click at [463, 372] on li "MARYAM ( Active )" at bounding box center [423, 371] width 154 height 15
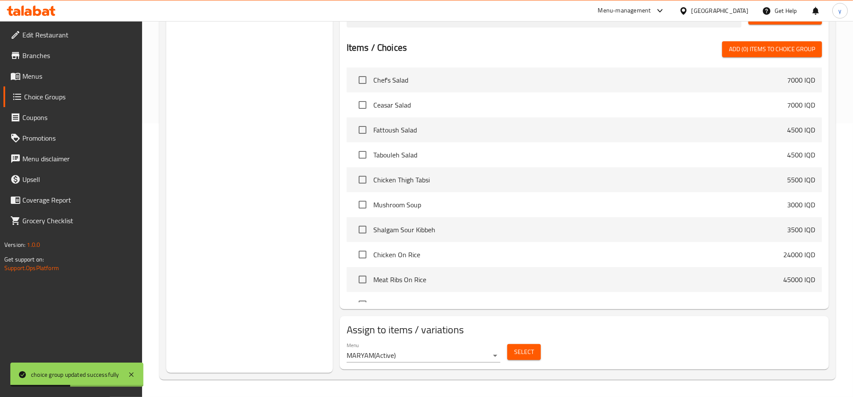
click at [534, 361] on div "Select" at bounding box center [524, 352] width 40 height 23
click at [524, 355] on span "Select" at bounding box center [524, 352] width 20 height 11
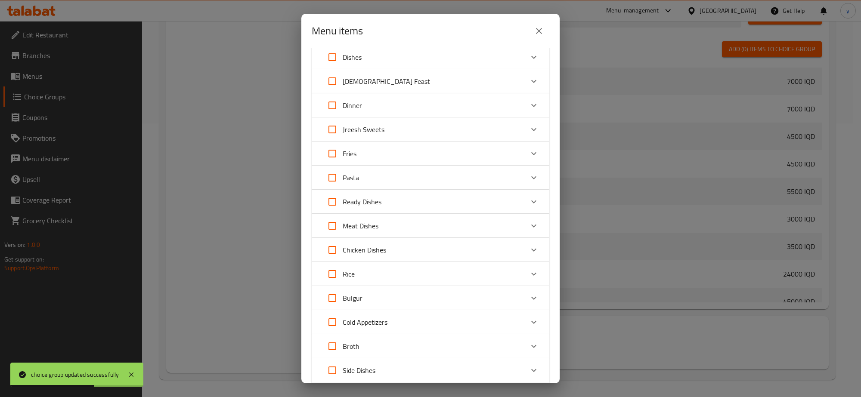
scroll to position [136, 0]
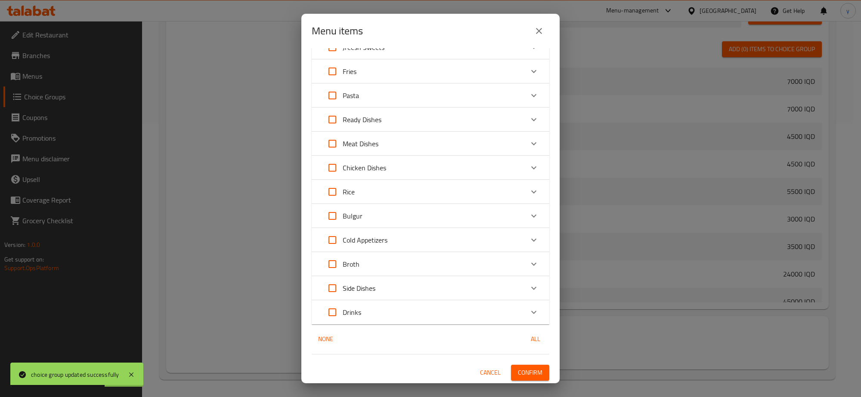
click at [366, 186] on div "Rice" at bounding box center [422, 192] width 201 height 21
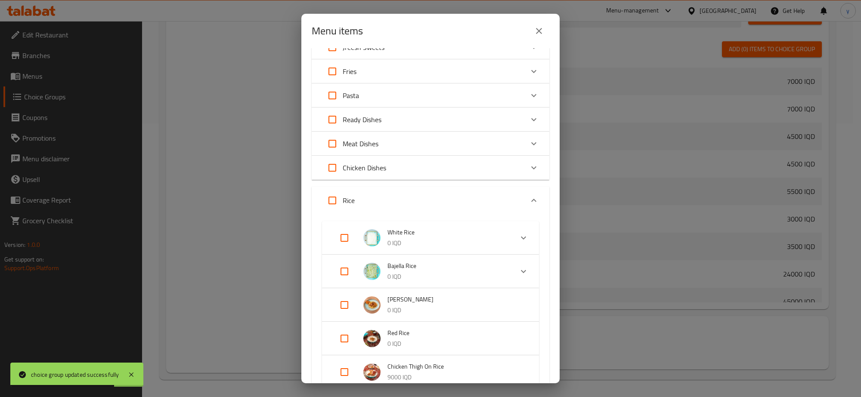
scroll to position [315, 0]
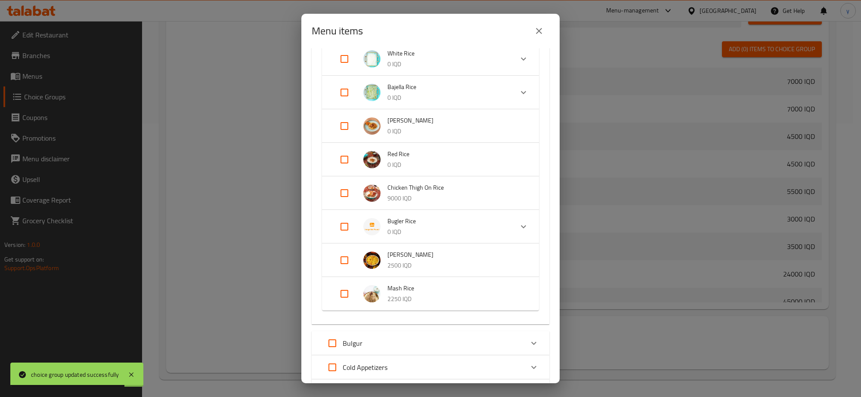
click at [338, 254] on input "Expand" at bounding box center [344, 260] width 21 height 21
checkbox input "true"
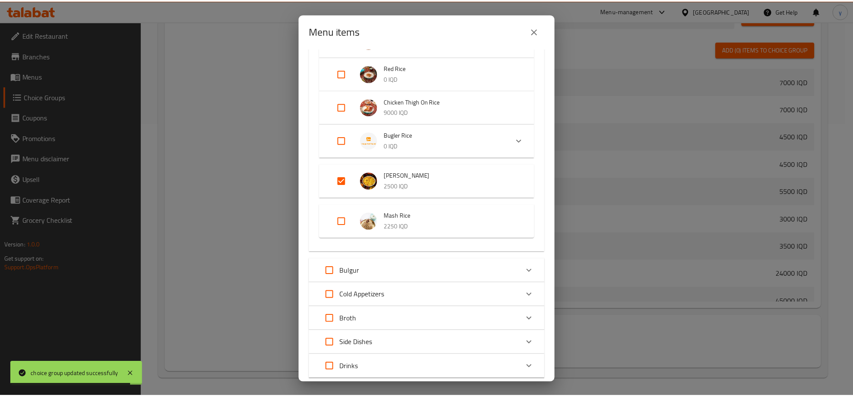
scroll to position [456, 0]
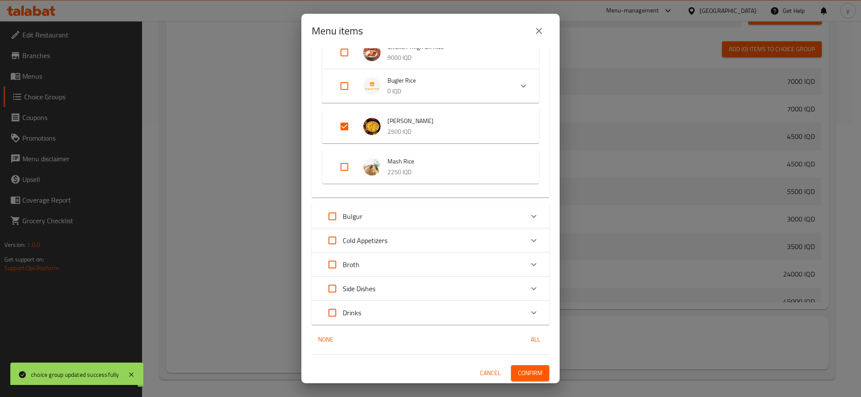
click at [519, 368] on span "Confirm" at bounding box center [530, 373] width 25 height 11
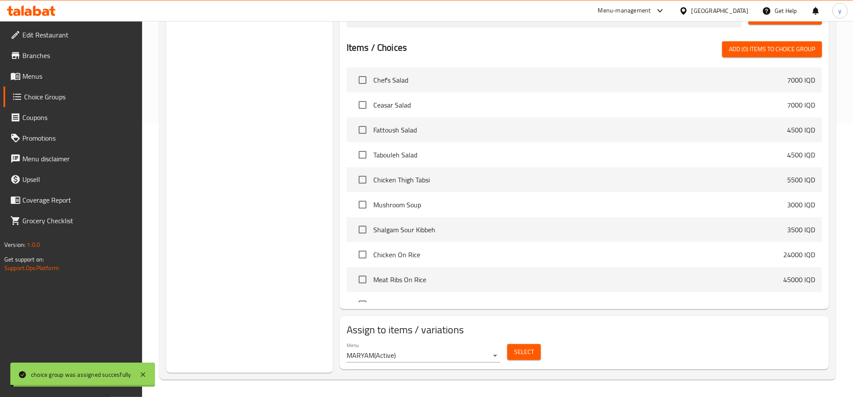
click at [87, 77] on span "Menus" at bounding box center [78, 76] width 113 height 10
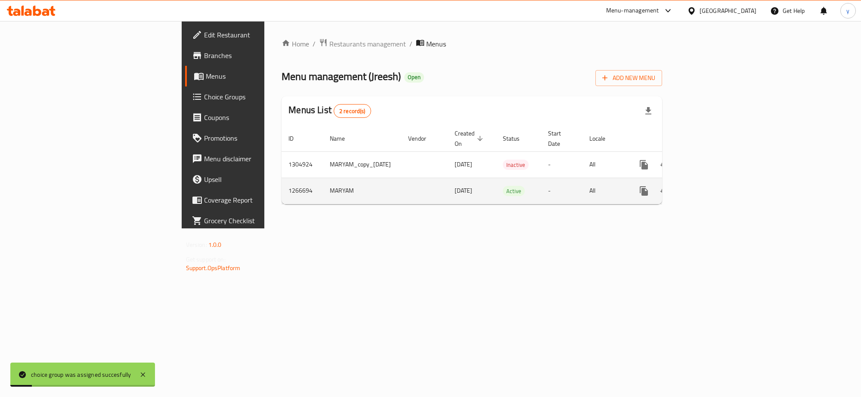
click at [710, 187] on icon "enhanced table" at bounding box center [706, 191] width 8 height 8
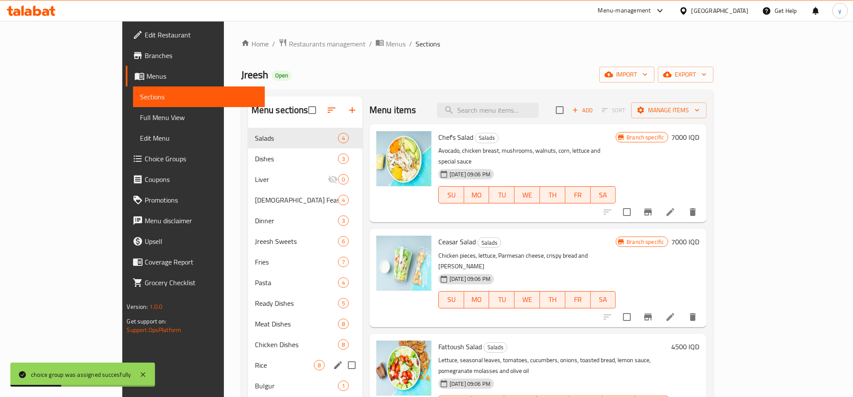
click at [248, 374] on div "Rice 8" at bounding box center [305, 365] width 114 height 21
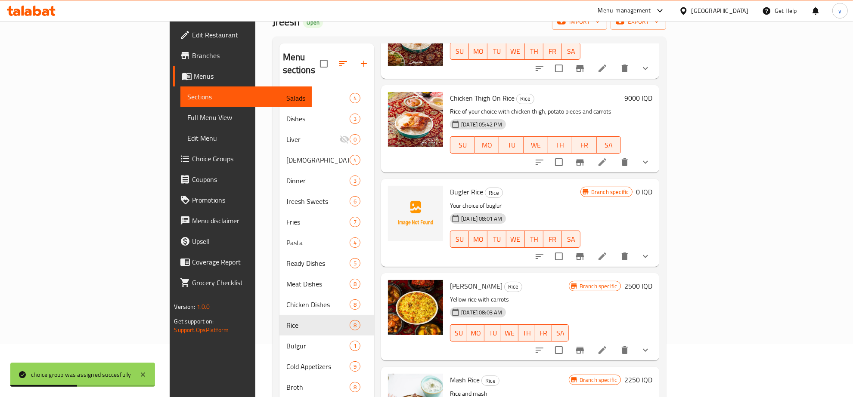
scroll to position [121, 0]
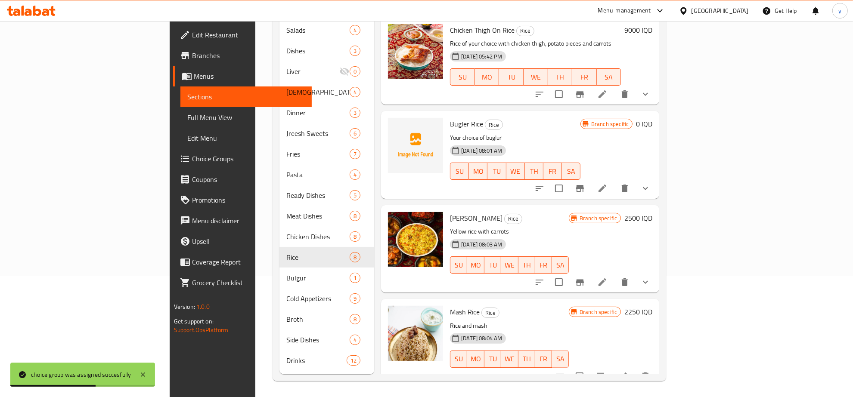
click at [652, 212] on h6 "2500 IQD" at bounding box center [638, 218] width 28 height 12
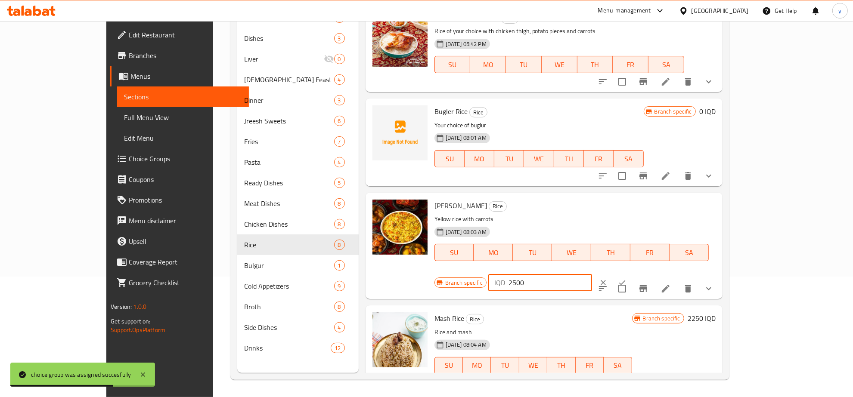
drag, startPoint x: 704, startPoint y: 209, endPoint x: 655, endPoint y: 225, distance: 51.6
click at [644, 273] on div "Branch specific IQD 2500 ​" at bounding box center [539, 282] width 210 height 19
click at [592, 274] on input "0" at bounding box center [549, 282] width 83 height 17
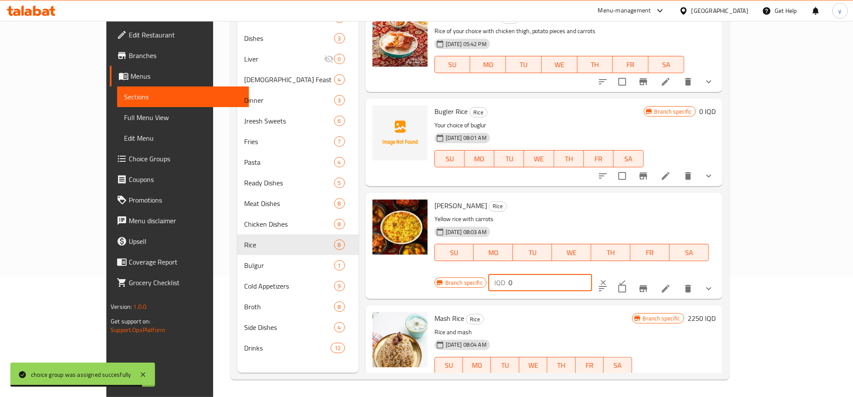
type input "0"
click at [631, 273] on button "ok" at bounding box center [621, 282] width 19 height 19
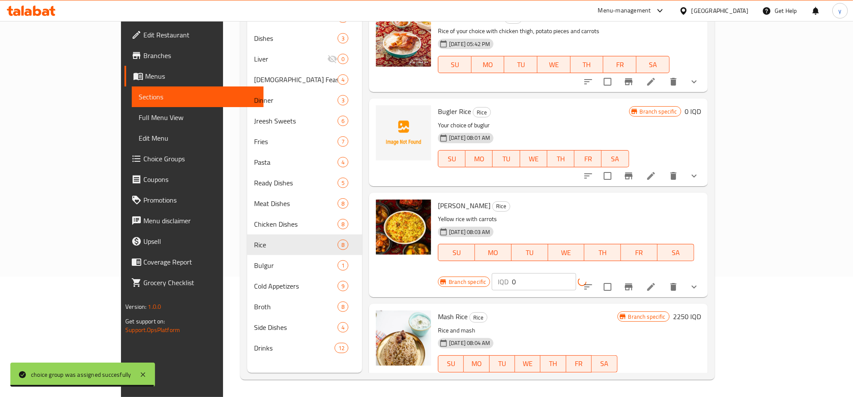
click at [639, 277] on button "Branch-specific-item" at bounding box center [628, 287] width 21 height 21
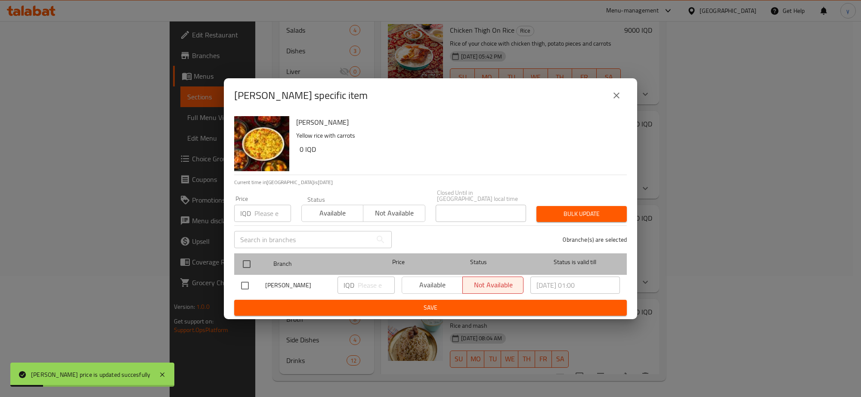
drag, startPoint x: 235, startPoint y: 263, endPoint x: 263, endPoint y: 261, distance: 27.6
click at [237, 263] on div "Branch Price Status Status is valid till" at bounding box center [430, 264] width 392 height 22
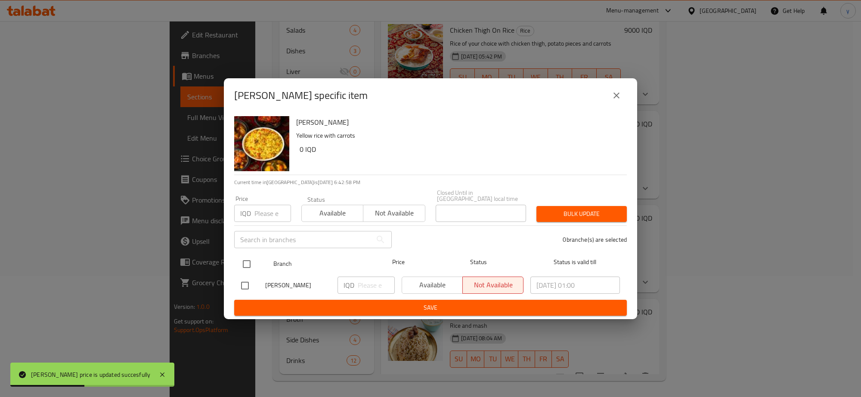
click at [251, 262] on input "checkbox" at bounding box center [247, 264] width 18 height 18
checkbox input "true"
click at [375, 281] on input "number" at bounding box center [376, 285] width 37 height 17
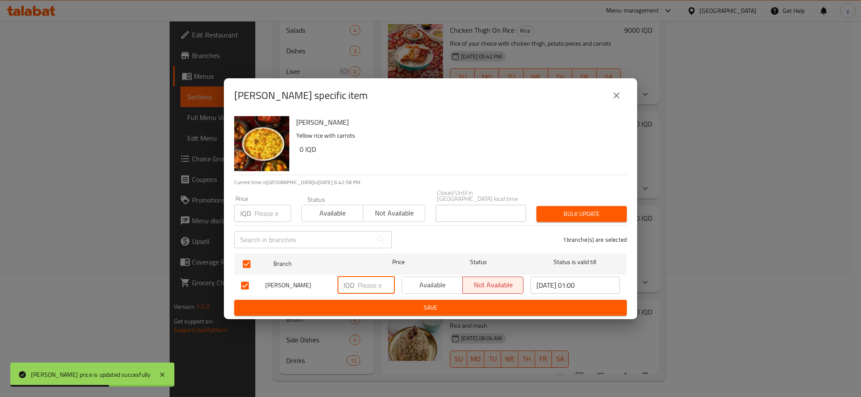
paste input "0"
type input "0"
click at [361, 280] on input "0" at bounding box center [376, 285] width 37 height 17
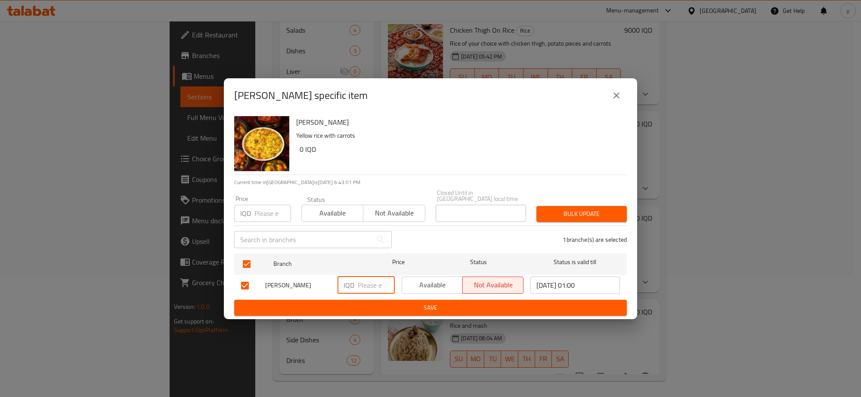
click at [615, 73] on div "Carrot Rice - branch specific item Carrot Rice Yellow rice with carrots 0 IQD C…" at bounding box center [430, 198] width 861 height 397
click at [618, 106] on button "close" at bounding box center [616, 95] width 21 height 21
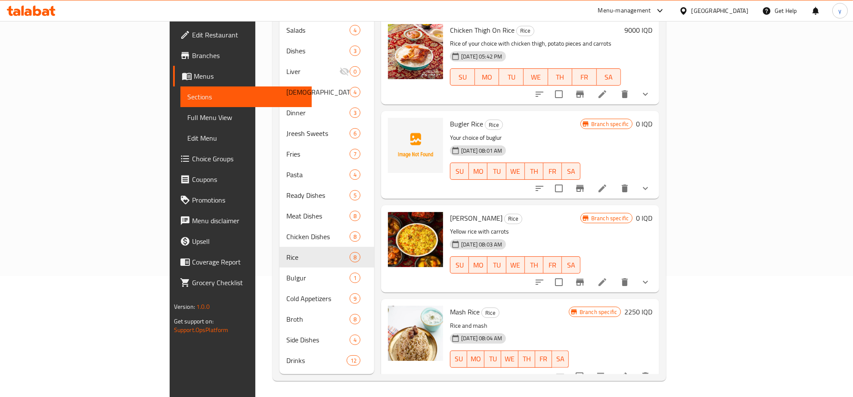
click at [446, 209] on div "Carrot Rice Rice Yellow rice with carrots 07-08-2025 08:03 AM SU MO TU WE TH FR…" at bounding box center [514, 249] width 137 height 80
copy h6 "Carrot Rice"
click at [187, 119] on span "Full Menu View" at bounding box center [246, 117] width 118 height 10
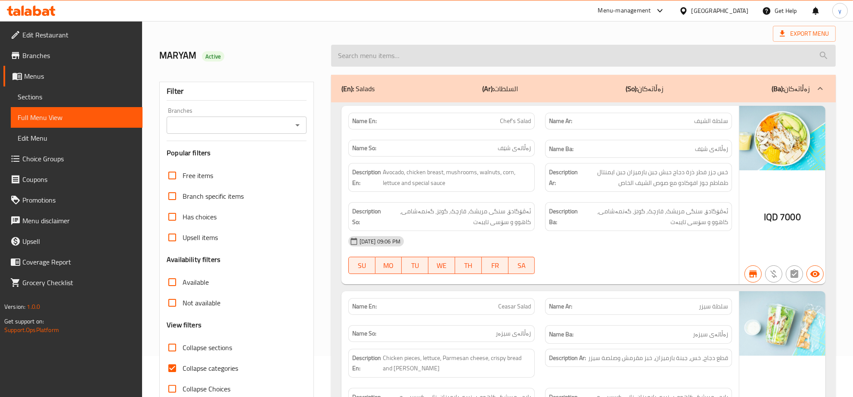
scroll to position [44, 0]
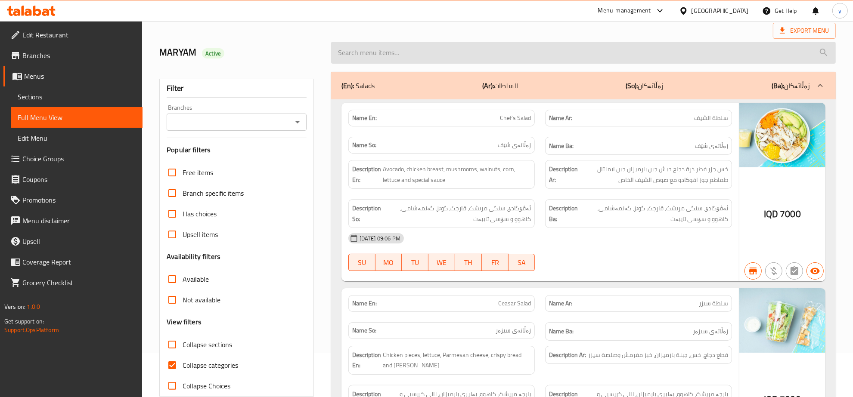
click at [449, 48] on input "search" at bounding box center [583, 53] width 504 height 22
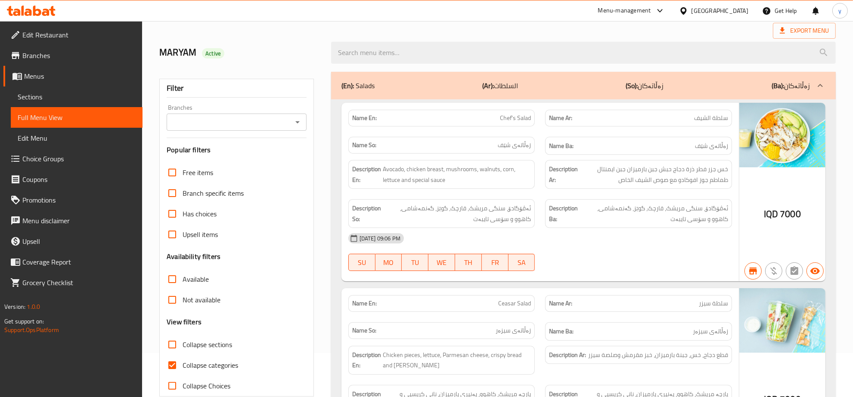
paste input "Carrot Rice"
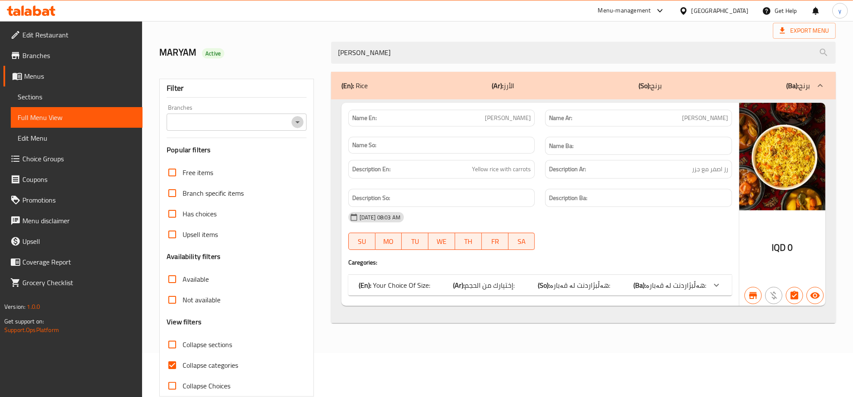
click at [294, 122] on icon "Open" at bounding box center [297, 122] width 10 height 10
type input "Carrot Rice"
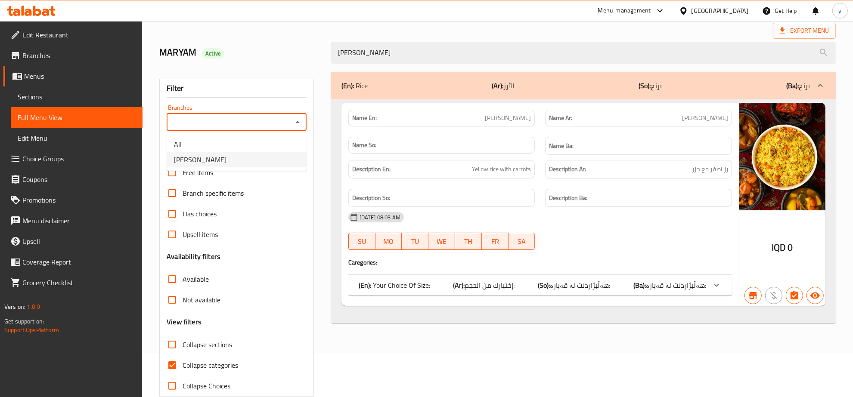
click at [633, 226] on div "07-08-2025 08:03 AM" at bounding box center [540, 217] width 394 height 21
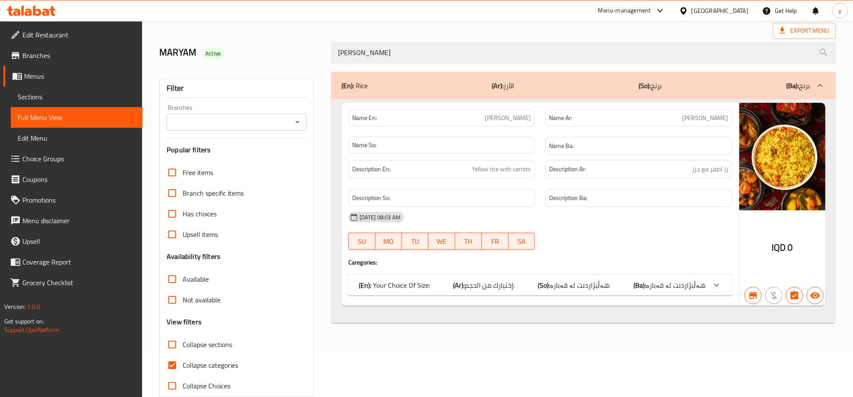
click at [299, 124] on icon "Open" at bounding box center [297, 122] width 10 height 10
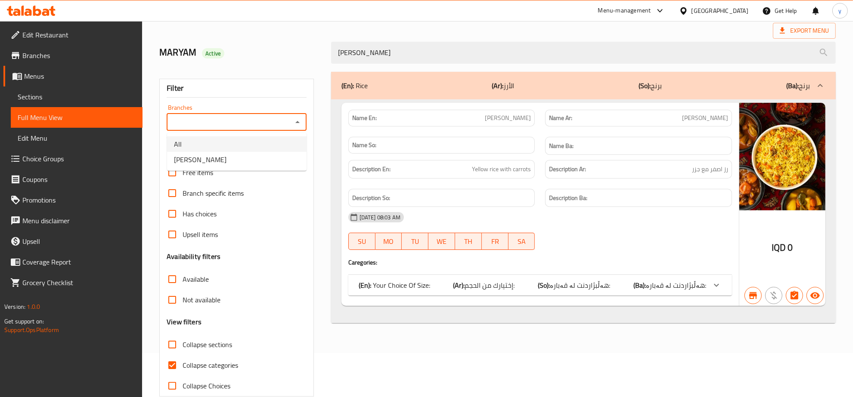
click at [274, 156] on li "Jreesh, Zayona" at bounding box center [236, 159] width 139 height 15
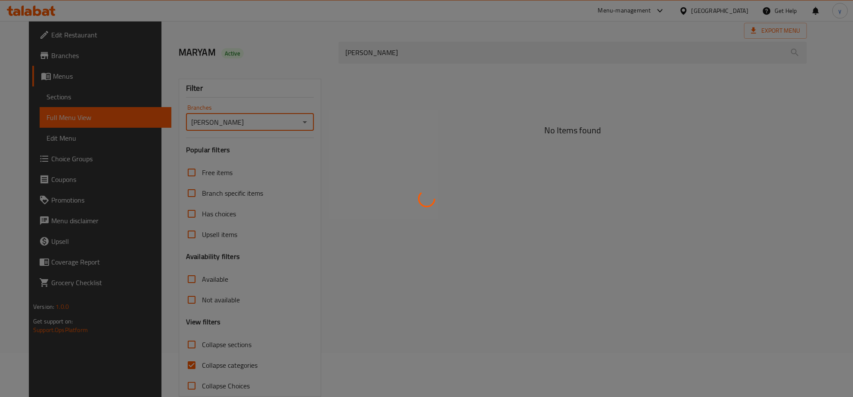
type input "Jreesh, Zayona"
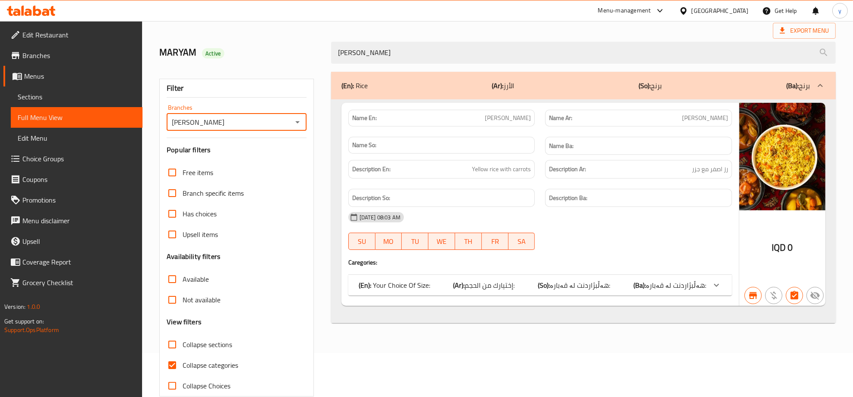
click at [384, 283] on p "(En): Your Choice Of Size:" at bounding box center [393, 285] width 71 height 10
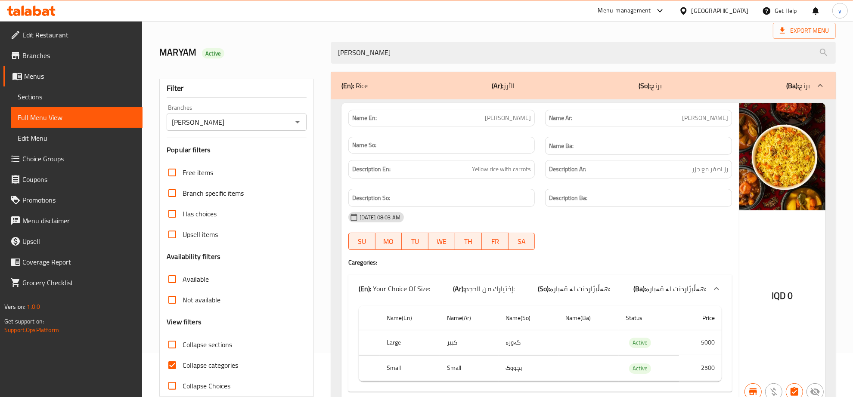
scroll to position [85, 0]
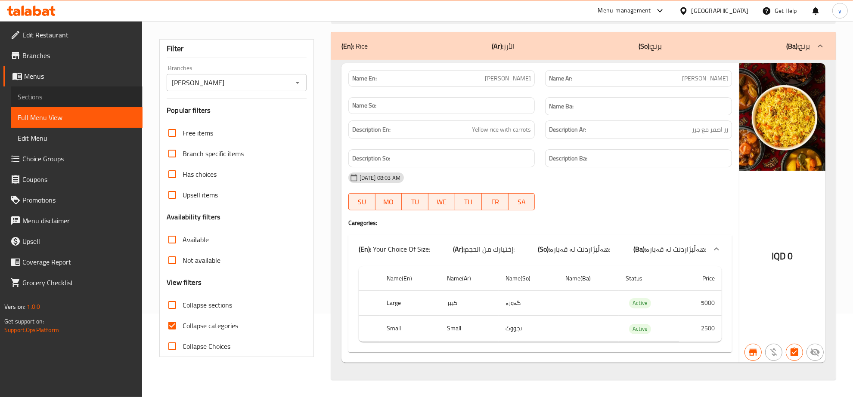
drag, startPoint x: 31, startPoint y: 90, endPoint x: 46, endPoint y: 96, distance: 16.1
click at [31, 92] on span "Sections" at bounding box center [77, 97] width 118 height 10
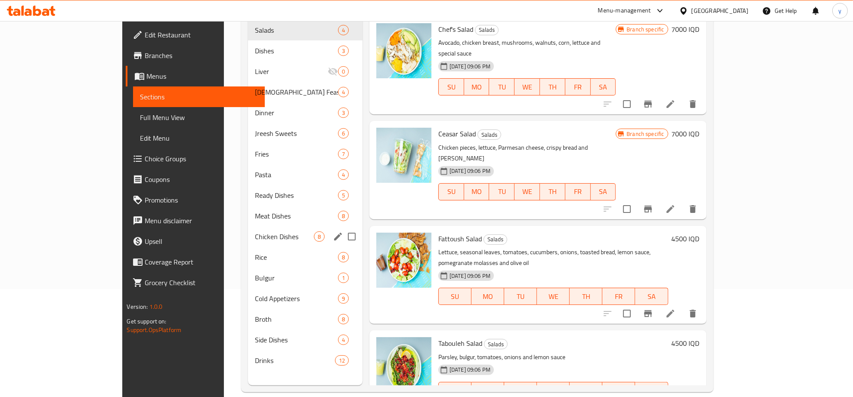
scroll to position [121, 0]
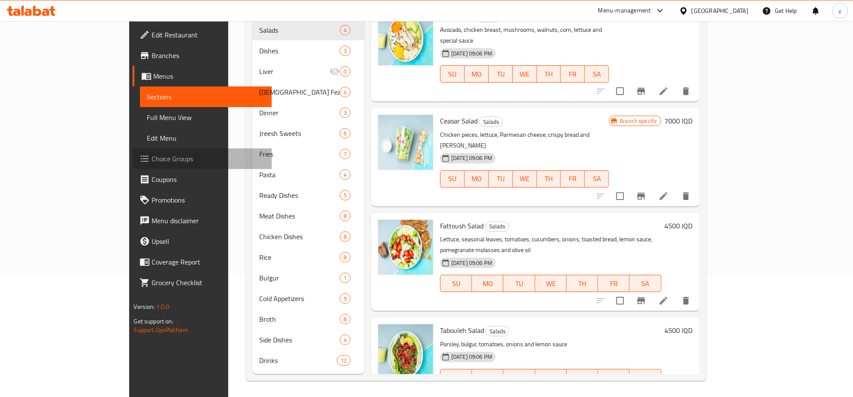
click at [133, 148] on link "Choice Groups" at bounding box center [202, 158] width 139 height 21
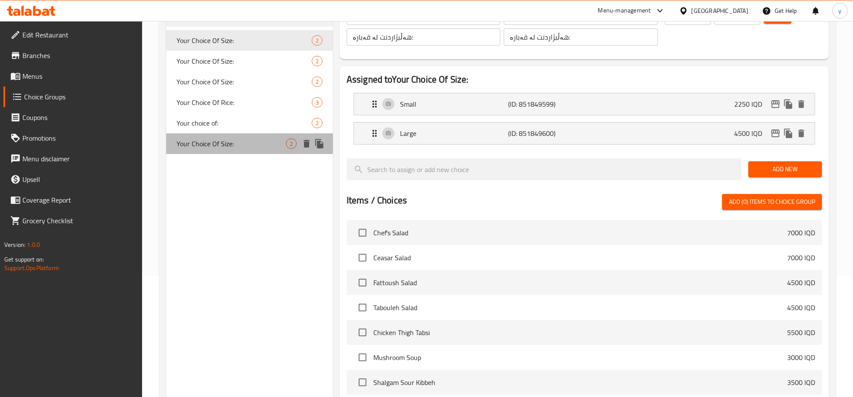
click at [258, 136] on div "Your Choice Of Size: 2" at bounding box center [249, 143] width 167 height 21
type input "Your Choice Of Size:"
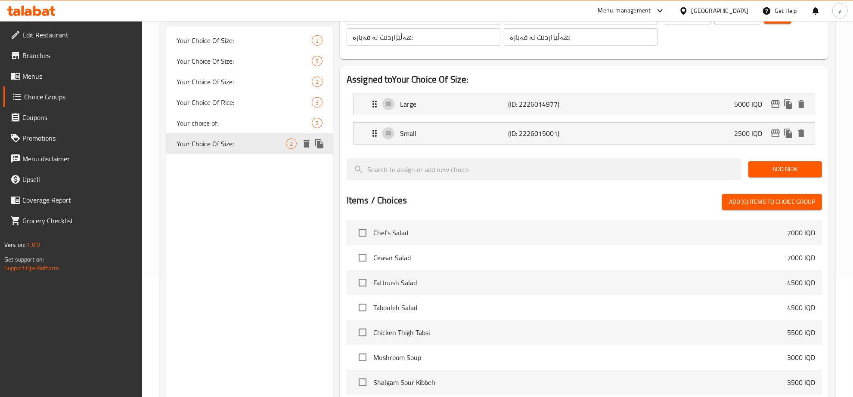
click at [321, 144] on icon "duplicate" at bounding box center [319, 143] width 8 height 9
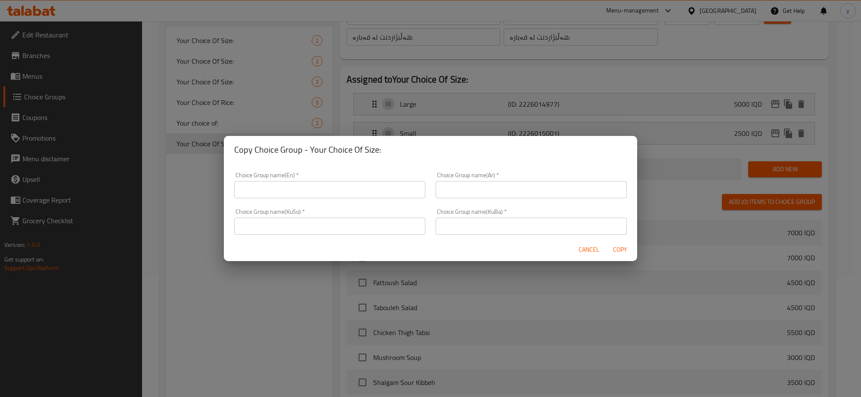
click at [347, 185] on input "text" at bounding box center [329, 189] width 191 height 17
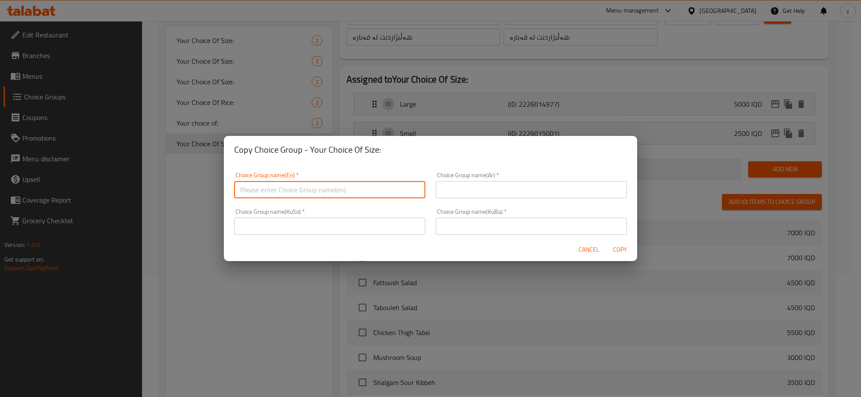
type input "Your Choice Of Size:"
click at [470, 180] on div "Choice Group name(Ar)   * Choice Group name(Ar) *" at bounding box center [531, 185] width 191 height 26
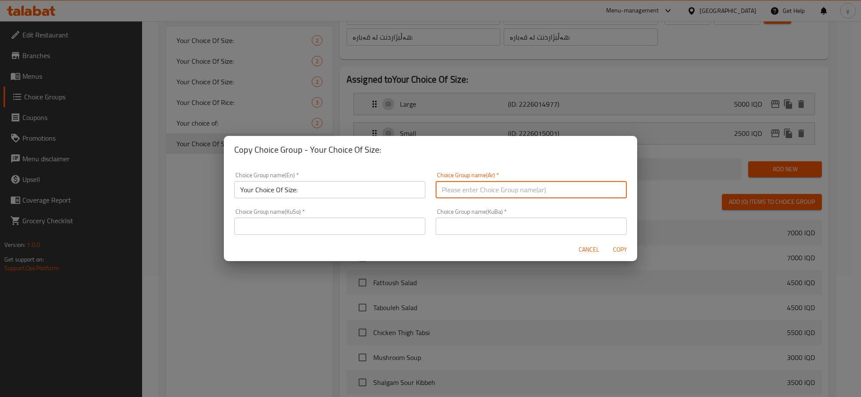
click at [496, 192] on input "text" at bounding box center [531, 189] width 191 height 17
type input "إختيارك من الحجم:"
drag, startPoint x: 464, startPoint y: 222, endPoint x: 467, endPoint y: 235, distance: 14.1
click at [464, 226] on input "text" at bounding box center [531, 226] width 191 height 17
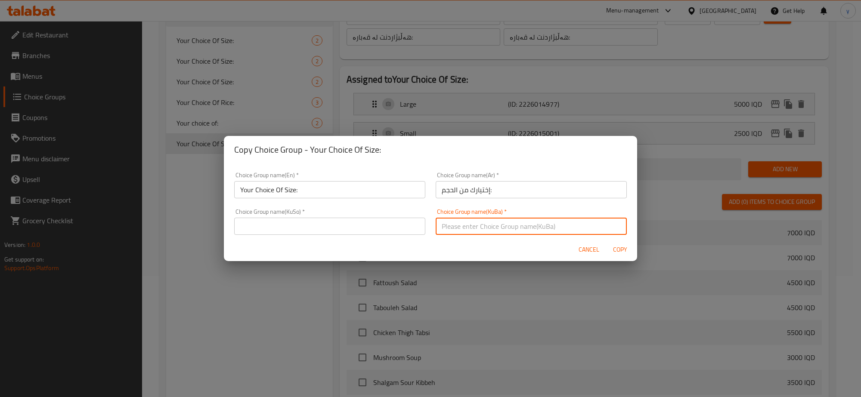
type input "هەڵبژاردنت لە قەبارە:"
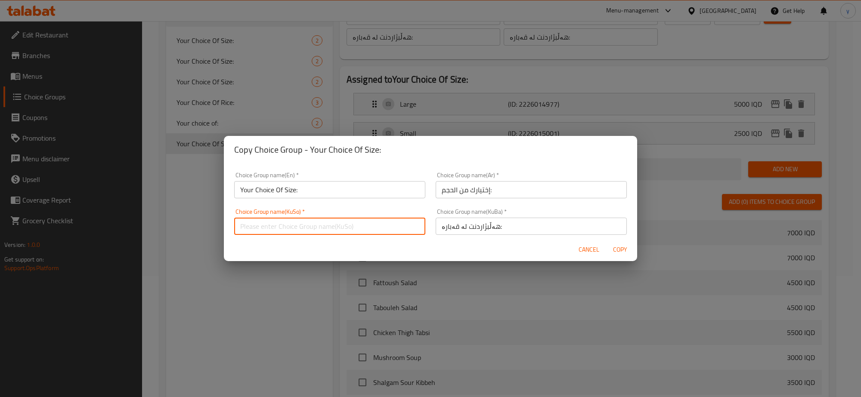
click at [351, 228] on input "text" at bounding box center [329, 226] width 191 height 17
type input "هەڵبژاردنت لە قەبارە:"
click at [309, 192] on input "Your Choice Of Size:" at bounding box center [329, 189] width 191 height 17
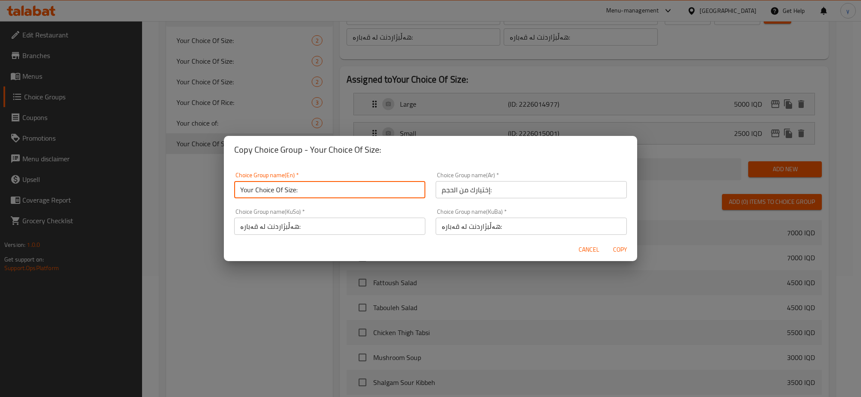
type input "Your Choice Of Size:"
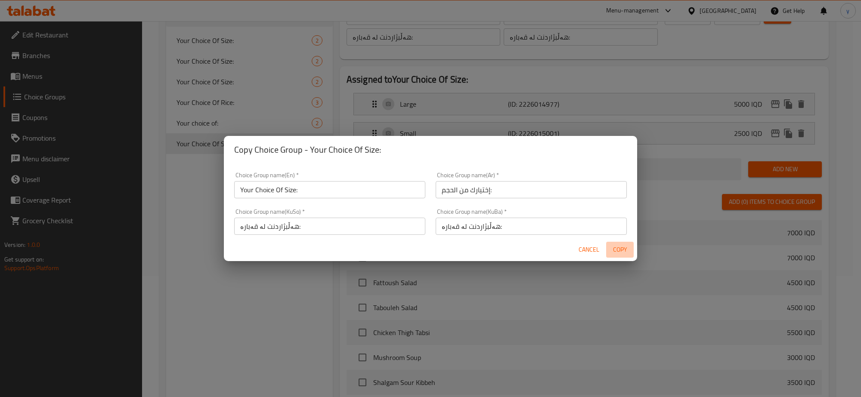
click at [610, 248] on span "Copy" at bounding box center [619, 249] width 21 height 11
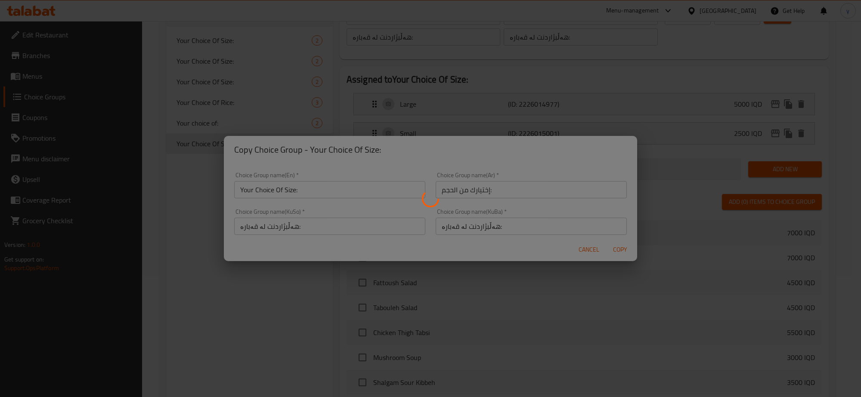
type input "Your Choice Of Size:"
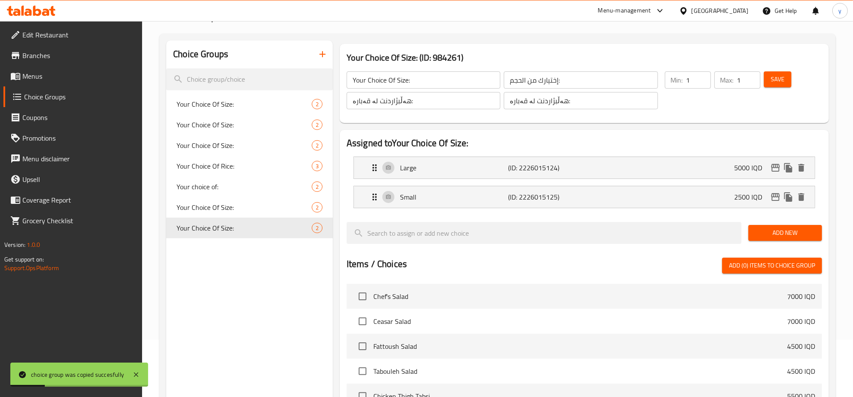
scroll to position [31, 0]
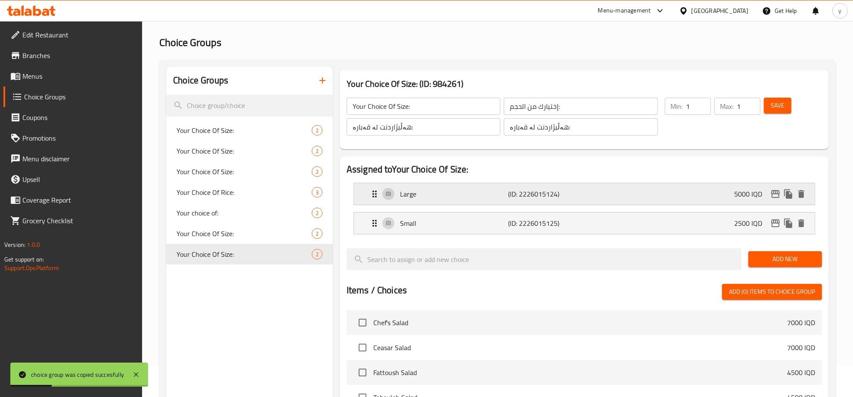
click at [625, 196] on div "Large (ID: 2226015124) 5000 IQD" at bounding box center [586, 194] width 435 height 22
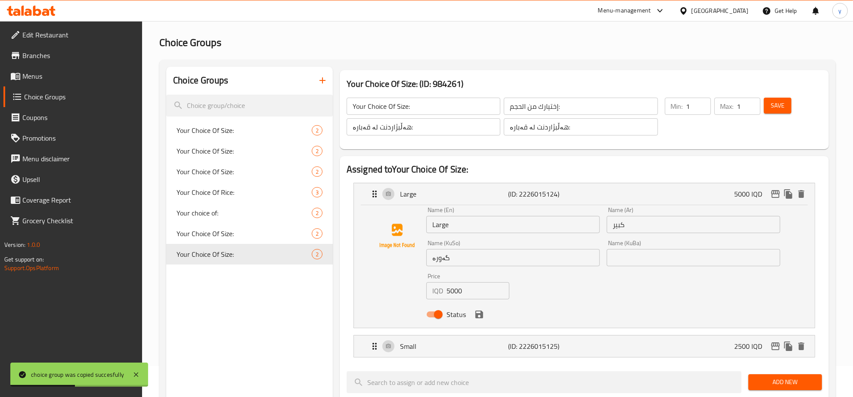
click at [451, 293] on input "5000" at bounding box center [477, 290] width 63 height 17
drag, startPoint x: 453, startPoint y: 291, endPoint x: 445, endPoint y: 293, distance: 7.6
click at [445, 293] on div "IQD 5000 Price" at bounding box center [467, 290] width 83 height 17
click at [479, 310] on icon "save" at bounding box center [479, 314] width 10 height 10
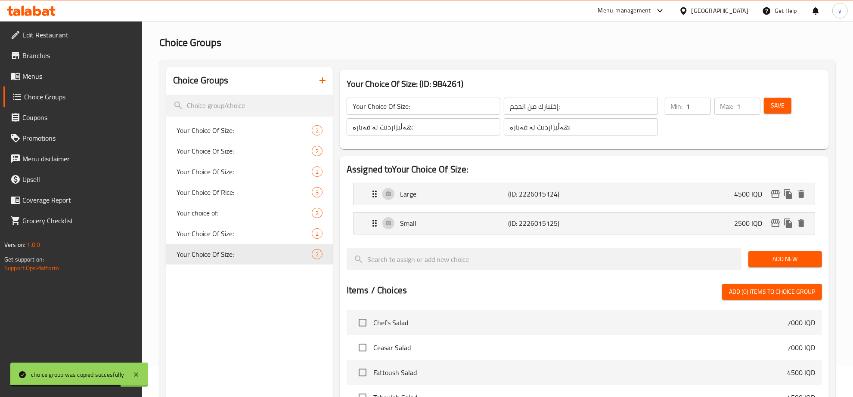
type input "4500"
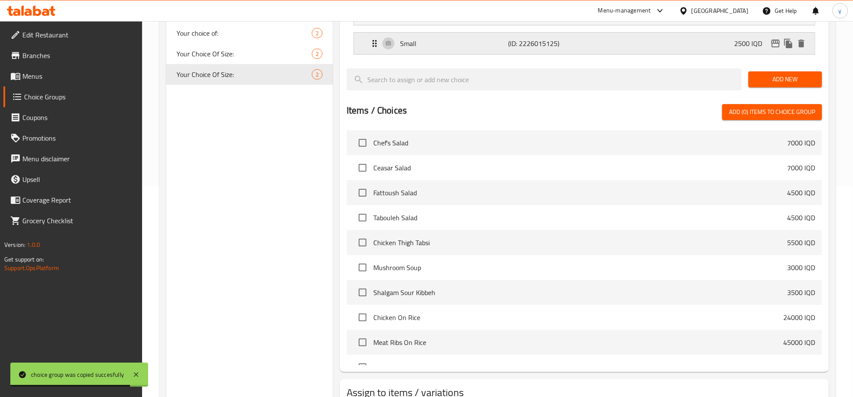
click at [497, 47] on p "Small" at bounding box center [454, 43] width 108 height 10
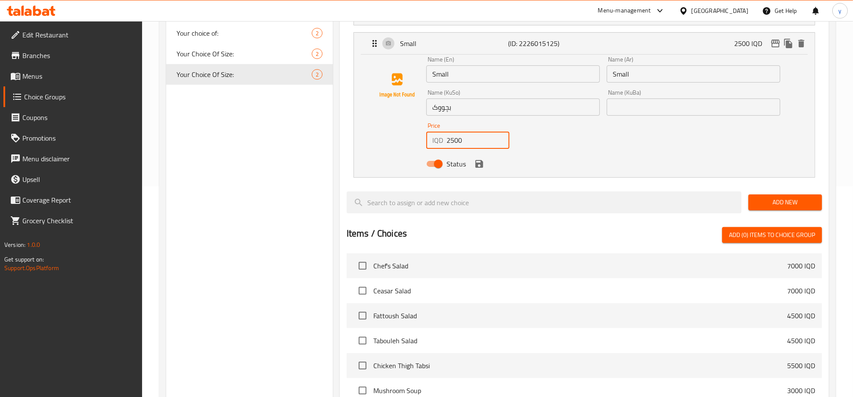
click at [454, 140] on input "2500" at bounding box center [477, 140] width 63 height 17
drag, startPoint x: 457, startPoint y: 140, endPoint x: 451, endPoint y: 145, distance: 8.2
click at [451, 145] on input "2500" at bounding box center [477, 140] width 63 height 17
click at [474, 164] on icon "save" at bounding box center [479, 164] width 10 height 10
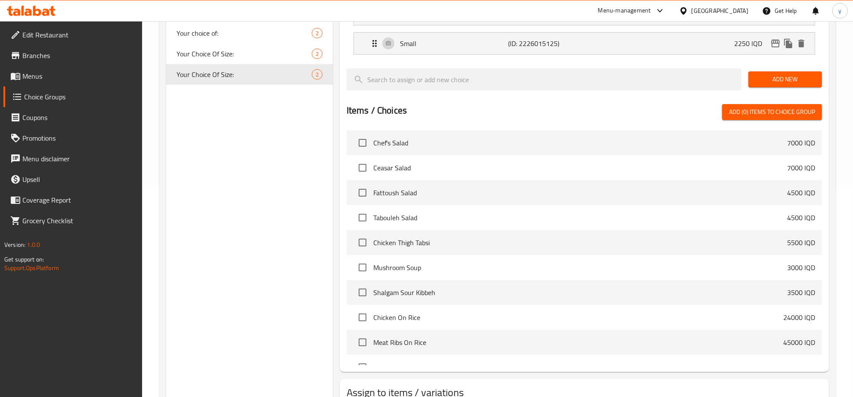
type input "2250"
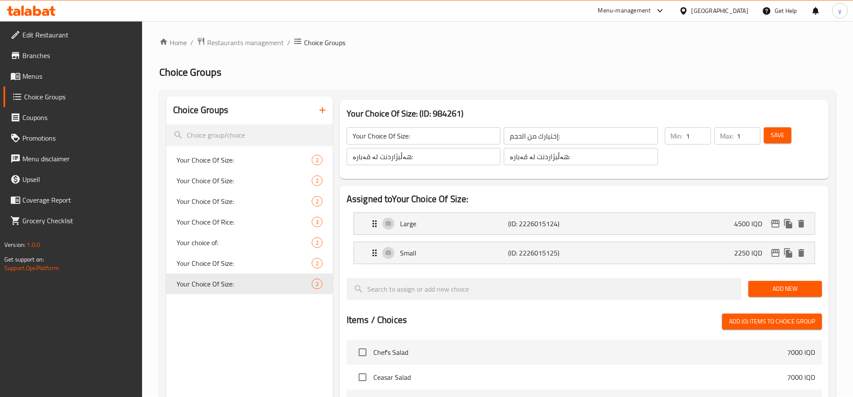
scroll to position [0, 0]
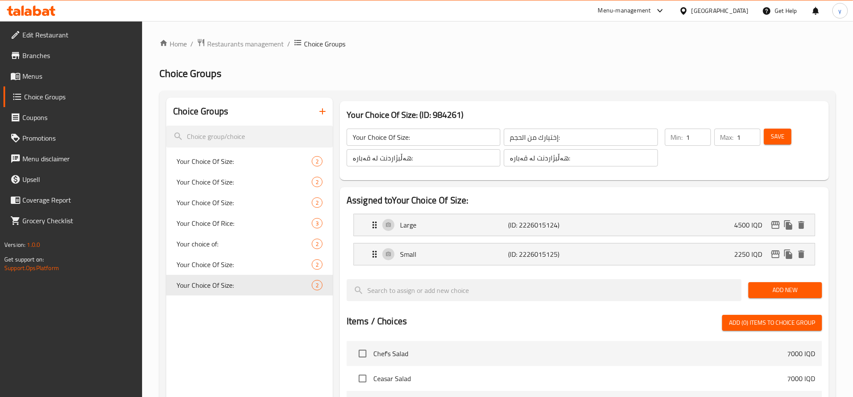
click at [771, 148] on div "Save" at bounding box center [787, 147] width 51 height 41
click at [769, 149] on div "Save" at bounding box center [787, 147] width 51 height 41
click at [782, 139] on span "Save" at bounding box center [777, 136] width 14 height 11
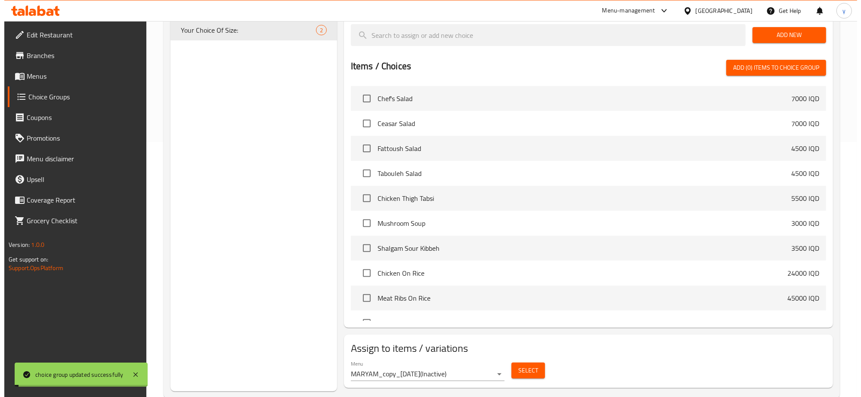
scroll to position [274, 0]
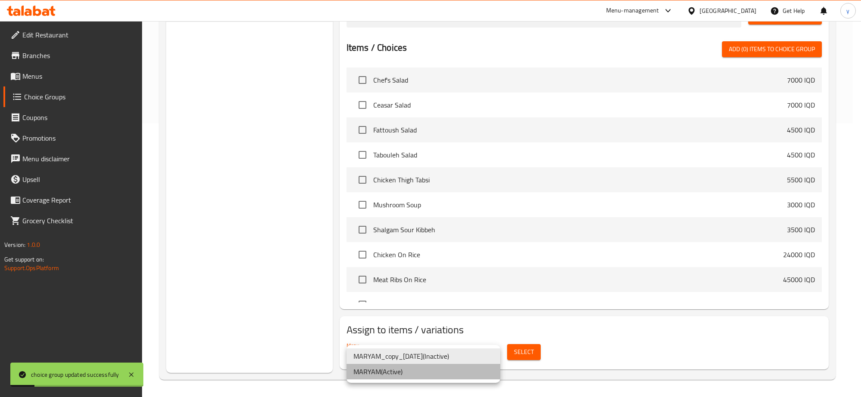
click at [434, 377] on li "MARYAM ( Active )" at bounding box center [423, 371] width 154 height 15
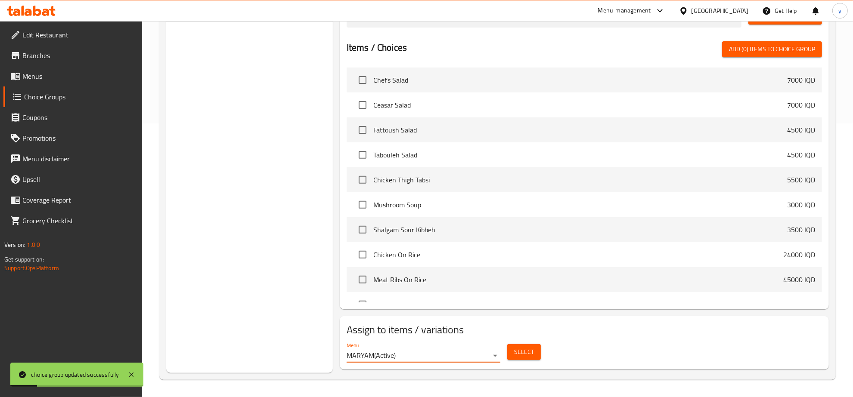
click at [512, 349] on button "Select" at bounding box center [524, 352] width 34 height 16
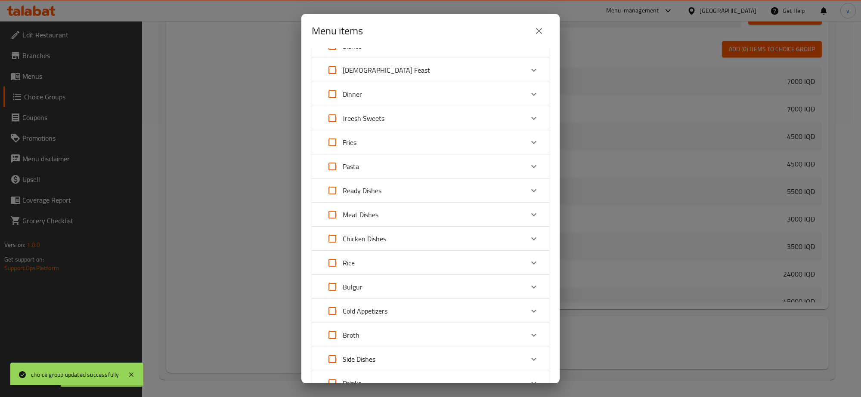
scroll to position [90, 0]
click at [368, 243] on div "Rice" at bounding box center [422, 239] width 201 height 21
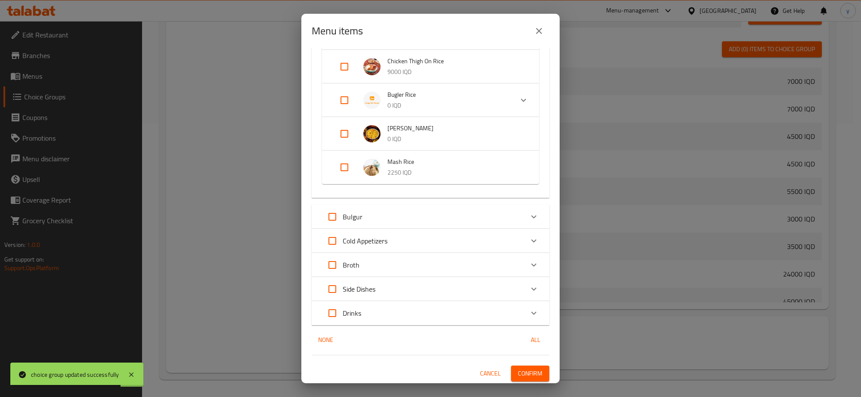
scroll to position [442, 0]
click at [342, 157] on input "Expand" at bounding box center [344, 167] width 21 height 21
checkbox input "true"
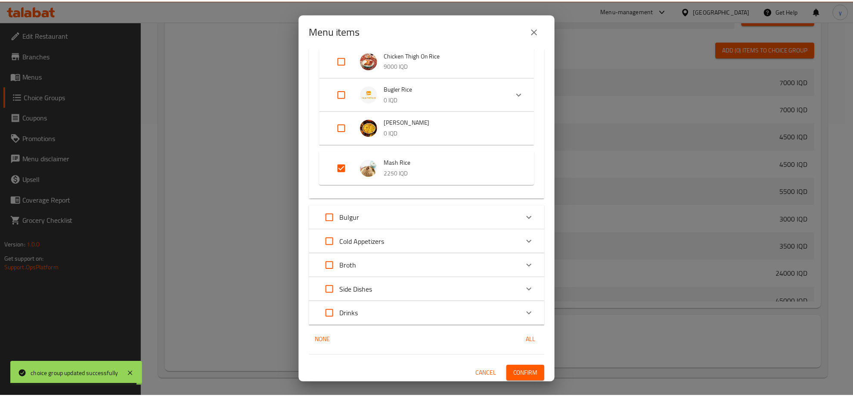
scroll to position [450, 0]
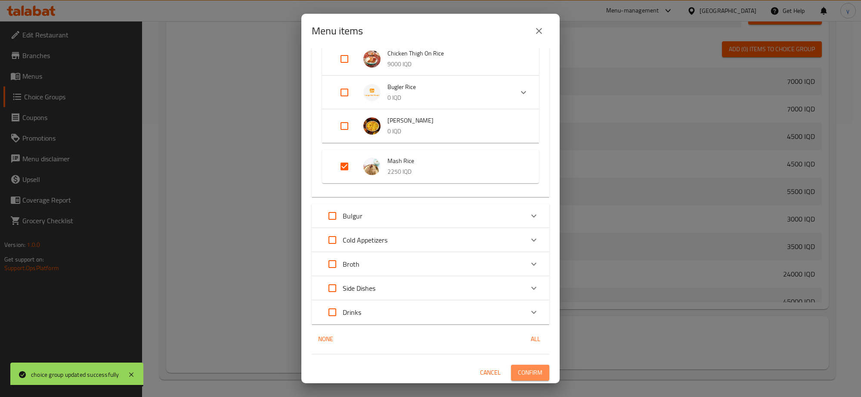
click at [535, 378] on button "Confirm" at bounding box center [530, 373] width 38 height 16
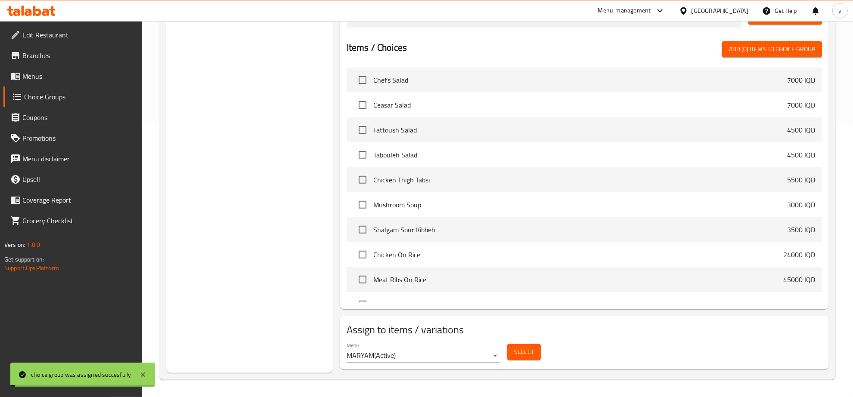
scroll to position [5, 0]
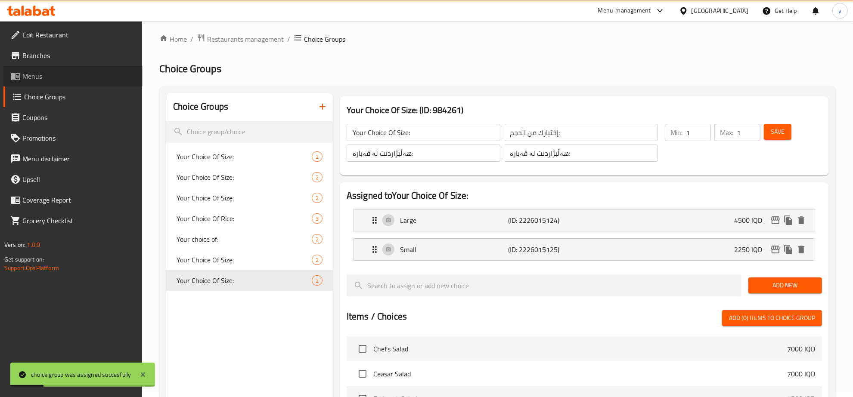
click at [86, 74] on span "Menus" at bounding box center [78, 76] width 113 height 10
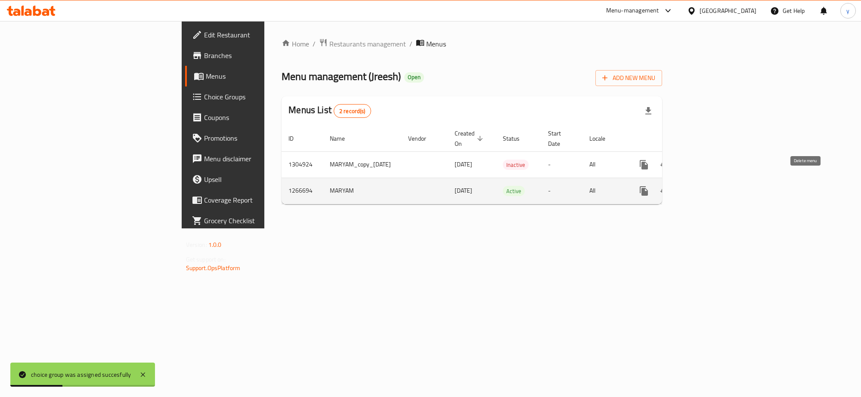
click at [716, 182] on link "enhanced table" at bounding box center [705, 191] width 21 height 21
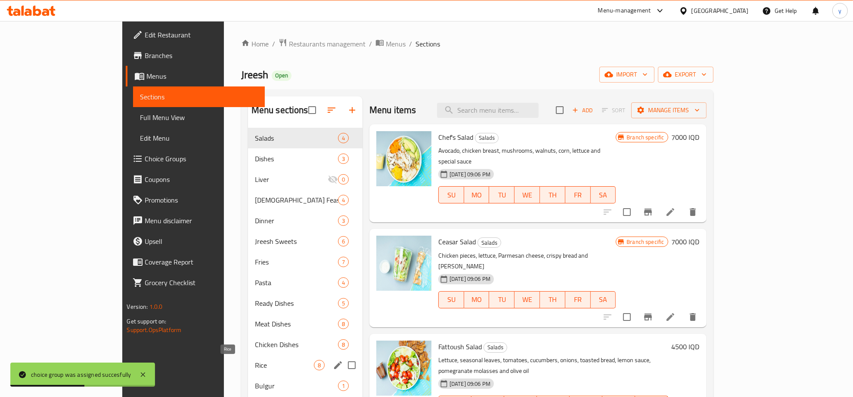
click at [255, 368] on span "Rice" at bounding box center [284, 365] width 59 height 10
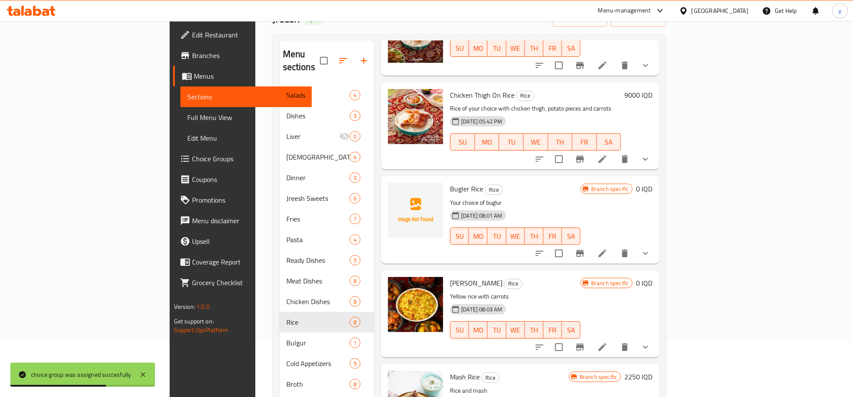
scroll to position [121, 0]
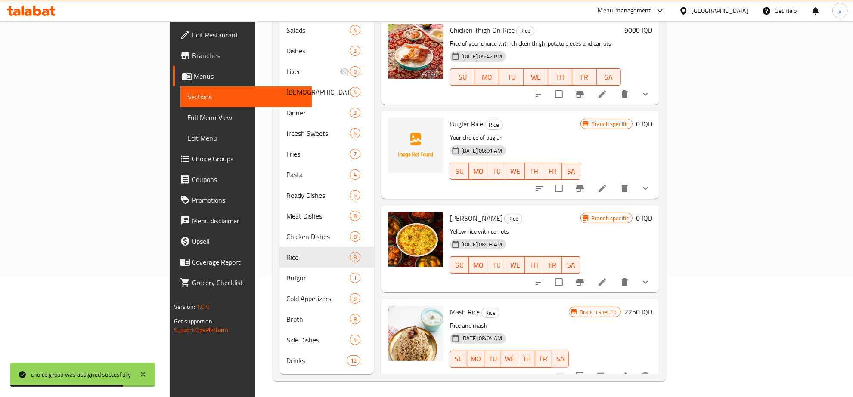
click at [652, 306] on h6 "2250 IQD" at bounding box center [638, 312] width 28 height 12
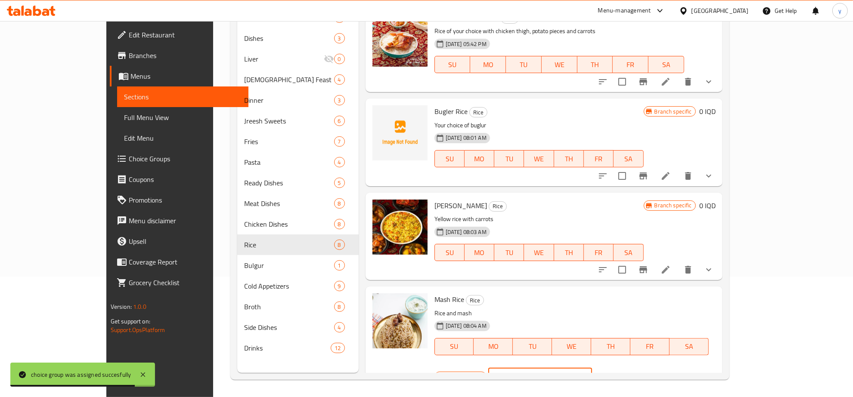
drag, startPoint x: 734, startPoint y: 299, endPoint x: 666, endPoint y: 319, distance: 70.9
click at [644, 368] on div "Branch specific IQD 2250 ​" at bounding box center [539, 377] width 210 height 19
type input "0"
click at [631, 368] on button "ok" at bounding box center [621, 377] width 19 height 19
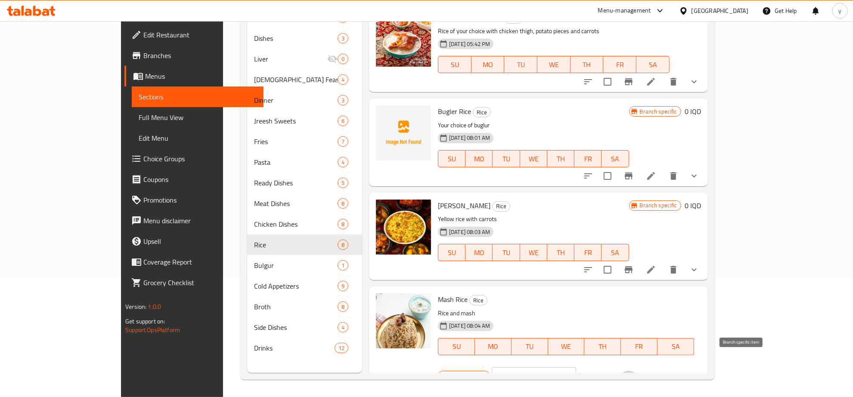
click at [639, 371] on button "Branch-specific-item" at bounding box center [628, 381] width 21 height 21
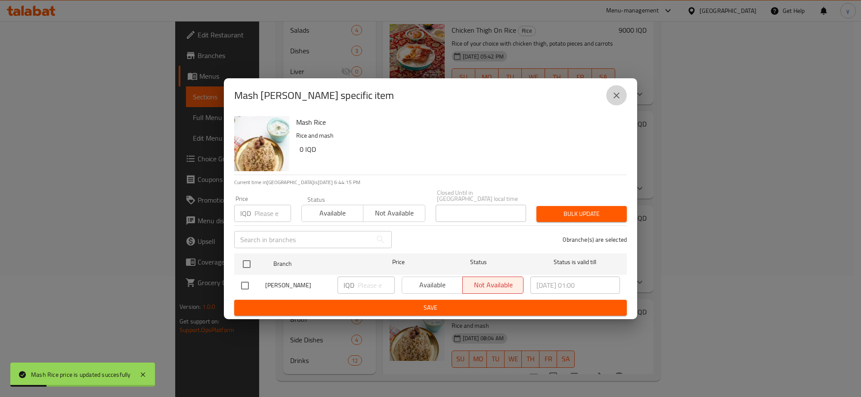
click at [616, 98] on icon "close" at bounding box center [616, 96] width 6 height 6
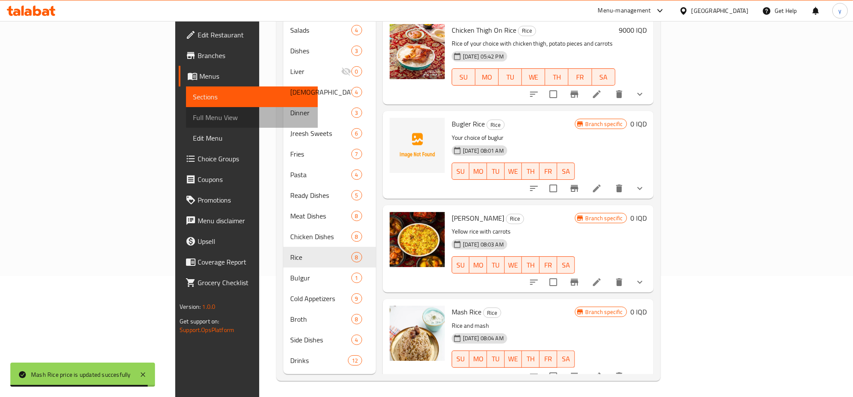
click at [193, 112] on span "Full Menu View" at bounding box center [252, 117] width 118 height 10
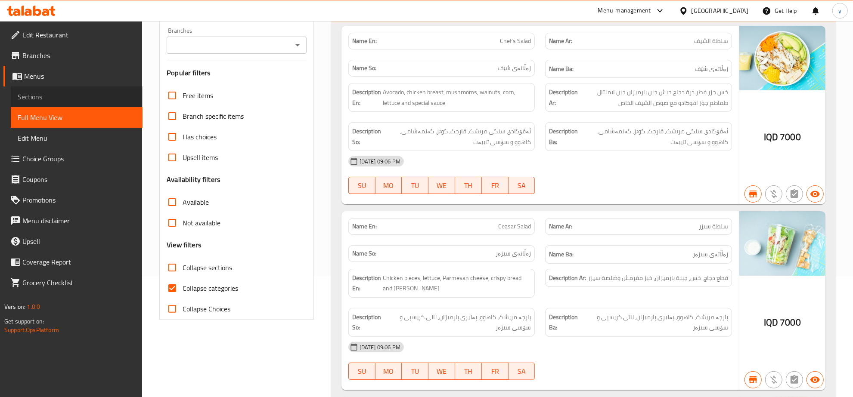
click at [106, 98] on span "Sections" at bounding box center [77, 97] width 118 height 10
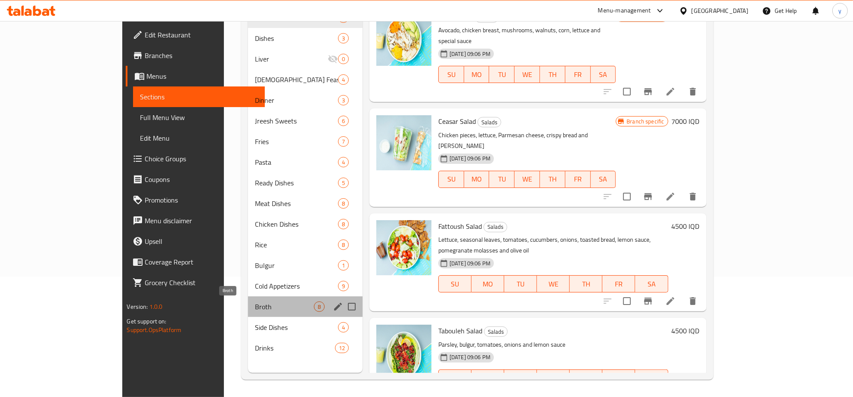
click at [255, 302] on span "Broth" at bounding box center [284, 307] width 59 height 10
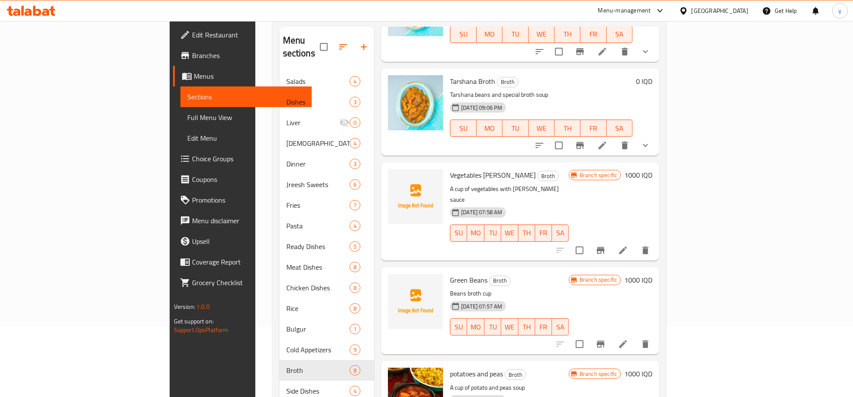
scroll to position [121, 0]
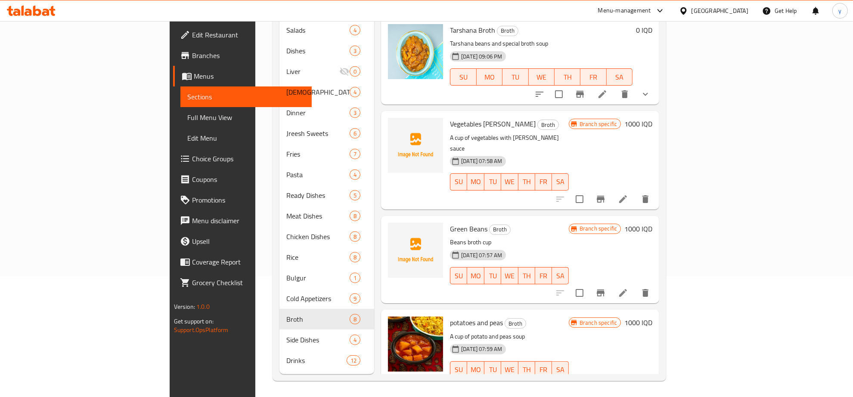
click at [606, 194] on icon "Branch-specific-item" at bounding box center [600, 199] width 10 height 10
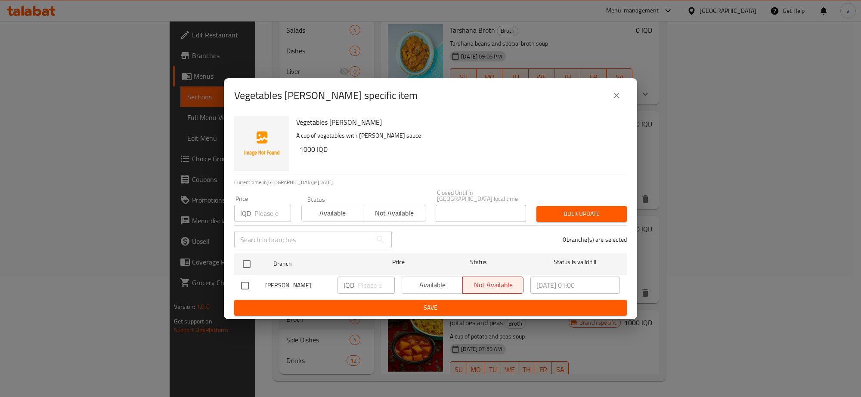
click at [614, 99] on icon "close" at bounding box center [616, 95] width 10 height 10
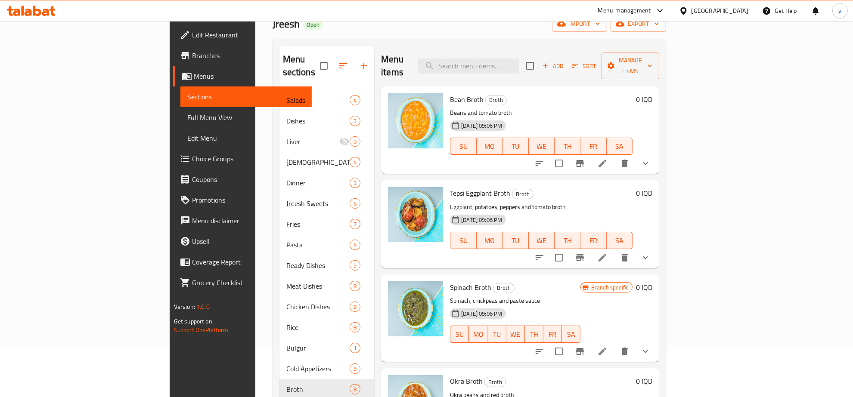
scroll to position [31, 0]
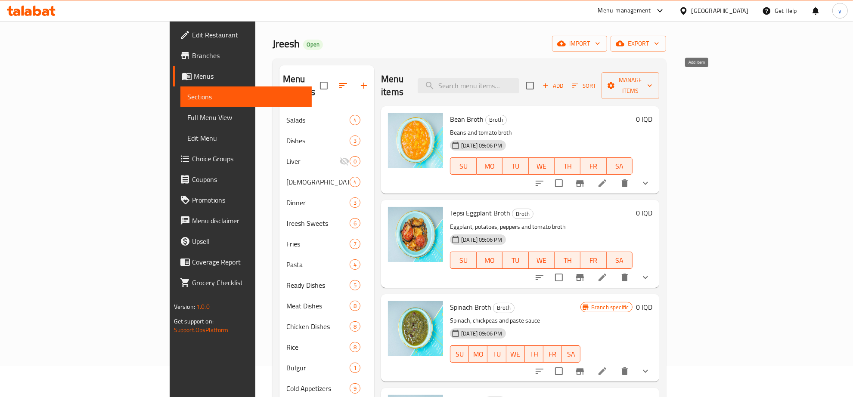
click at [564, 81] on span "Add" at bounding box center [552, 86] width 23 height 10
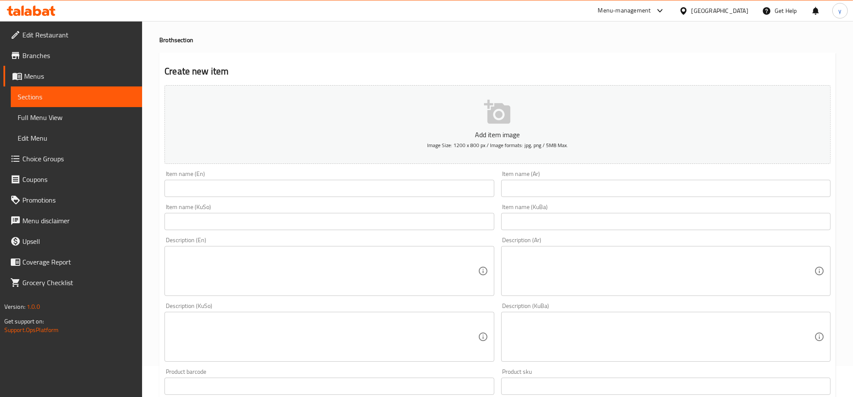
click at [595, 176] on div "Item name (Ar) Item name (Ar)" at bounding box center [665, 184] width 329 height 26
drag, startPoint x: 595, startPoint y: 176, endPoint x: 588, endPoint y: 189, distance: 15.4
click at [595, 177] on div "Item name (Ar) Item name (Ar)" at bounding box center [665, 184] width 329 height 26
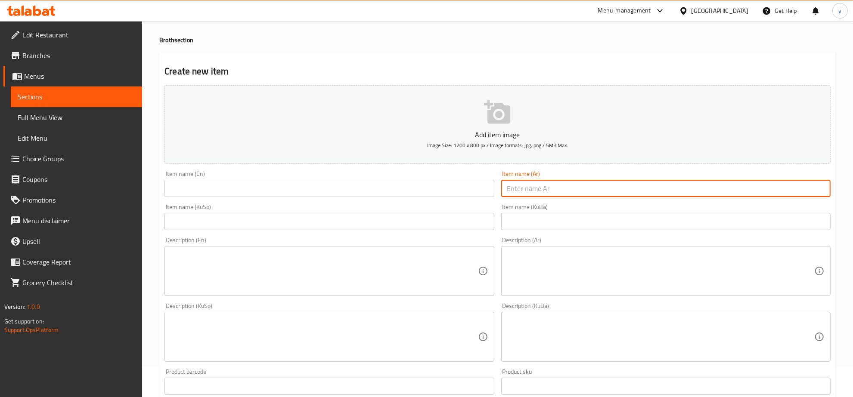
click at [588, 189] on input "text" at bounding box center [665, 188] width 329 height 17
paste input "اضافة مرق قيمه"
click at [543, 189] on input "اضافة مرق قيمه" at bounding box center [665, 188] width 329 height 17
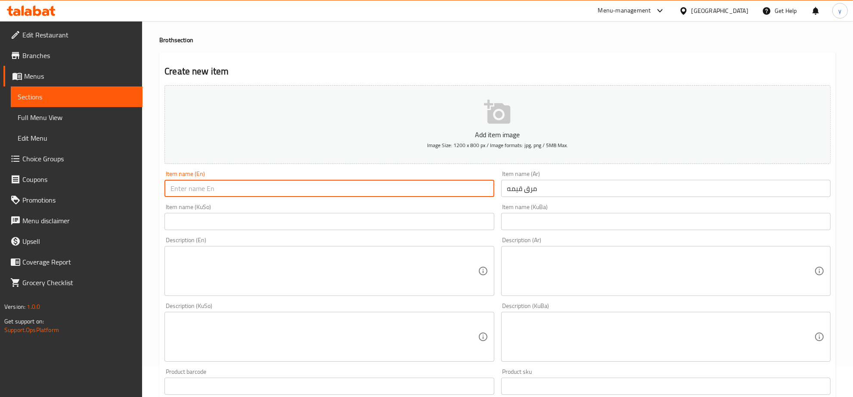
click at [476, 186] on input "text" at bounding box center [328, 188] width 329 height 17
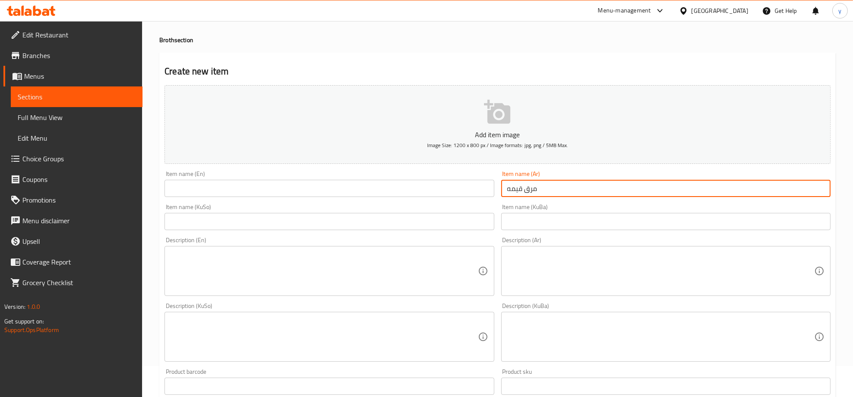
click at [511, 192] on input "مرق قيمه" at bounding box center [665, 188] width 329 height 17
type input "مرق قيمة"
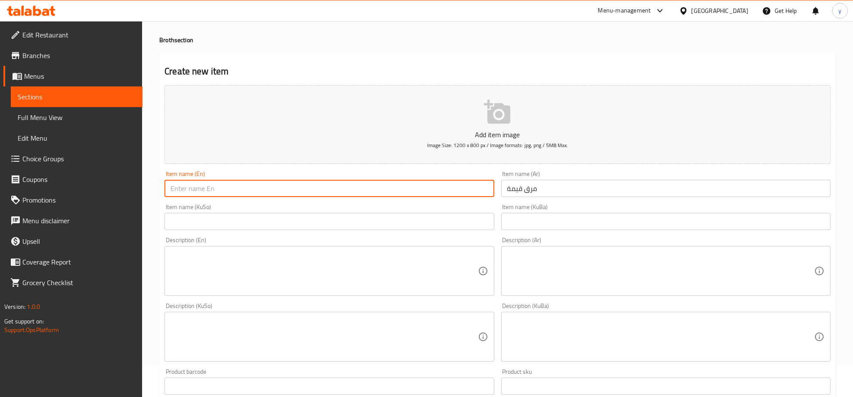
click at [461, 184] on input "text" at bounding box center [328, 188] width 329 height 17
type input "Qeama Broth"
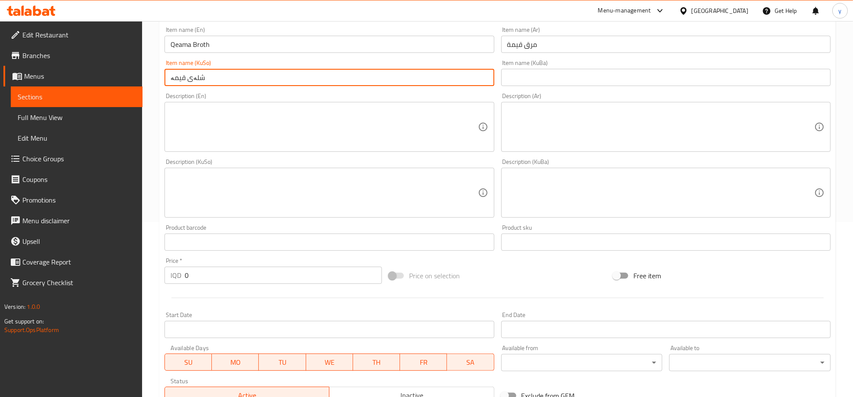
scroll to position [308, 0]
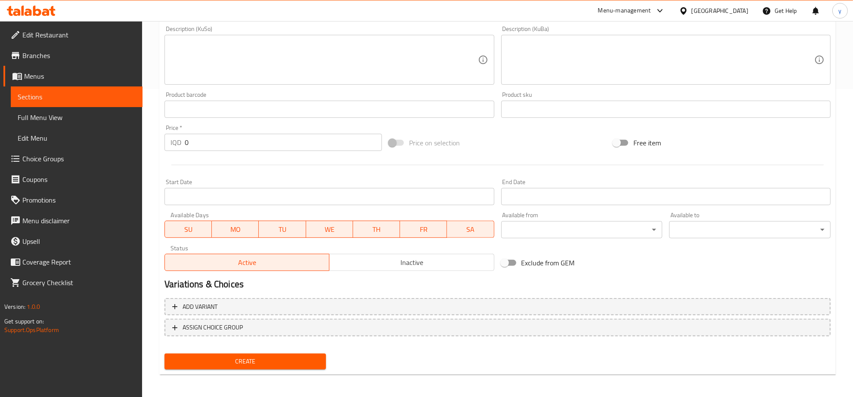
type input "شلەی قیمە"
click at [235, 358] on span "Create" at bounding box center [245, 361] width 148 height 11
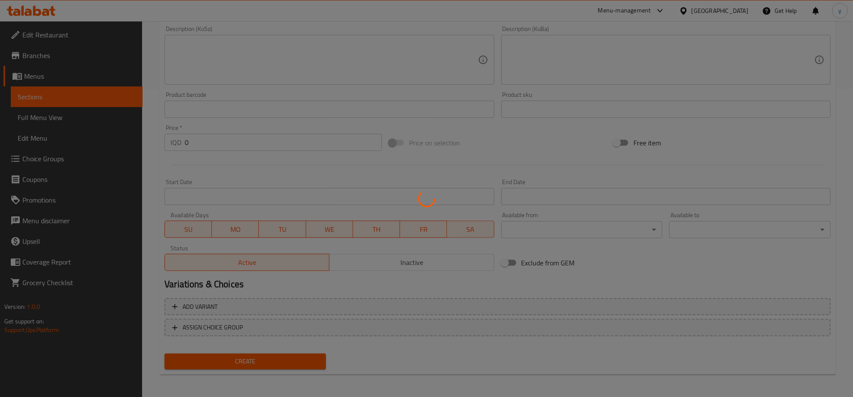
click at [102, 154] on div at bounding box center [426, 198] width 853 height 397
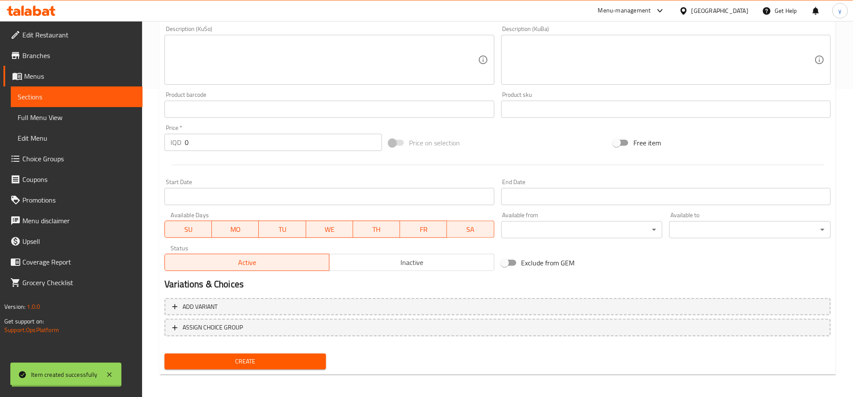
click at [102, 154] on div "Edit Restaurant Branches Menus Sections Full Menu View Edit Menu Choice Groups …" at bounding box center [426, 56] width 853 height 686
click at [102, 154] on span "Choice Groups" at bounding box center [78, 159] width 113 height 10
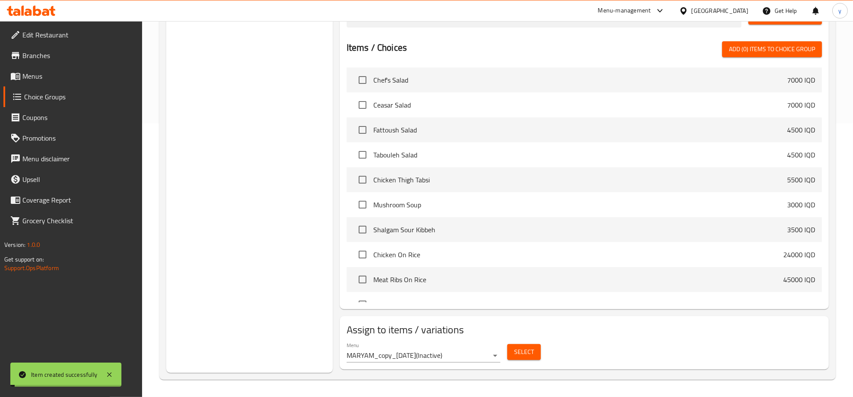
scroll to position [122, 0]
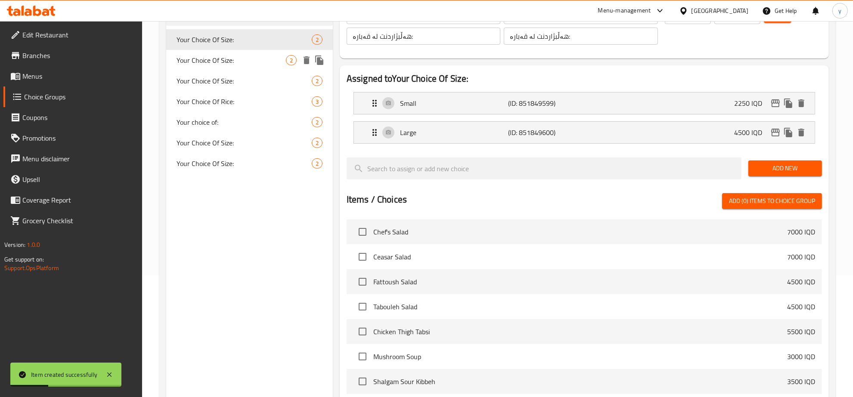
click at [276, 66] on div "Your Choice Of Size: 2" at bounding box center [249, 60] width 167 height 21
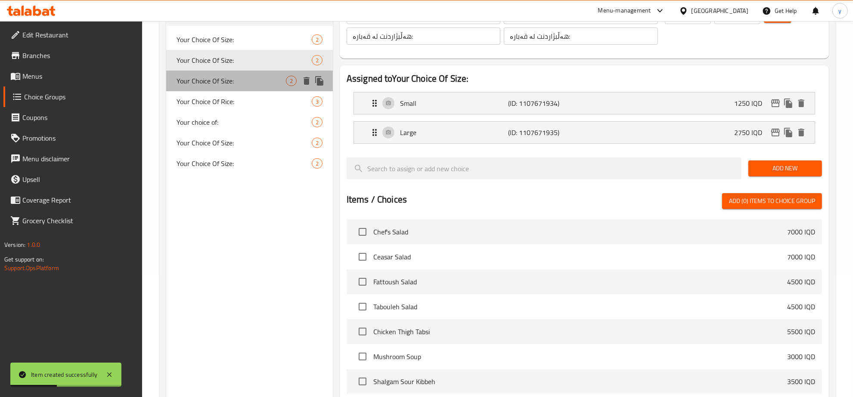
click at [254, 85] on span "Your Choice Of Size:" at bounding box center [230, 81] width 109 height 10
type input "Your Choice Of Size:"
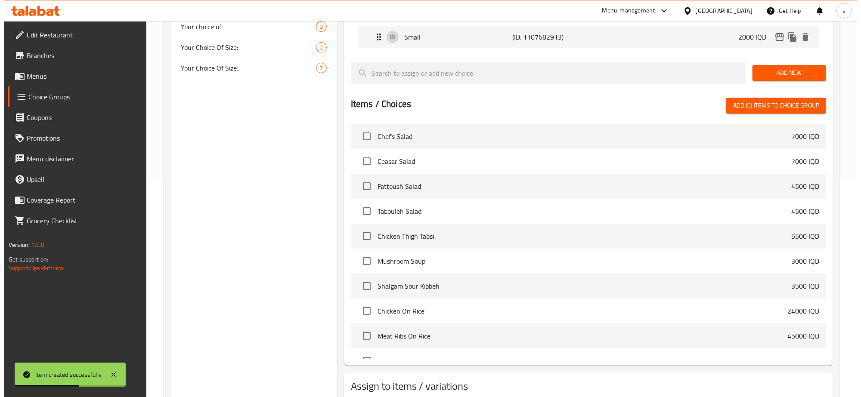
scroll to position [274, 0]
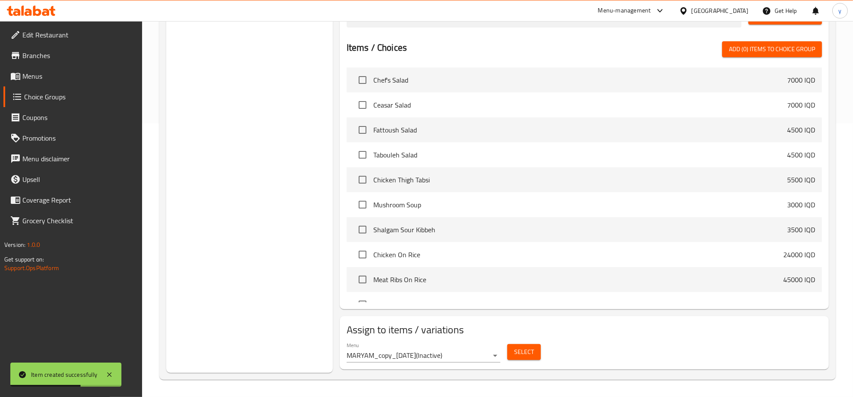
click at [426, 364] on div "Menu MARYAM_copy_10/08/2025 ( Inactive )" at bounding box center [423, 353] width 161 height 28
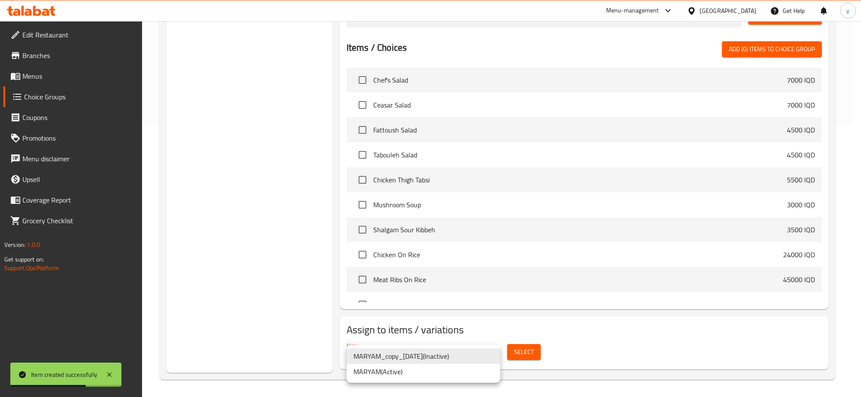
drag, startPoint x: 440, startPoint y: 352, endPoint x: 435, endPoint y: 368, distance: 17.0
click at [435, 368] on li "MARYAM ( Active )" at bounding box center [423, 371] width 154 height 15
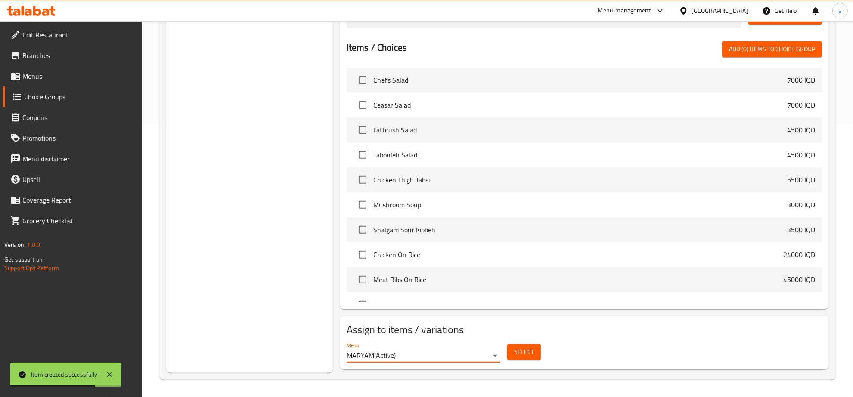
click at [523, 354] on span "Select" at bounding box center [524, 352] width 20 height 11
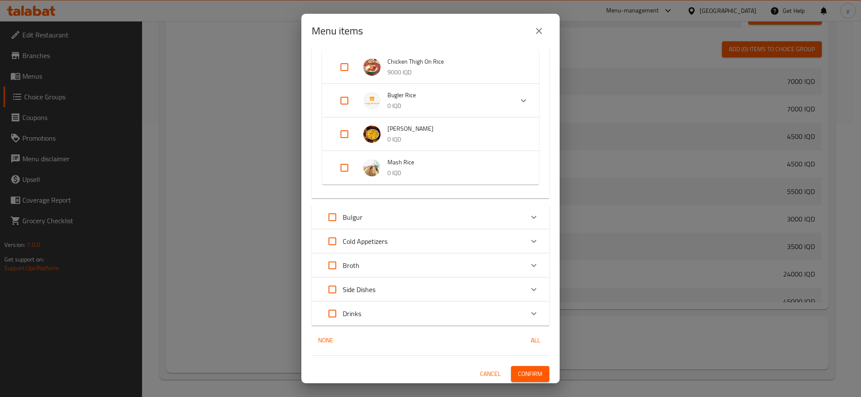
scroll to position [456, 0]
click at [414, 265] on div "Broth" at bounding box center [422, 264] width 201 height 21
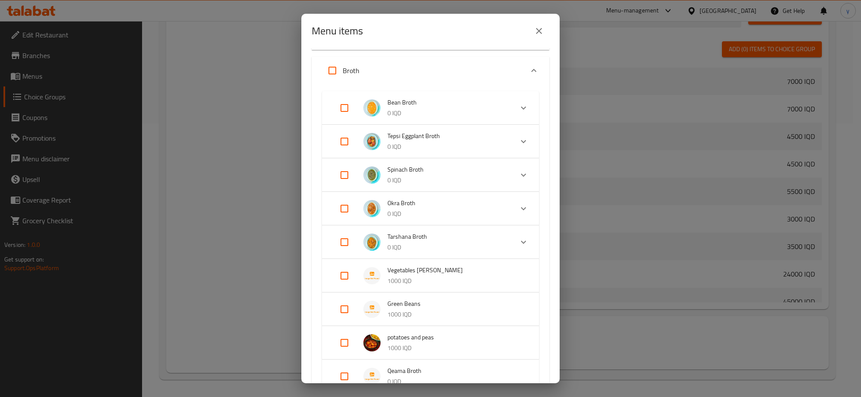
scroll to position [782, 0]
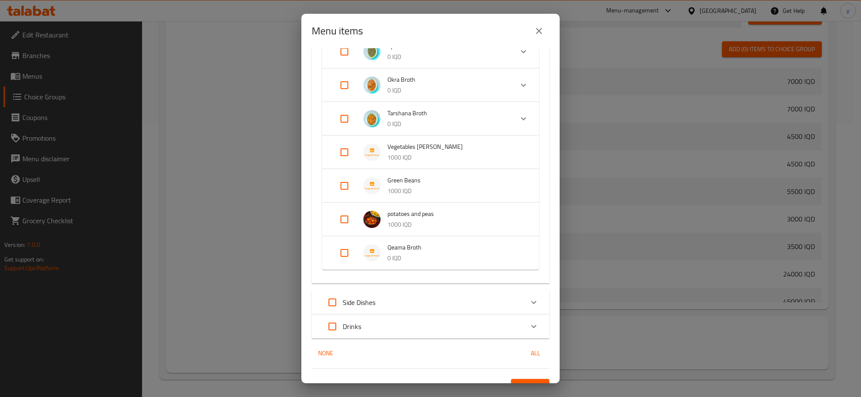
click at [353, 257] on input "Expand" at bounding box center [344, 253] width 21 height 21
checkbox input "true"
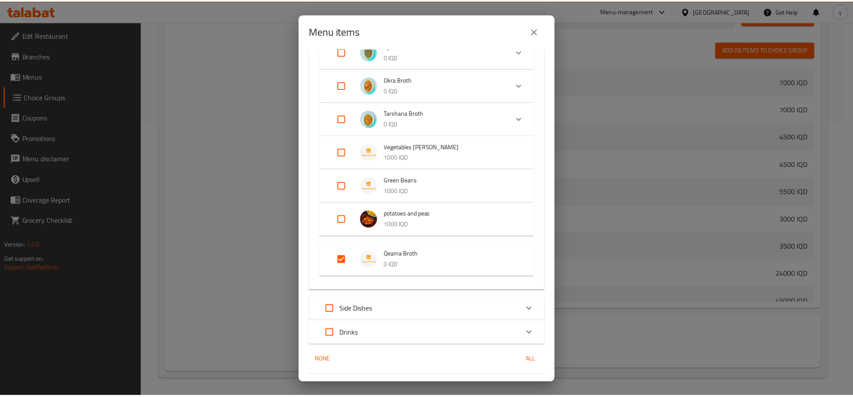
scroll to position [803, 0]
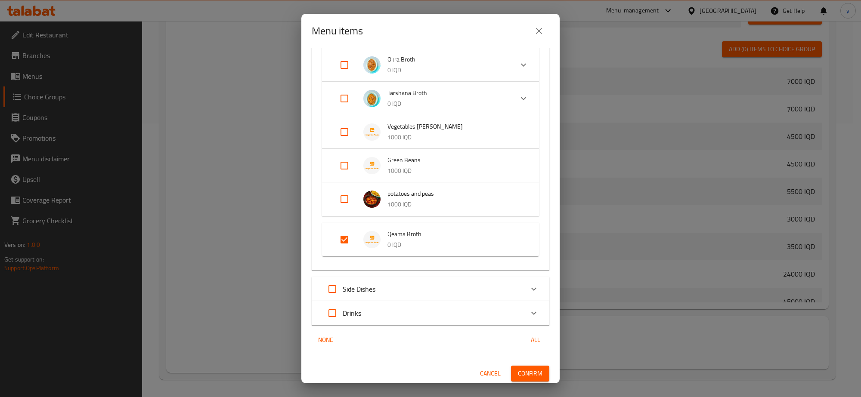
click at [527, 368] on span "Confirm" at bounding box center [530, 373] width 25 height 11
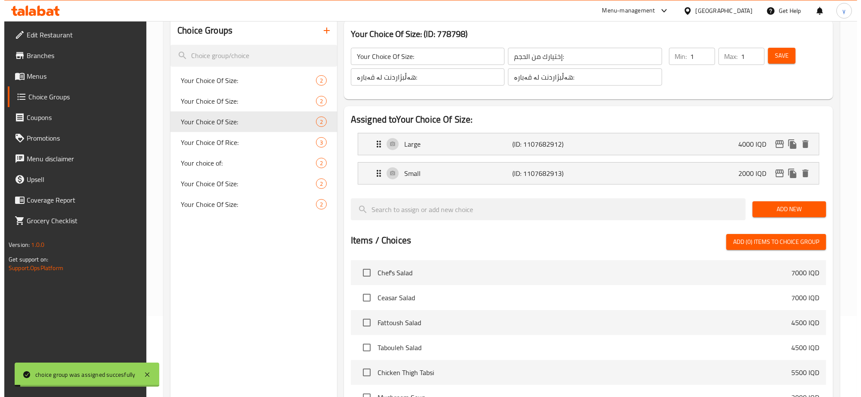
scroll to position [0, 0]
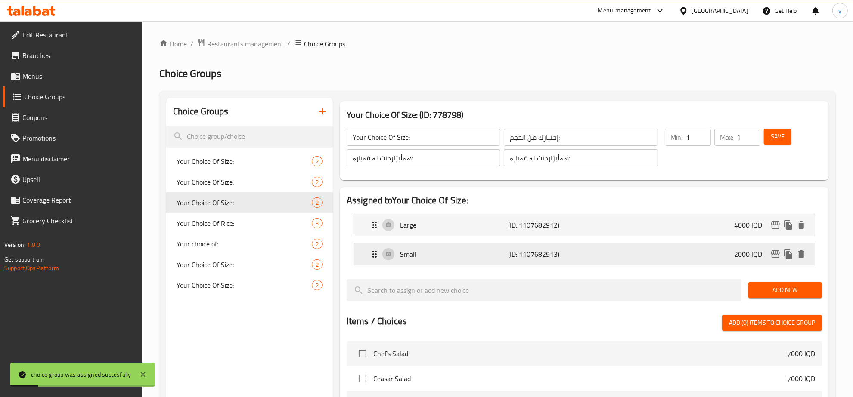
click at [617, 252] on div "Small (ID: 1107682913) 2000 IQD" at bounding box center [586, 255] width 435 height 22
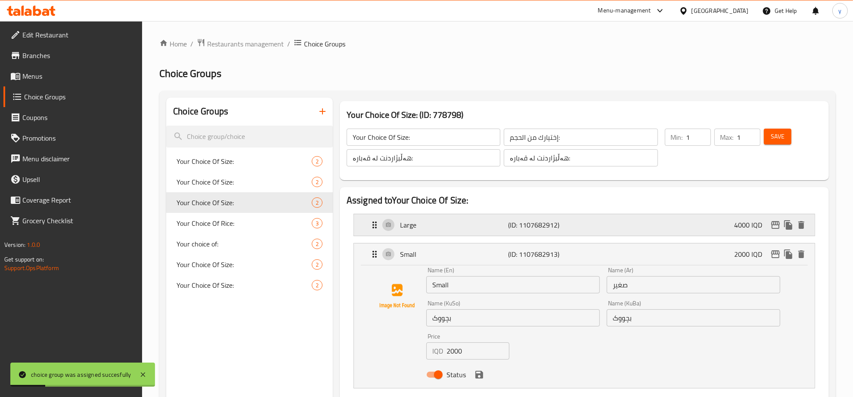
click at [614, 225] on div "Large (ID: 1107682912) 4000 IQD" at bounding box center [586, 225] width 435 height 22
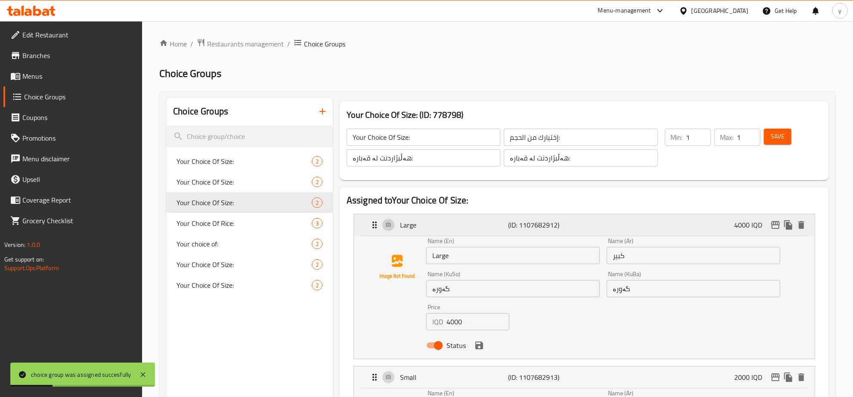
click at [614, 225] on div "Large (ID: 1107682912) 4000 IQD" at bounding box center [586, 225] width 435 height 22
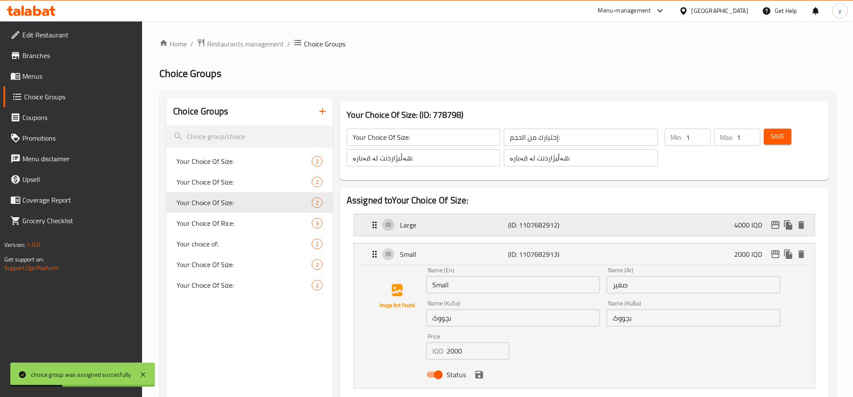
click at [771, 219] on div "4000 IQD" at bounding box center [771, 225] width 74 height 13
click at [770, 225] on icon "edit" at bounding box center [775, 225] width 10 height 10
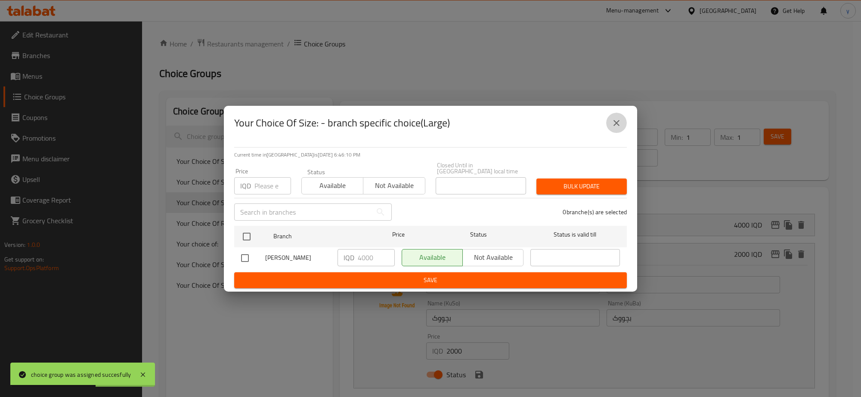
click at [624, 128] on button "close" at bounding box center [616, 123] width 21 height 21
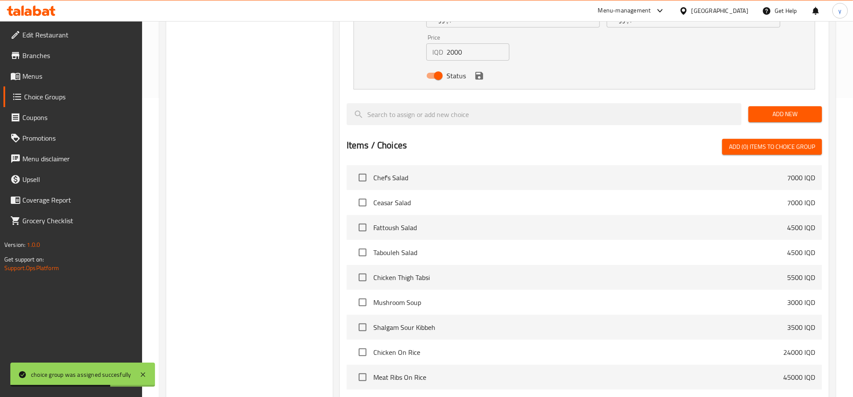
scroll to position [218, 0]
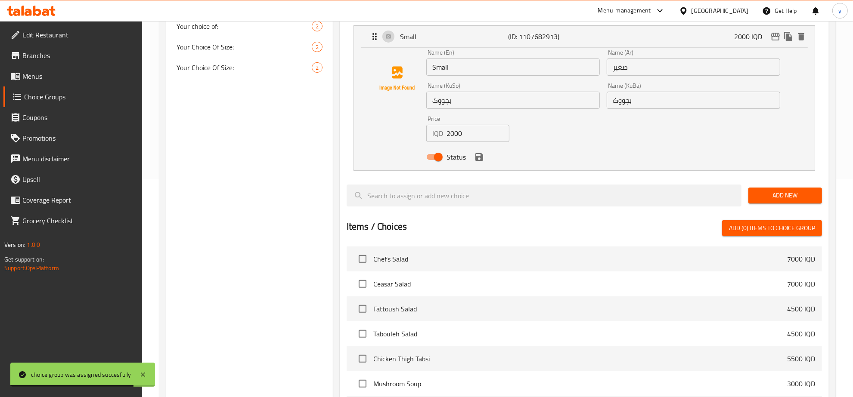
click at [65, 81] on span "Menus" at bounding box center [78, 76] width 113 height 10
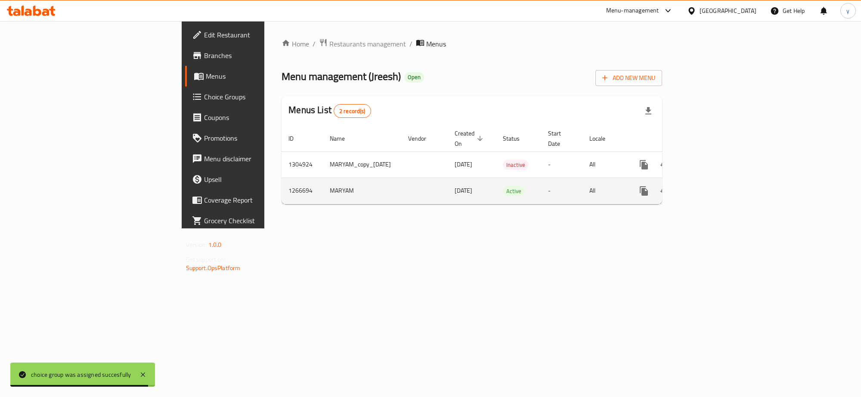
click at [716, 181] on link "enhanced table" at bounding box center [705, 191] width 21 height 21
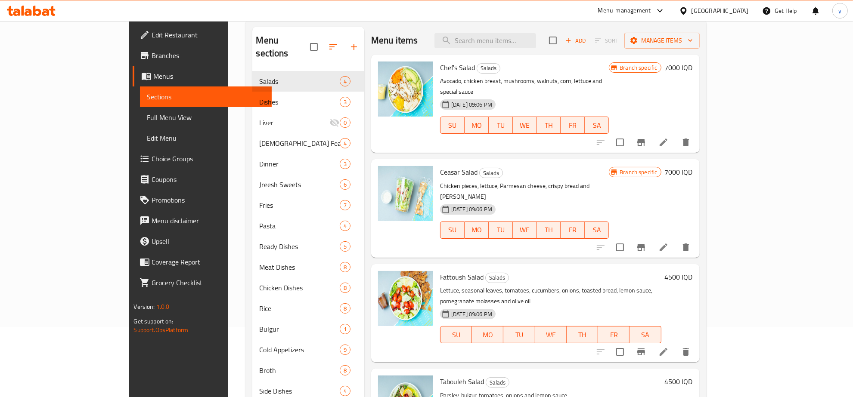
scroll to position [121, 0]
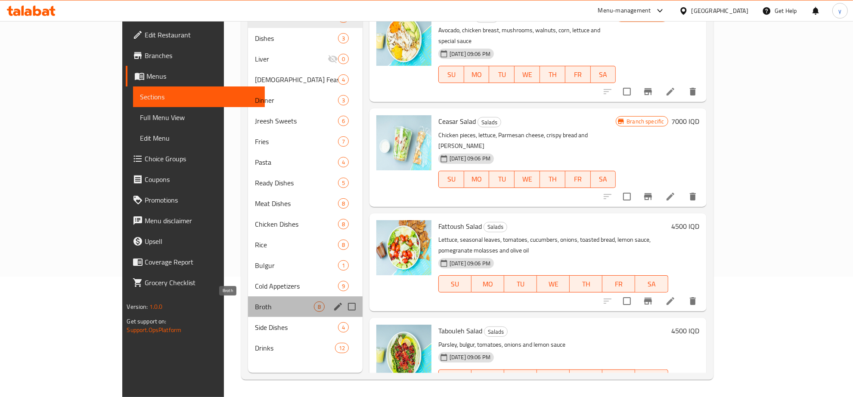
click at [255, 308] on span "Broth" at bounding box center [284, 307] width 59 height 10
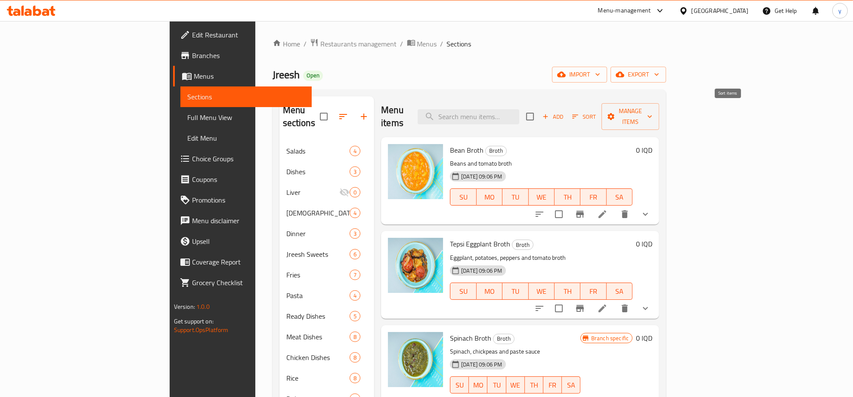
click at [598, 110] on button "Sort" at bounding box center [584, 116] width 28 height 13
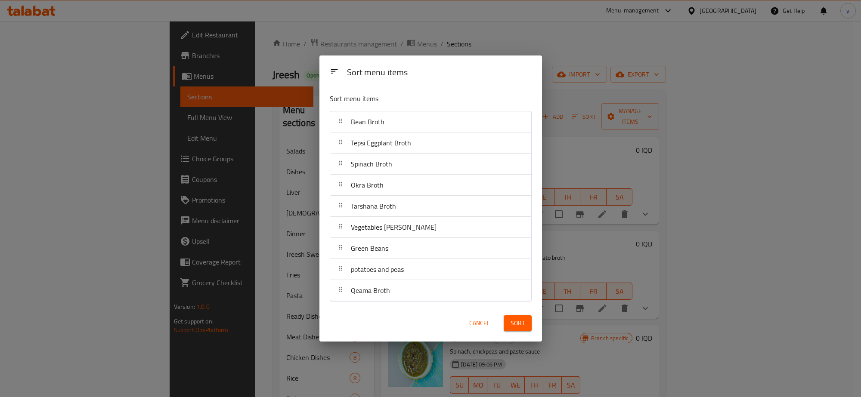
click at [569, 95] on div "Sort menu items Sort menu items Bean Broth Tepsi Eggplant Broth Spinach Broth O…" at bounding box center [430, 198] width 861 height 397
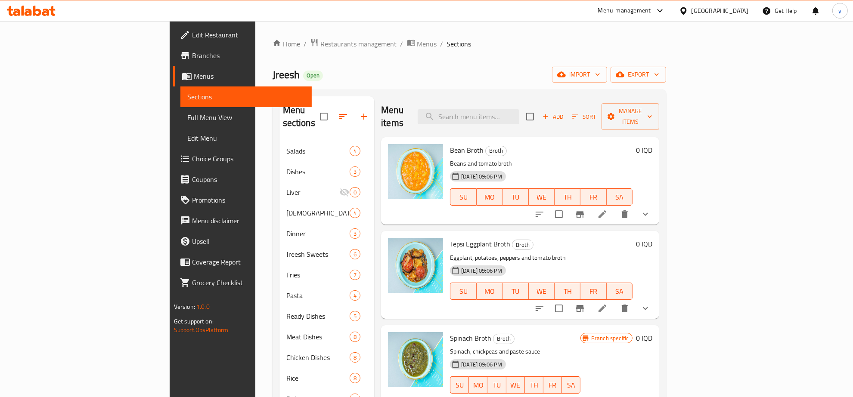
click at [566, 117] on button "Add" at bounding box center [553, 116] width 28 height 13
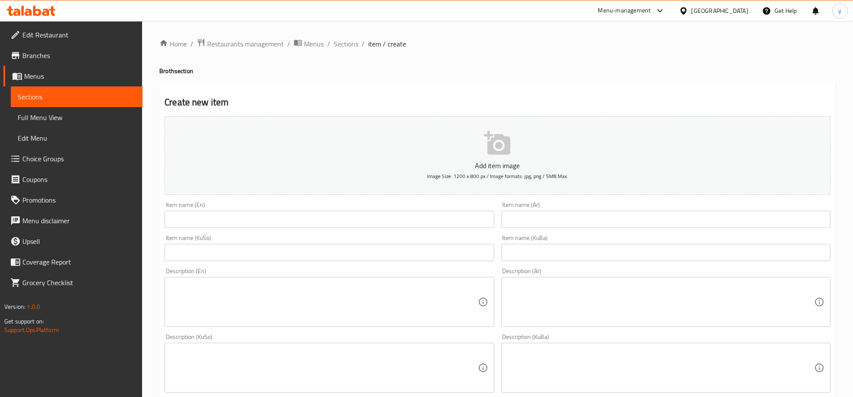
click at [517, 226] on input "text" at bounding box center [665, 219] width 329 height 17
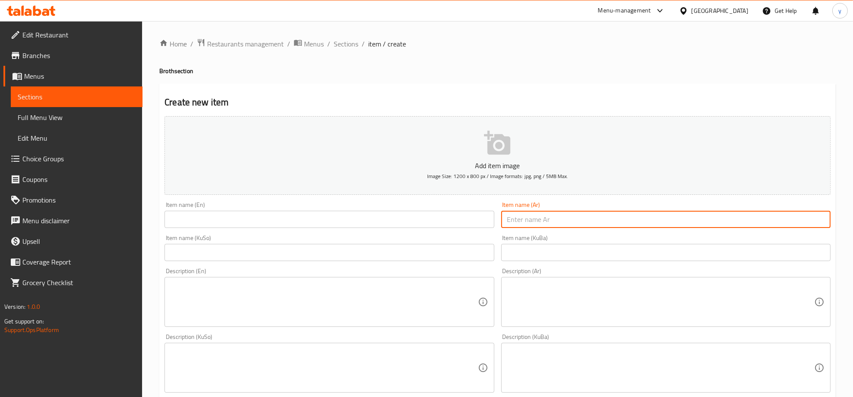
paste input "مرق باقلاء"
type input "مرق باقلاء"
click at [408, 211] on input "text" at bounding box center [328, 219] width 329 height 17
click at [522, 225] on input "مرق باقلاء" at bounding box center [665, 219] width 329 height 17
click at [518, 225] on input "مرق باقلاء" at bounding box center [665, 219] width 329 height 17
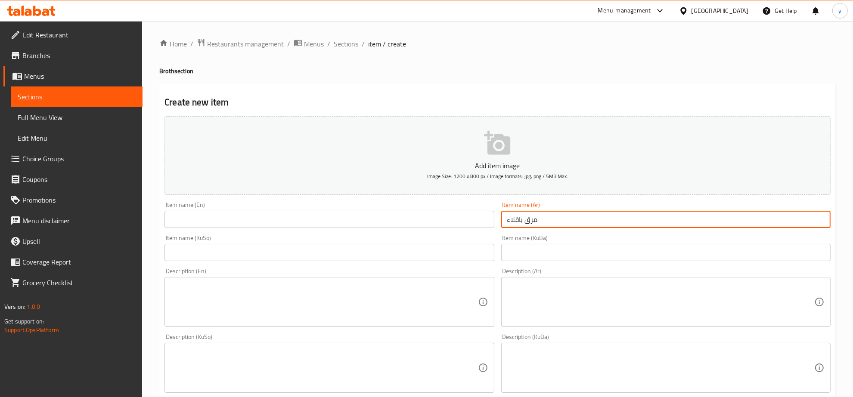
click at [518, 225] on input "مرق باقلاء" at bounding box center [665, 219] width 329 height 17
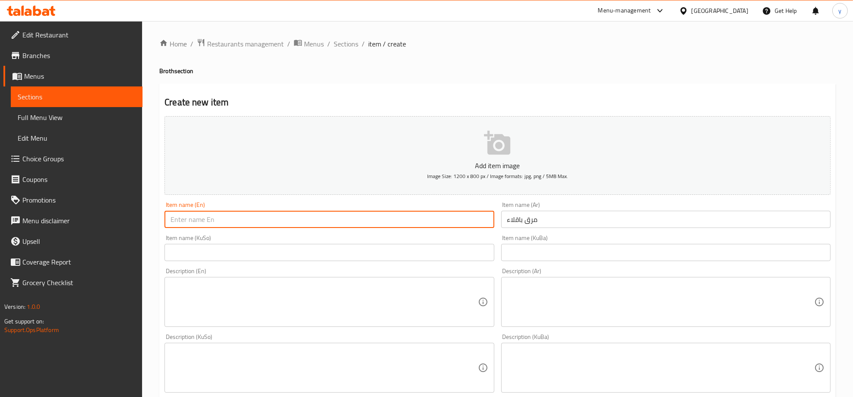
click at [425, 228] on input "text" at bounding box center [328, 219] width 329 height 17
paste input "Foul"
type input "Foul Broth"
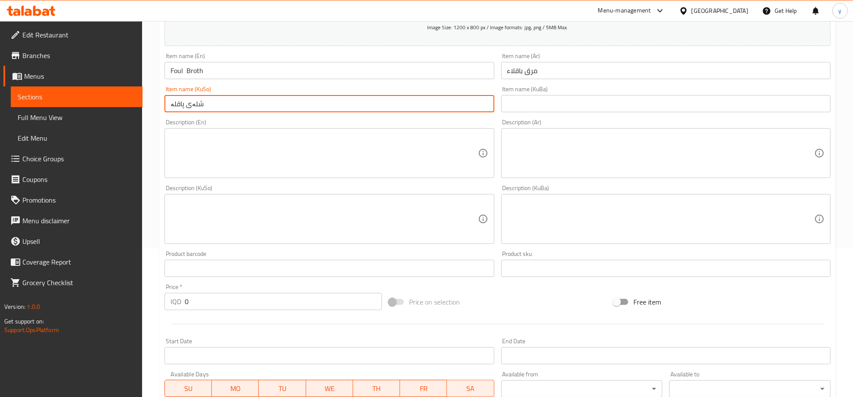
scroll to position [308, 0]
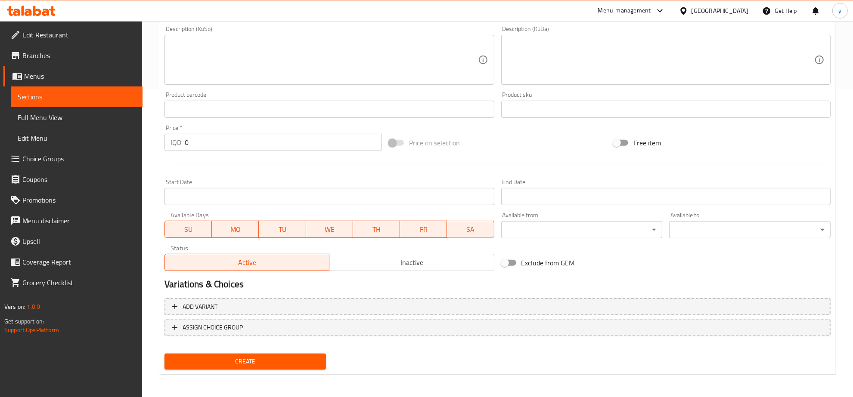
type input "شلەی پاقلە"
click at [253, 371] on div "Create" at bounding box center [245, 361] width 168 height 23
click at [253, 364] on span "Create" at bounding box center [245, 361] width 148 height 11
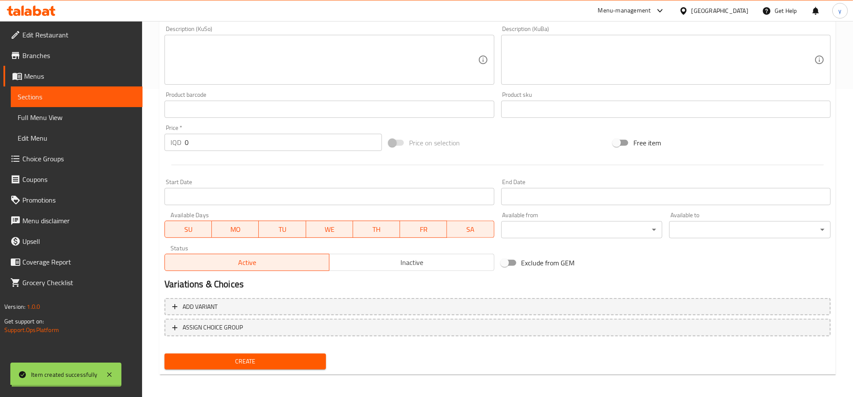
click at [44, 156] on span "Choice Groups" at bounding box center [78, 159] width 113 height 10
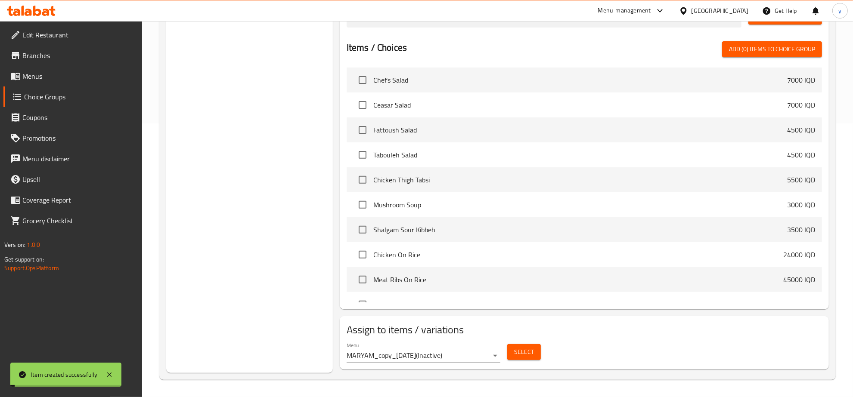
scroll to position [122, 0]
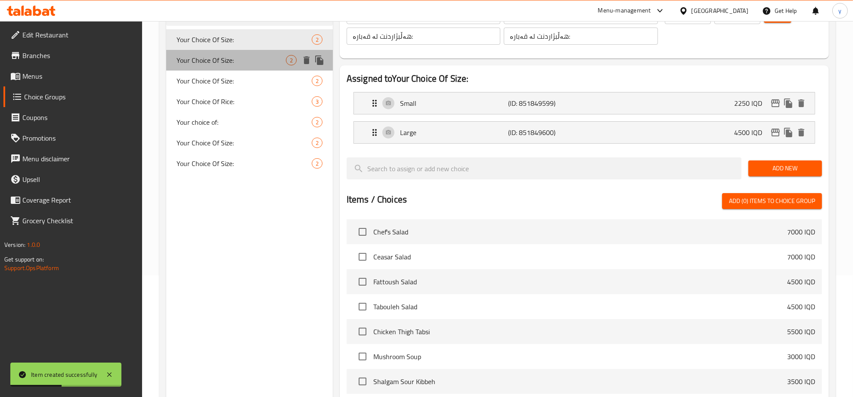
click at [256, 57] on span "Your Choice Of Size:" at bounding box center [230, 60] width 109 height 10
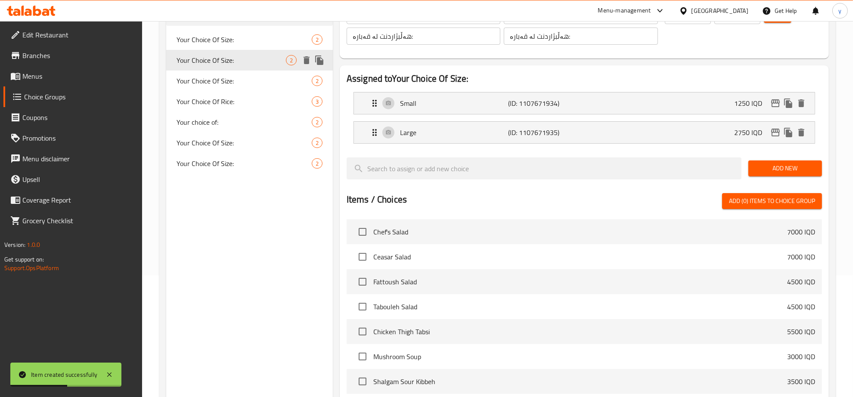
click at [247, 69] on div "Your Choice Of Size: 2" at bounding box center [249, 60] width 167 height 21
click at [250, 76] on span "Your Choice Of Size:" at bounding box center [230, 81] width 109 height 10
type input "Your Choice Of Size:"
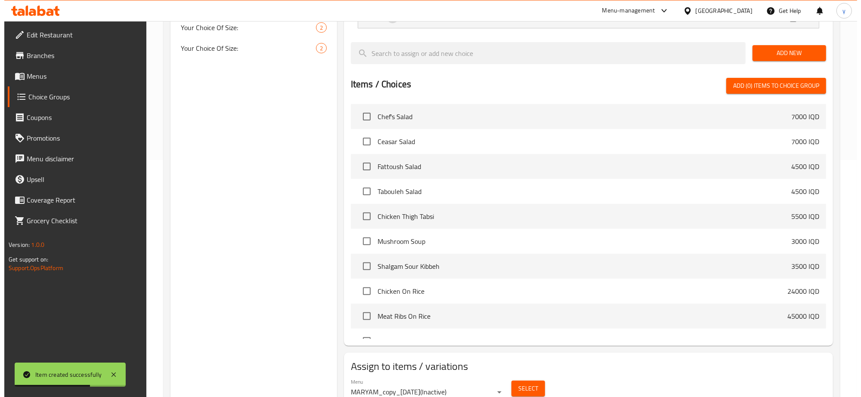
scroll to position [274, 0]
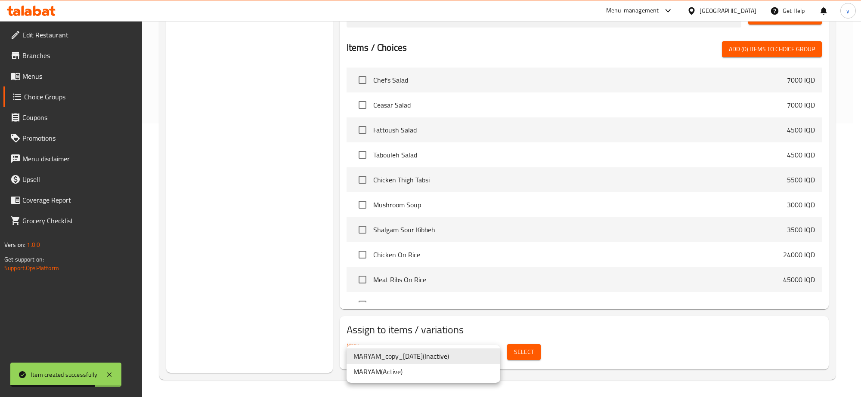
click at [442, 382] on ul "MARYAM_copy_10/08/2025 ( Inactive ) MARYAM ( Active )" at bounding box center [423, 364] width 154 height 38
click at [451, 373] on li "MARYAM ( Active )" at bounding box center [423, 371] width 154 height 15
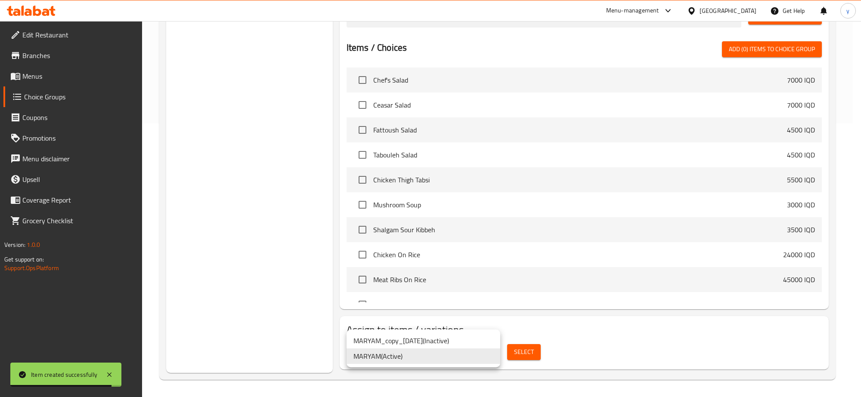
click at [457, 366] on ul "MARYAM_copy_10/08/2025 ( Inactive ) MARYAM ( Active )" at bounding box center [423, 349] width 154 height 38
click at [453, 379] on div at bounding box center [430, 198] width 861 height 397
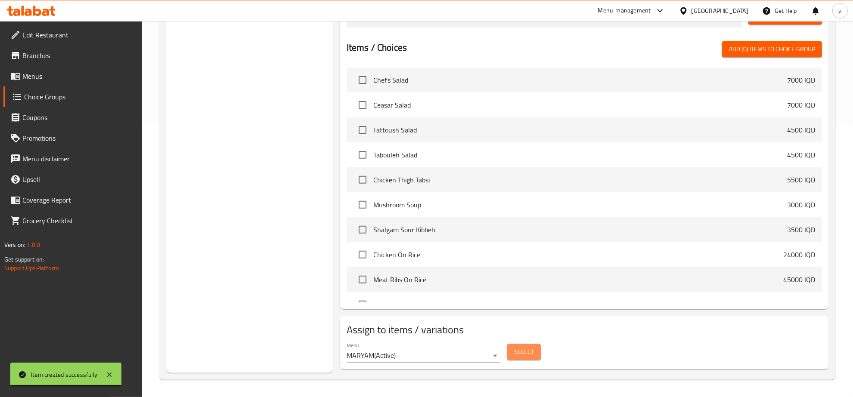
click at [512, 346] on button "Select" at bounding box center [524, 352] width 34 height 16
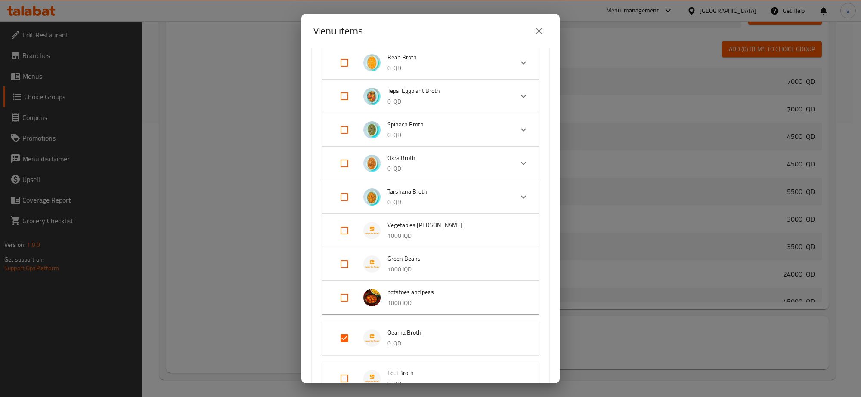
scroll to position [717, 0]
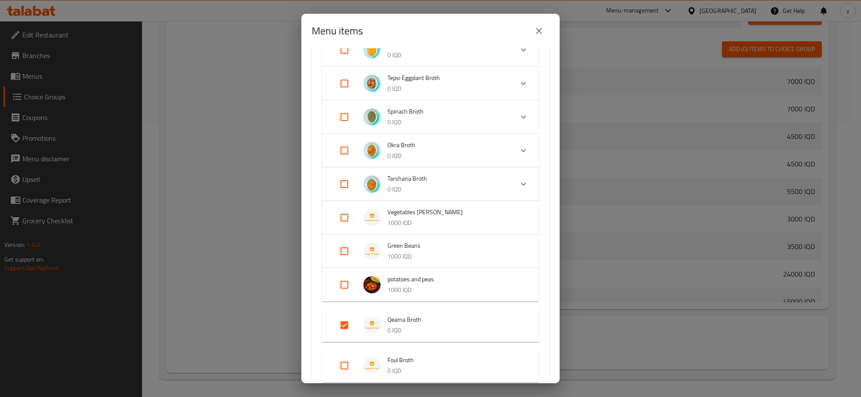
click at [346, 365] on input "Expand" at bounding box center [344, 365] width 21 height 21
checkbox input "true"
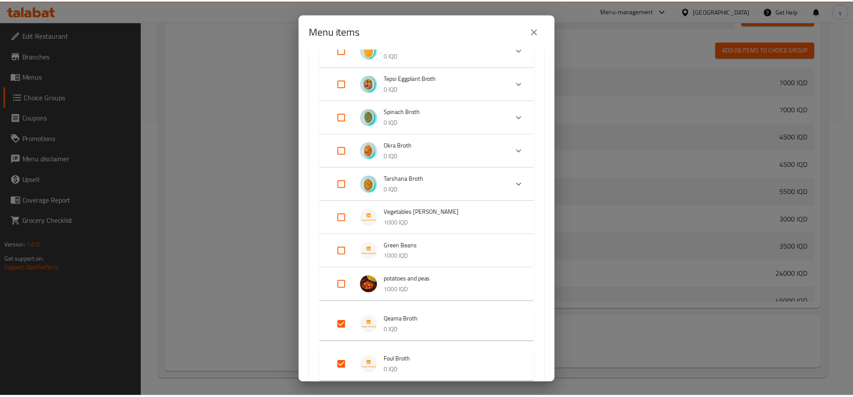
scroll to position [843, 0]
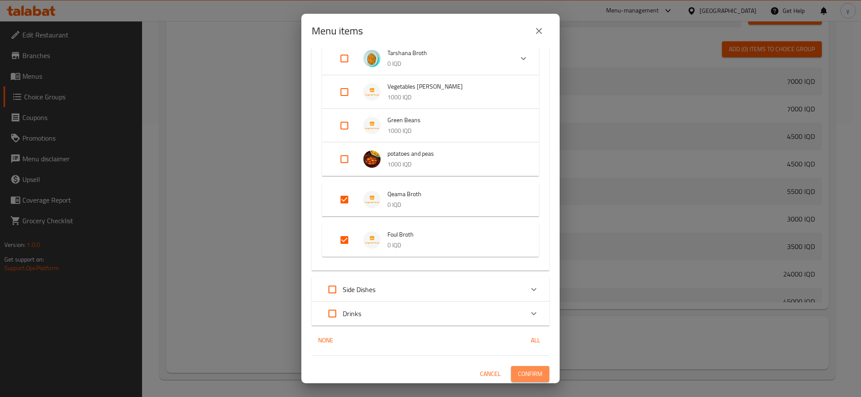
click at [519, 366] on button "Confirm" at bounding box center [530, 374] width 38 height 16
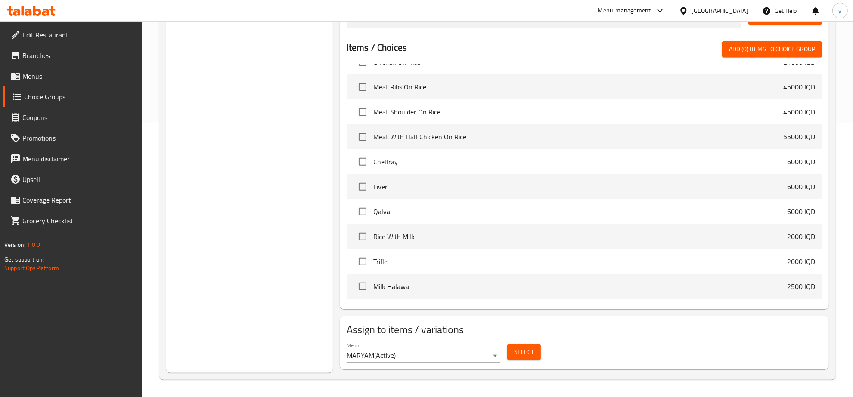
scroll to position [358, 0]
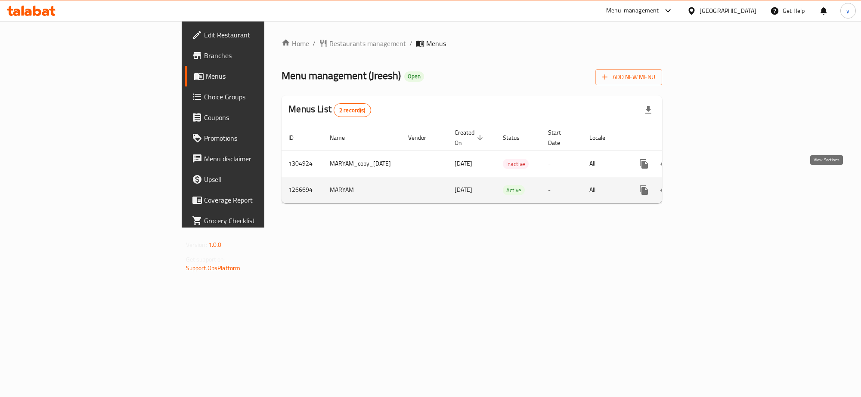
click at [716, 180] on link "enhanced table" at bounding box center [705, 190] width 21 height 21
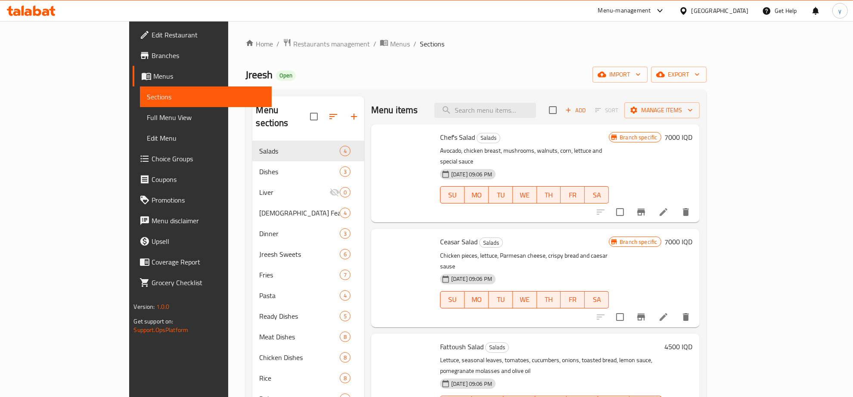
click at [147, 113] on span "Full Menu View" at bounding box center [206, 117] width 118 height 10
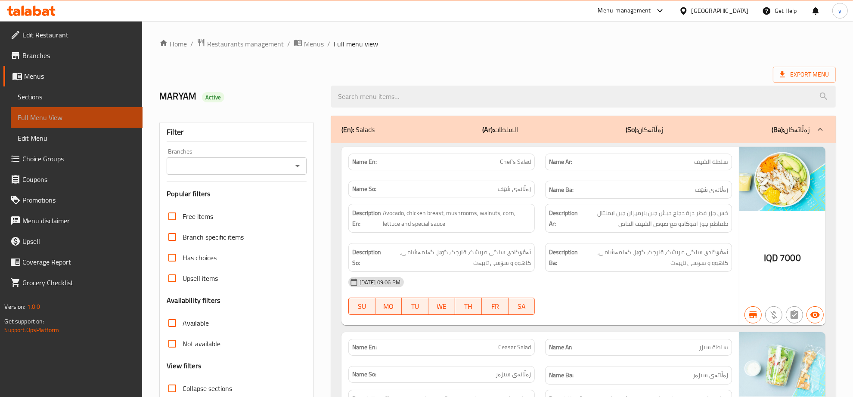
click at [105, 111] on link "Full Menu View" at bounding box center [77, 117] width 132 height 21
click at [296, 169] on icon "Open" at bounding box center [297, 166] width 10 height 10
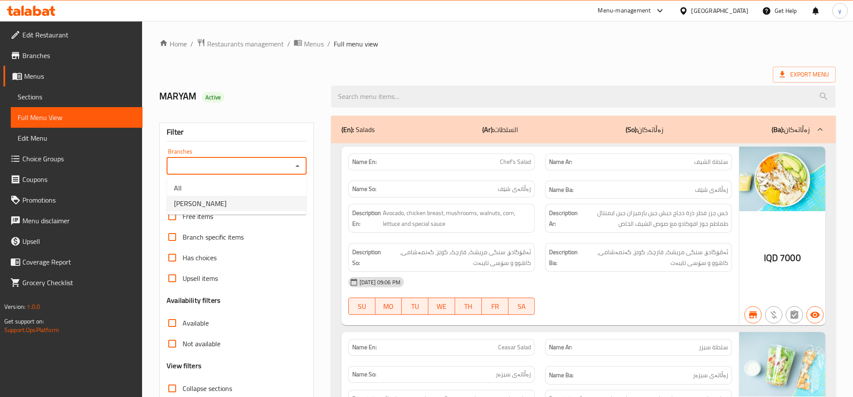
click at [261, 197] on li "[PERSON_NAME]" at bounding box center [236, 203] width 139 height 15
type input "[PERSON_NAME]"
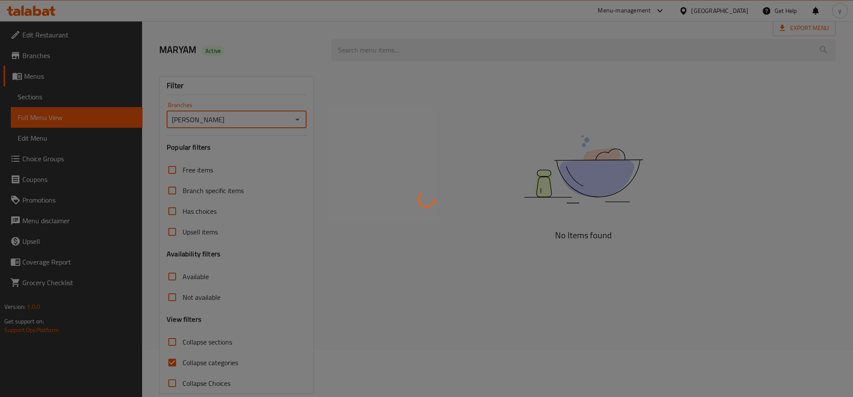
scroll to position [61, 0]
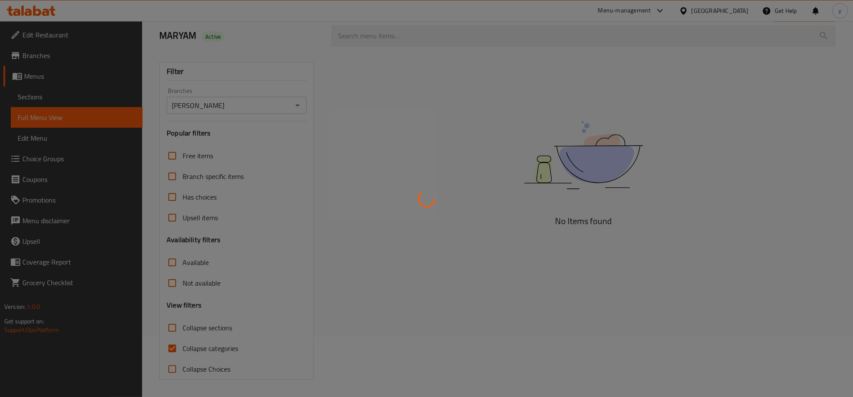
click at [173, 341] on div at bounding box center [426, 198] width 853 height 397
click at [175, 349] on div at bounding box center [426, 198] width 853 height 397
click at [176, 345] on div at bounding box center [426, 198] width 853 height 397
click at [177, 343] on div at bounding box center [426, 198] width 853 height 397
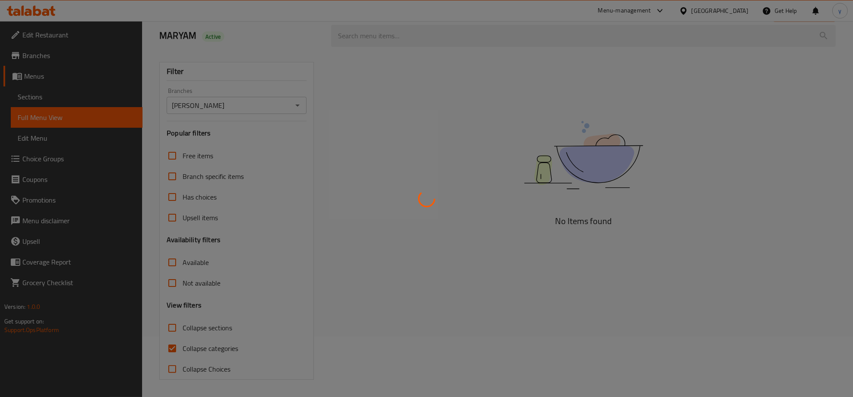
click at [178, 344] on div at bounding box center [426, 198] width 853 height 397
click at [177, 346] on div at bounding box center [426, 198] width 853 height 397
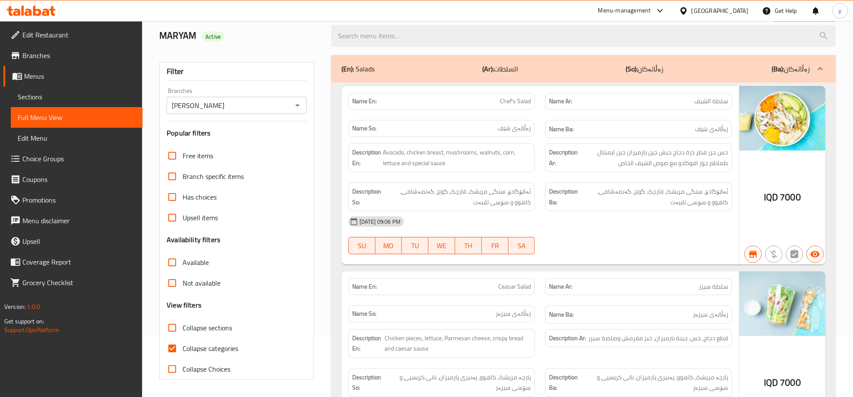
click at [175, 356] on input "Collapse categories" at bounding box center [172, 348] width 21 height 21
checkbox input "false"
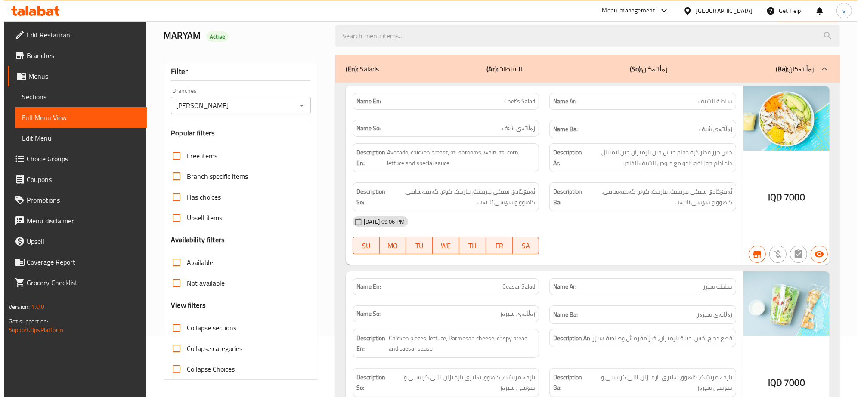
scroll to position [0, 0]
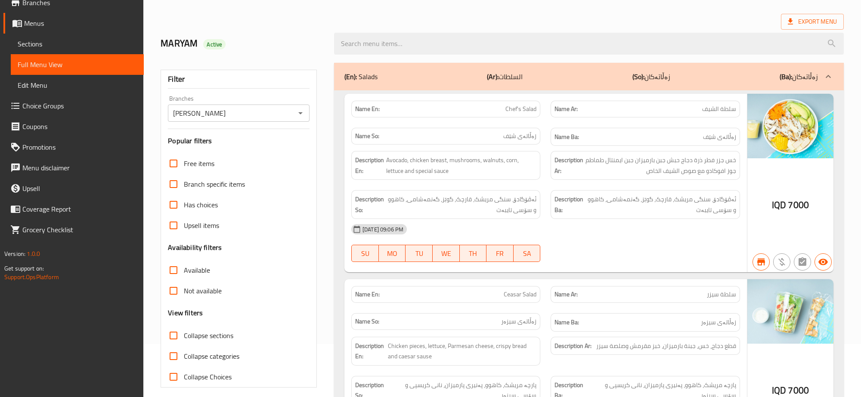
scroll to position [20, 0]
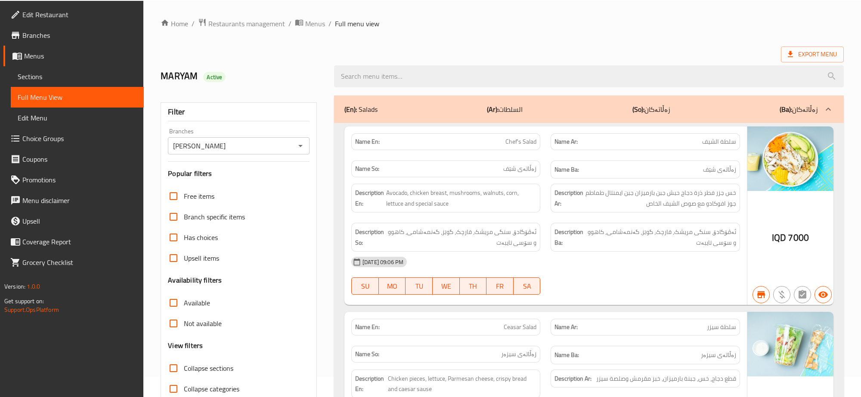
click at [622, 96] on div "(En): Salads (Ar): السلطات (So): زەڵاتەکان (Ba): زەڵاتەکان" at bounding box center [589, 110] width 510 height 28
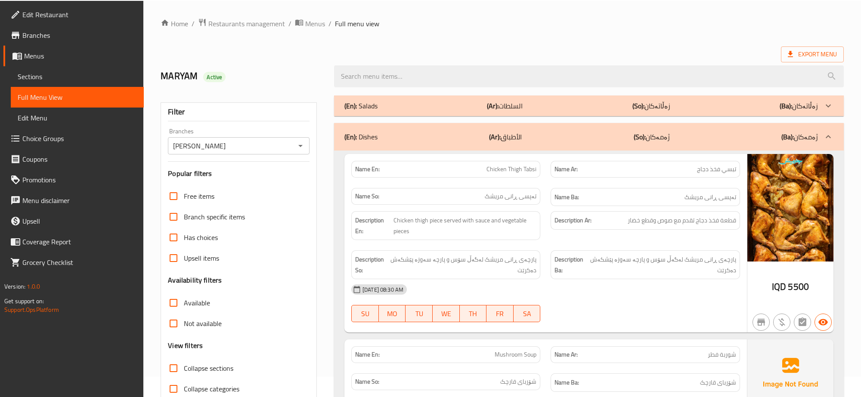
click at [623, 128] on div "(En): Dishes (Ar): الأطباق (So): ژەمەکان (Ba): ژەمەکان" at bounding box center [589, 137] width 510 height 28
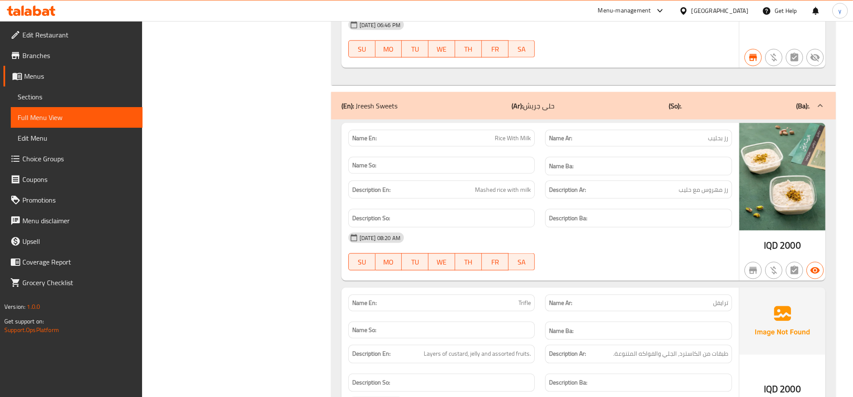
scroll to position [1367, 0]
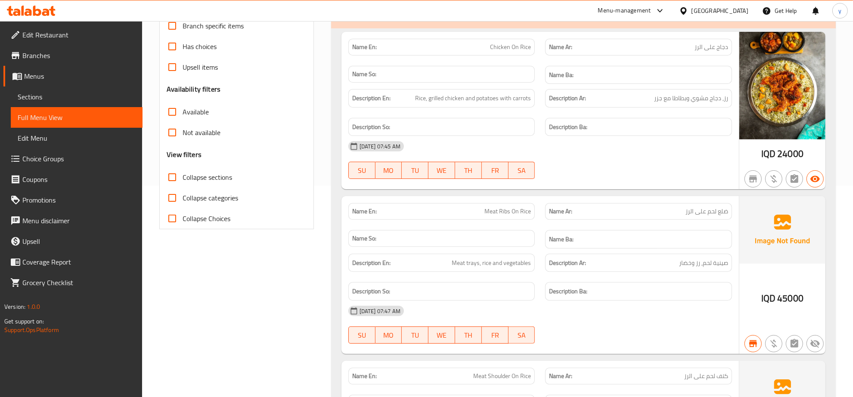
scroll to position [112, 0]
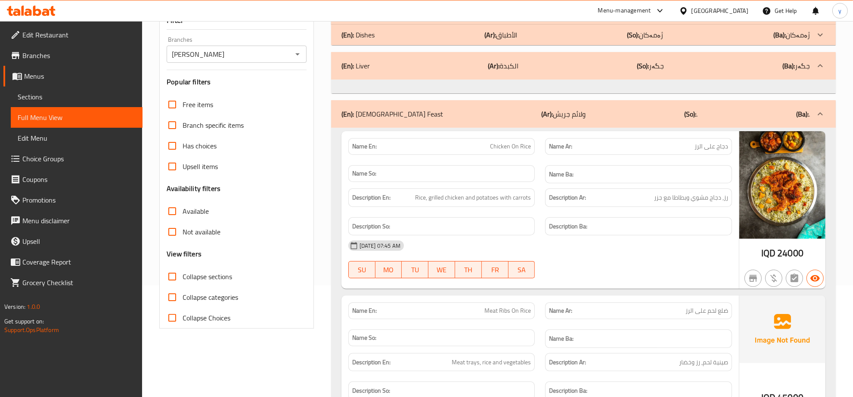
click at [599, 93] on div at bounding box center [583, 87] width 504 height 14
click at [600, 80] on div "(En): Jerish Feast (Ar): ولائم جريش (So): . (Ba): ." at bounding box center [583, 66] width 504 height 28
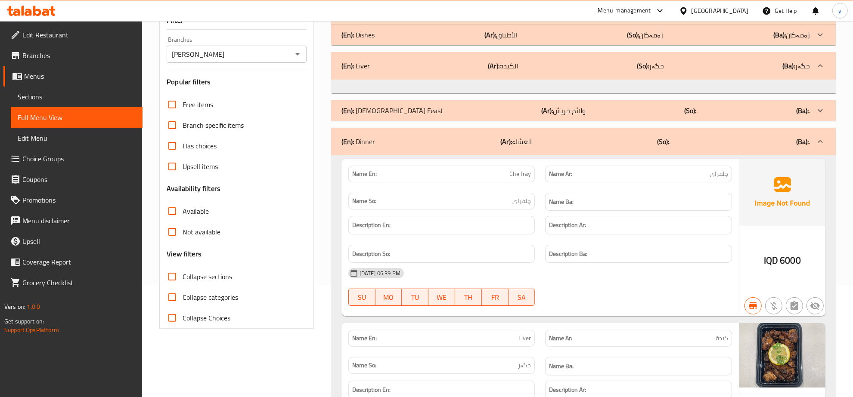
scroll to position [22, 0]
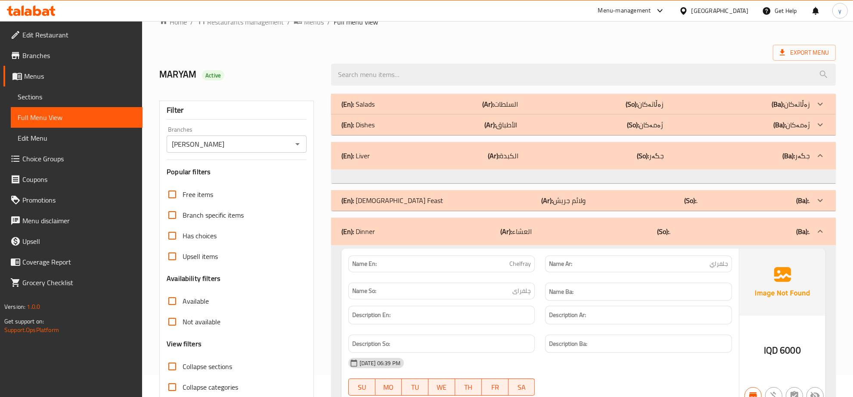
click at [503, 151] on p "(Ar): الكبدة" at bounding box center [503, 156] width 31 height 10
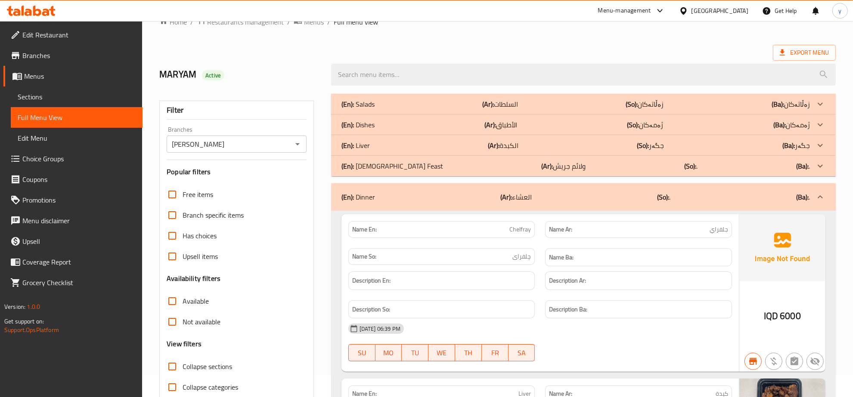
click at [502, 114] on div "(En): Liver (Ar): الكبدة (So): جگەر (Ba): جگەر" at bounding box center [583, 104] width 504 height 21
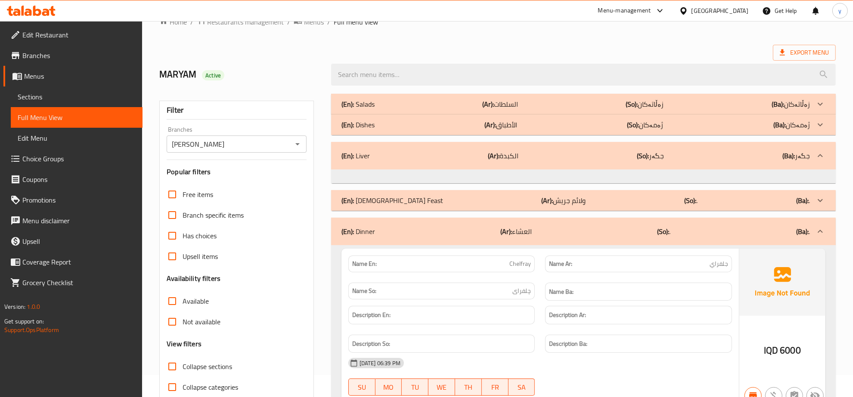
click at [502, 154] on p "(Ar): الكبدة" at bounding box center [503, 156] width 31 height 10
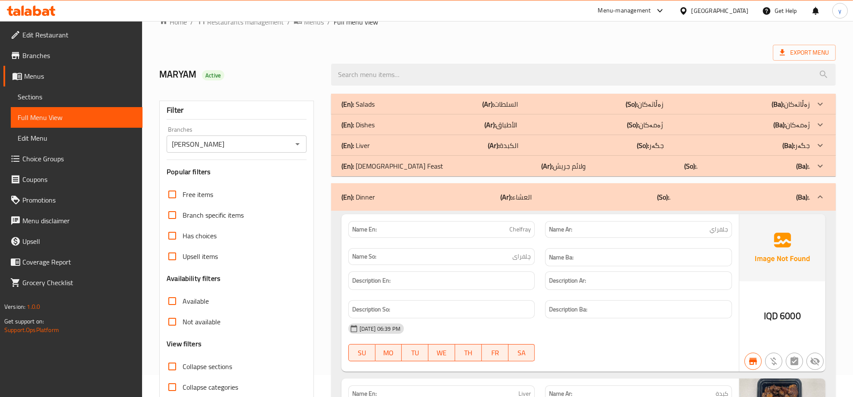
click at [496, 194] on div "(En): Dinner (Ar): العشاء (So): . (Ba): ." at bounding box center [575, 197] width 468 height 10
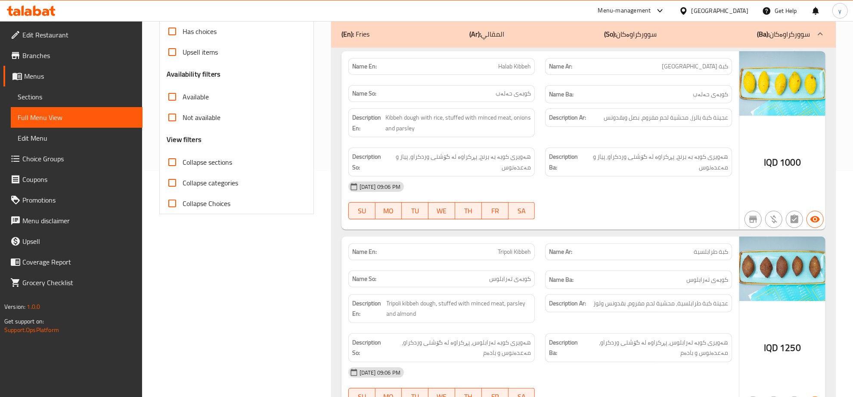
scroll to position [112, 0]
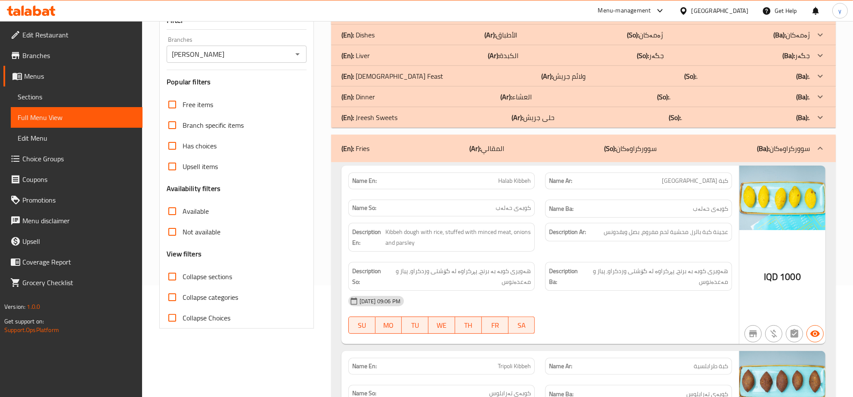
click at [476, 162] on div "(En): Fries (Ar): المقالي (So): سوورکراوەکان (Ba): سوورکراوەکان" at bounding box center [583, 149] width 504 height 28
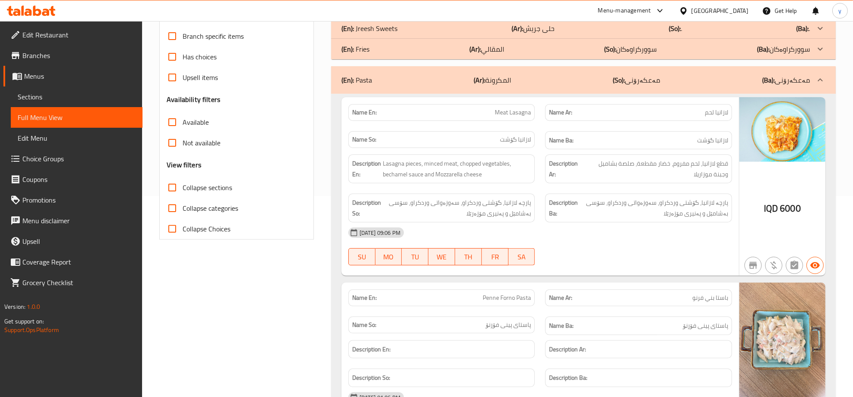
scroll to position [22, 0]
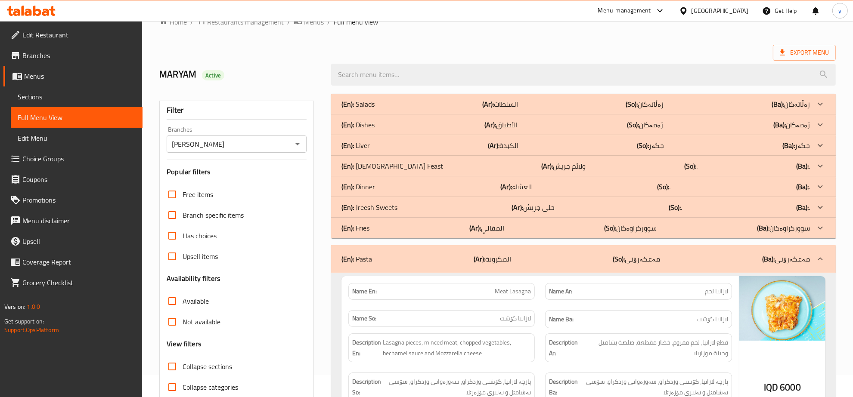
click at [443, 248] on div "(En): Pasta (Ar): المكرونة (So): مەعکەرۆنی (Ba): مەعکەرۆنی" at bounding box center [583, 259] width 504 height 28
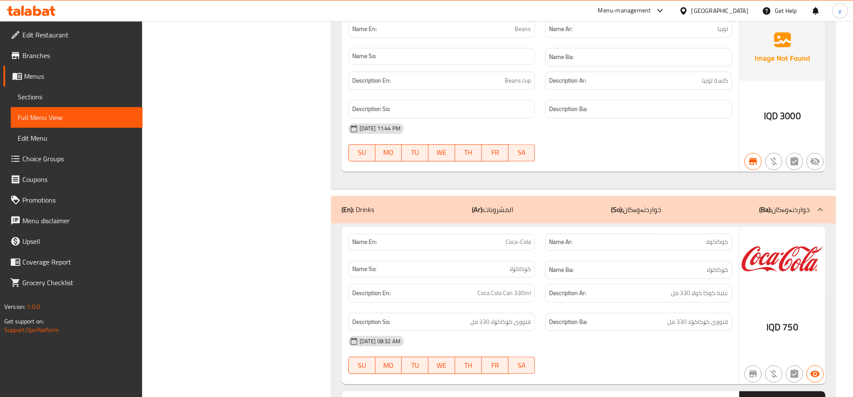
scroll to position [12126, 0]
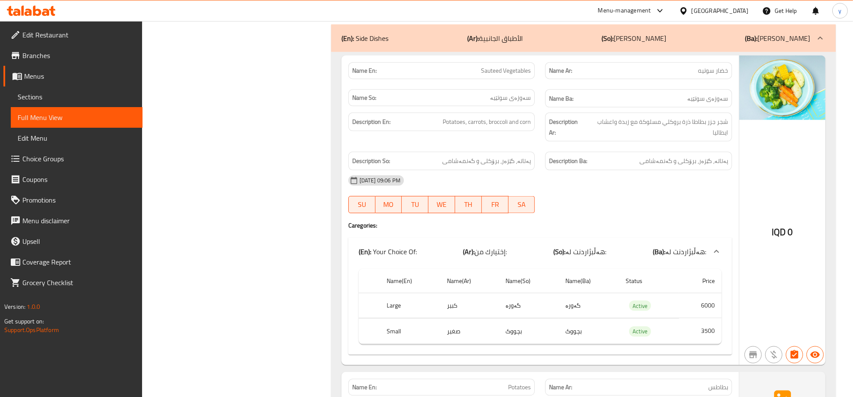
scroll to position [11409, 0]
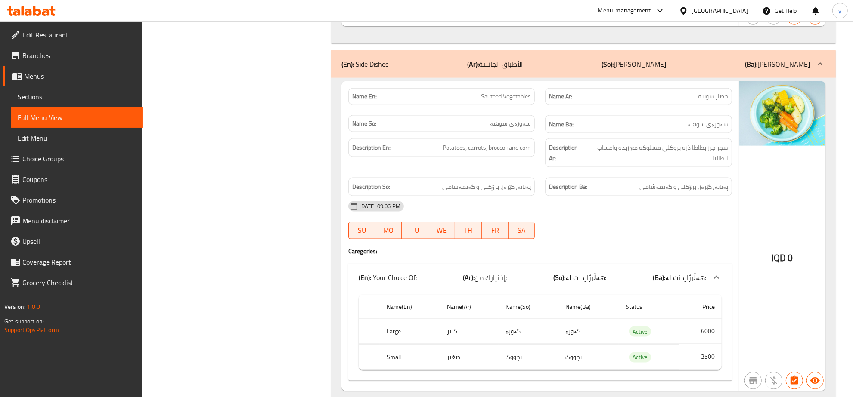
drag, startPoint x: 672, startPoint y: 87, endPoint x: 674, endPoint y: 74, distance: 13.9
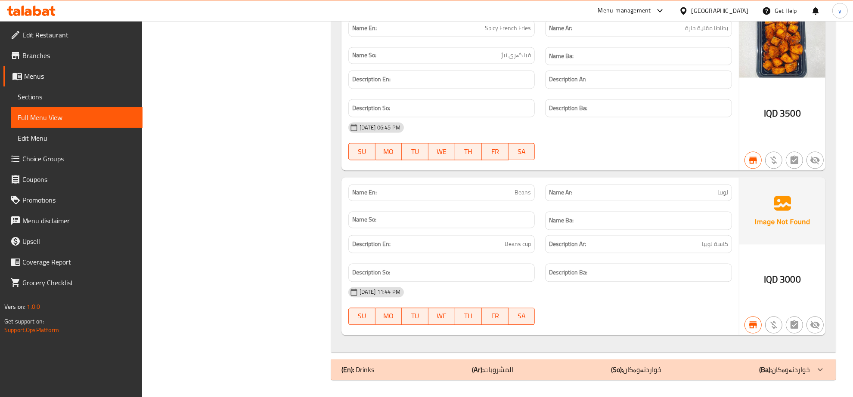
scroll to position [12137, 0]
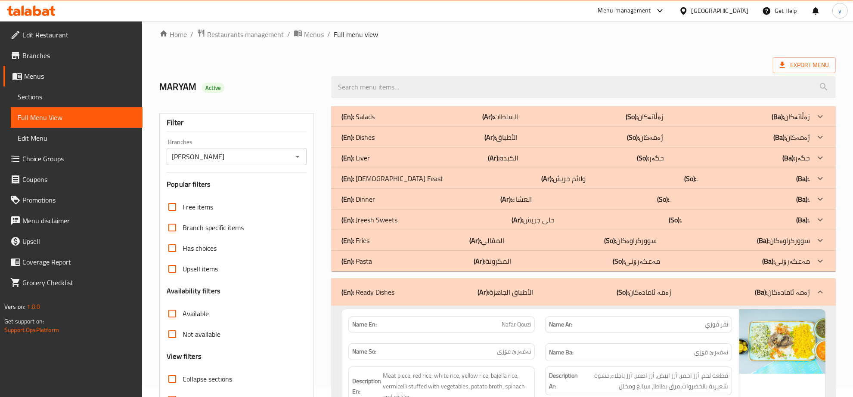
scroll to position [22, 0]
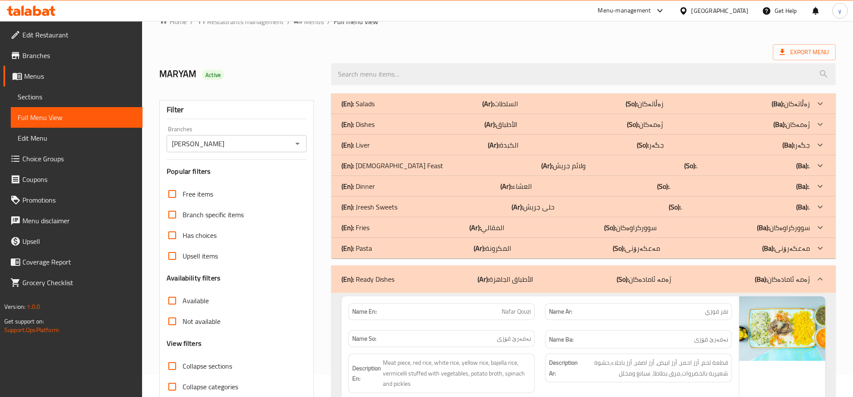
click at [510, 109] on p "(Ar): المكرونة" at bounding box center [500, 104] width 36 height 10
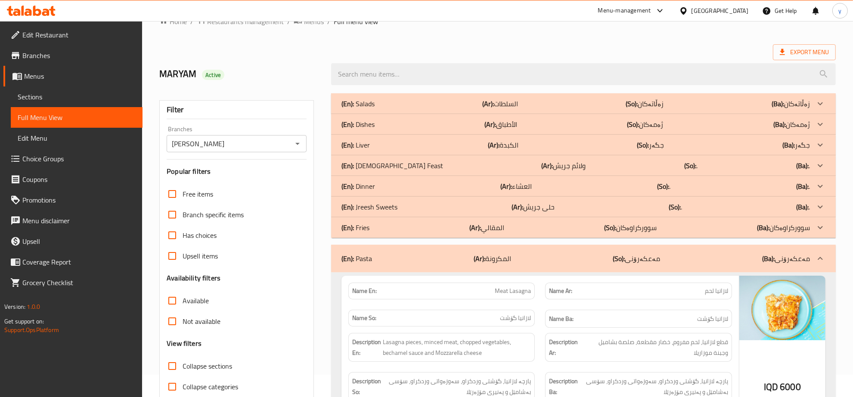
click at [513, 109] on div "(En): Fries (Ar): المقالي (So): سوورکراوەکان (Ba): سوورکراوەکان" at bounding box center [575, 104] width 468 height 10
click at [518, 109] on p "(Ar): حلى جريش" at bounding box center [500, 104] width 36 height 10
click at [538, 109] on div "(En): Dinner (Ar): العشاء (So): . (Ba): ." at bounding box center [575, 104] width 468 height 10
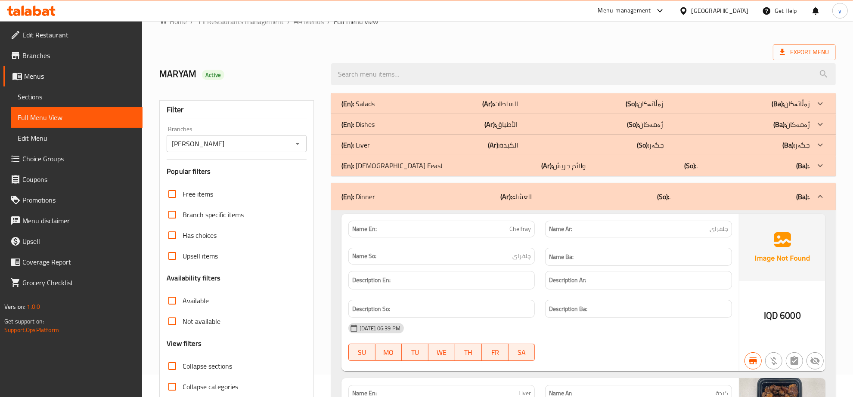
click at [518, 109] on p "(Ar): ولائم جريش" at bounding box center [500, 104] width 36 height 10
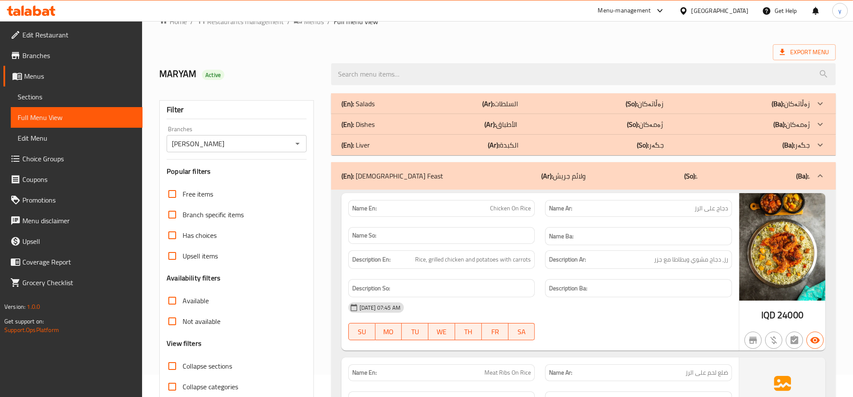
click at [551, 114] on div "(En): Liver (Ar): الكبدة (So): جگەر (Ba): جگەر" at bounding box center [583, 103] width 504 height 21
click at [556, 114] on div "(En): Dishes (Ar): الأطباق (So): ژەمەکان (Ba): ژەمەکان" at bounding box center [583, 103] width 504 height 21
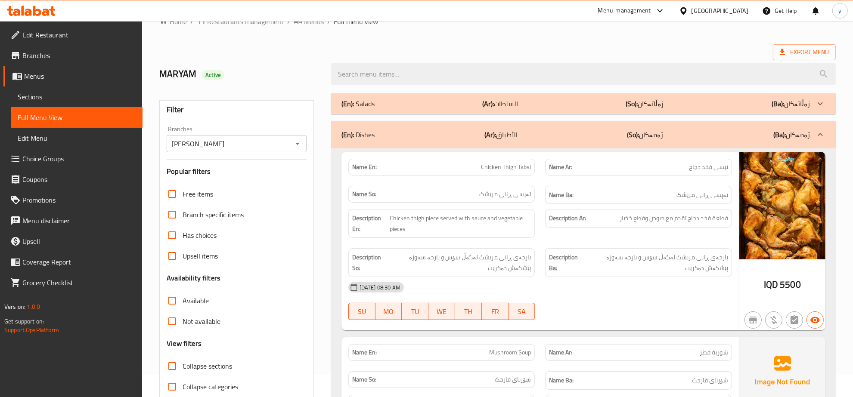
click at [650, 105] on p "(So): زەڵاتەکان" at bounding box center [645, 104] width 38 height 10
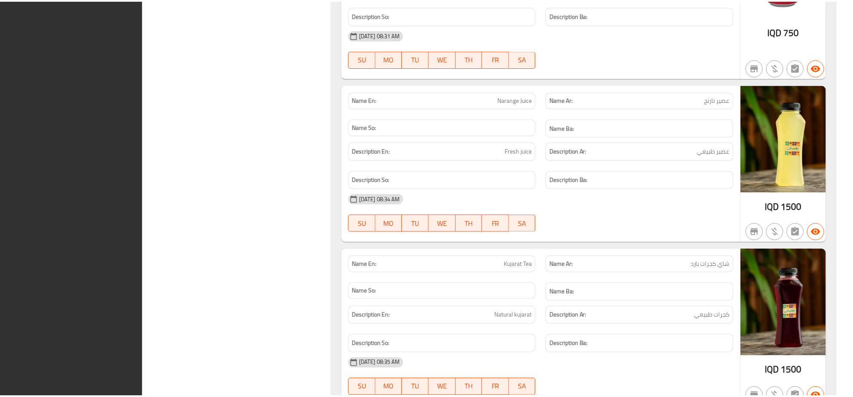
scroll to position [19619, 0]
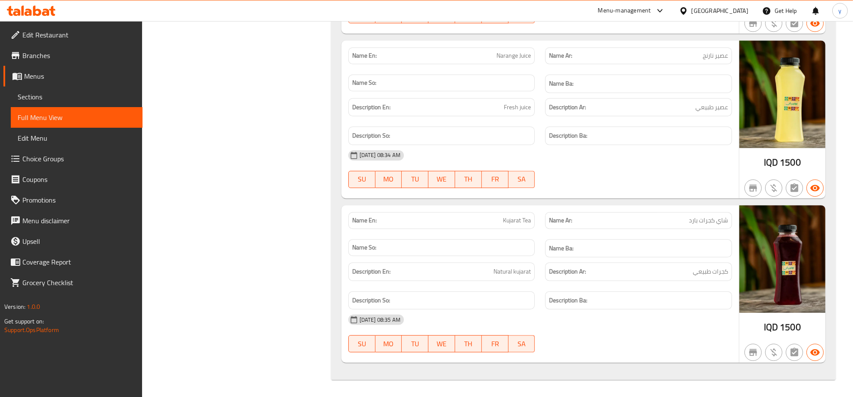
drag, startPoint x: 214, startPoint y: 102, endPoint x: 214, endPoint y: 7, distance: 94.7
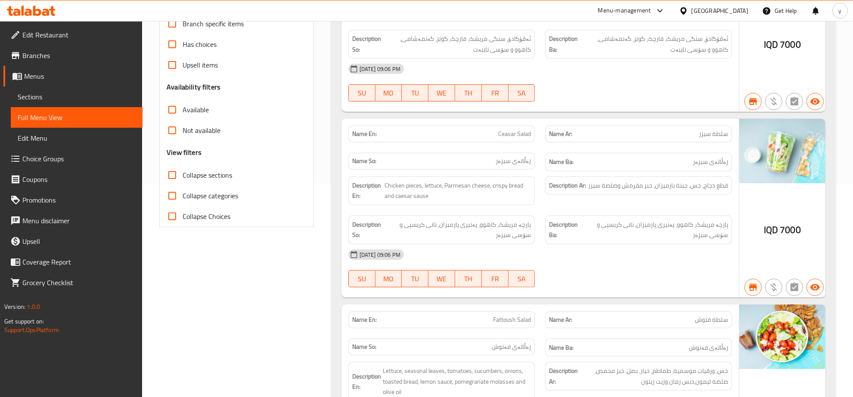
scroll to position [0, 0]
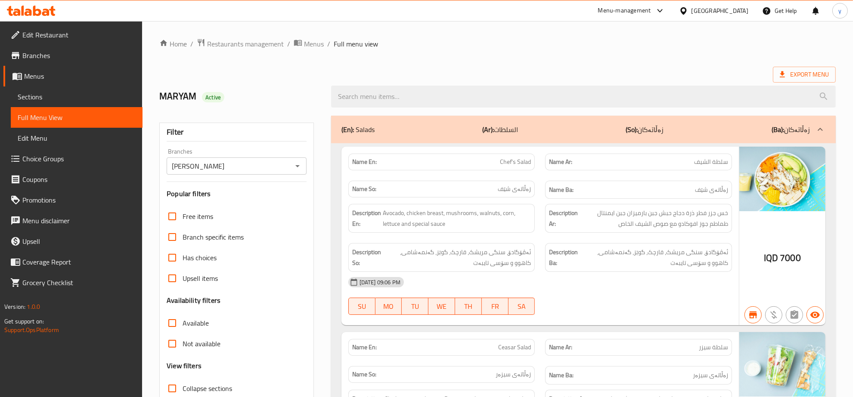
click at [317, 49] on span "Menus" at bounding box center [314, 44] width 20 height 10
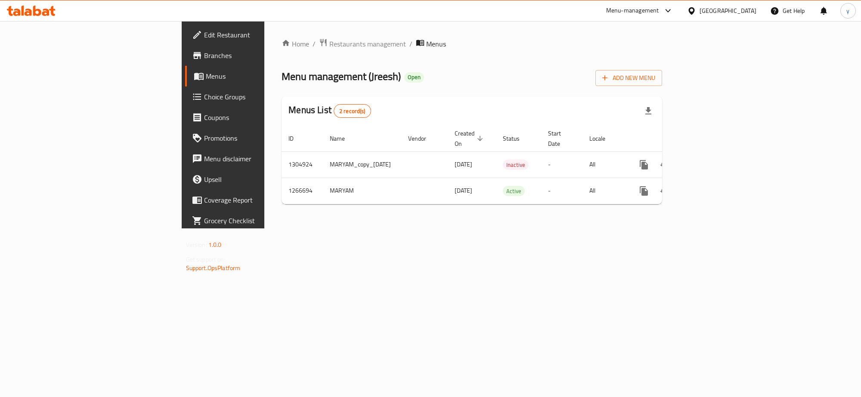
click at [679, 150] on div "Home / Restaurants management / Menus Menu management ( Jreesh ) Open Add New M…" at bounding box center [471, 124] width 415 height 207
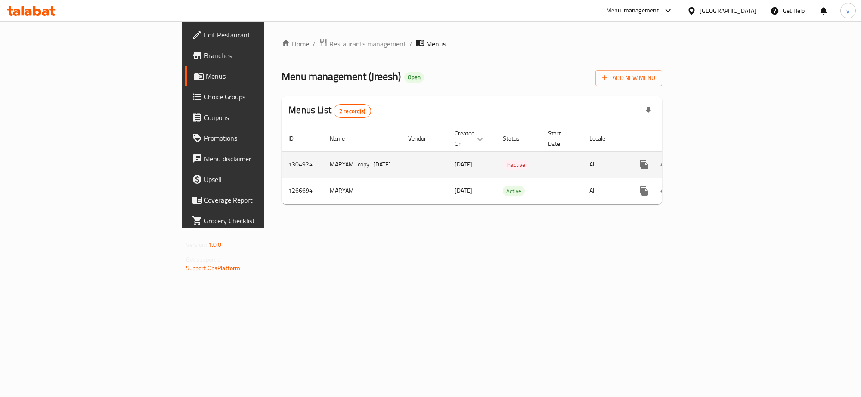
click at [716, 160] on link "enhanced table" at bounding box center [705, 164] width 21 height 21
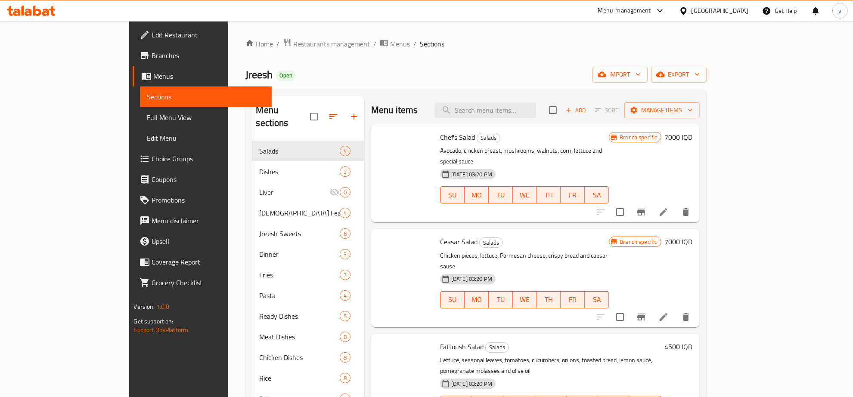
click at [147, 115] on span "Full Menu View" at bounding box center [206, 117] width 118 height 10
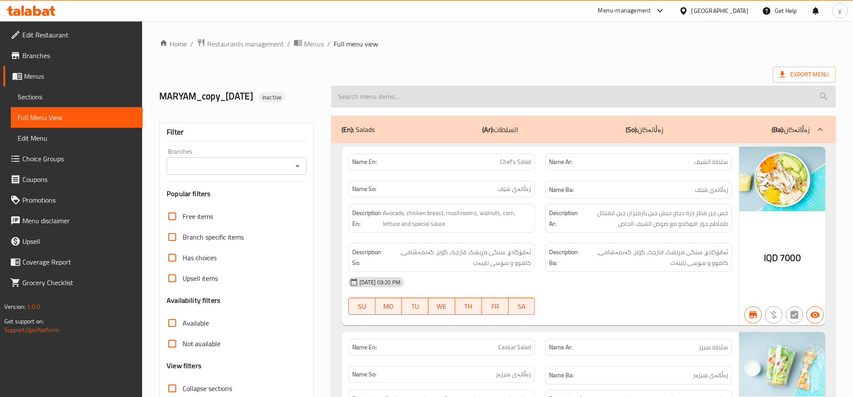
click at [446, 106] on input "search" at bounding box center [583, 97] width 504 height 22
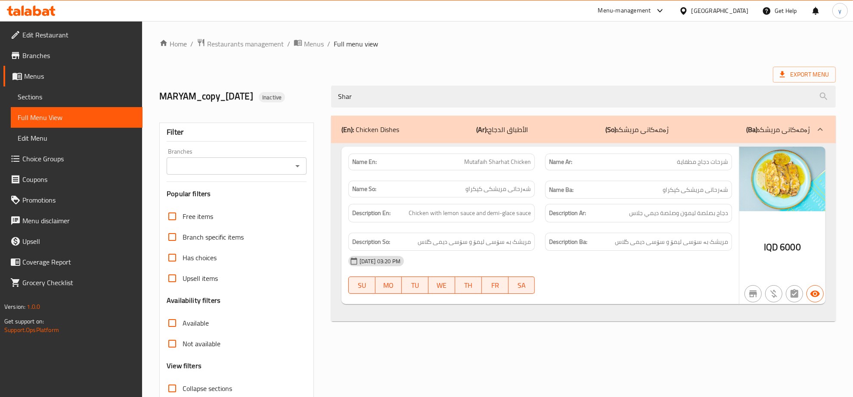
type input "Shar"
click at [485, 163] on span "Mutafaih Sharhat Chicken" at bounding box center [497, 162] width 67 height 9
copy span "Mutafaih Sharhat Chicken"
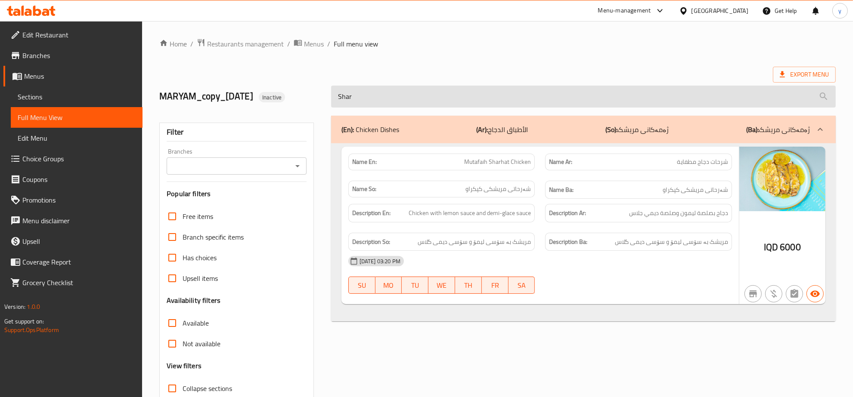
click at [397, 101] on input "Shar" at bounding box center [583, 97] width 504 height 22
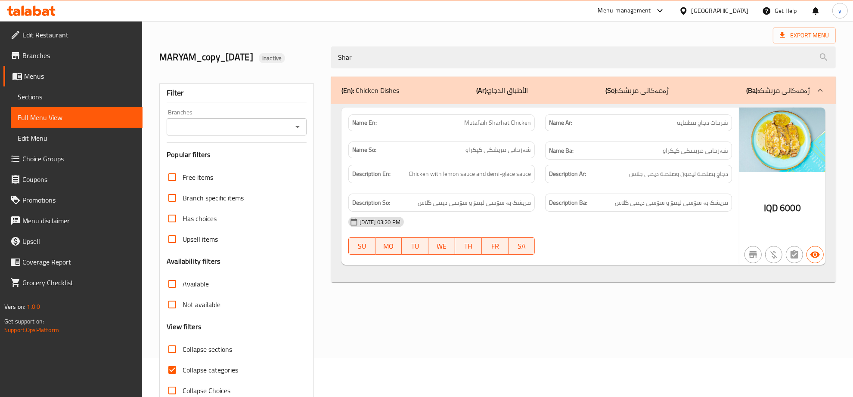
scroll to position [61, 0]
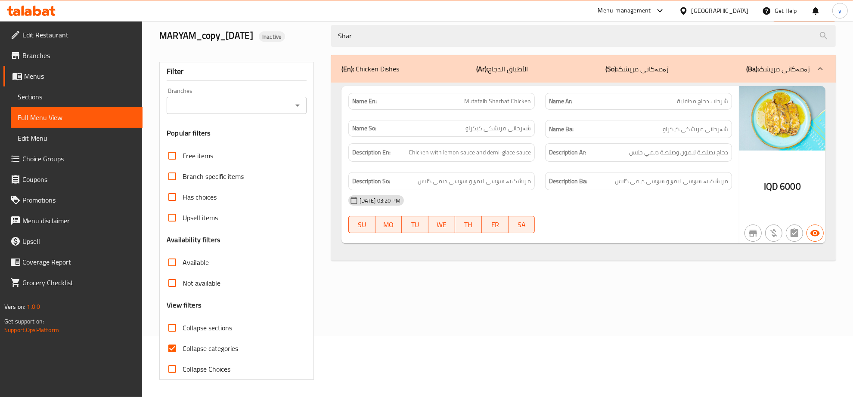
click at [177, 346] on input "Collapse categories" at bounding box center [172, 348] width 21 height 21
checkbox input "false"
click at [173, 334] on input "Collapse sections" at bounding box center [172, 328] width 21 height 21
checkbox input "true"
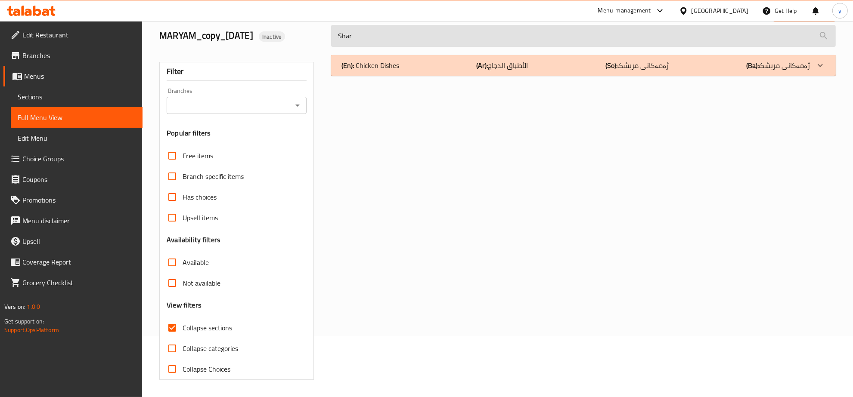
click at [360, 39] on input "Shar" at bounding box center [583, 36] width 504 height 22
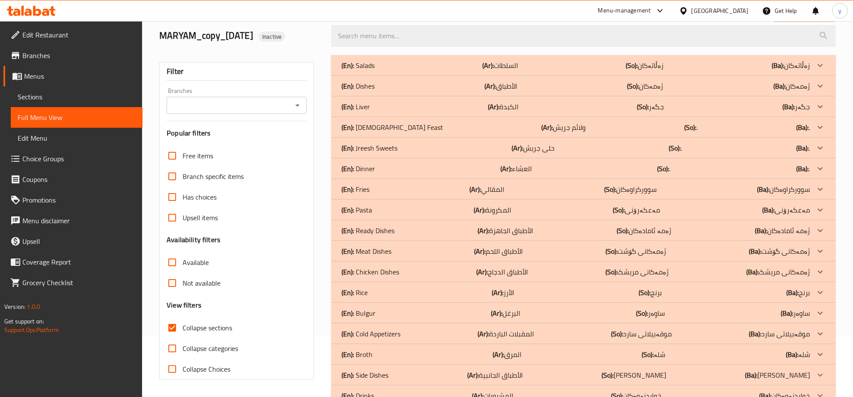
click at [374, 71] on p "(En): Ready Dishes" at bounding box center [357, 65] width 33 height 10
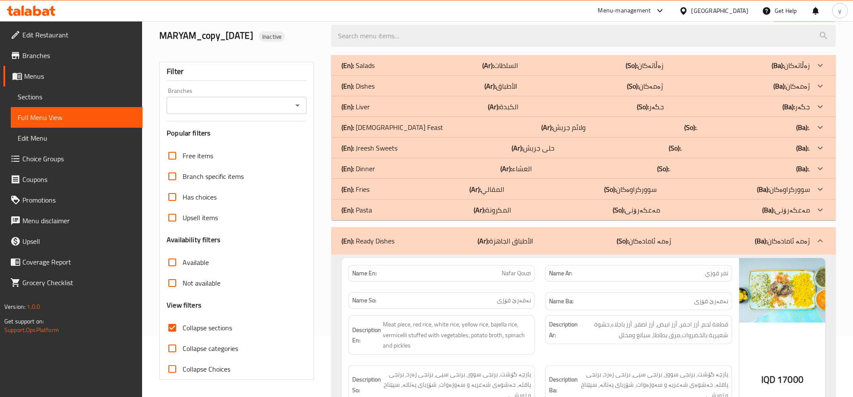
click at [399, 231] on div "(En): Ready Dishes (Ar): الأطباق الجاهزة (So): ژەمە ئامادەکان (Ba): ژەمە ئامادە…" at bounding box center [583, 241] width 504 height 28
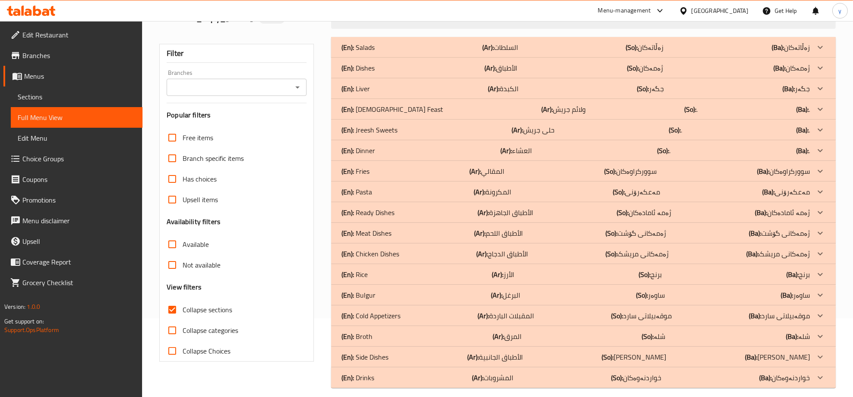
scroll to position [87, 0]
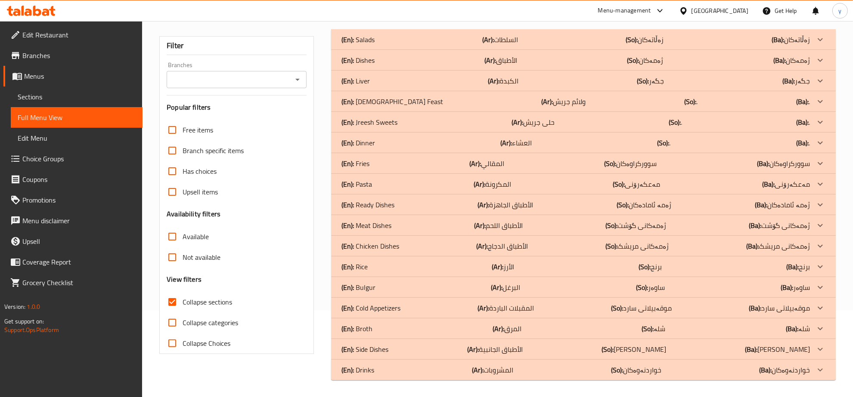
click at [374, 45] on p "(En): Cold Appetizers" at bounding box center [357, 39] width 33 height 10
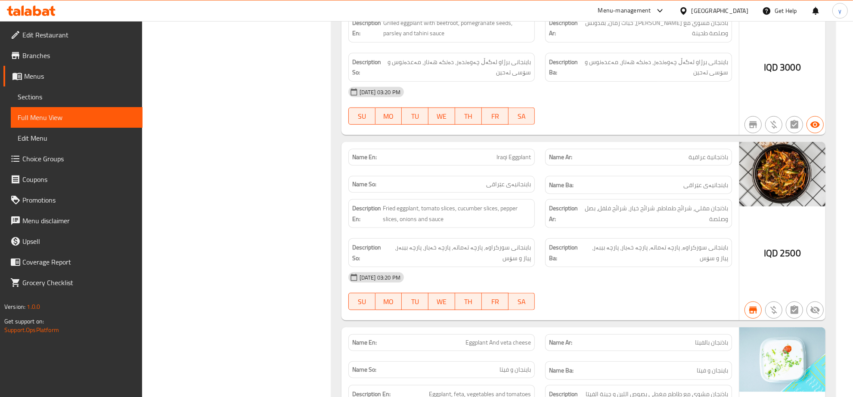
scroll to position [803, 0]
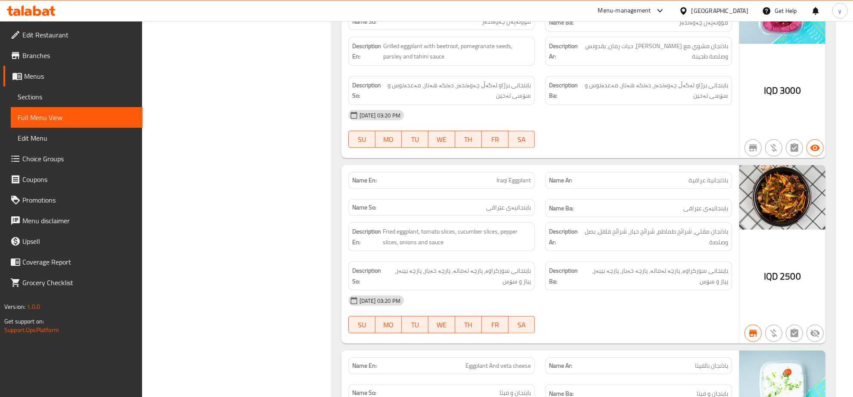
click at [517, 177] on span "Iraqi Eggplant" at bounding box center [513, 180] width 34 height 9
copy span "Iraqi Eggplant"
click at [655, 189] on div "Name Ar: باذنجانية عراقية" at bounding box center [638, 180] width 187 height 17
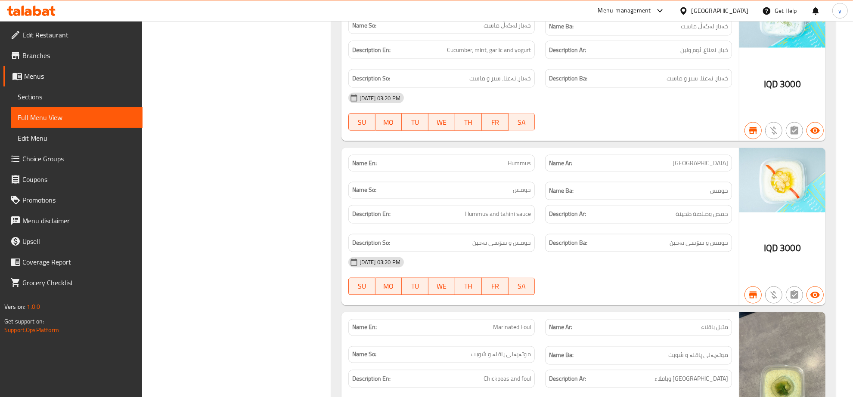
scroll to position [1733, 0]
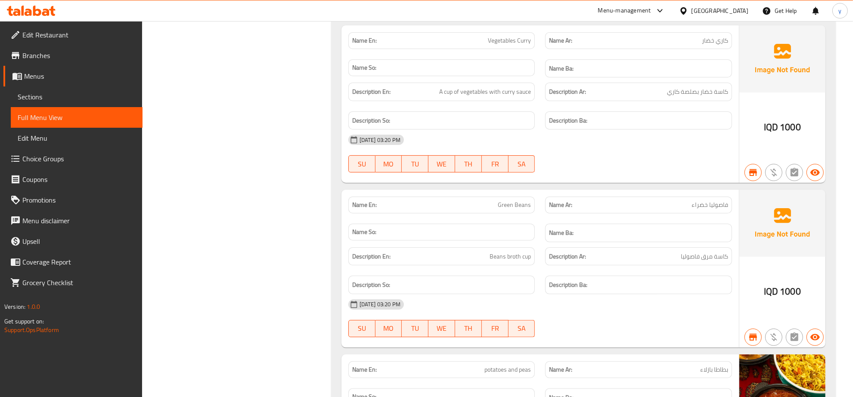
scroll to position [3708, 0]
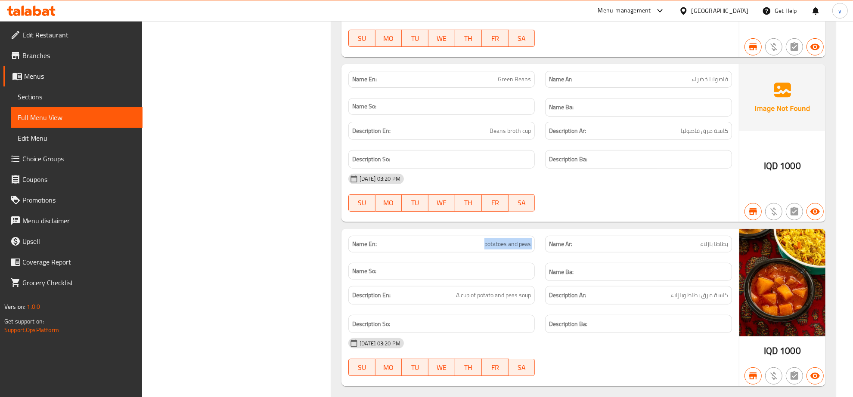
copy span "potatoes and peas"
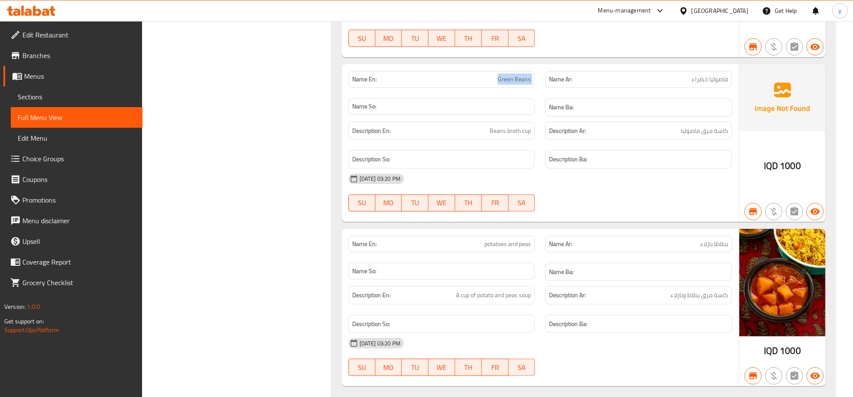
copy span "Green Beans"
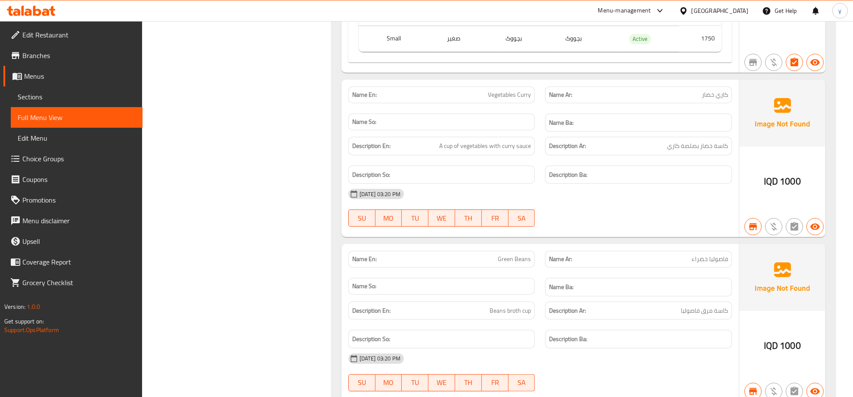
copy span "Vegetables Curry"
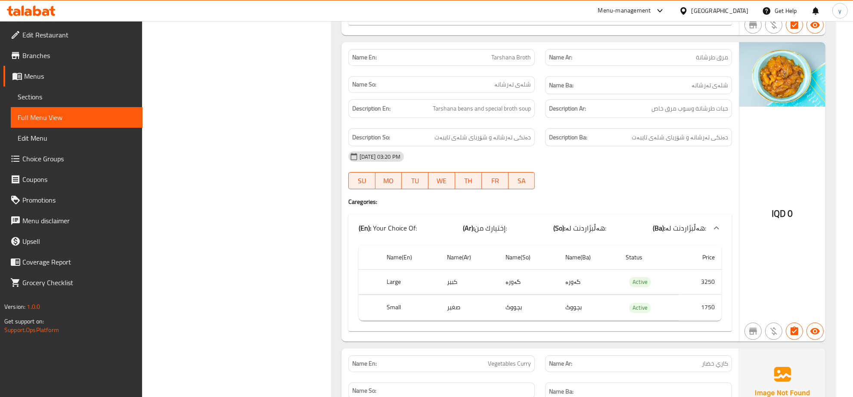
drag, startPoint x: 213, startPoint y: 97, endPoint x: 213, endPoint y: 3, distance: 93.4
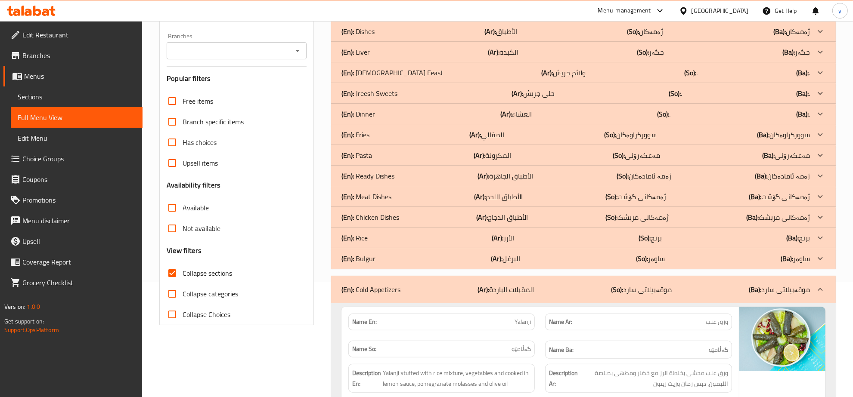
scroll to position [0, 0]
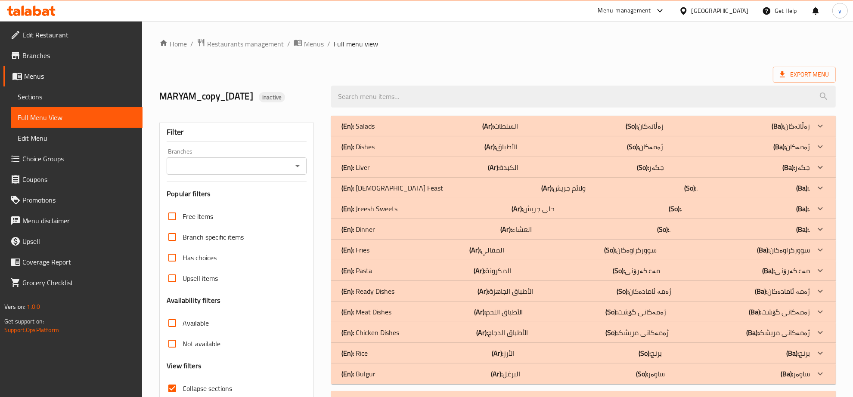
click at [294, 166] on icon "Open" at bounding box center [297, 166] width 10 height 10
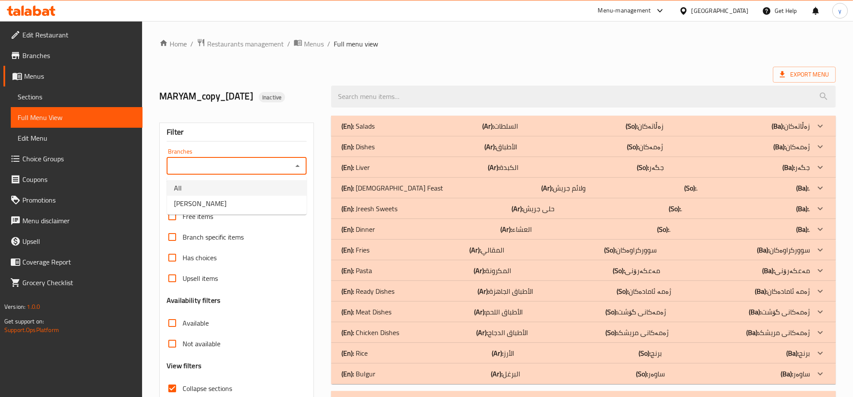
drag, startPoint x: 253, startPoint y: 195, endPoint x: 250, endPoint y: 211, distance: 17.0
click at [250, 211] on ul "All Jreesh, Zayona" at bounding box center [236, 196] width 139 height 38
click at [248, 205] on li "Jreesh, Zayona" at bounding box center [236, 203] width 139 height 15
type input "Jreesh, Zayona"
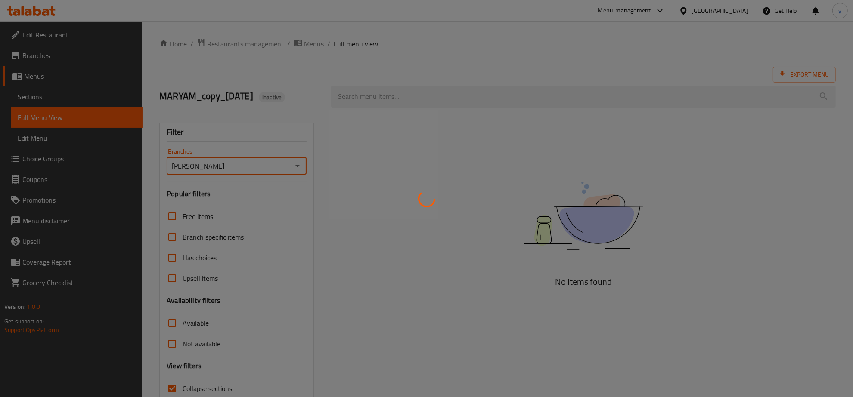
click at [188, 167] on div at bounding box center [426, 198] width 853 height 397
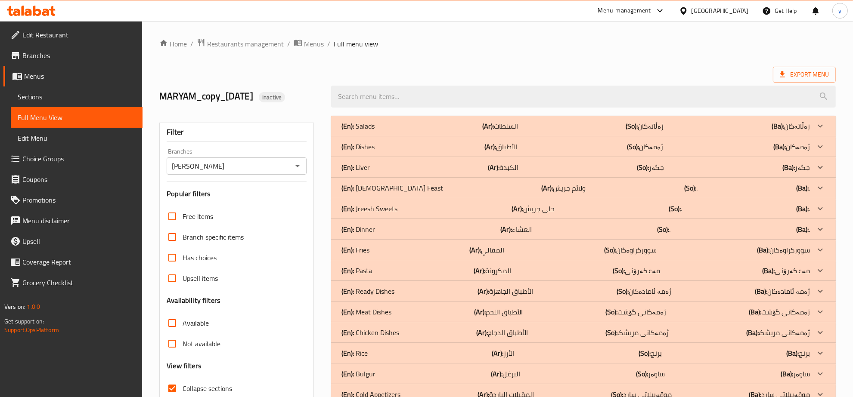
click at [188, 167] on input "Jreesh, Zayona" at bounding box center [229, 166] width 120 height 12
click at [190, 166] on input "Jreesh, Zayona" at bounding box center [229, 166] width 120 height 12
drag, startPoint x: 189, startPoint y: 166, endPoint x: 163, endPoint y: 166, distance: 26.7
click at [163, 166] on div "Filter Branches Jreesh, Zayona Branches Popular filters Free items Branch speci…" at bounding box center [236, 282] width 154 height 318
click at [26, 9] on icon at bounding box center [31, 11] width 49 height 10
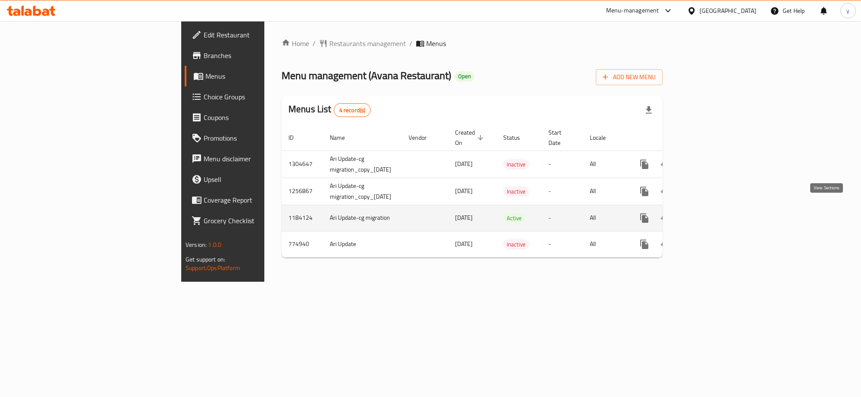
click at [710, 214] on icon "enhanced table" at bounding box center [706, 218] width 8 height 8
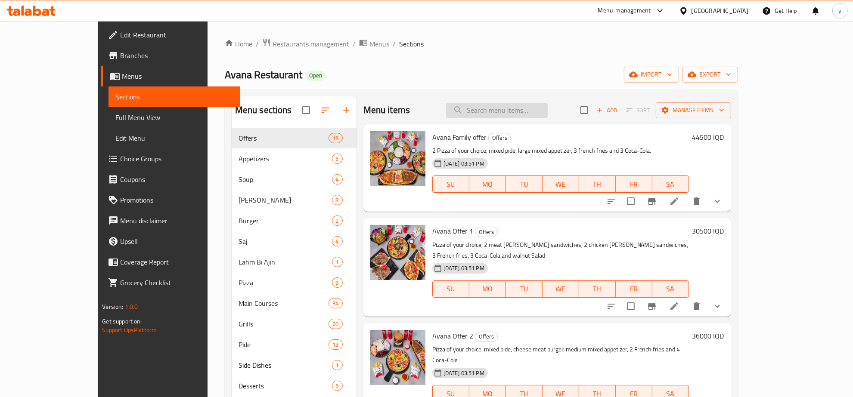
drag, startPoint x: 511, startPoint y: 108, endPoint x: 512, endPoint y: 116, distance: 8.7
click at [512, 113] on input "search" at bounding box center [497, 110] width 102 height 15
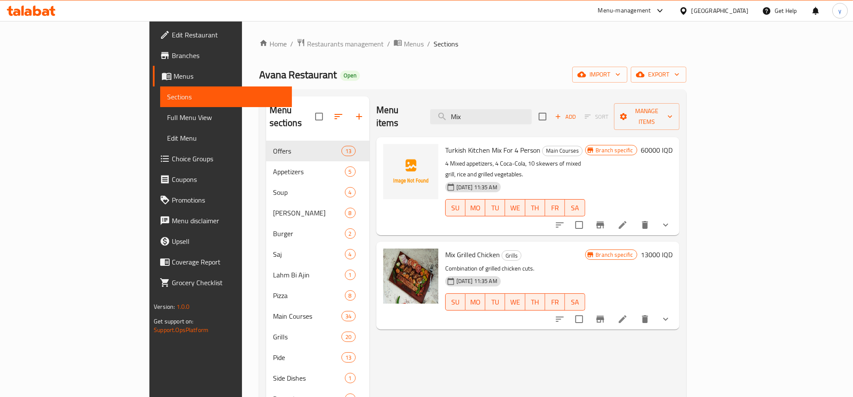
click at [676, 309] on button "show more" at bounding box center [665, 319] width 21 height 21
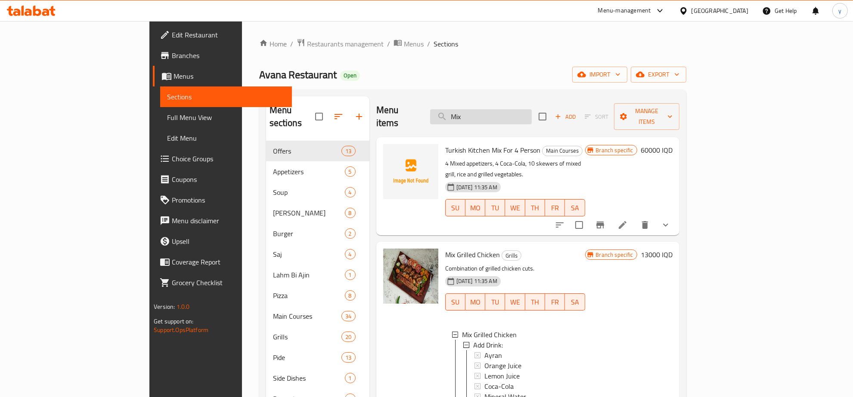
click at [531, 113] on input "Mix" at bounding box center [481, 116] width 102 height 15
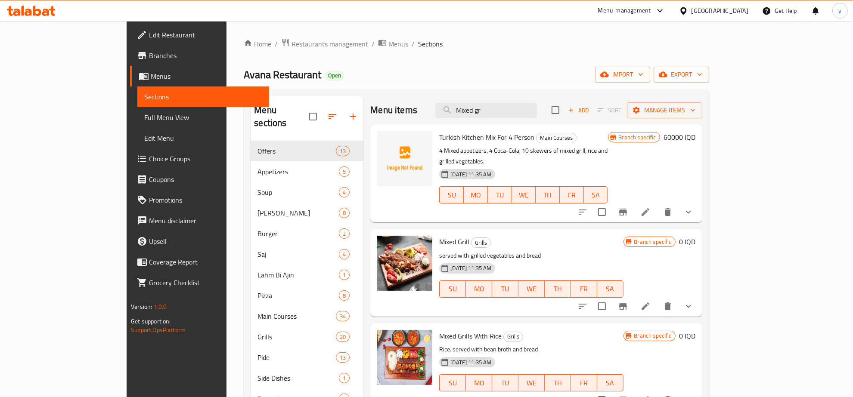
scroll to position [90, 0]
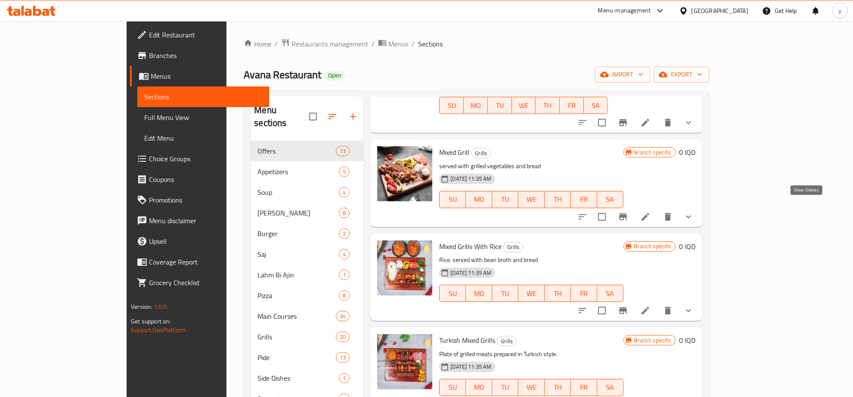
type input "Mixed gr"
click at [693, 212] on icon "show more" at bounding box center [688, 217] width 10 height 10
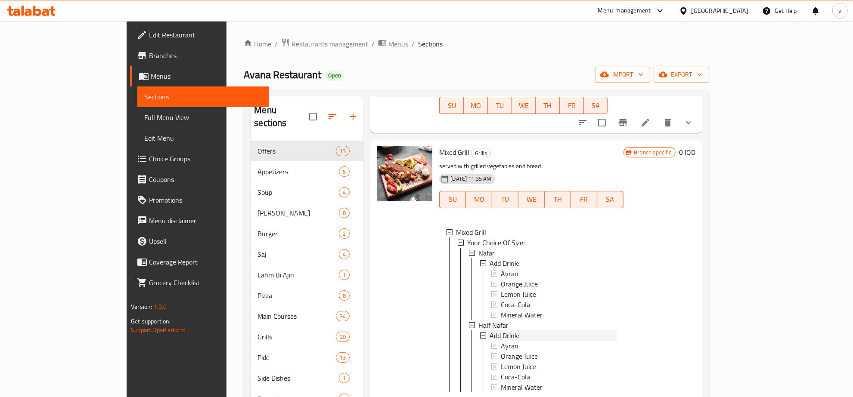
click at [489, 258] on span "Add Drink:" at bounding box center [504, 263] width 30 height 10
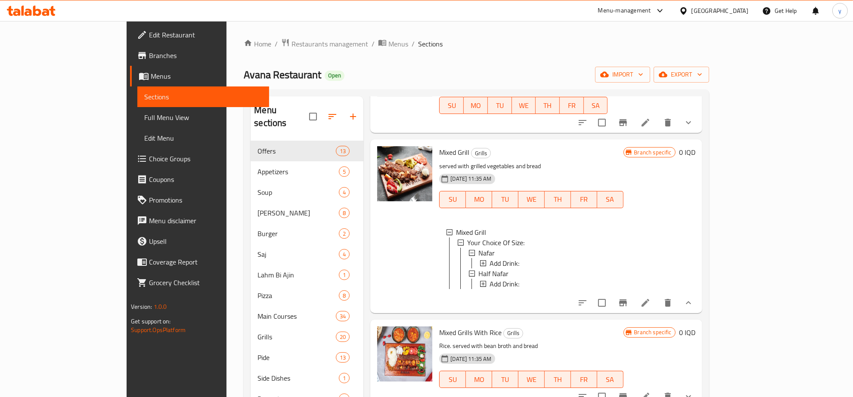
click at [489, 258] on span "Add Drink:" at bounding box center [504, 263] width 30 height 10
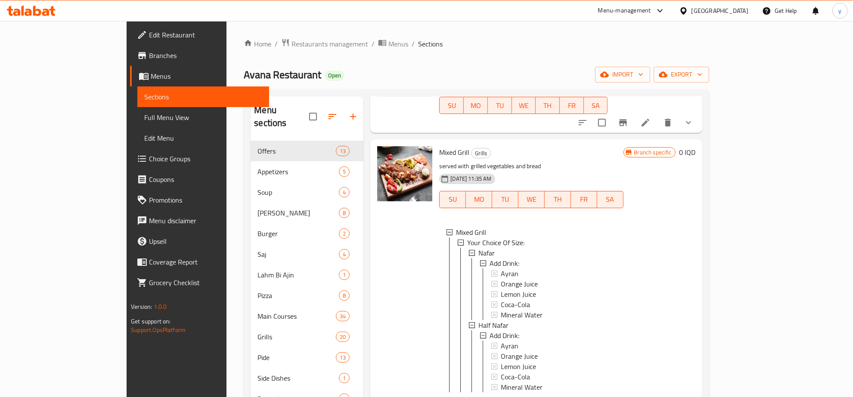
click at [489, 258] on span "Add Drink:" at bounding box center [504, 263] width 30 height 10
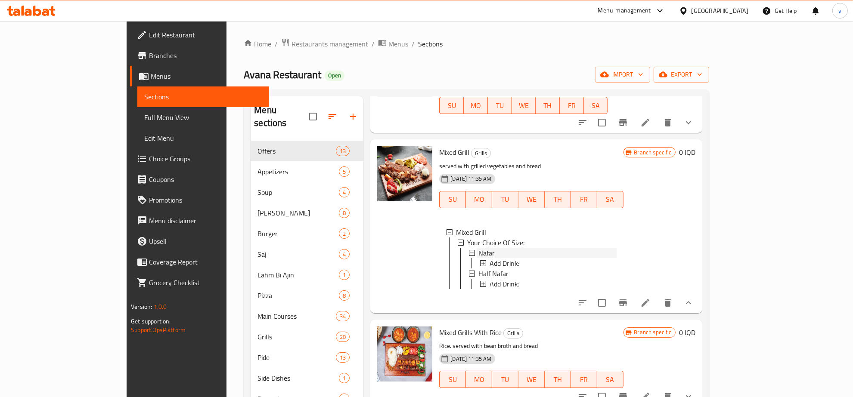
click at [478, 248] on div "Nafar" at bounding box center [547, 253] width 138 height 10
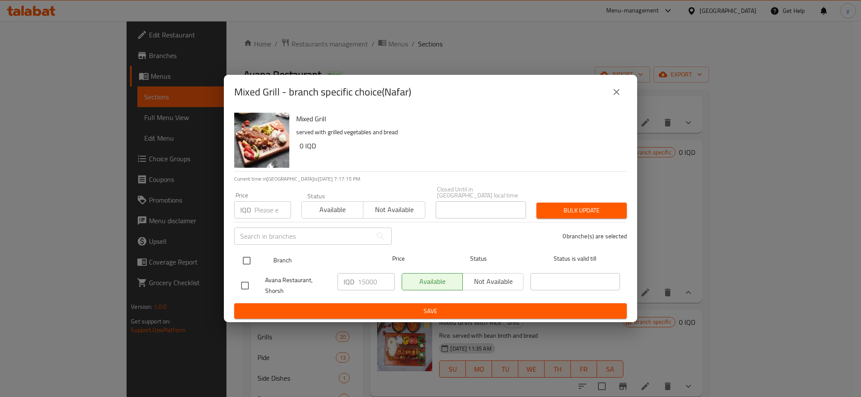
click at [249, 255] on input "checkbox" at bounding box center [247, 261] width 18 height 18
checkbox input "true"
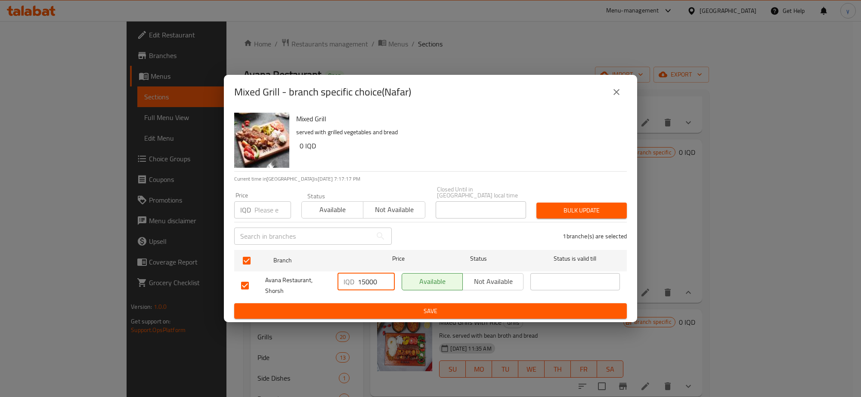
click at [364, 281] on input "15000" at bounding box center [376, 281] width 37 height 17
type input "16000"
click at [373, 308] on span "Save" at bounding box center [430, 311] width 379 height 11
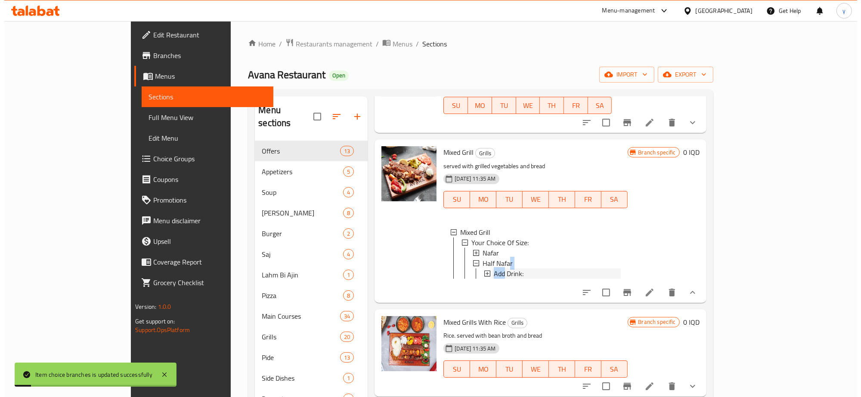
scroll to position [1, 0]
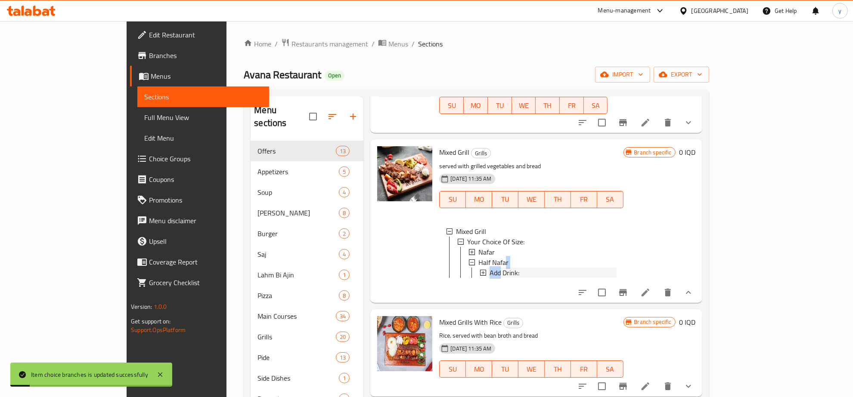
drag, startPoint x: 470, startPoint y: 265, endPoint x: 475, endPoint y: 250, distance: 16.3
click at [475, 257] on li "Half Nafar Add Drink:" at bounding box center [542, 267] width 148 height 21
click at [478, 257] on span "Half Nafar" at bounding box center [493, 262] width 30 height 10
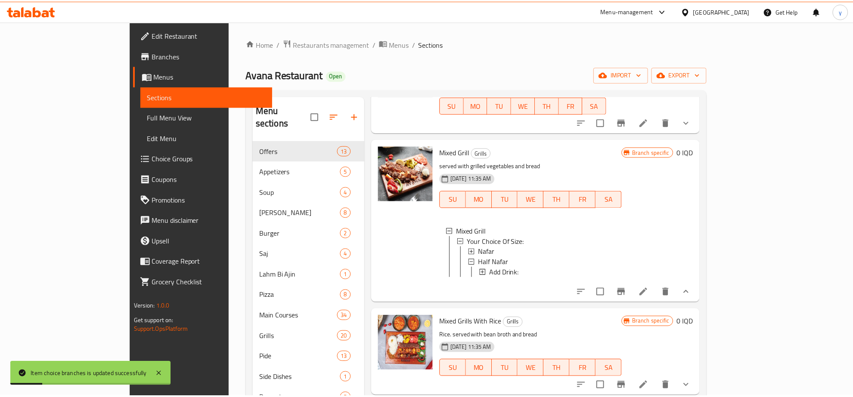
scroll to position [0, 0]
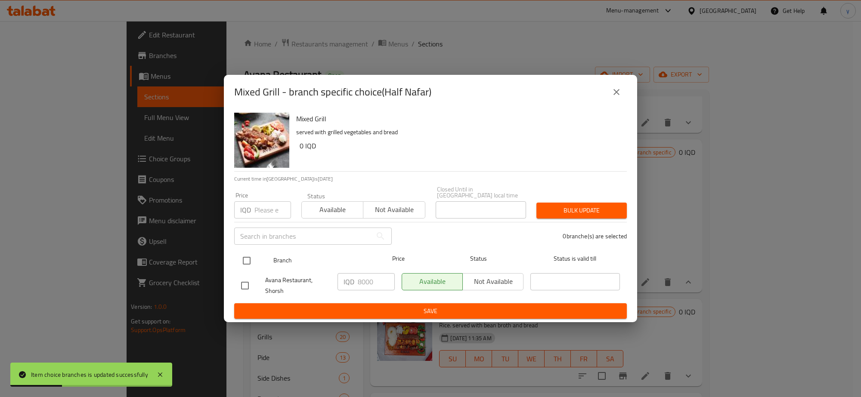
click at [250, 252] on input "checkbox" at bounding box center [247, 261] width 18 height 18
checkbox input "true"
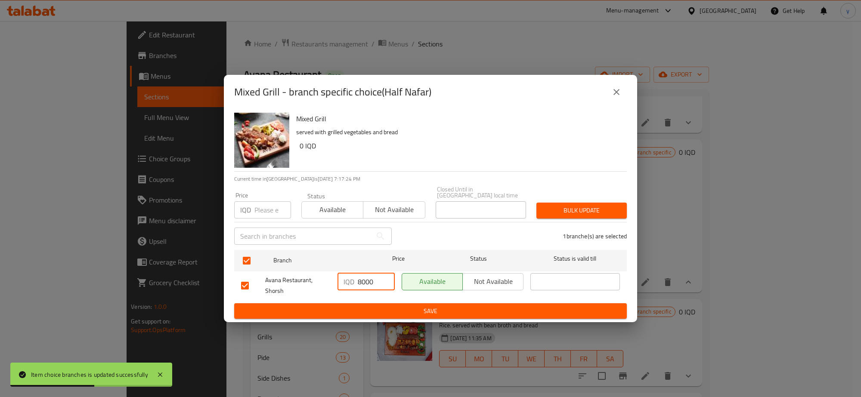
drag, startPoint x: 359, startPoint y: 280, endPoint x: 362, endPoint y: 286, distance: 7.0
click at [362, 286] on input "8000" at bounding box center [376, 281] width 37 height 17
type input "10000"
click at [375, 303] on button "Save" at bounding box center [430, 311] width 392 height 16
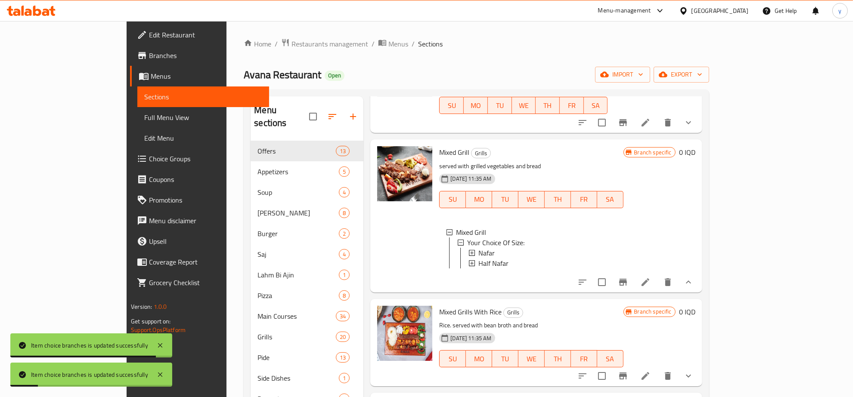
click at [439, 146] on span "Mixed Grill" at bounding box center [454, 152] width 30 height 13
copy h6 "Mixed Grill"
click at [144, 115] on span "Full Menu View" at bounding box center [203, 117] width 118 height 10
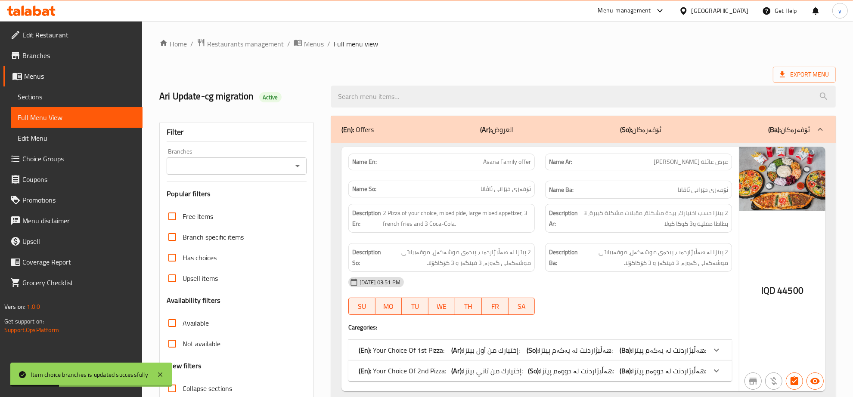
drag, startPoint x: 504, startPoint y: 119, endPoint x: 324, endPoint y: 136, distance: 180.2
click at [504, 119] on div "(En): Offers (Ar): العروض (So): ئۆفەرەکان (Ba): ئۆفەرەکان" at bounding box center [583, 130] width 504 height 28
click at [466, 102] on input "search" at bounding box center [583, 97] width 504 height 22
paste input "Mixed Grill"
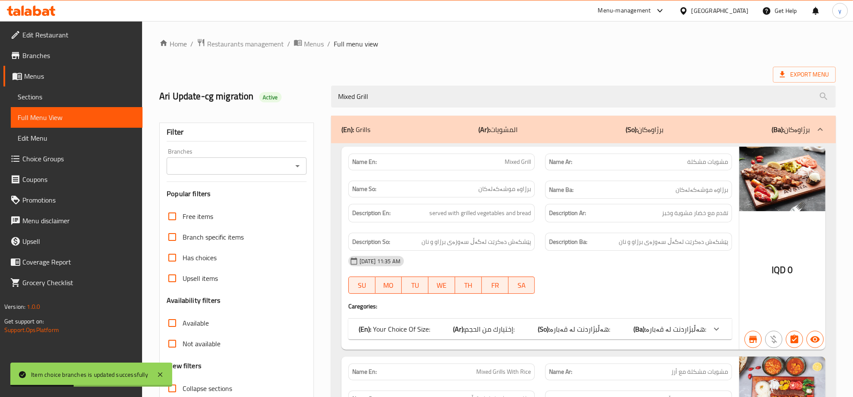
type input "Mixed Grill"
click at [286, 168] on input "Branches" at bounding box center [229, 166] width 120 height 12
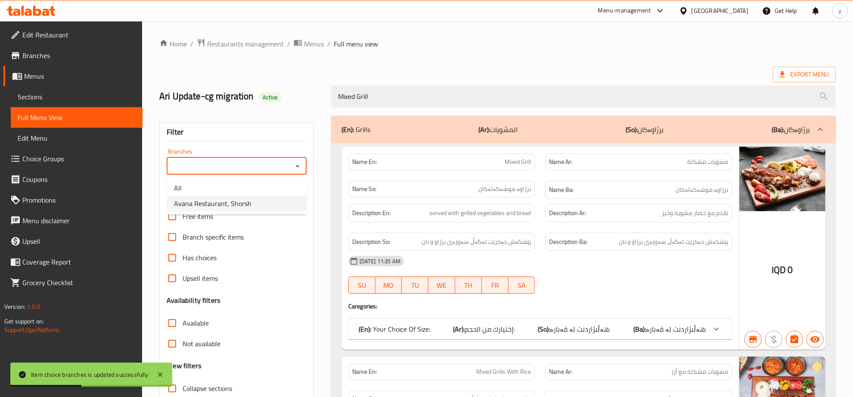
click at [252, 205] on li "Avana Restaurant, Shorsh" at bounding box center [236, 203] width 139 height 15
type input "Avana Restaurant, Shorsh"
click at [158, 375] on icon at bounding box center [160, 375] width 10 height 10
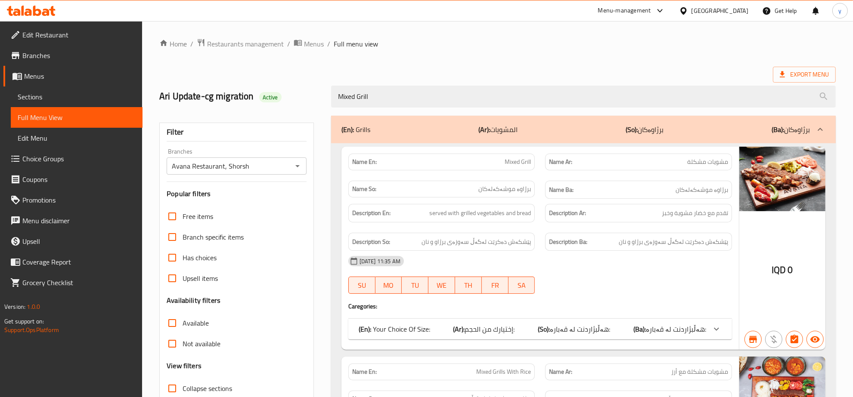
scroll to position [269, 0]
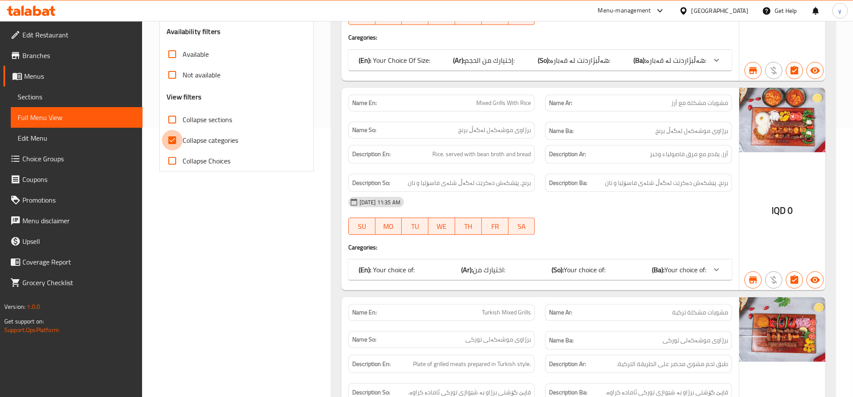
click at [176, 143] on input "Collapse categories" at bounding box center [172, 140] width 21 height 21
checkbox input "false"
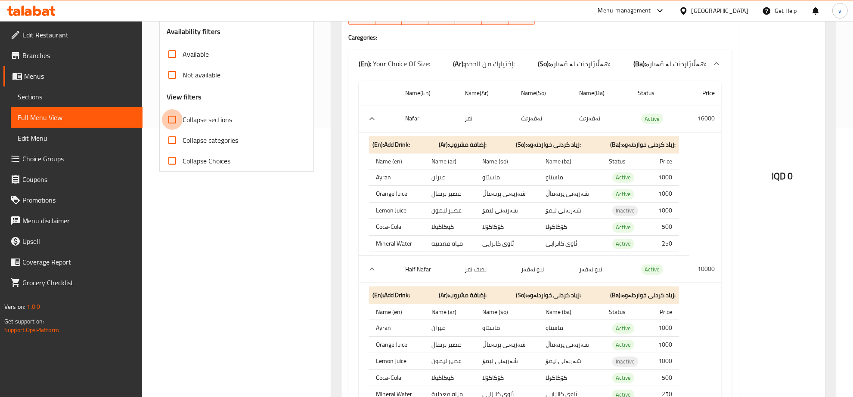
click at [174, 128] on input "Collapse sections" at bounding box center [172, 119] width 21 height 21
checkbox input "true"
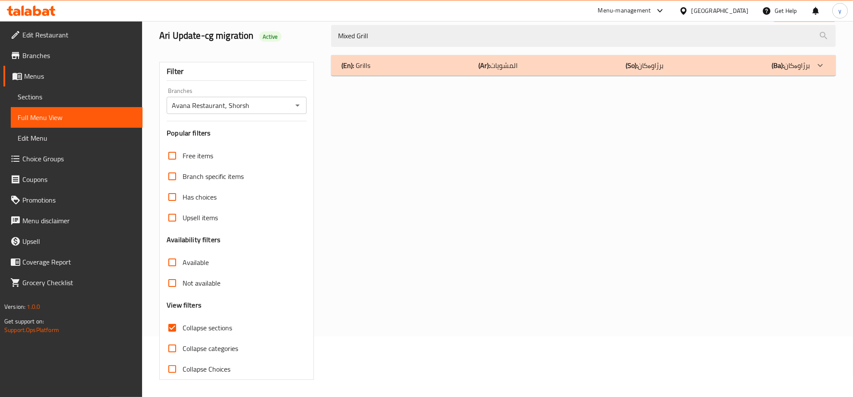
scroll to position [0, 0]
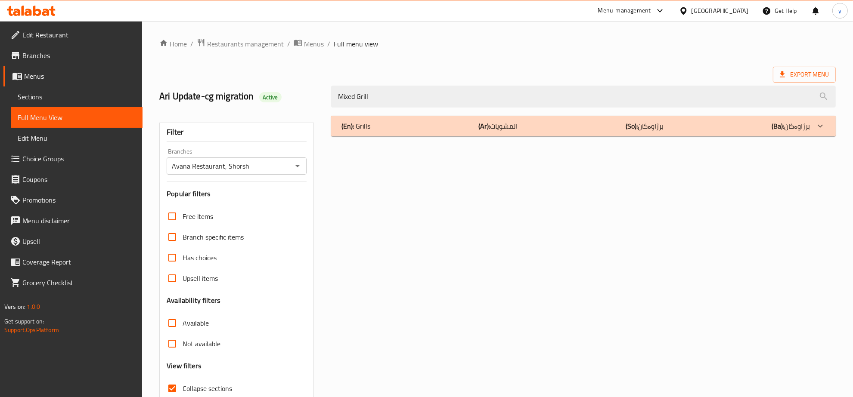
click at [618, 136] on div "(En): Grills (Ar): المشويات (So): برژاوەکان (Ba): برژاوەکان" at bounding box center [583, 126] width 504 height 21
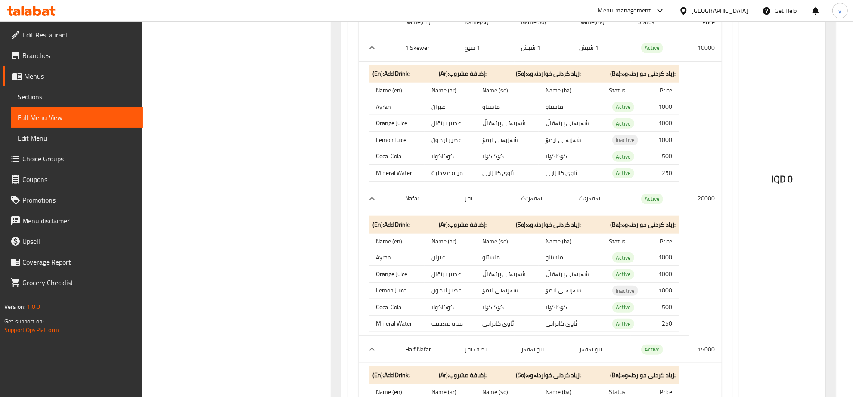
scroll to position [807, 0]
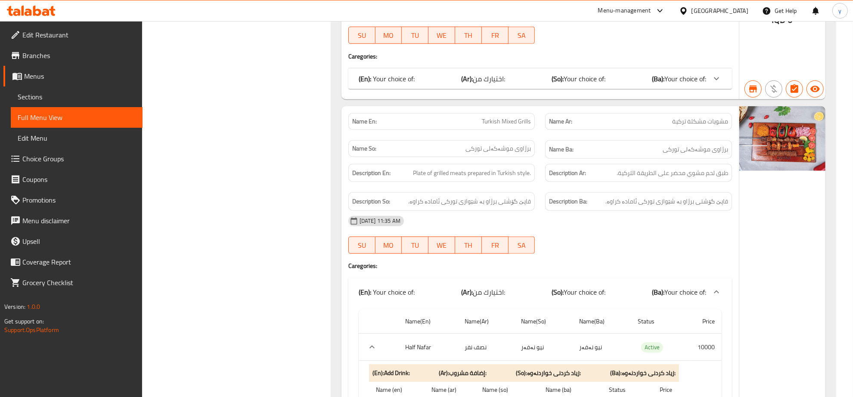
scroll to position [1076, 0]
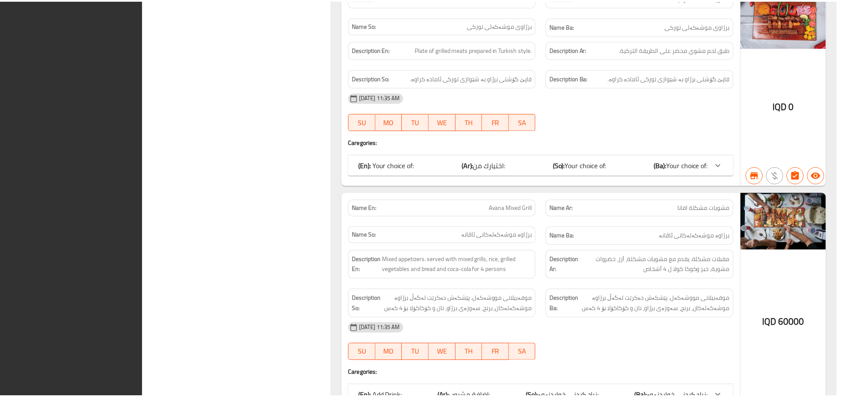
scroll to position [991, 0]
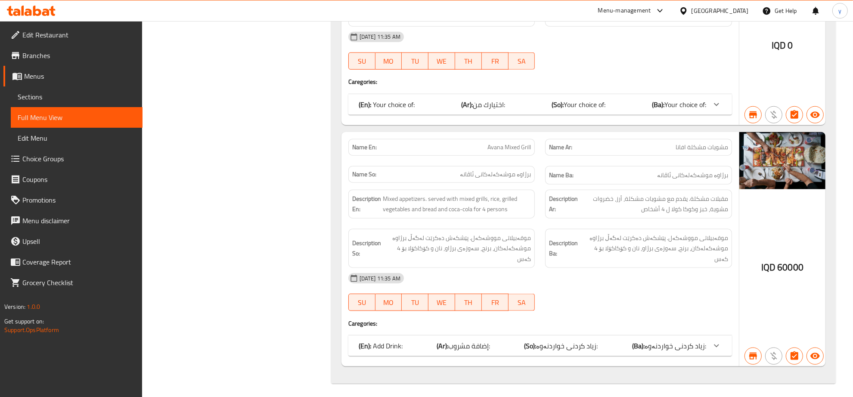
click at [52, 52] on span "Branches" at bounding box center [78, 55] width 113 height 10
